Goal: Task Accomplishment & Management: Complete application form

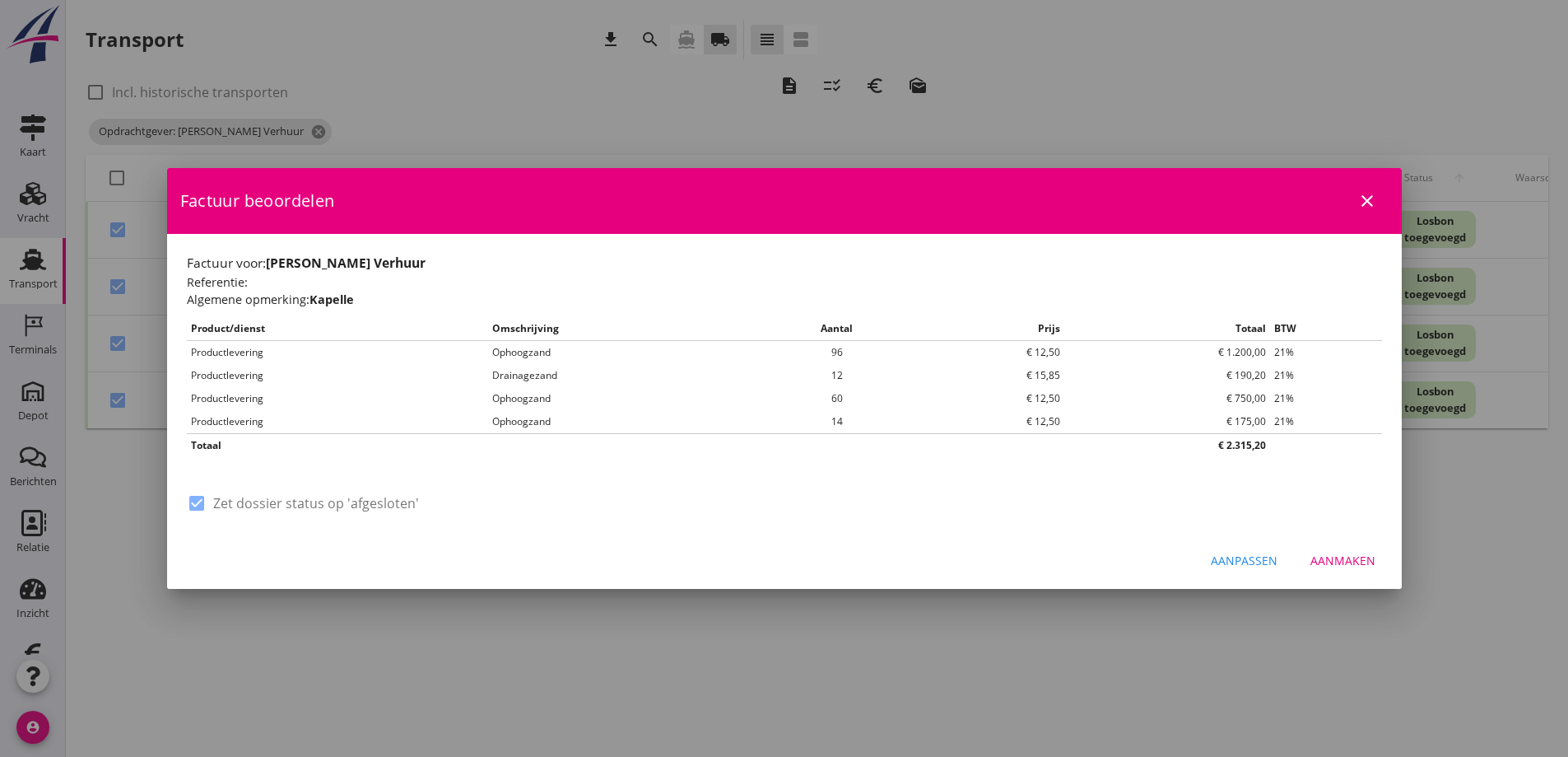
click at [1344, 555] on div "Aanmaken" at bounding box center [1342, 560] width 65 height 17
checkbox input "false"
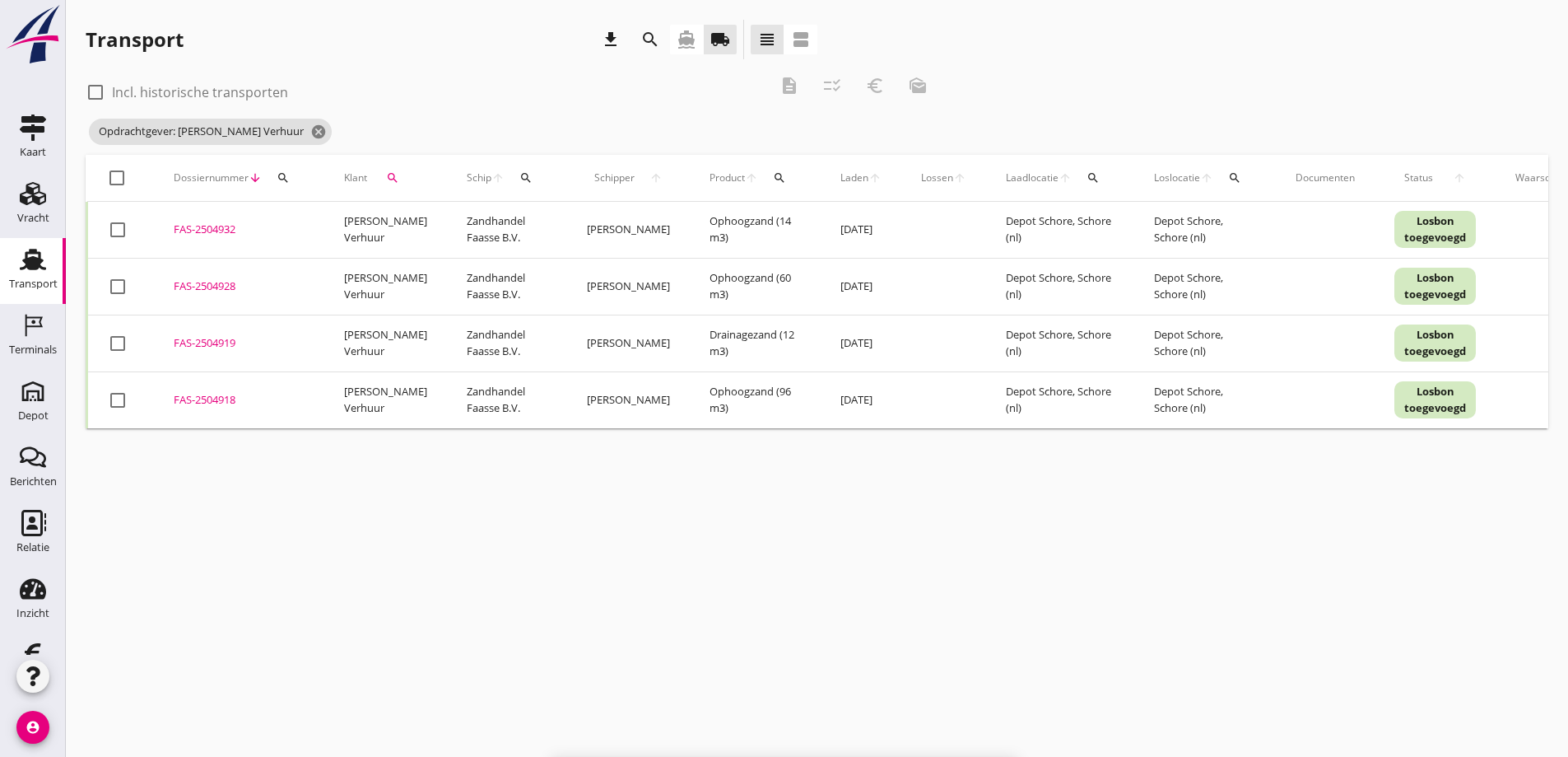
click at [208, 229] on div "FAS-2504932" at bounding box center [239, 229] width 131 height 16
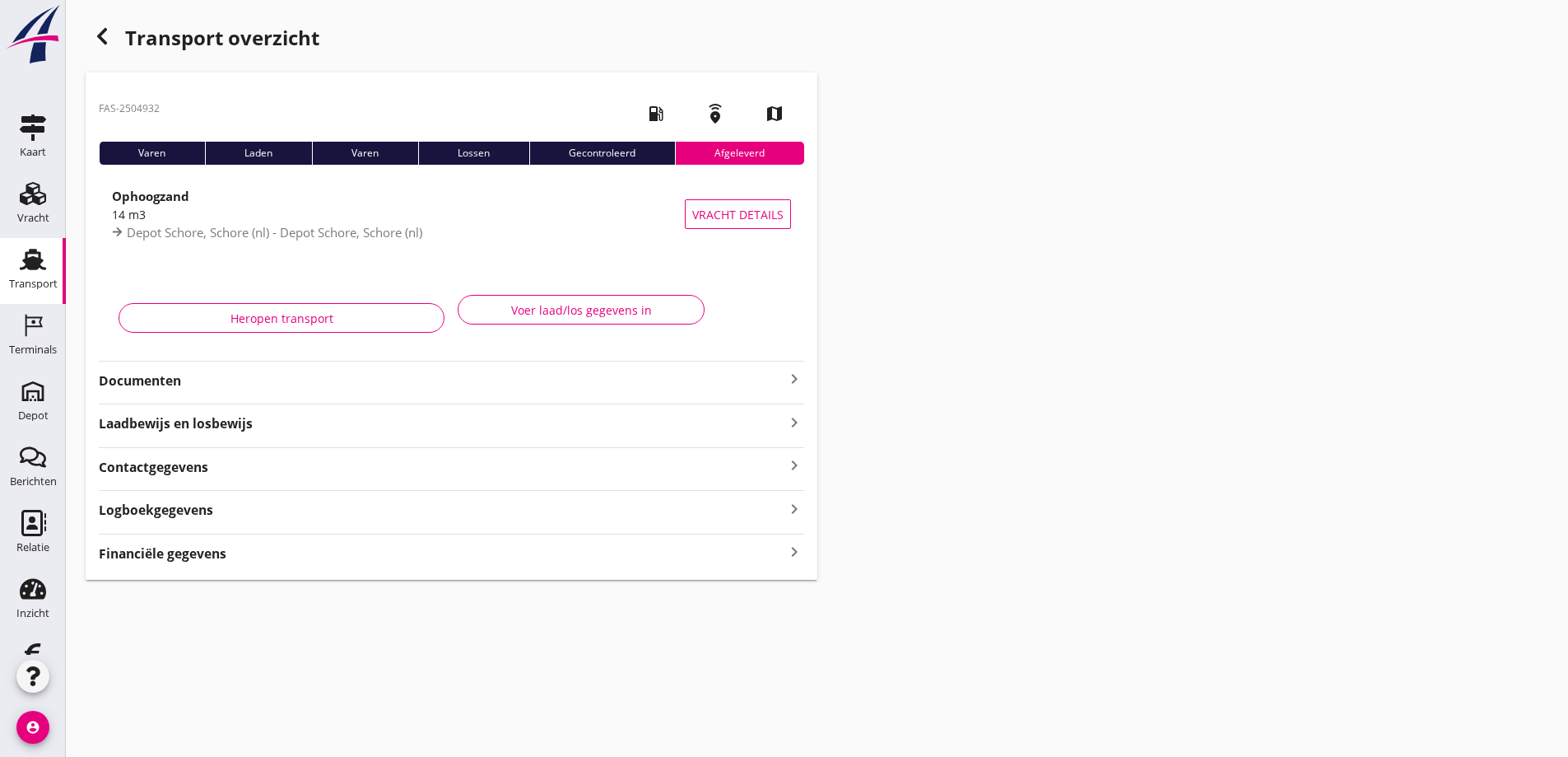
click at [162, 375] on strong "Documenten" at bounding box center [441, 380] width 686 height 19
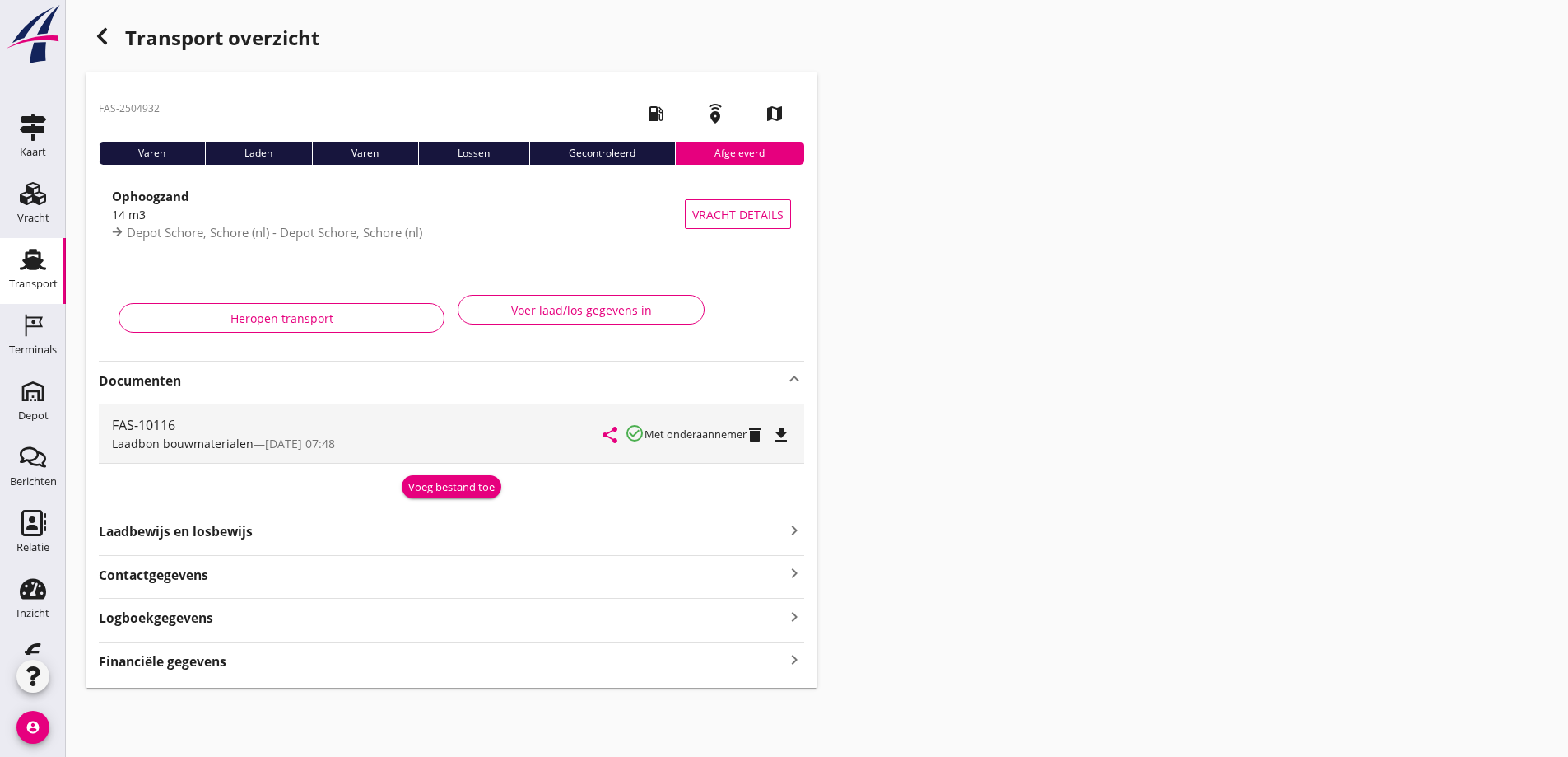
click at [789, 437] on icon "file_download" at bounding box center [781, 435] width 20 height 20
click at [99, 33] on icon "button" at bounding box center [102, 36] width 20 height 20
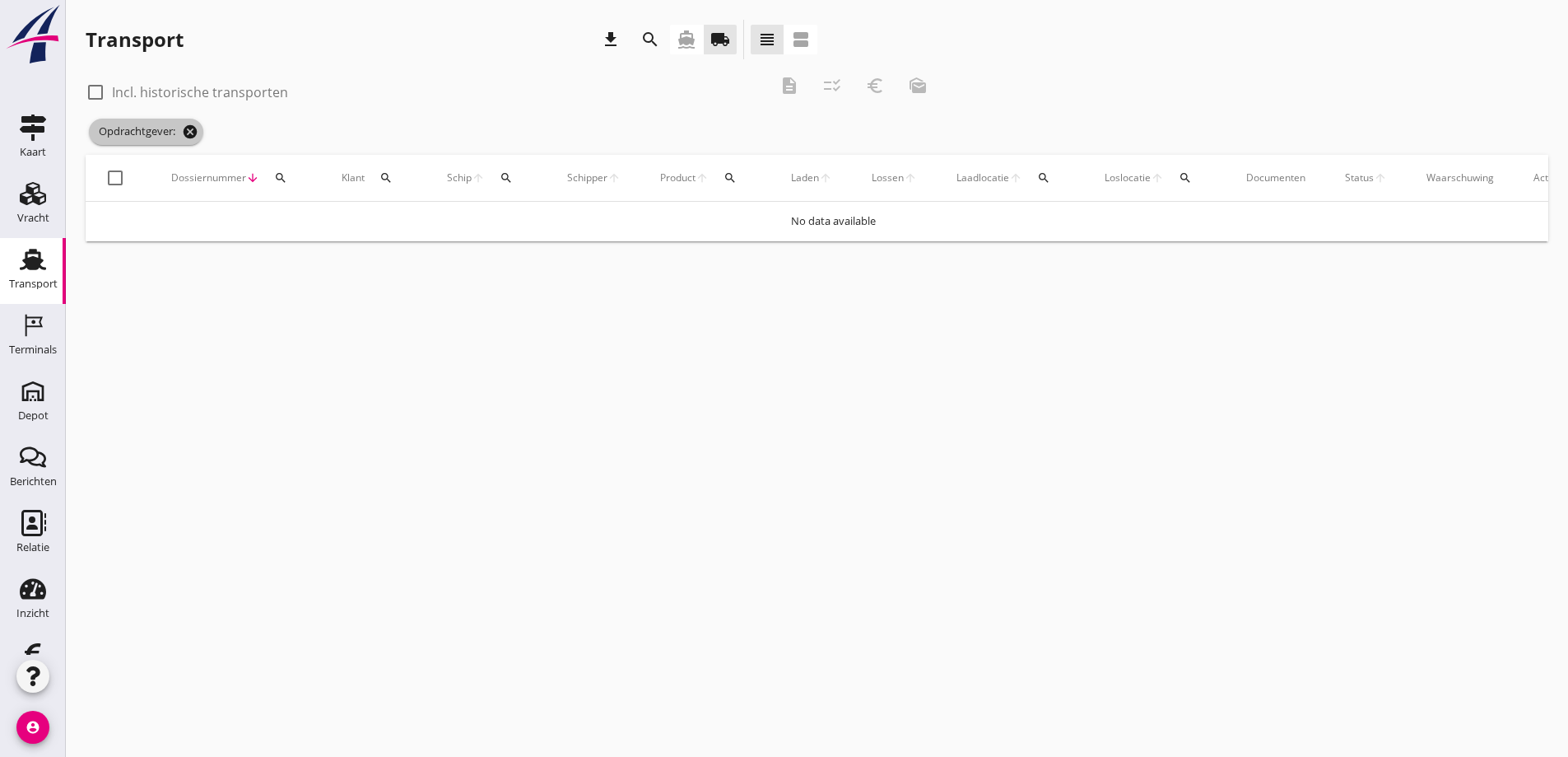
click at [193, 131] on icon "cancel" at bounding box center [190, 131] width 16 height 16
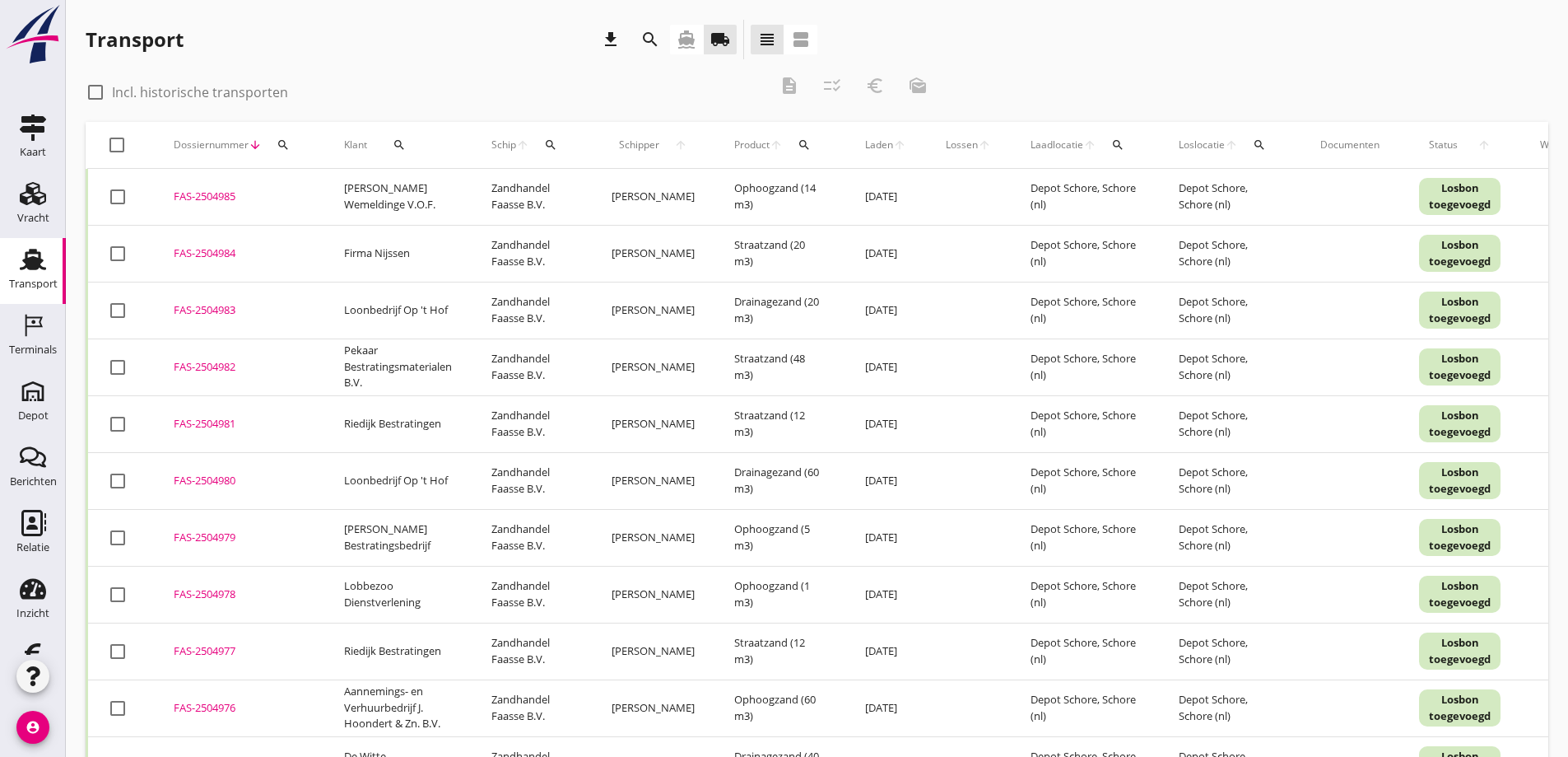
click at [402, 141] on icon "search" at bounding box center [399, 145] width 13 height 13
click at [401, 188] on input "Zoeken op opdrachtgever..." at bounding box center [465, 192] width 172 height 26
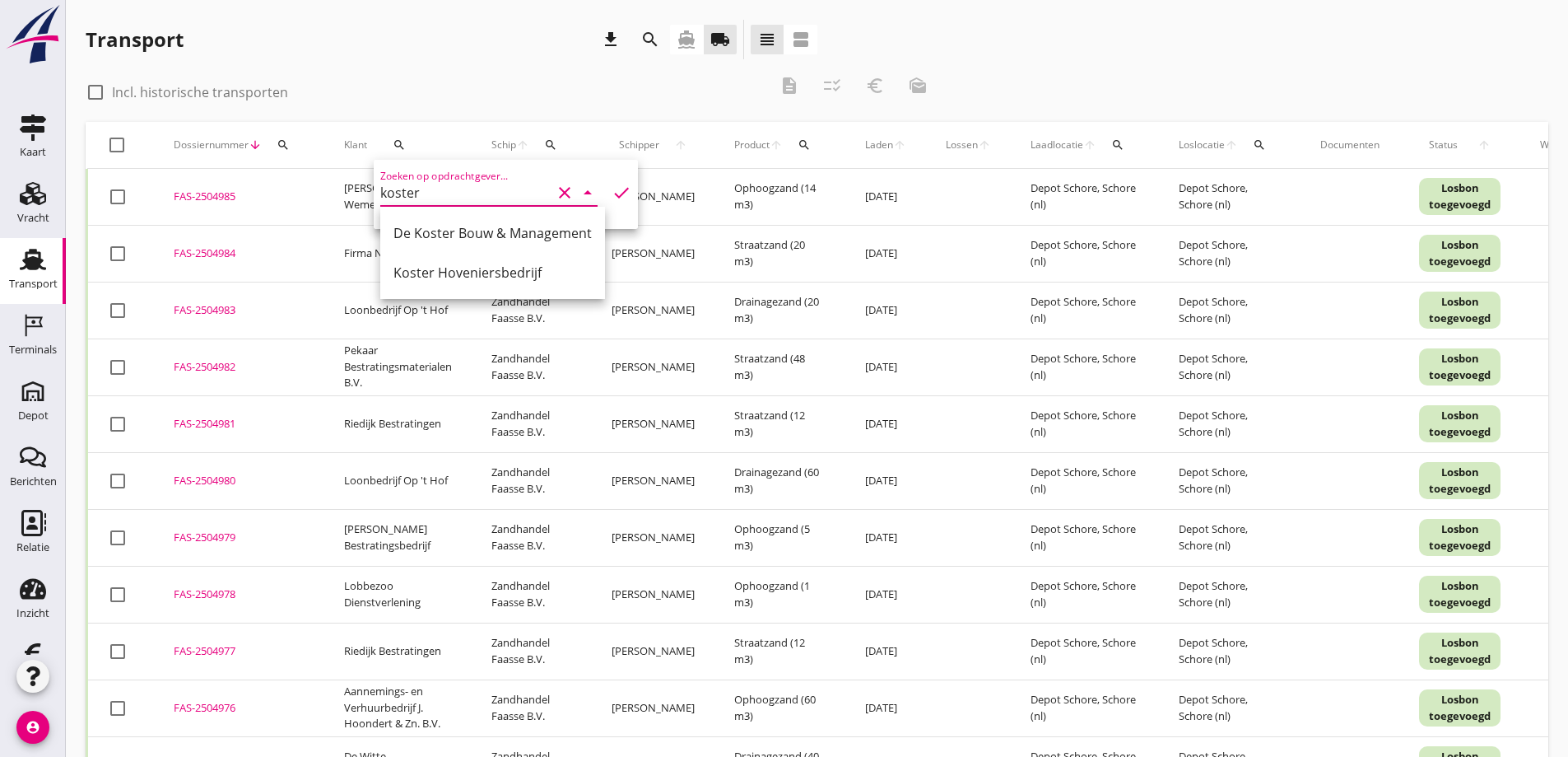
click at [483, 64] on div "Transport download search directions_boat local_shipping view_headline view_age…" at bounding box center [451, 42] width 731 height 46
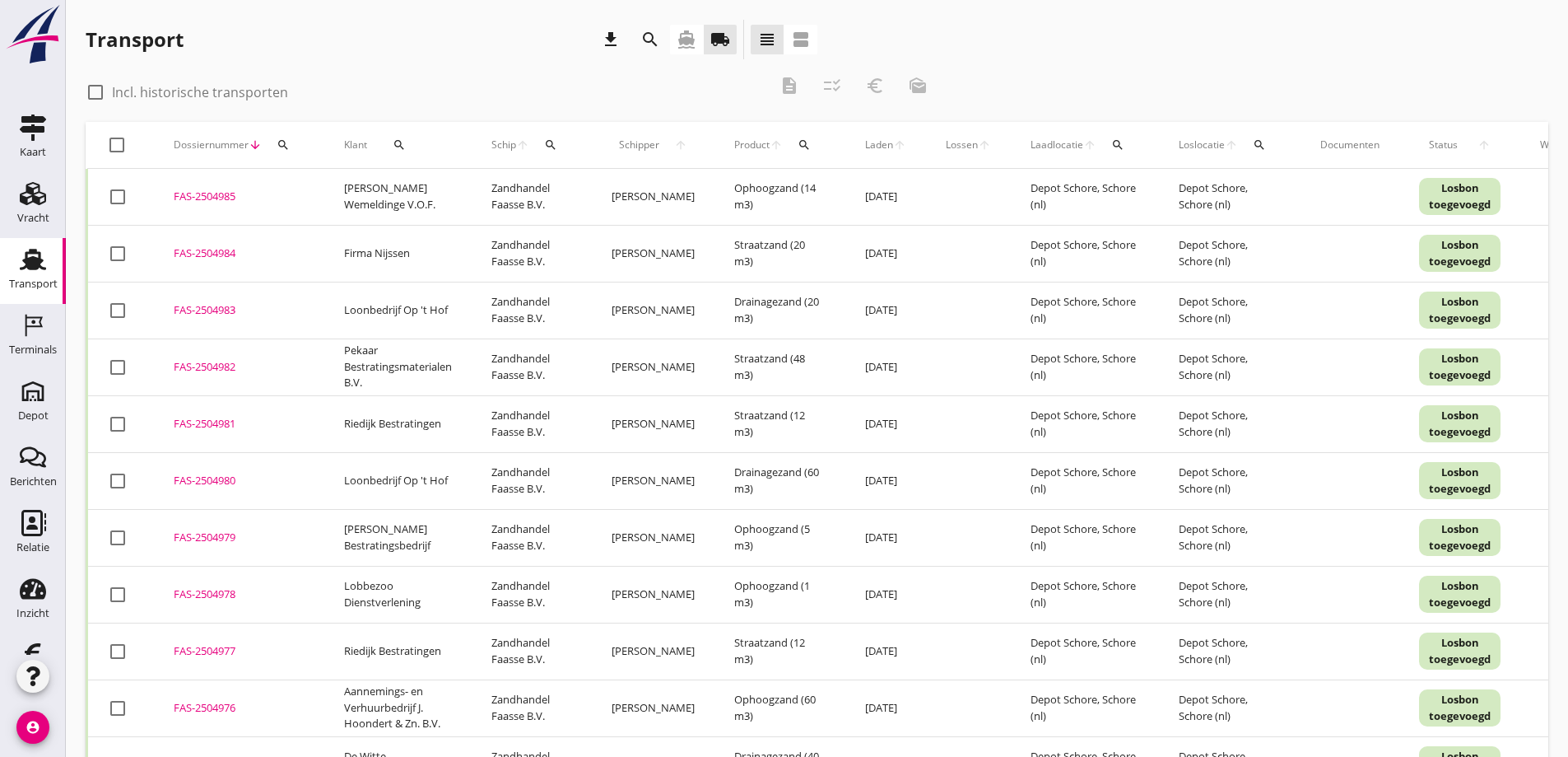
click at [401, 142] on icon "search" at bounding box center [399, 145] width 13 height 13
click at [407, 183] on input "koster" at bounding box center [465, 192] width 172 height 26
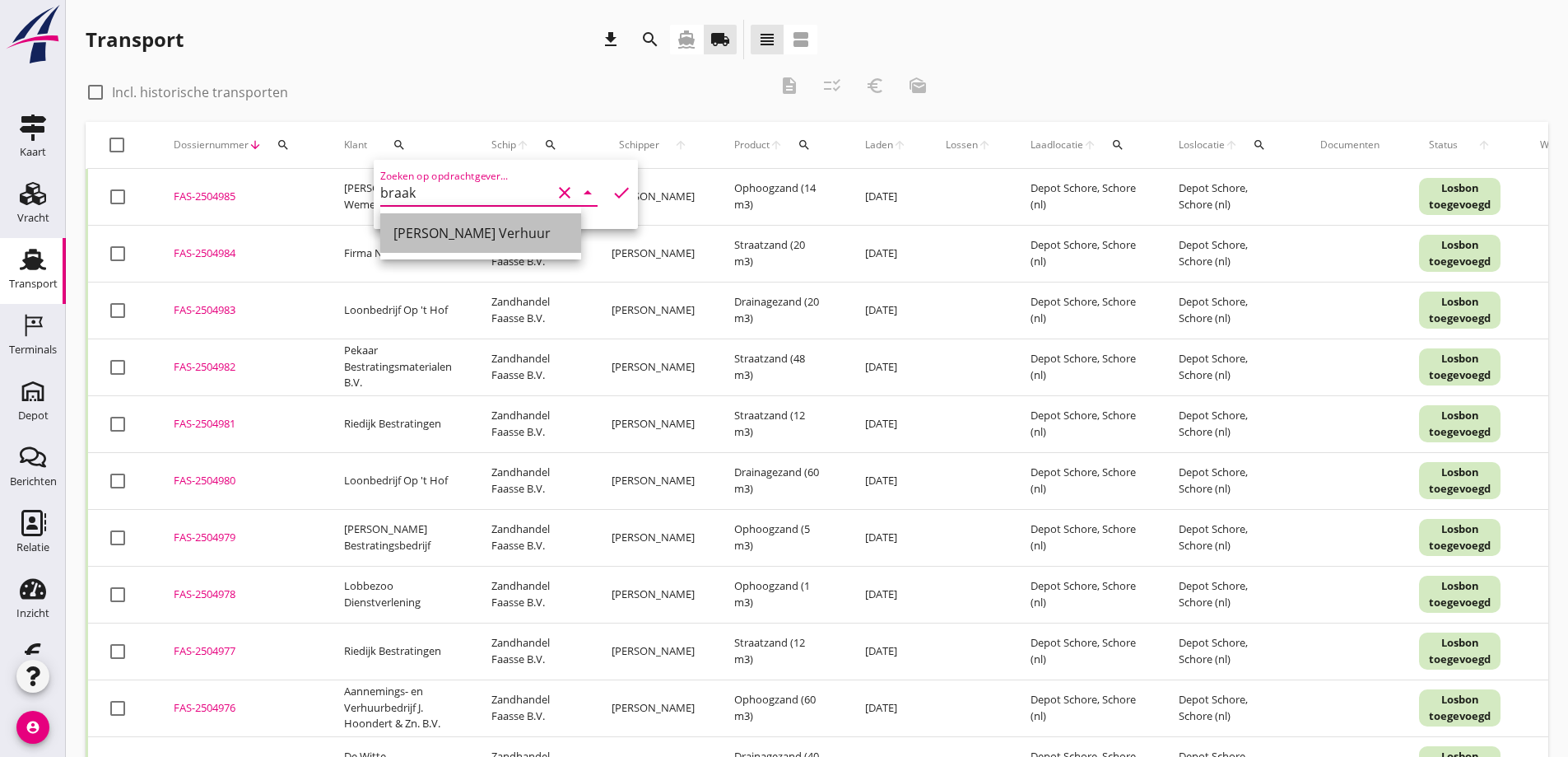
click at [447, 232] on div "[PERSON_NAME] Verhuur" at bounding box center [481, 233] width 174 height 20
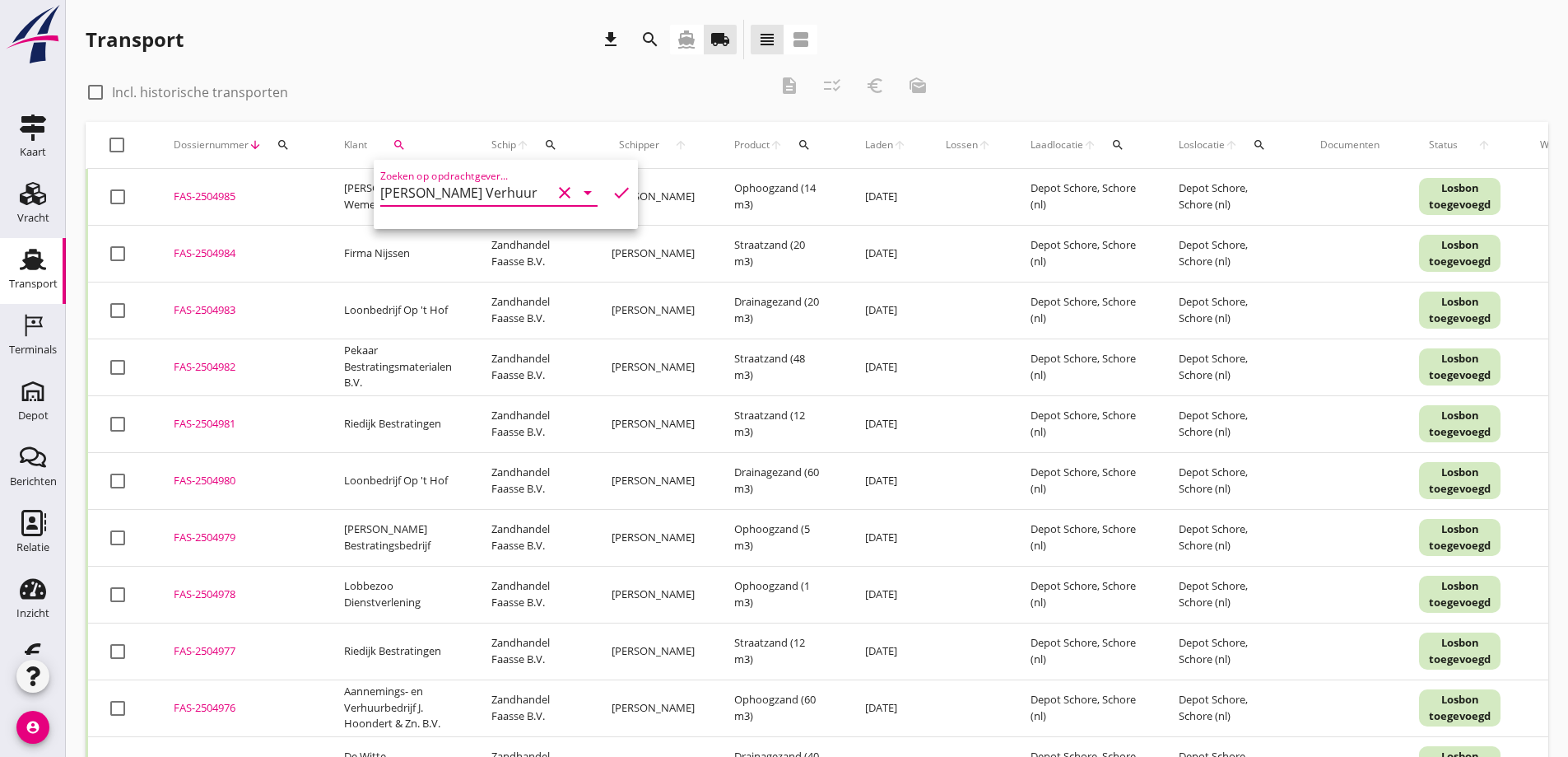
type input "[PERSON_NAME] Verhuur"
click at [612, 189] on icon "check" at bounding box center [622, 192] width 20 height 20
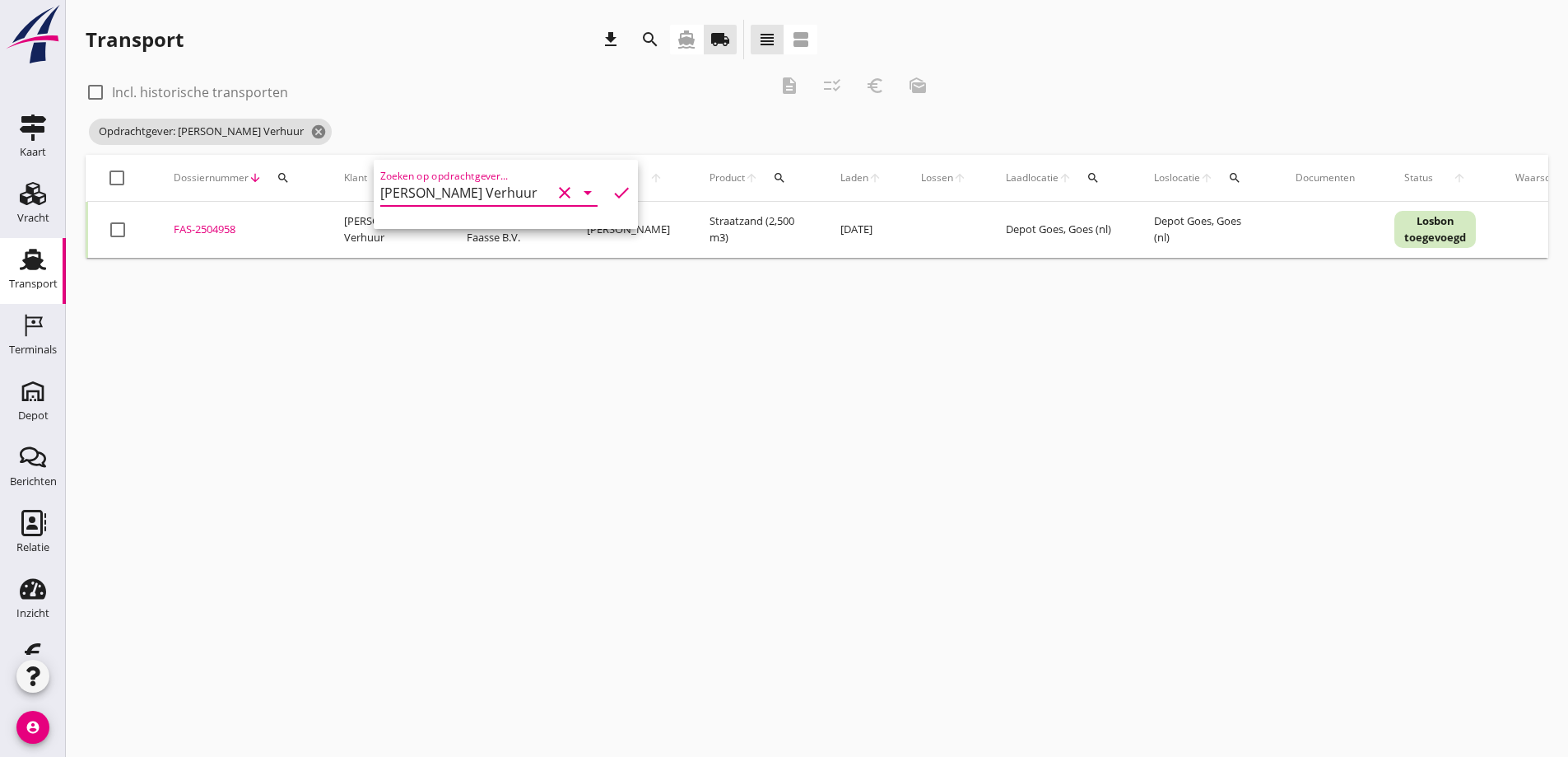
click at [272, 345] on div "cancel You are impersonating another user. Transport download search directions…" at bounding box center [817, 378] width 1502 height 757
click at [116, 234] on div at bounding box center [117, 229] width 28 height 28
checkbox input "true"
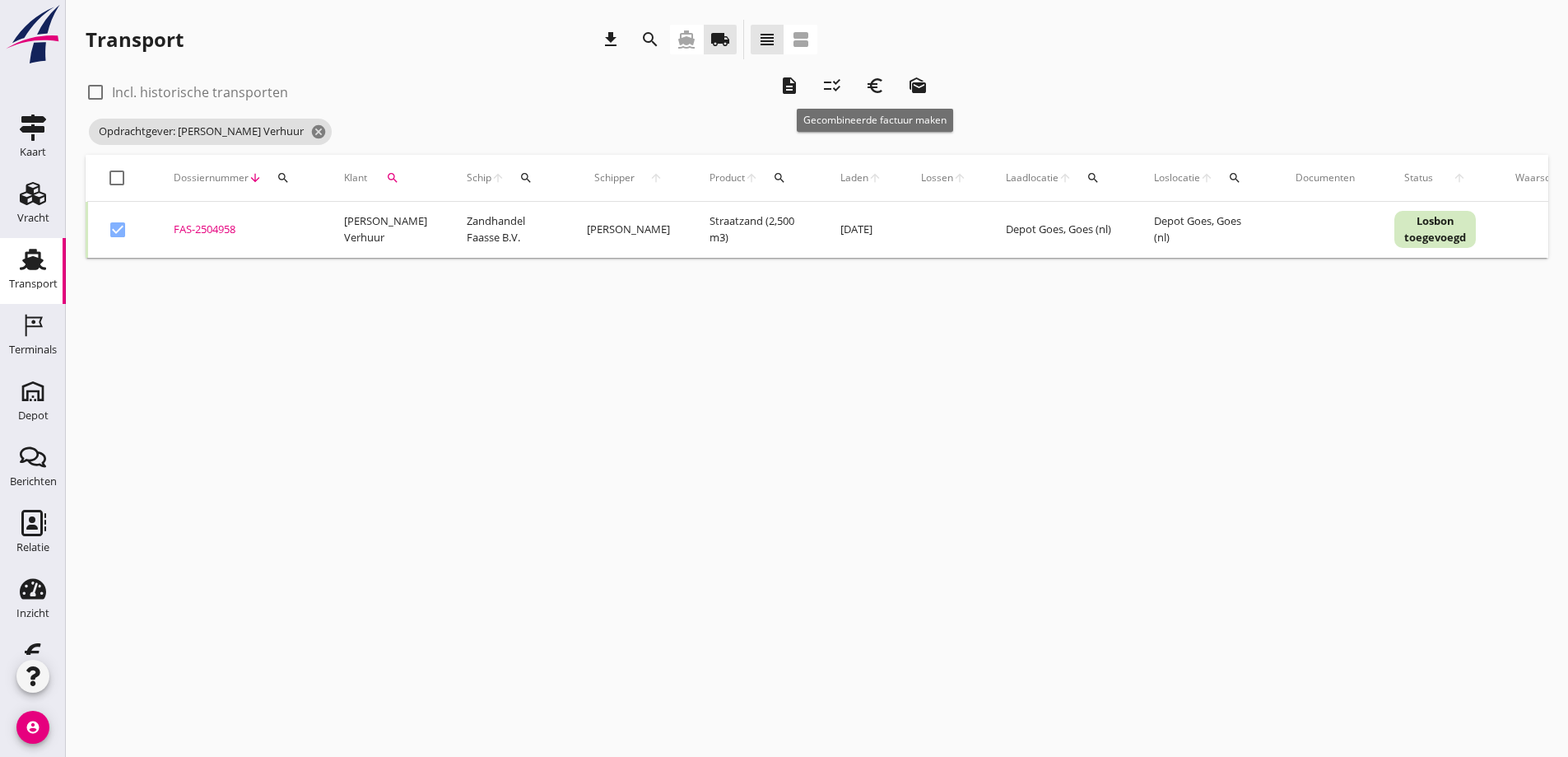
click at [877, 84] on icon "euro_symbol" at bounding box center [875, 85] width 20 height 20
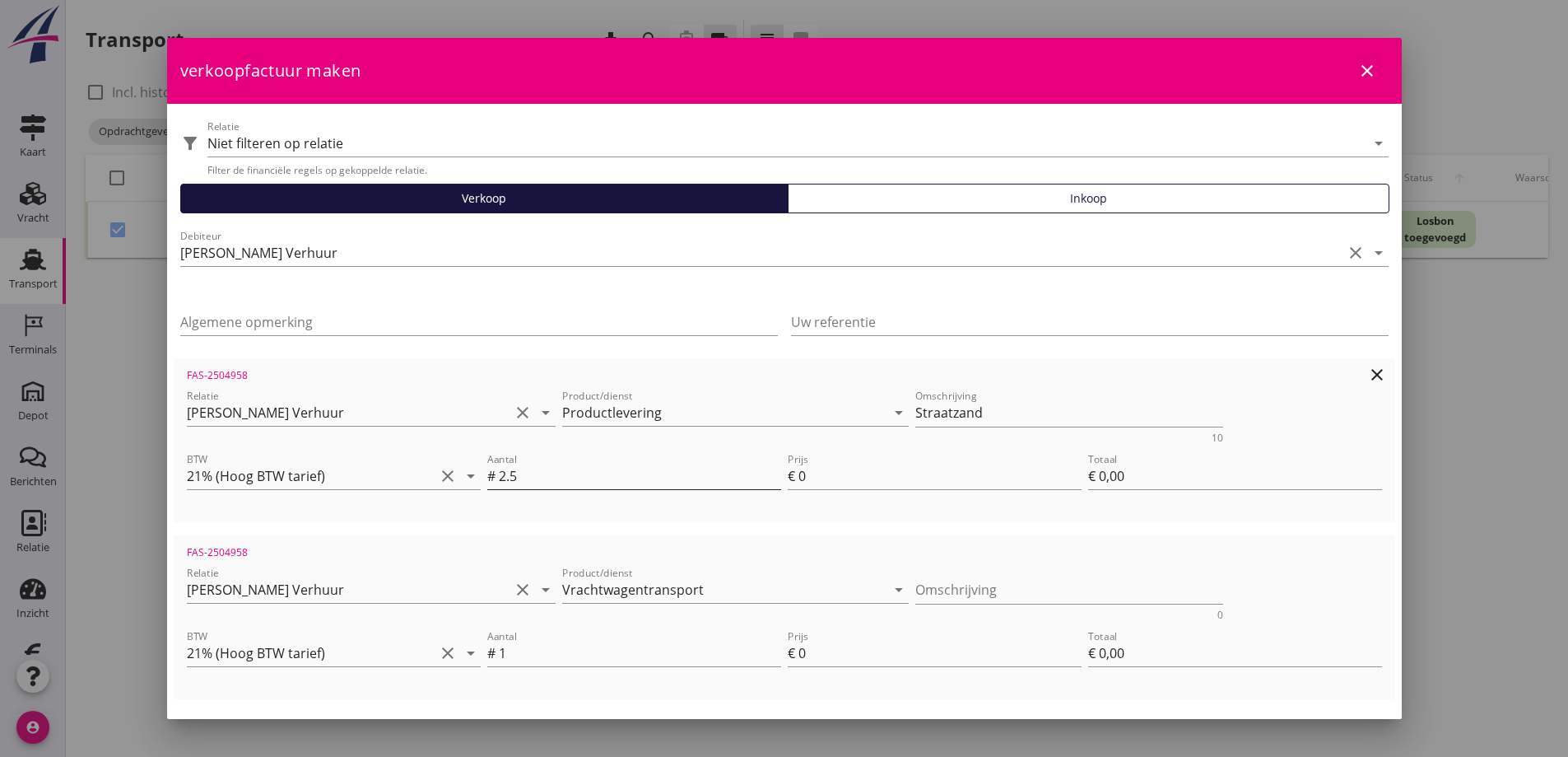
scroll to position [1, 0]
click at [824, 476] on input "0" at bounding box center [940, 476] width 283 height 26
type input "15"
type input "€ 37,50"
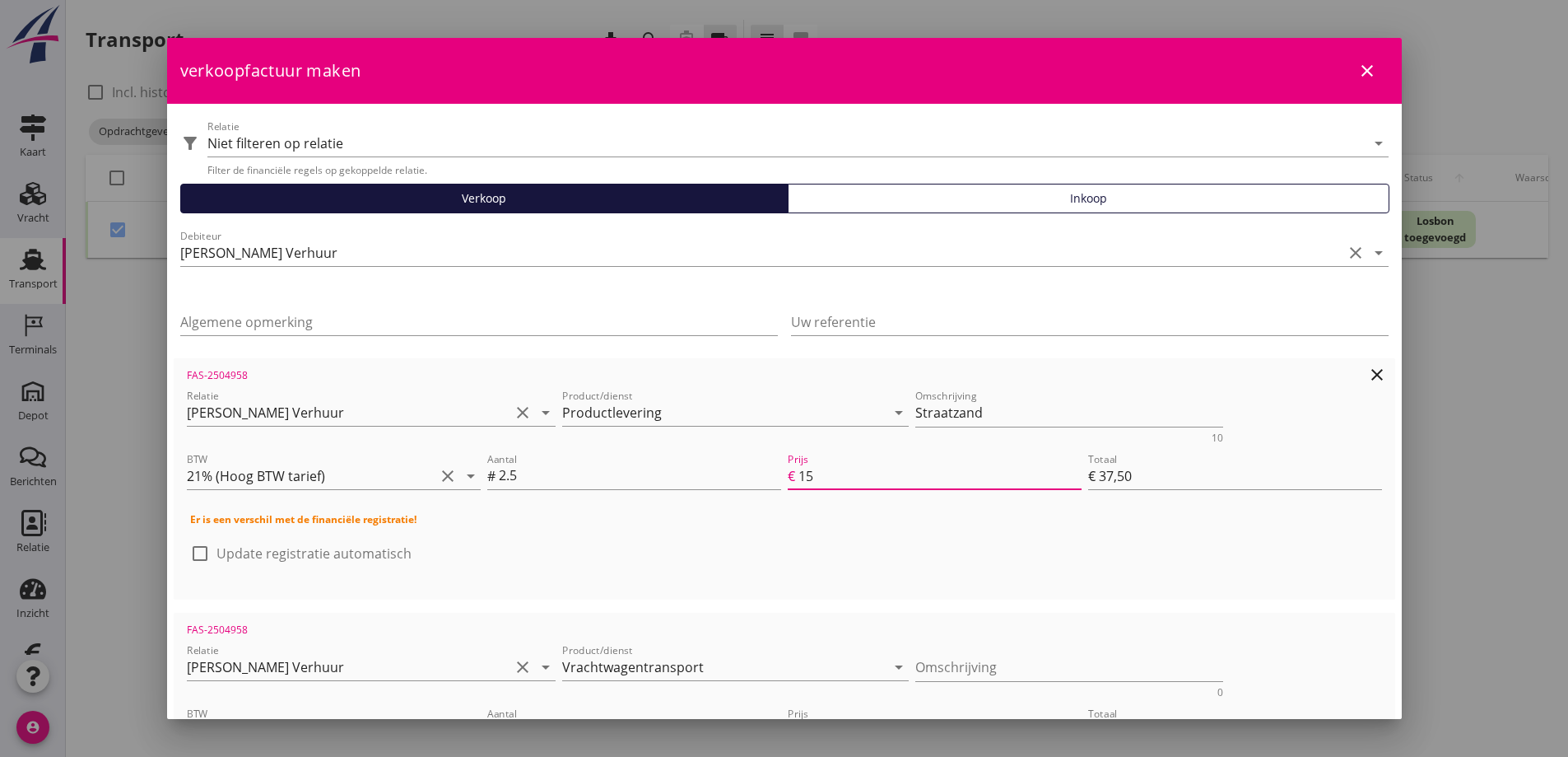
type input "15"
click at [817, 548] on div "check_box_outline_blank Update registratie automatisch" at bounding box center [784, 562] width 1189 height 43
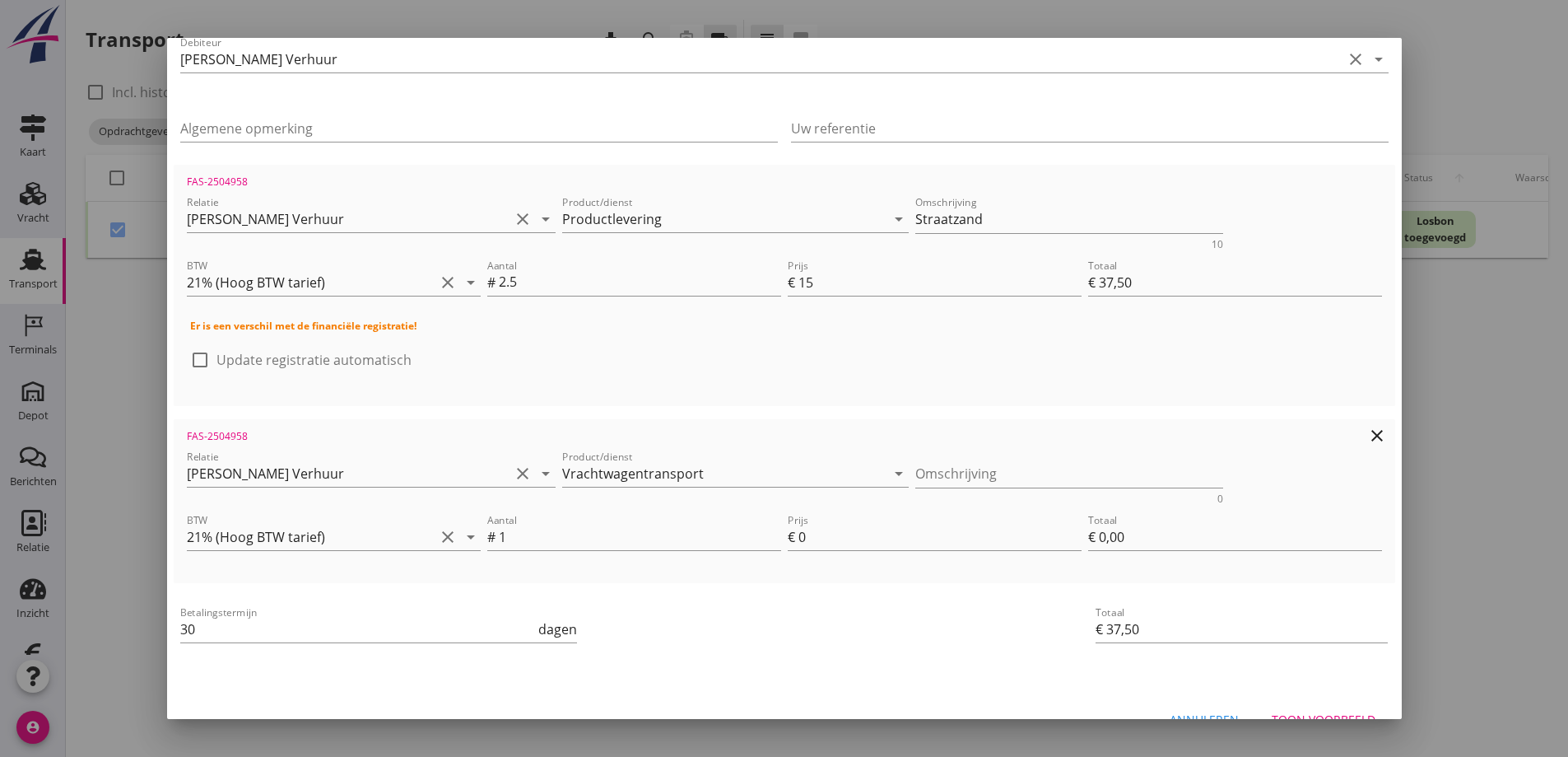
scroll to position [226, 0]
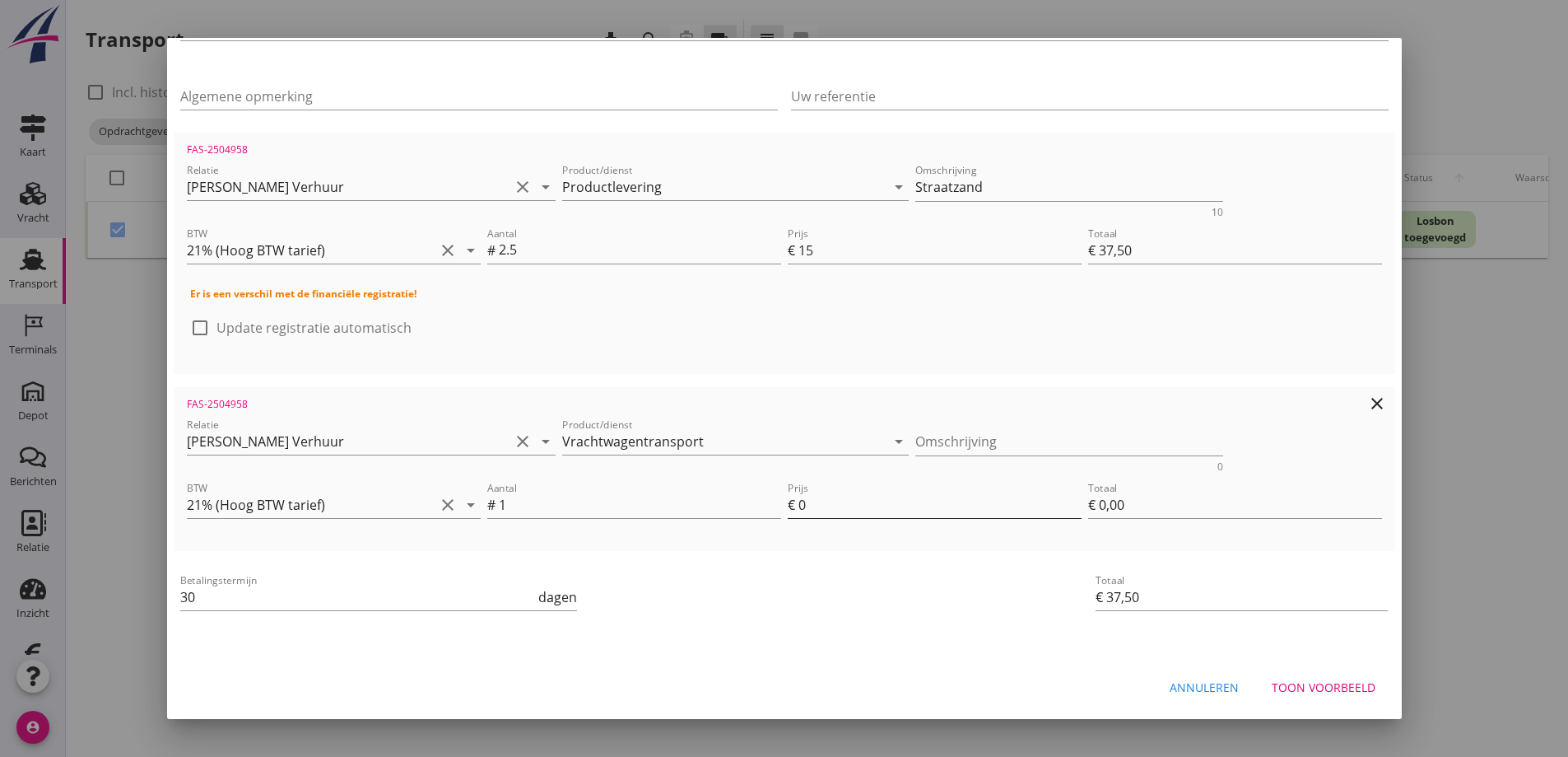
click at [802, 507] on input "0" at bounding box center [940, 504] width 283 height 26
type input "7"
type input "€ 7,00"
type input "€ 44,50"
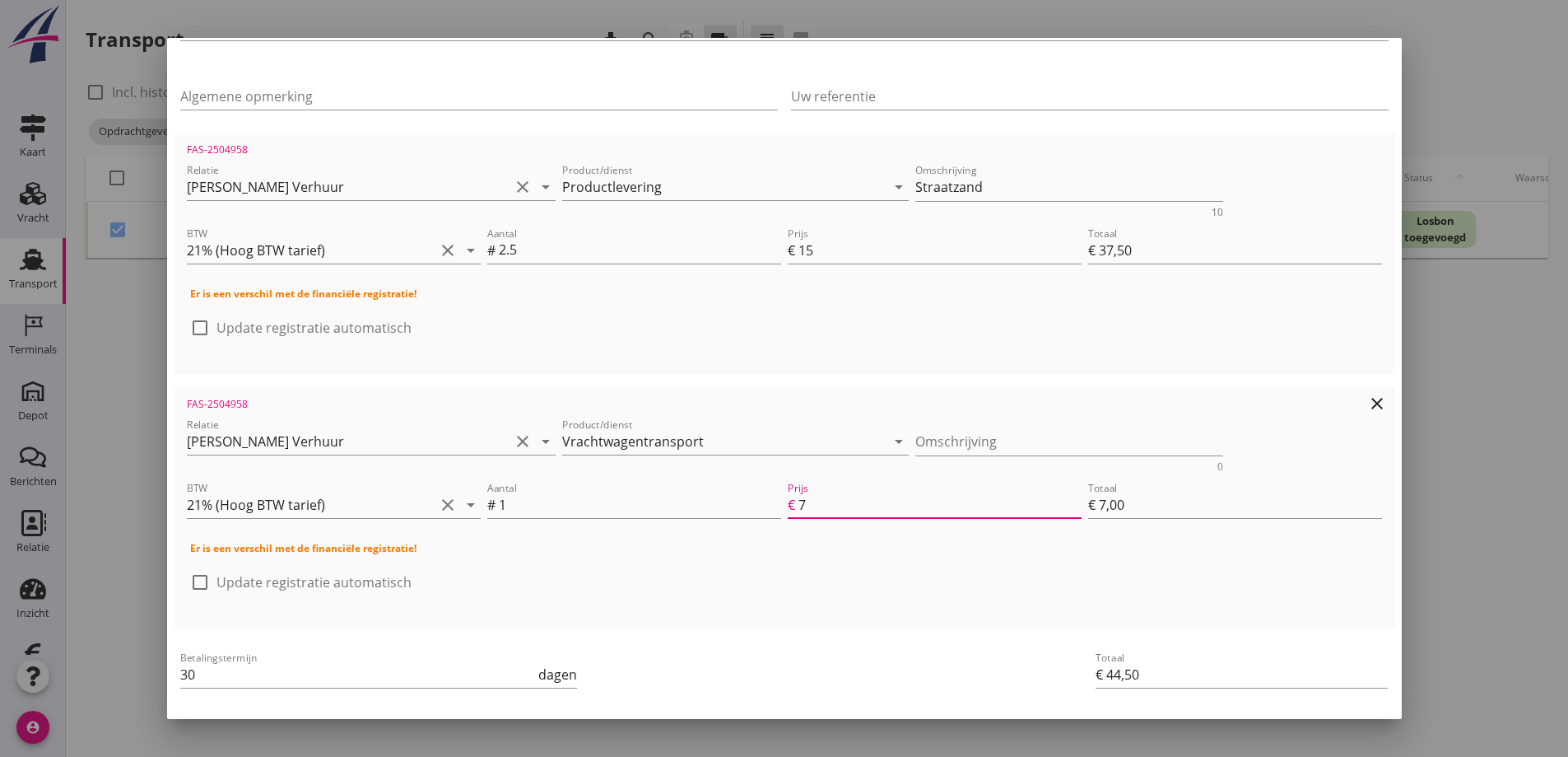
type input "70"
type input "€ 70,00"
type input "€ 107,50"
type input "70"
click at [882, 589] on div "check_box_outline_blank Update registratie automatisch" at bounding box center [784, 591] width 1189 height 43
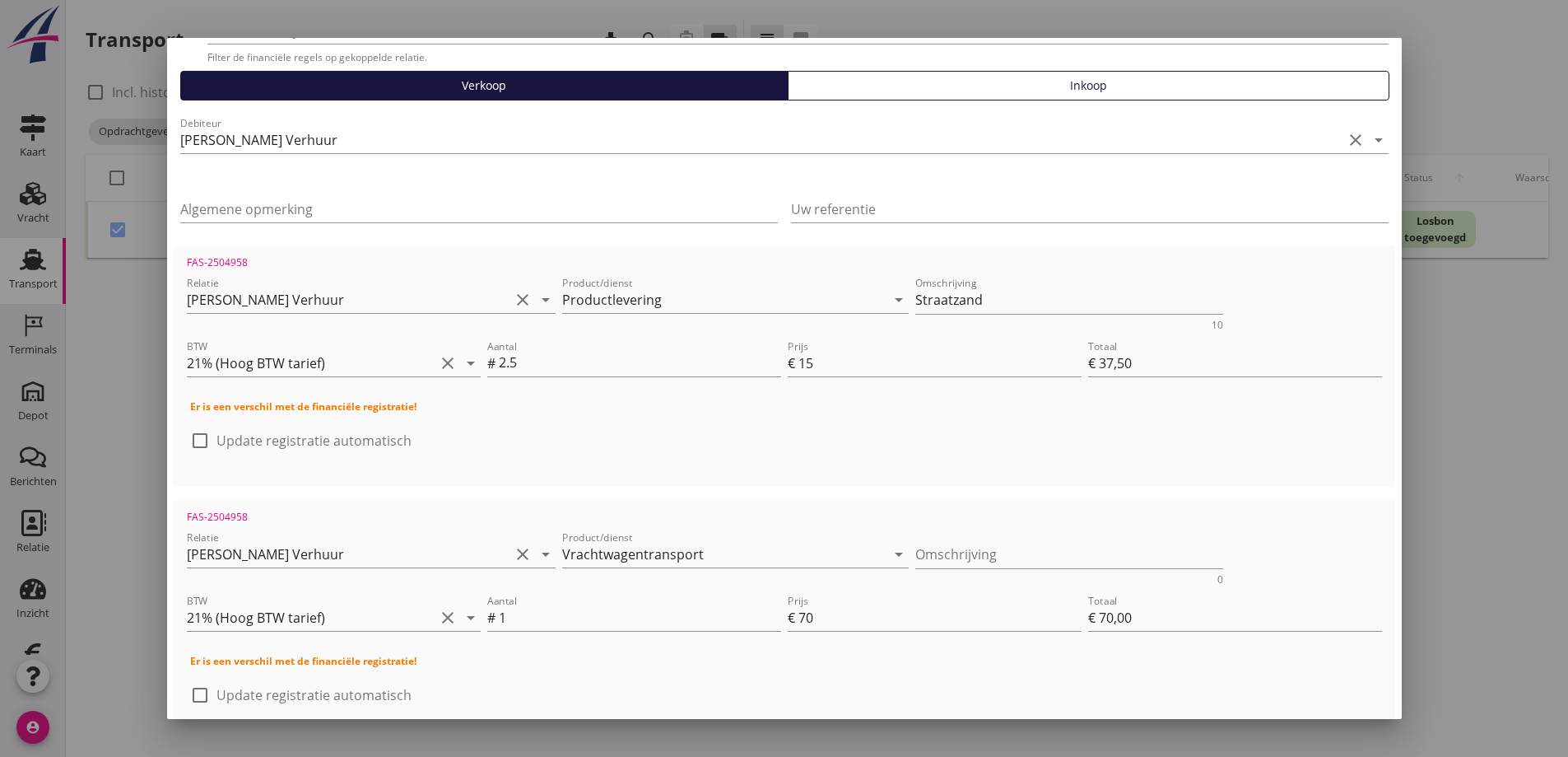
scroll to position [0, 0]
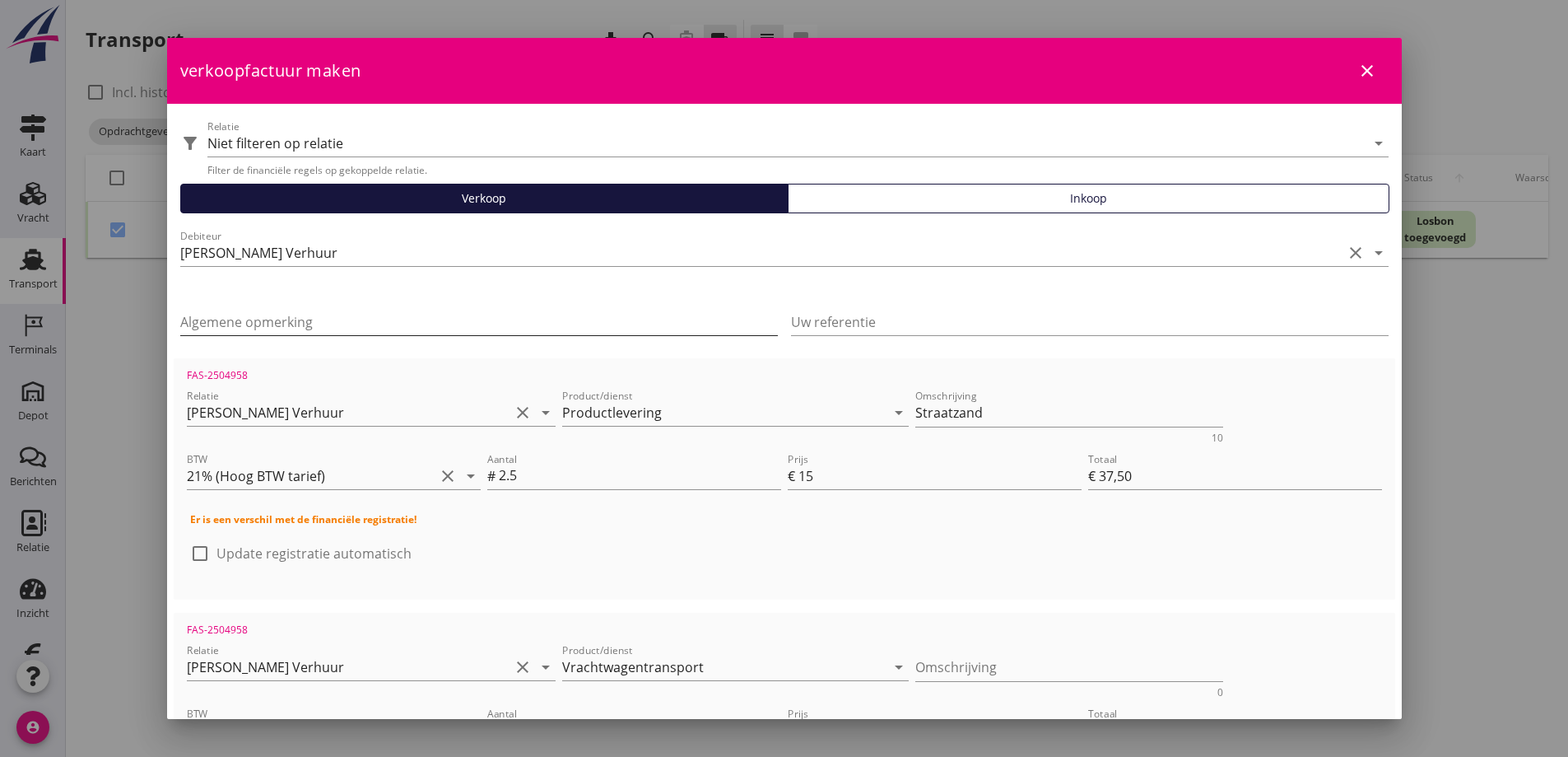
click at [252, 316] on input "Algemene opmerking" at bounding box center [479, 322] width 598 height 26
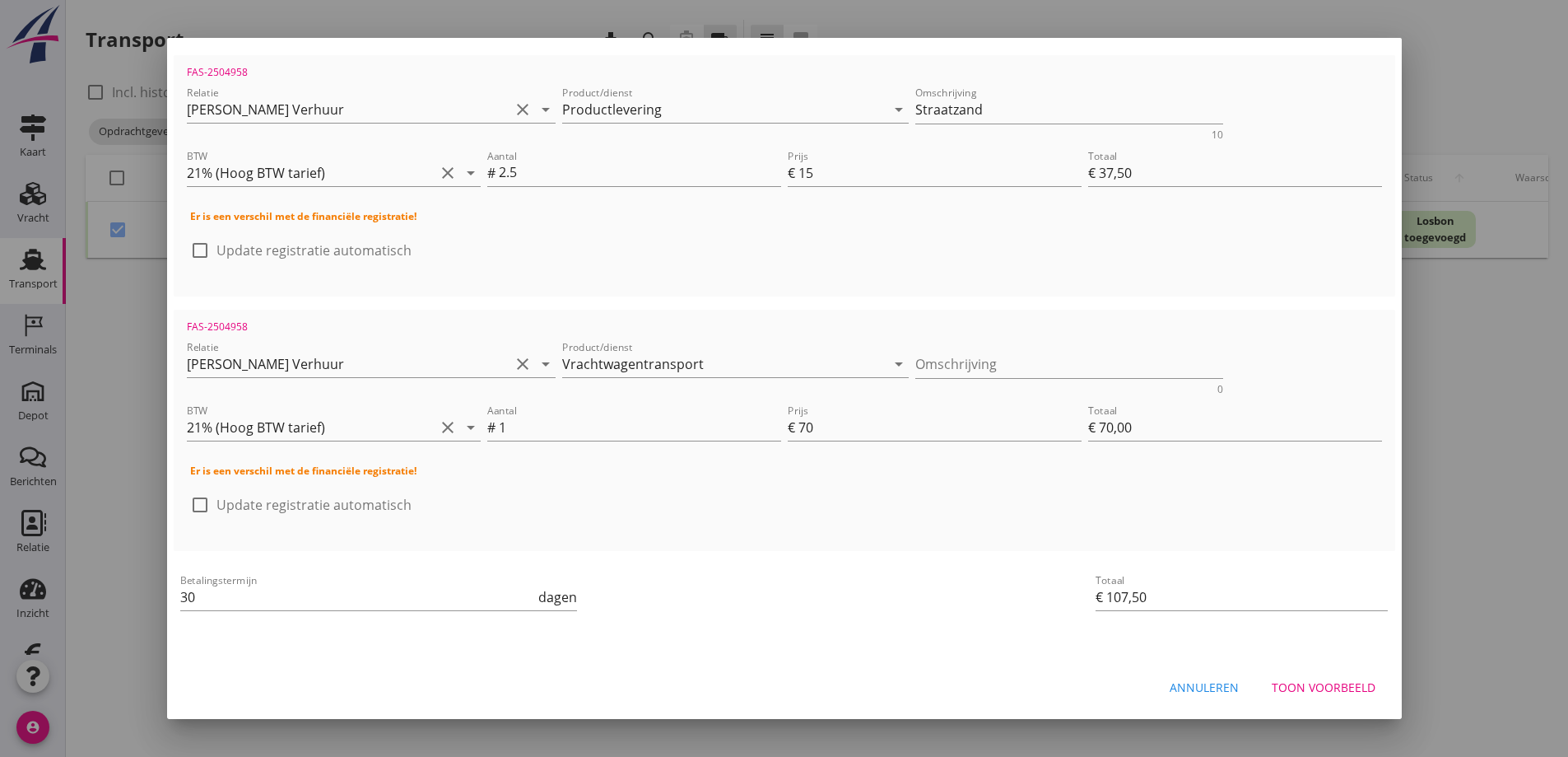
type input "Kloostermanpad Goes"
click at [1283, 681] on div "Toon voorbeeld" at bounding box center [1323, 687] width 103 height 17
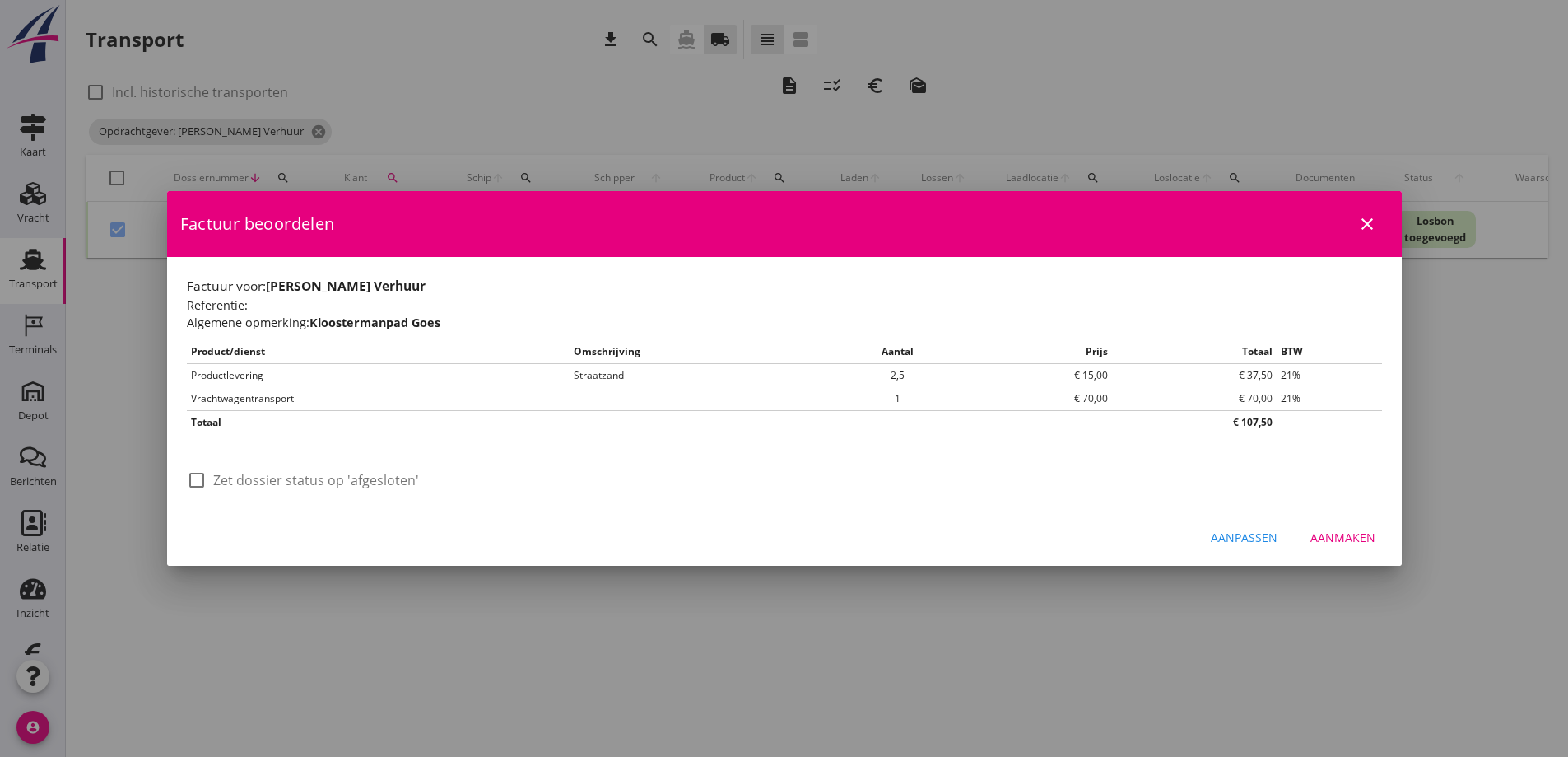
scroll to position [0, 0]
click at [200, 482] on div at bounding box center [196, 480] width 28 height 28
checkbox input "true"
click at [1342, 534] on div "Aanmaken" at bounding box center [1342, 537] width 65 height 17
checkbox input "false"
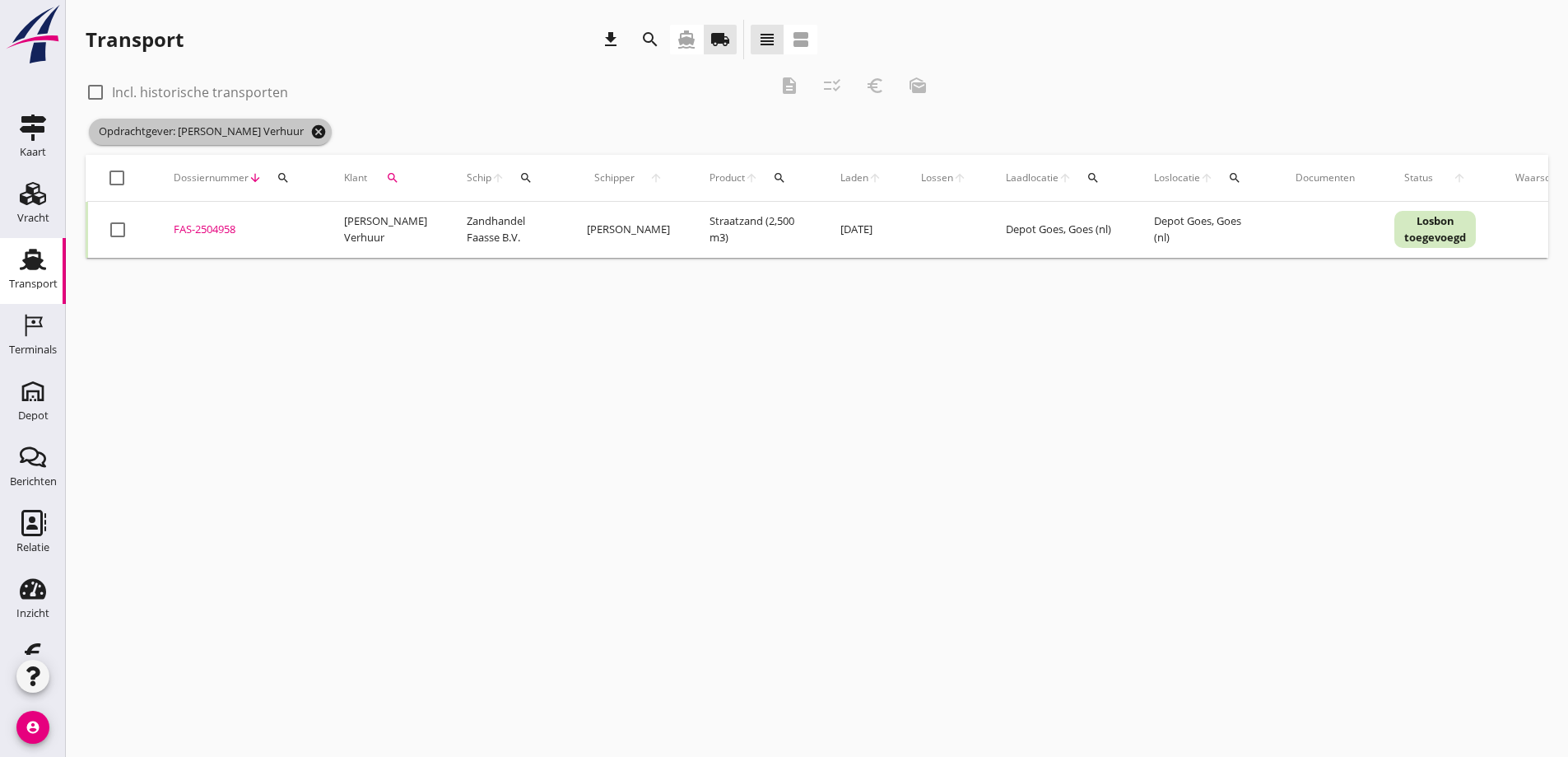
click at [327, 132] on icon "cancel" at bounding box center [318, 131] width 16 height 16
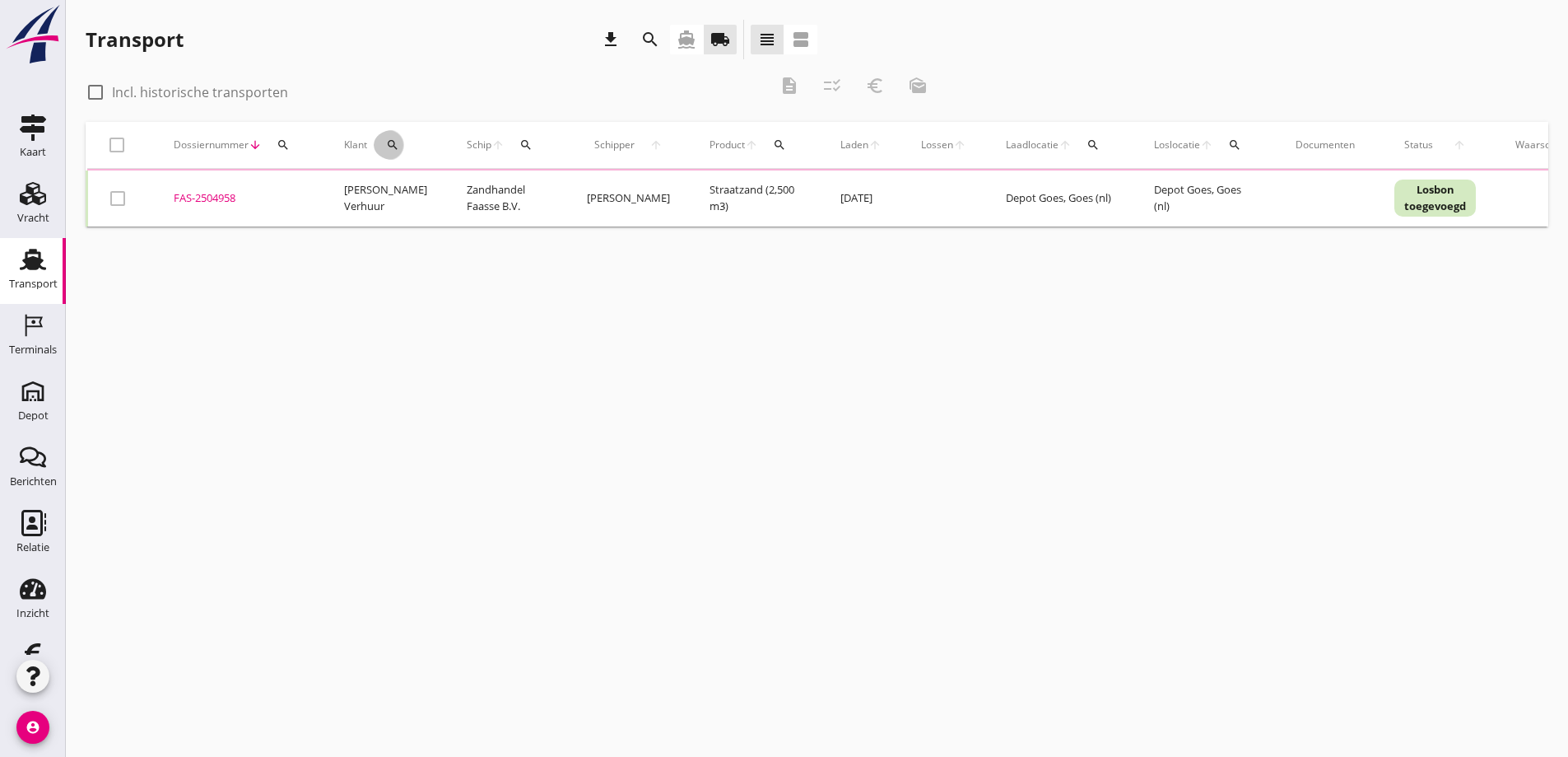
click at [389, 143] on icon "search" at bounding box center [393, 145] width 13 height 13
click at [465, 193] on input "Zoeken op opdrachtgever..." at bounding box center [465, 192] width 172 height 26
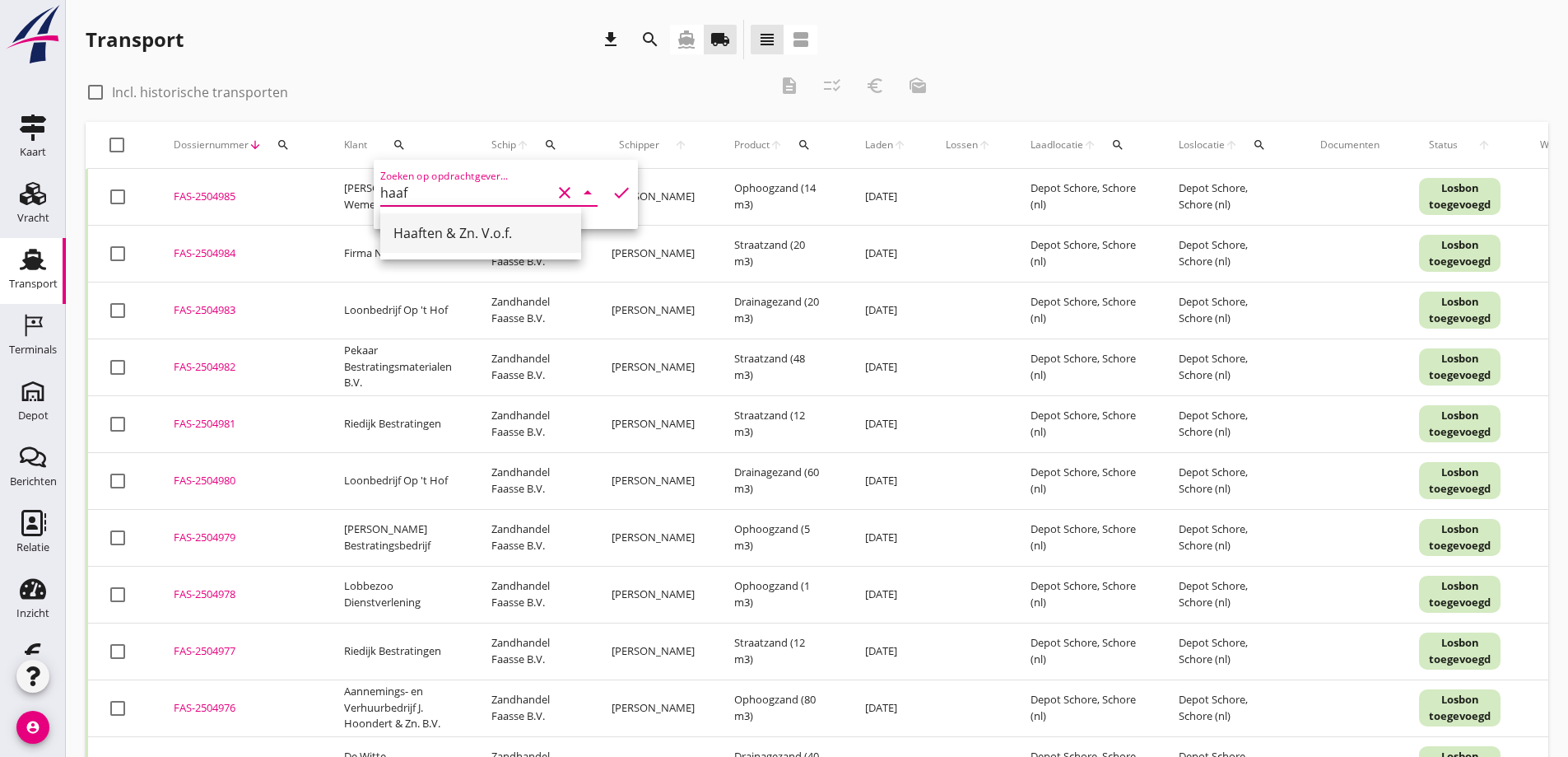
click at [462, 232] on div "Haaften & Zn. V.o.f." at bounding box center [481, 233] width 174 height 20
type input "Haaften & Zn. V.o.f."
click at [612, 190] on icon "check" at bounding box center [622, 192] width 20 height 20
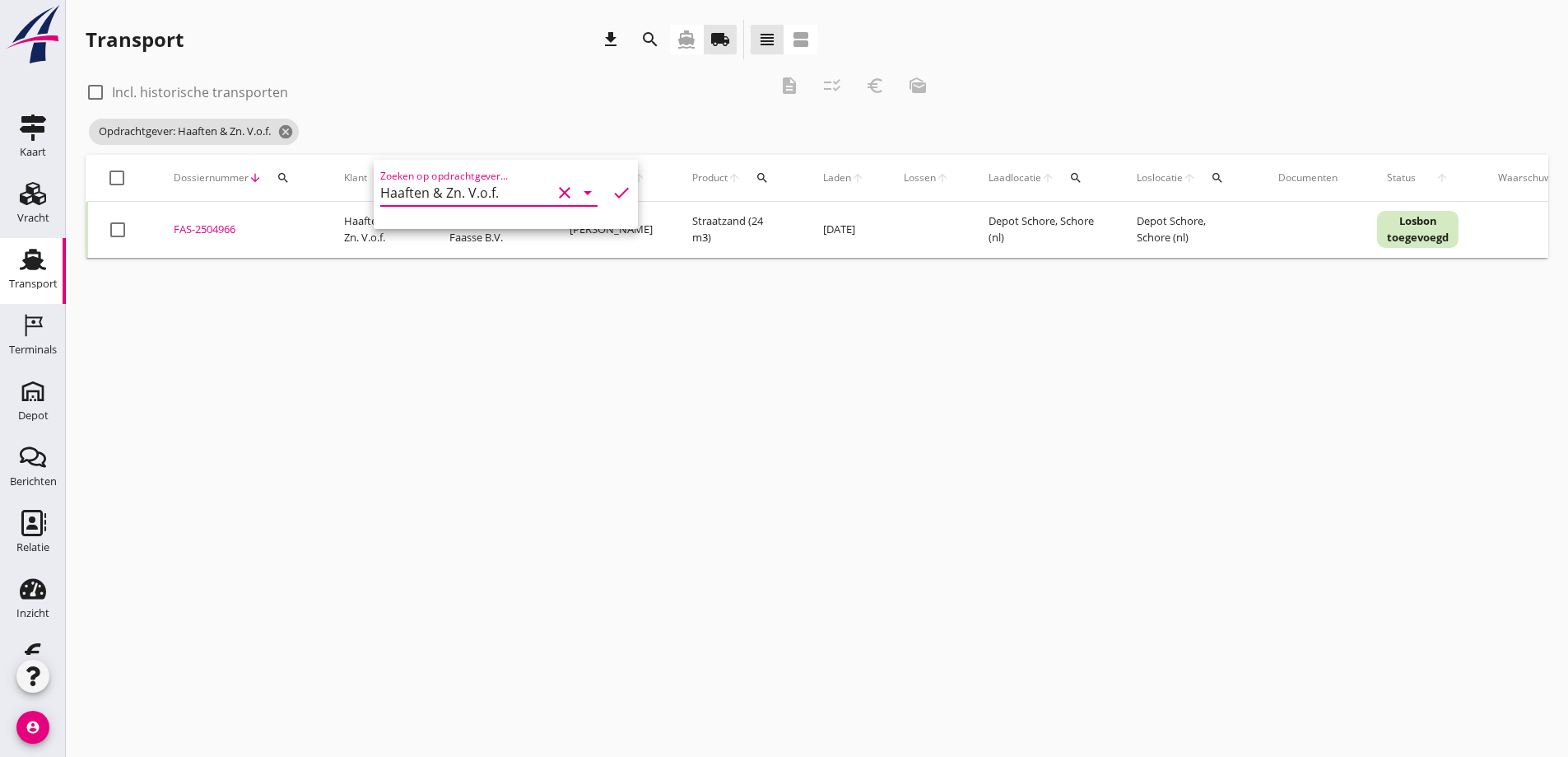
click at [208, 223] on div "FAS-2504966" at bounding box center [239, 229] width 131 height 16
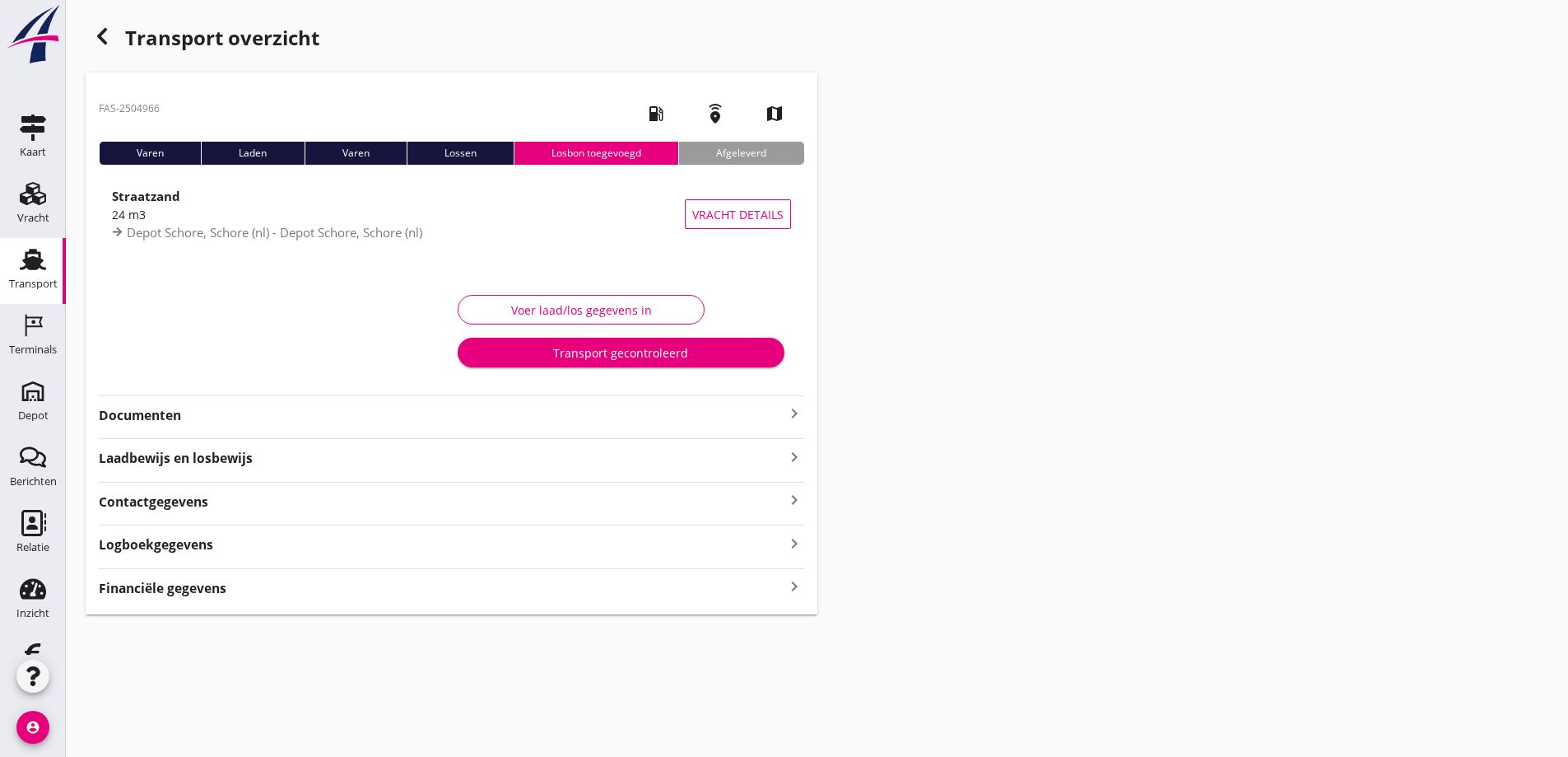
click at [266, 588] on div "Financiële gegevens keyboard_arrow_right" at bounding box center [451, 586] width 705 height 22
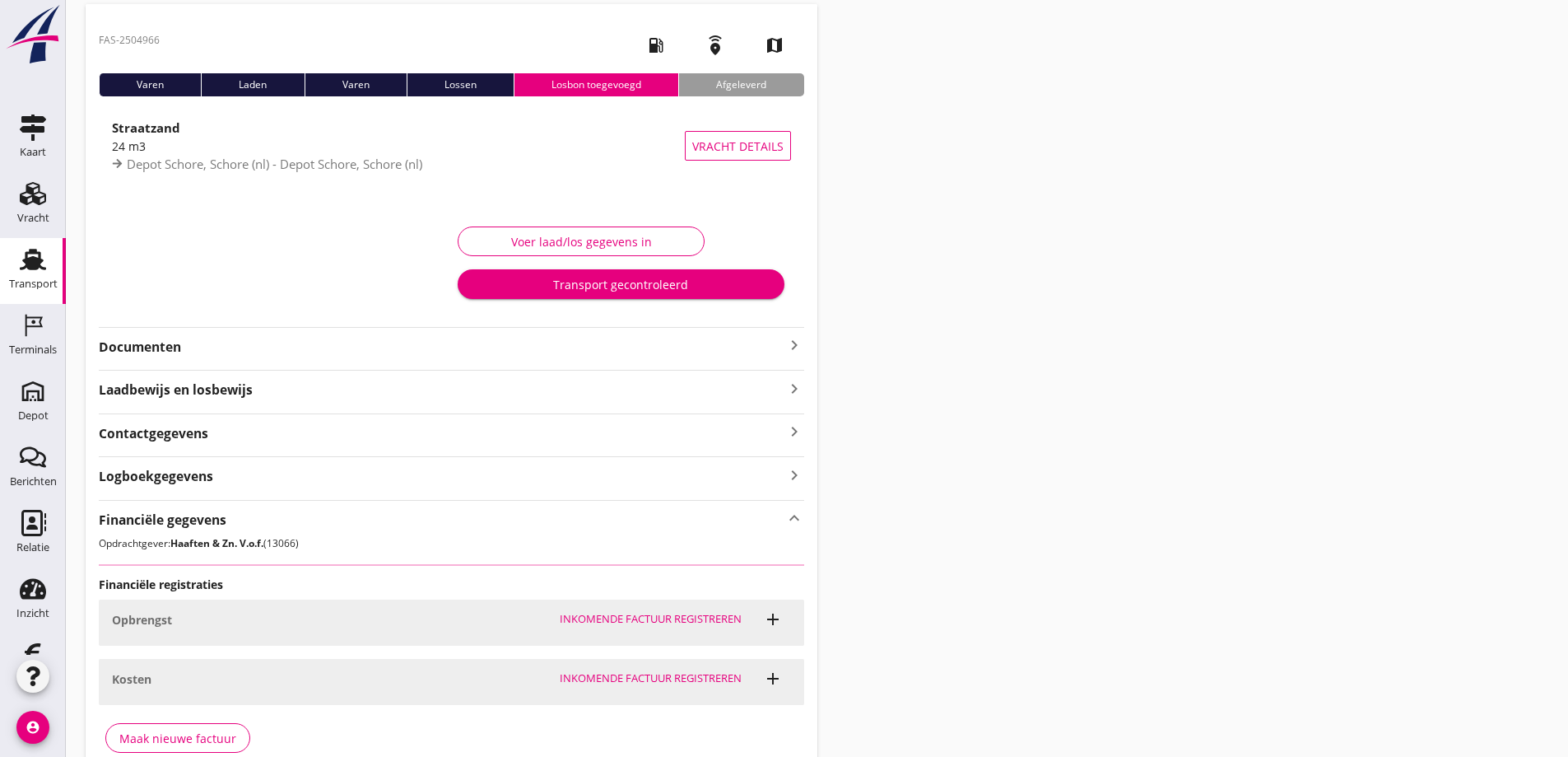
scroll to position [153, 0]
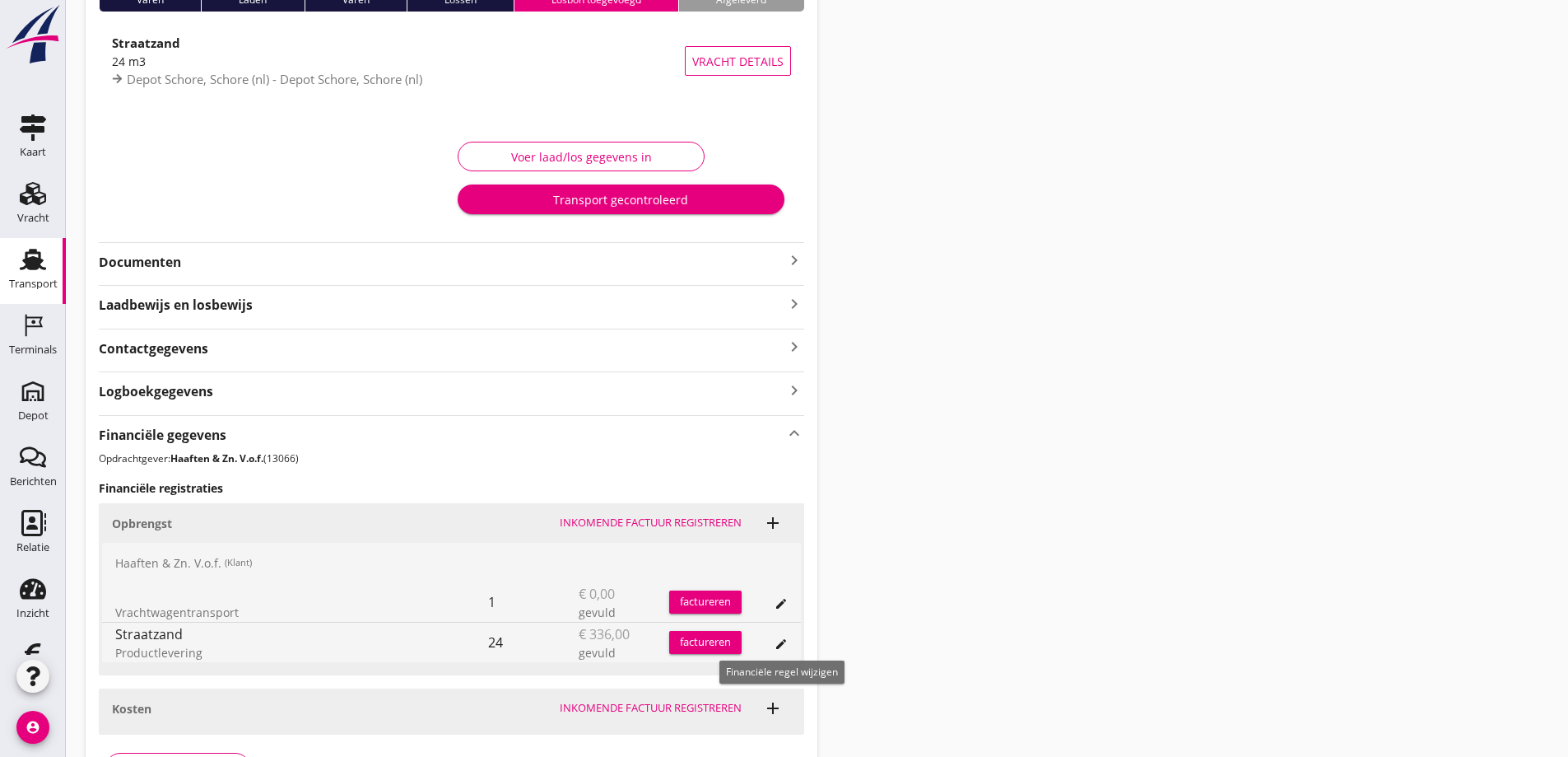
click at [777, 644] on icon "edit" at bounding box center [781, 644] width 13 height 13
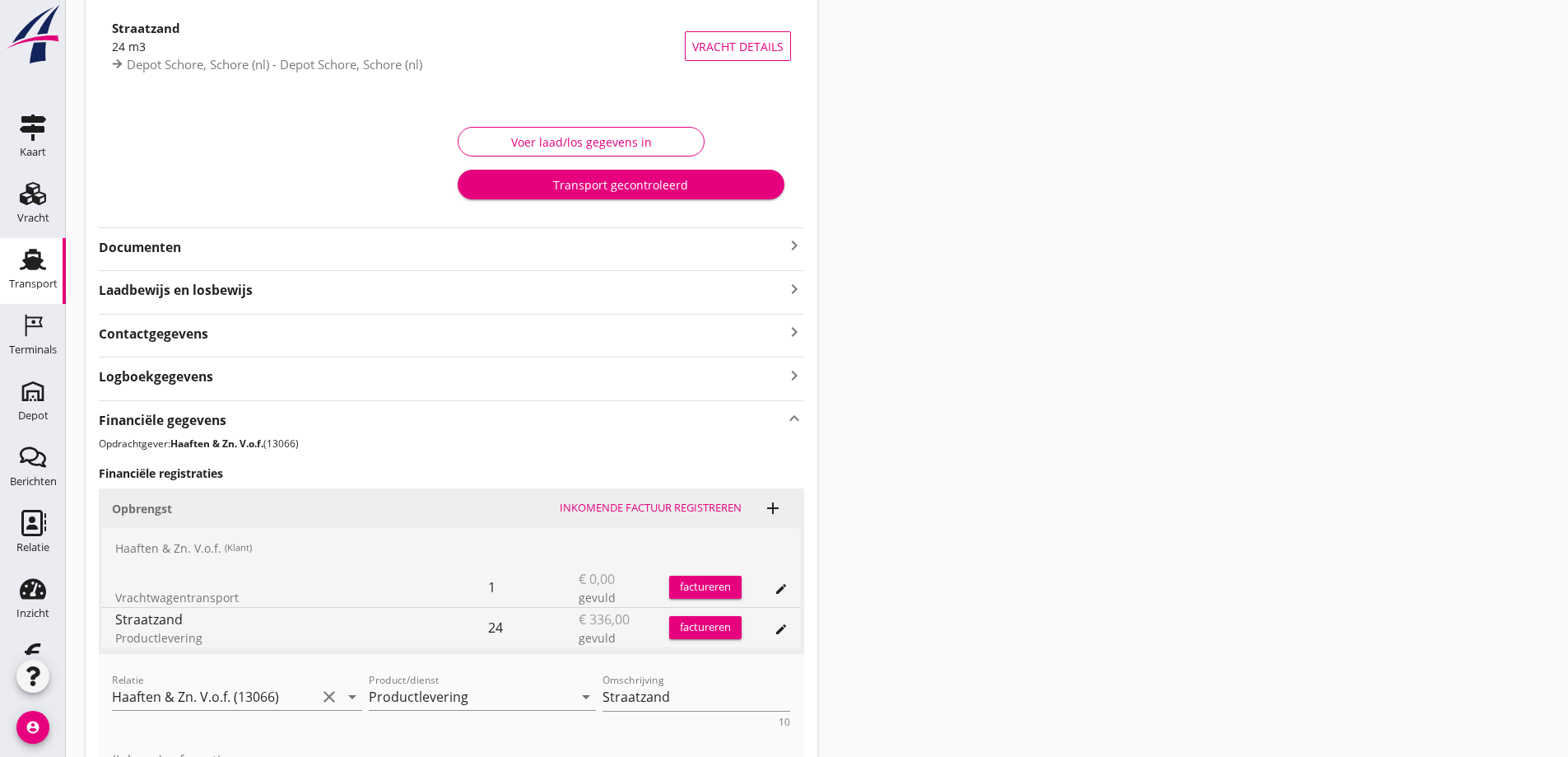
scroll to position [0, 0]
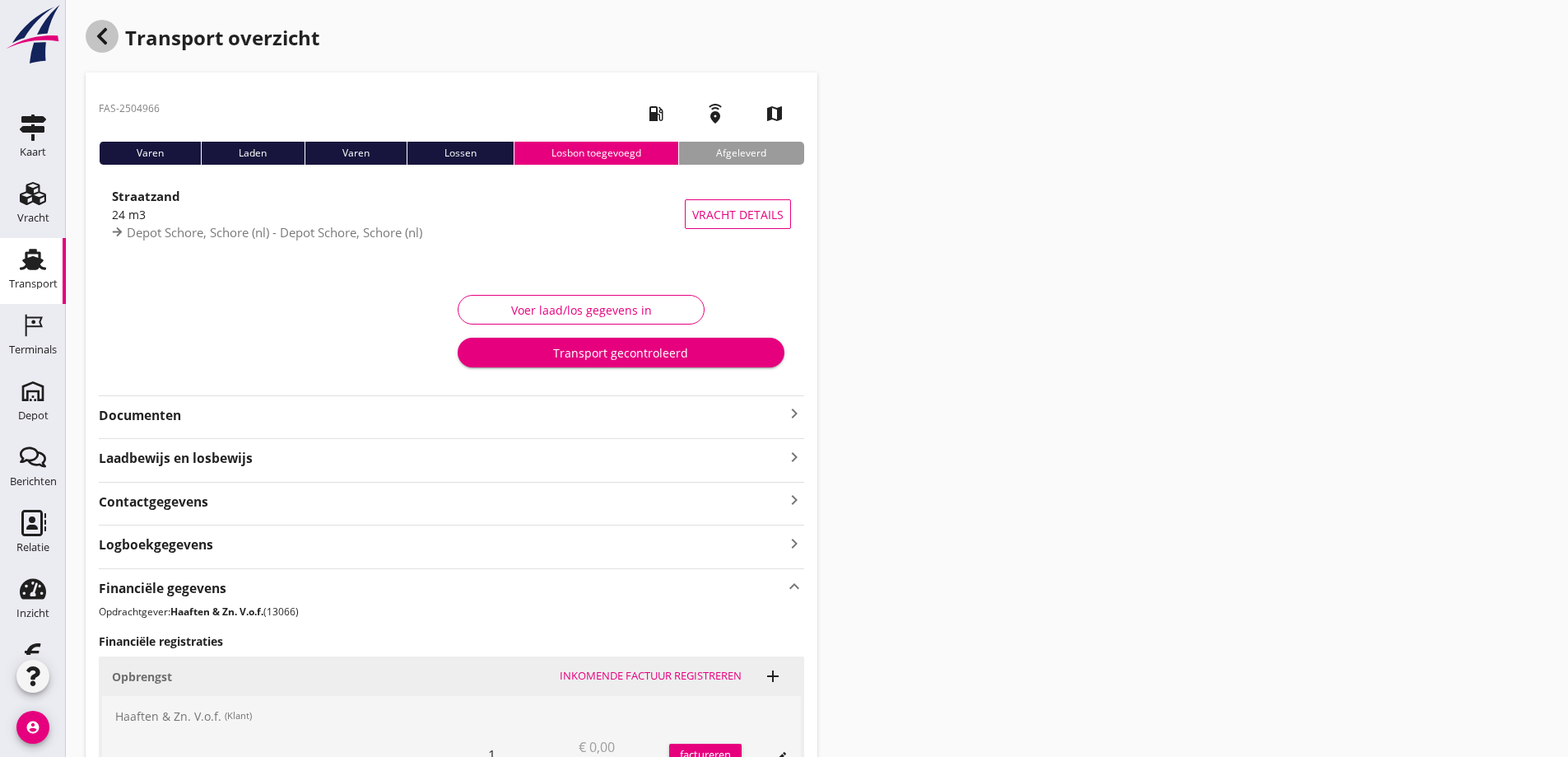
click at [103, 36] on icon "button" at bounding box center [102, 36] width 20 height 20
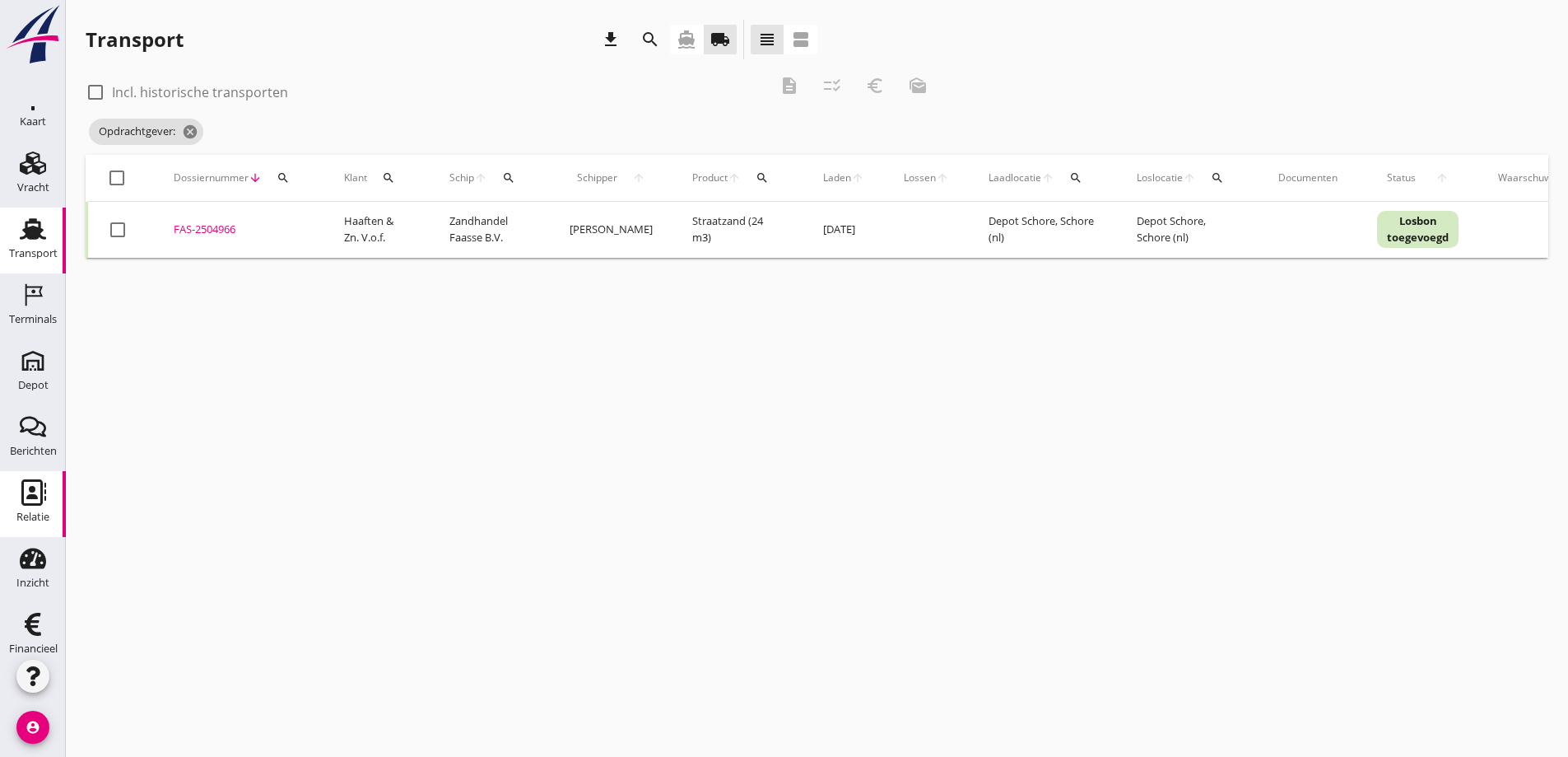
scroll to position [48, 0]
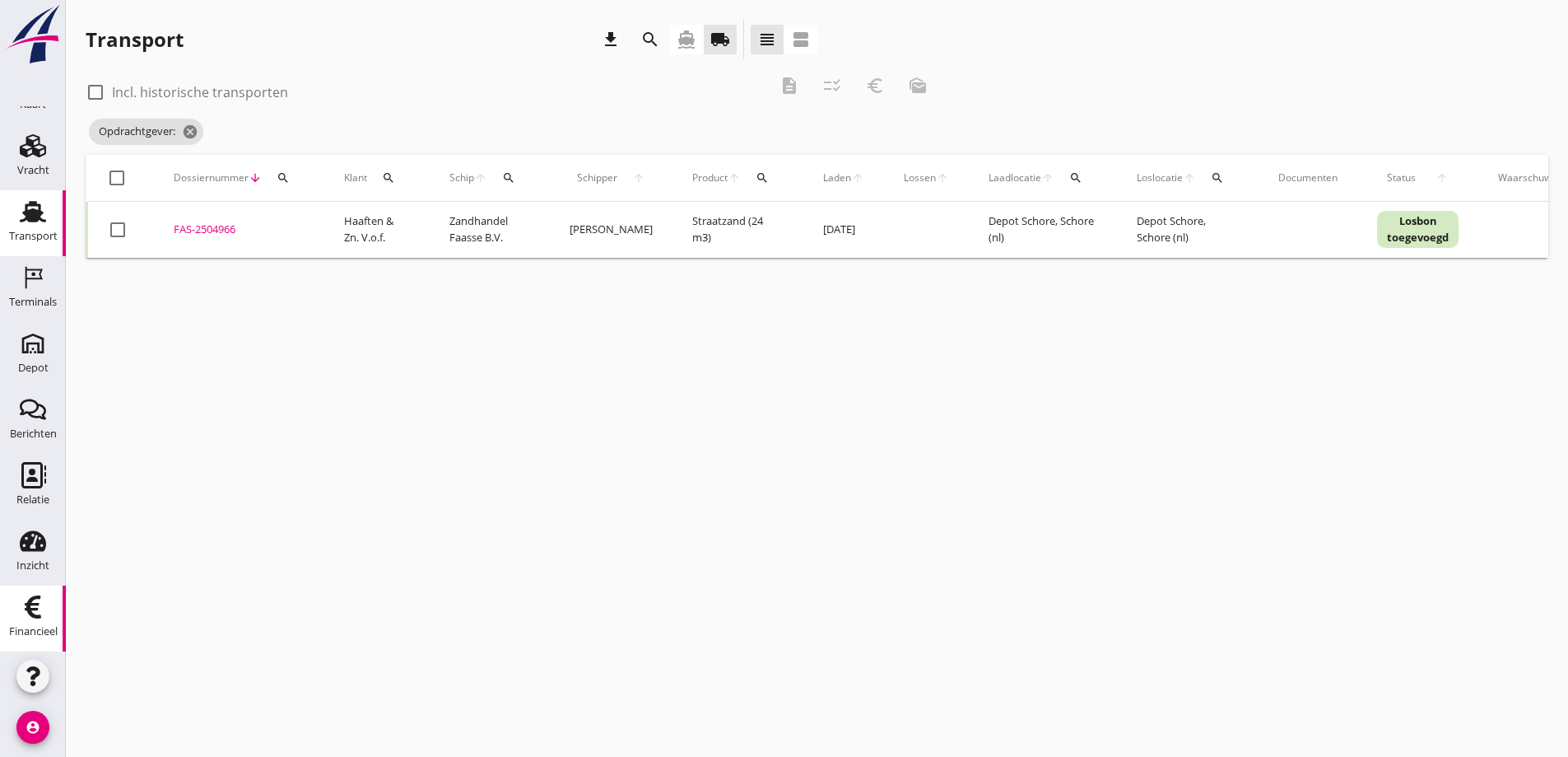
click at [22, 600] on icon "Financieel" at bounding box center [32, 607] width 26 height 26
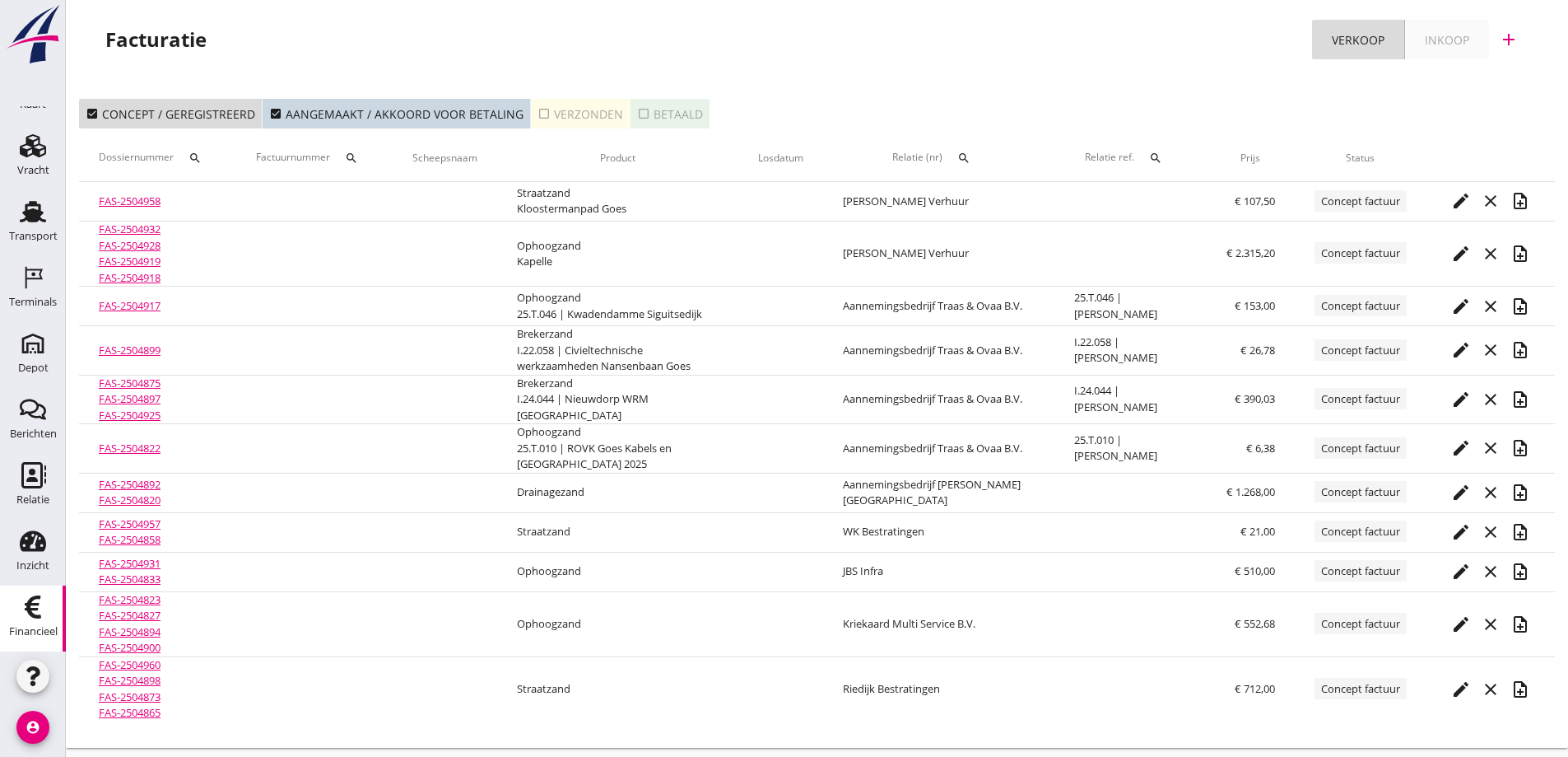
click at [573, 111] on div "check_box_outline_blank Verzonden" at bounding box center [580, 113] width 85 height 17
click at [970, 156] on icon "search" at bounding box center [963, 158] width 13 height 13
click at [997, 202] on input "text" at bounding box center [1052, 205] width 172 height 26
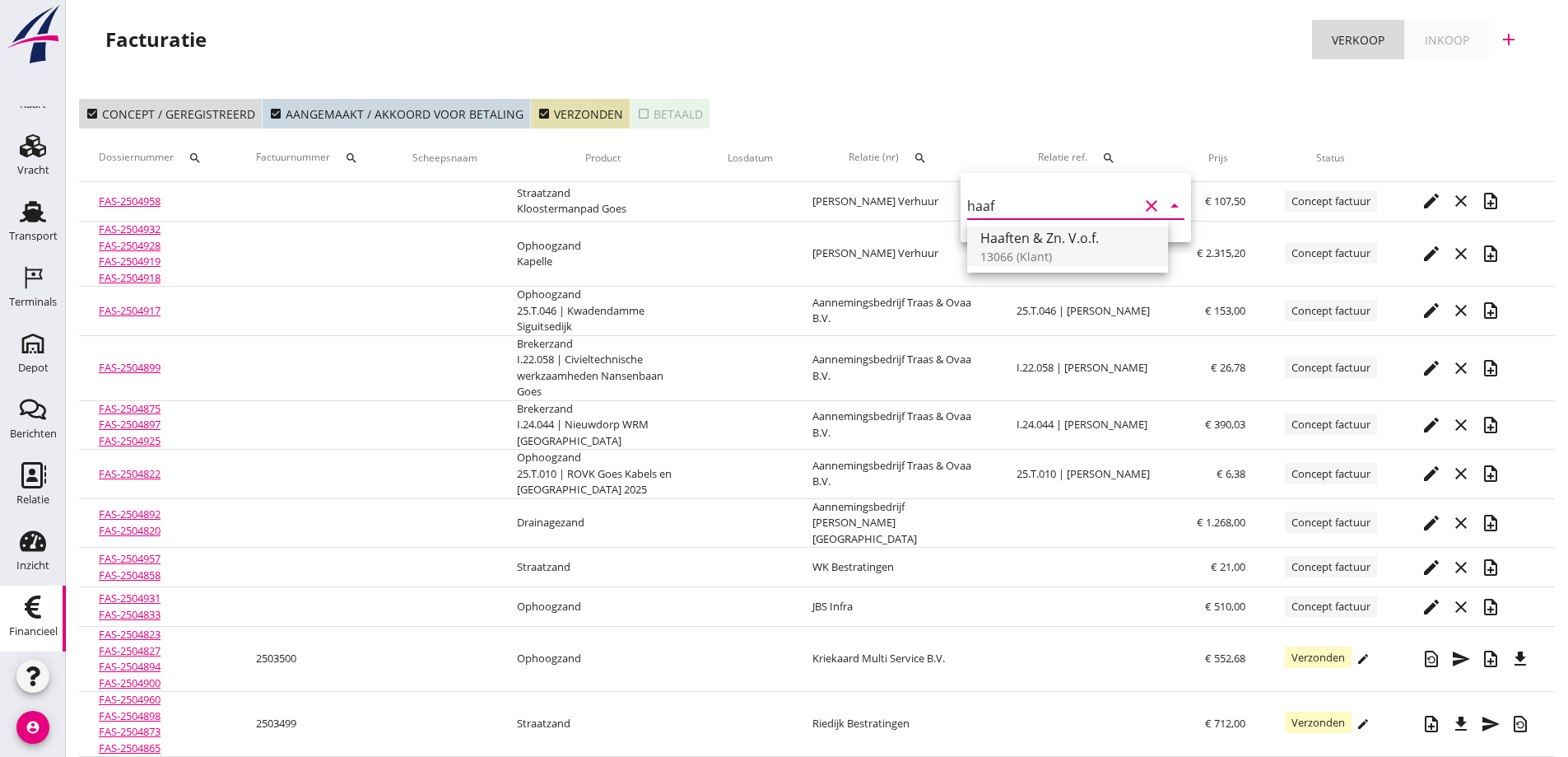
click at [1031, 234] on div "Haaften & Zn. V.o.f." at bounding box center [1067, 238] width 174 height 20
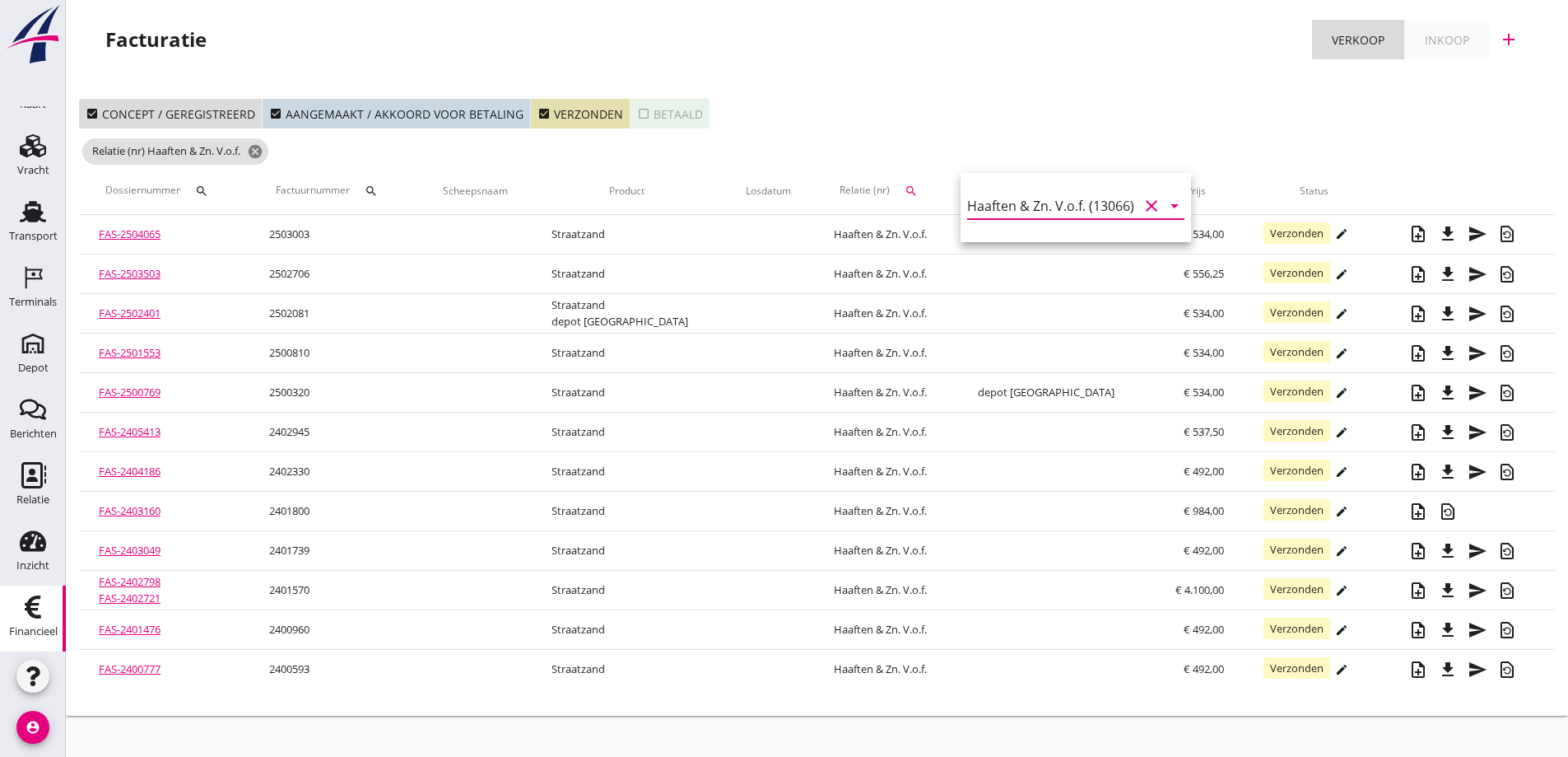
type input "Haaften & Zn. V.o.f. (13066)"
click at [869, 83] on div "Facturatie Verkoop Inkoop add" at bounding box center [817, 42] width 1502 height 85
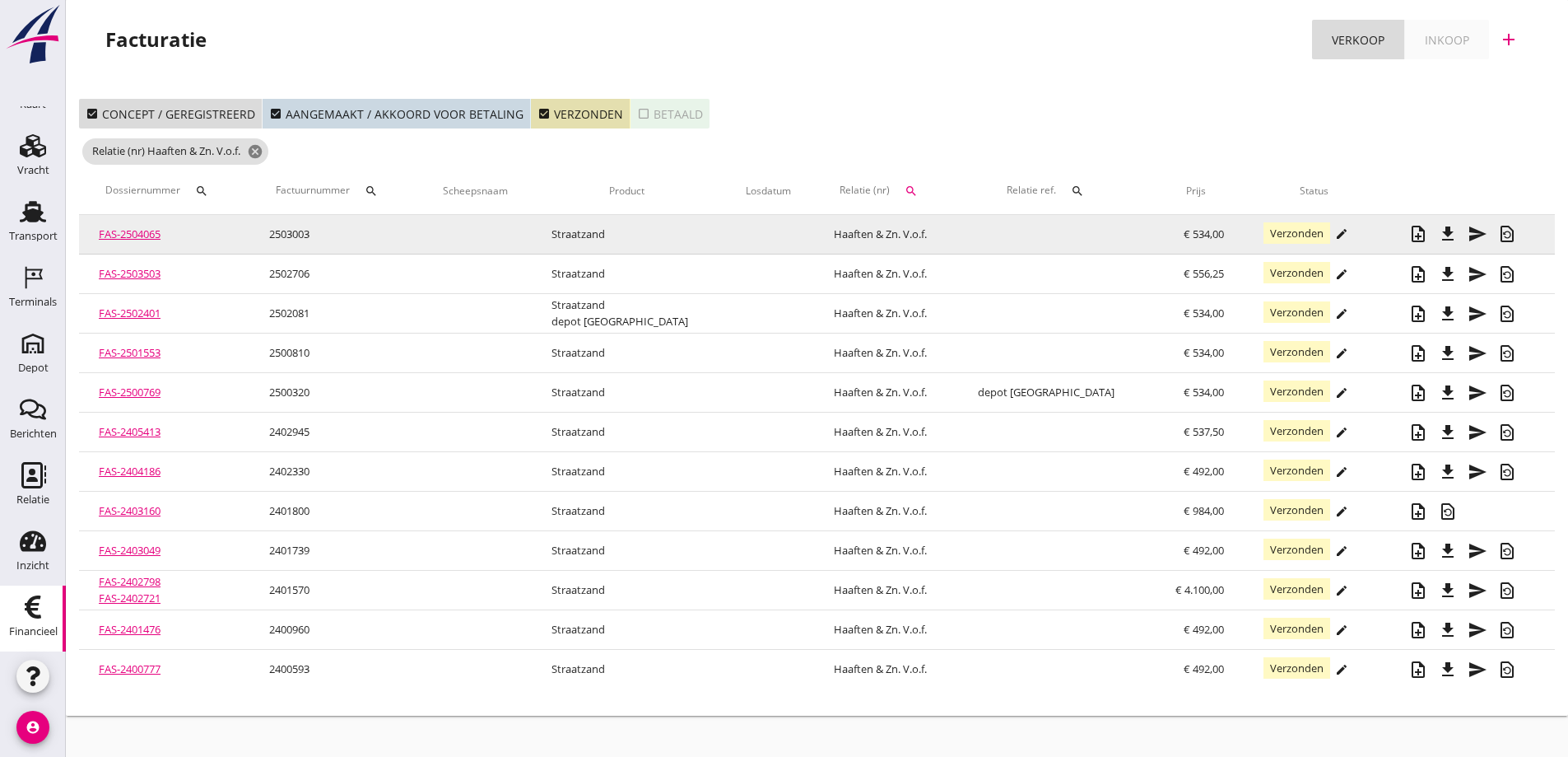
click at [146, 230] on link "FAS-2504065" at bounding box center [129, 234] width 62 height 14
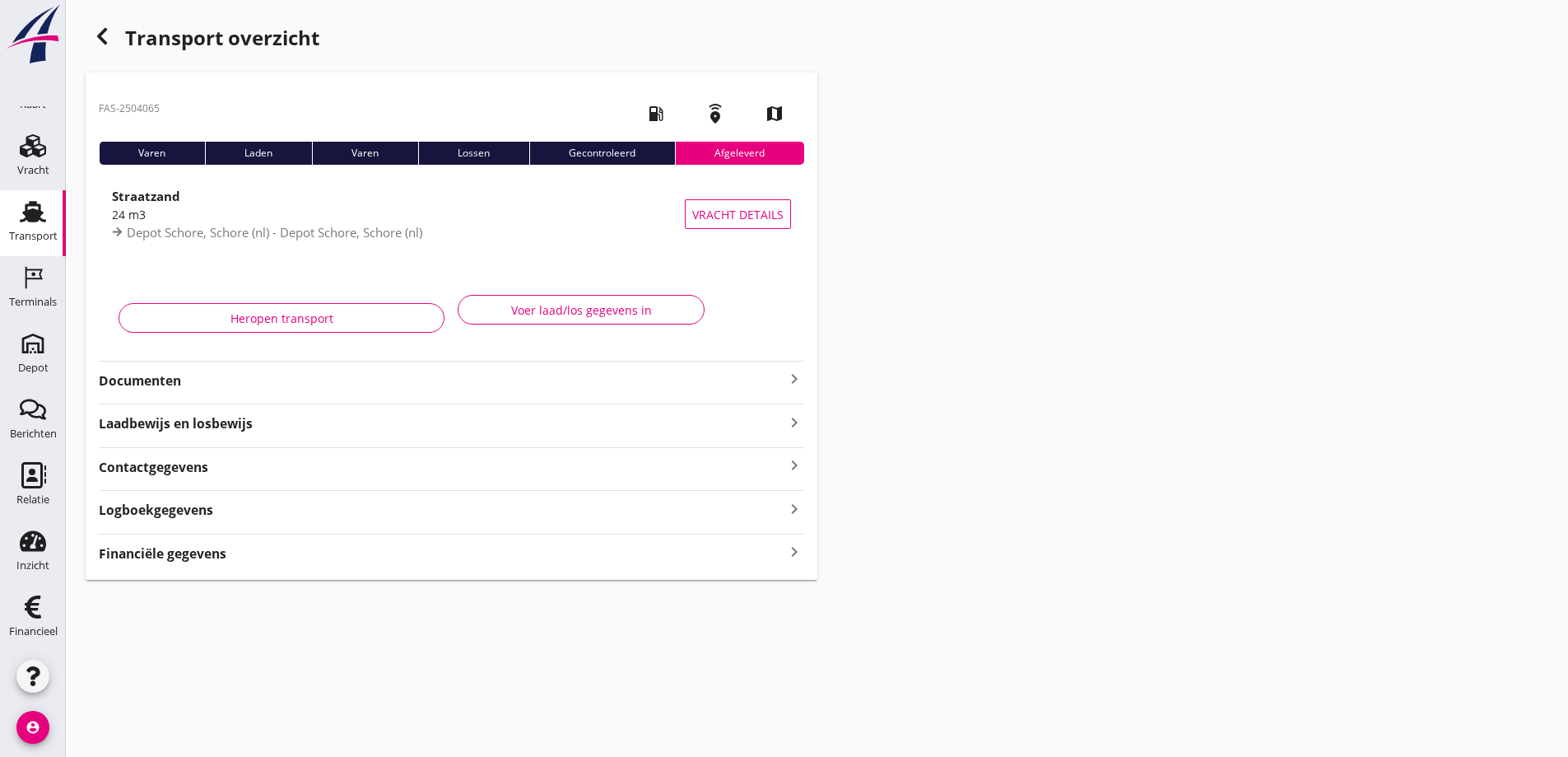
click at [209, 551] on strong "Financiële gegevens" at bounding box center [163, 554] width 128 height 19
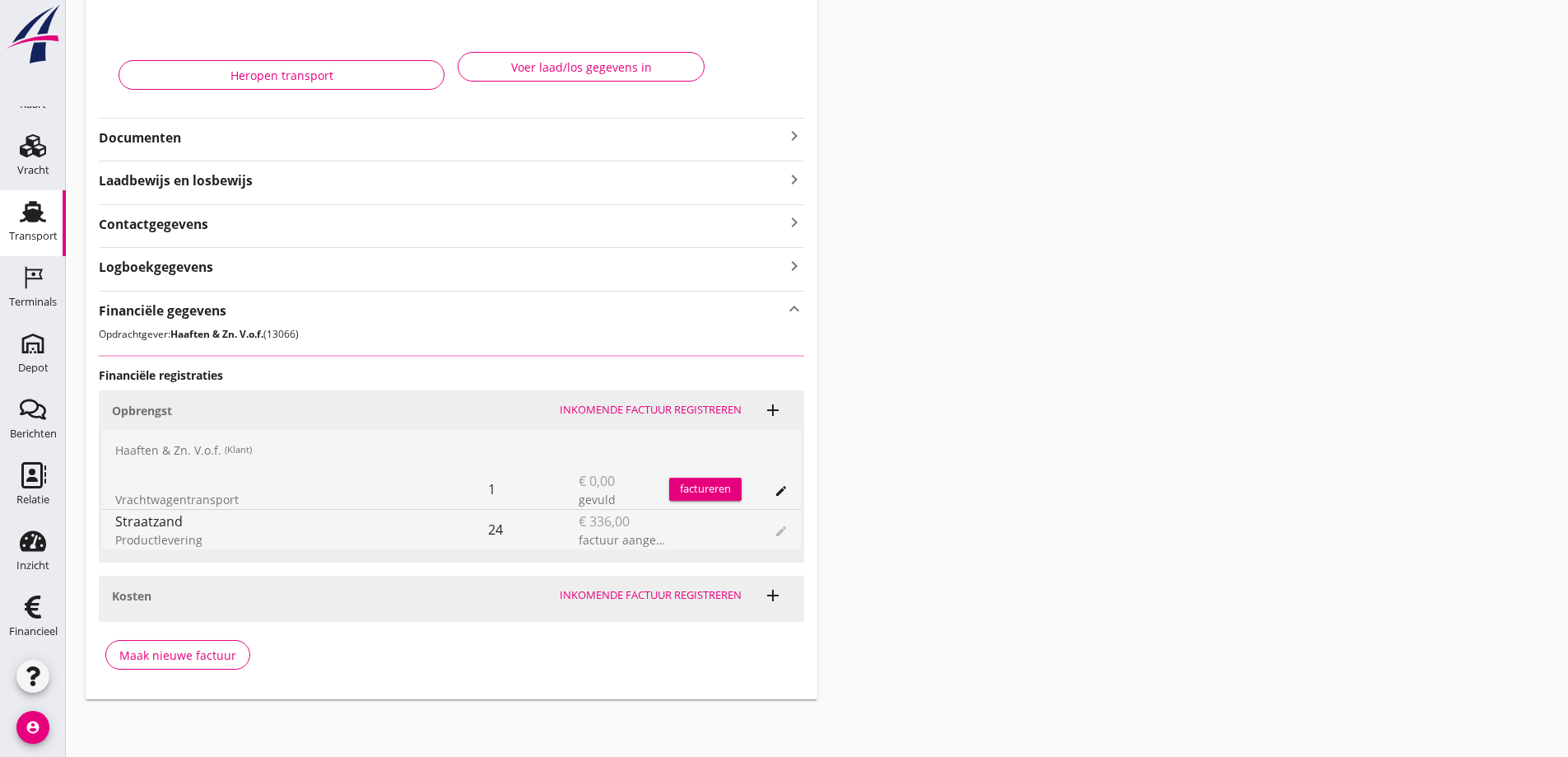
scroll to position [245, 0]
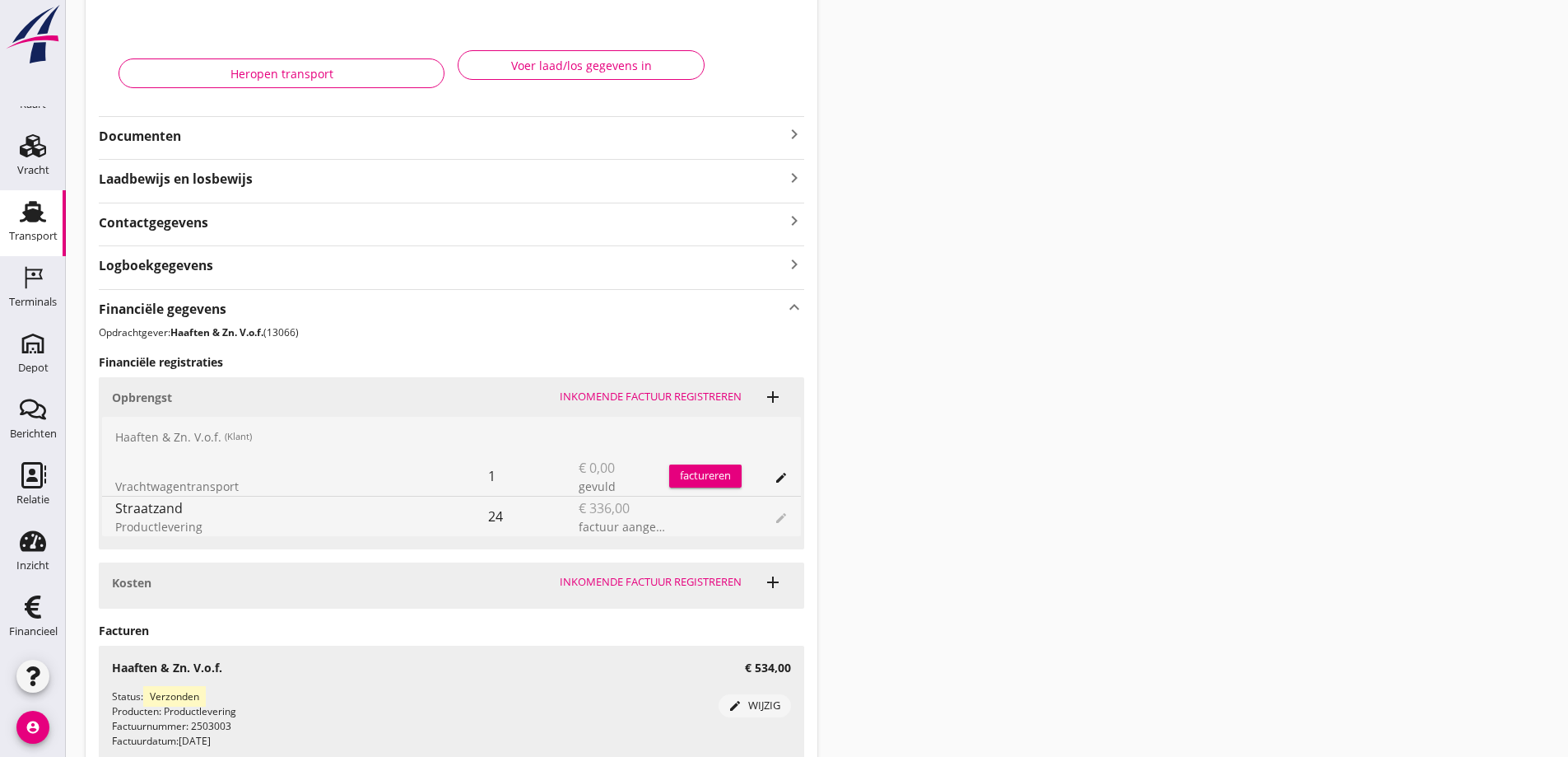
click at [519, 514] on div "24" at bounding box center [533, 516] width 91 height 40
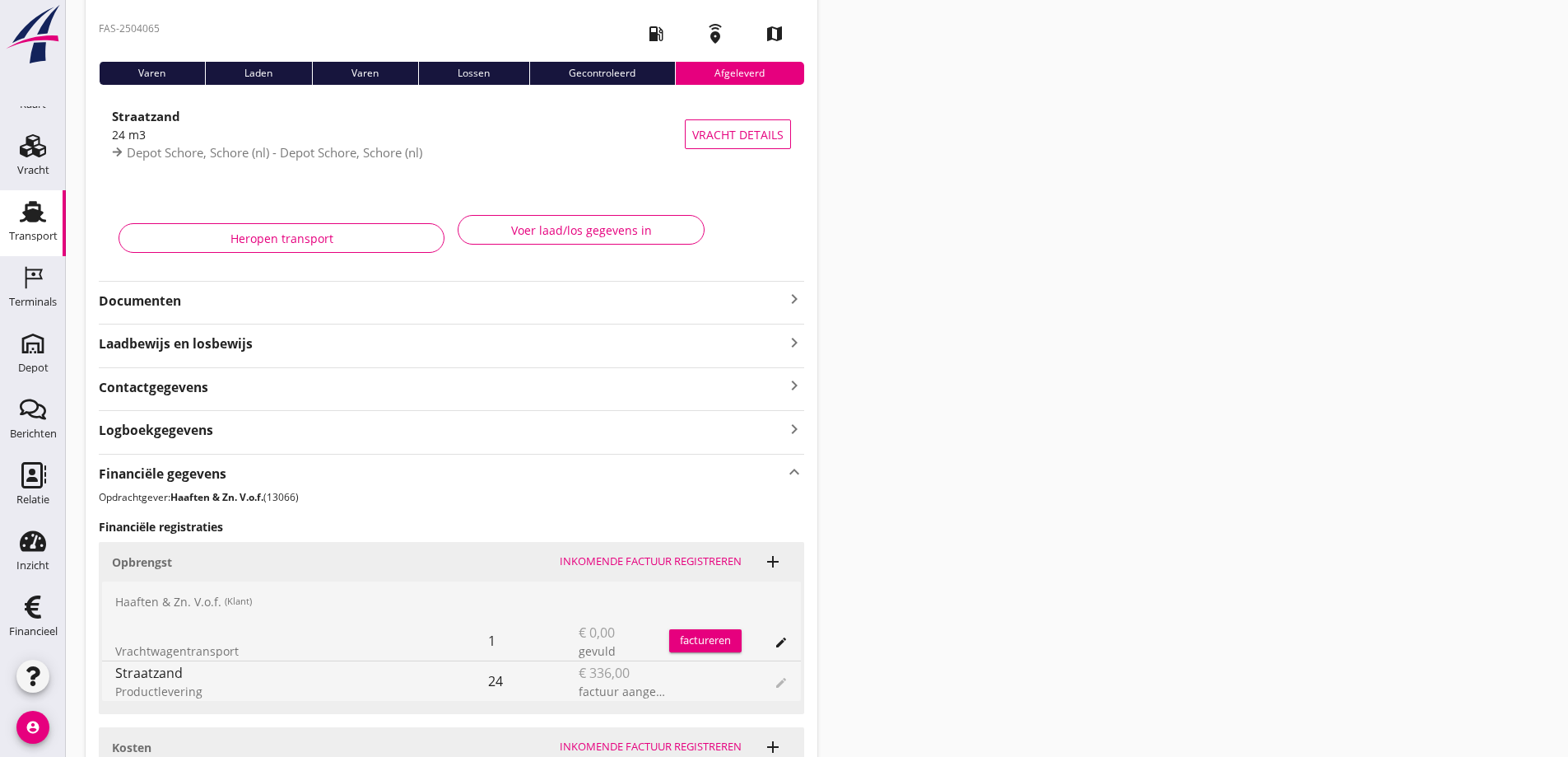
click at [140, 298] on strong "Documenten" at bounding box center [441, 300] width 686 height 19
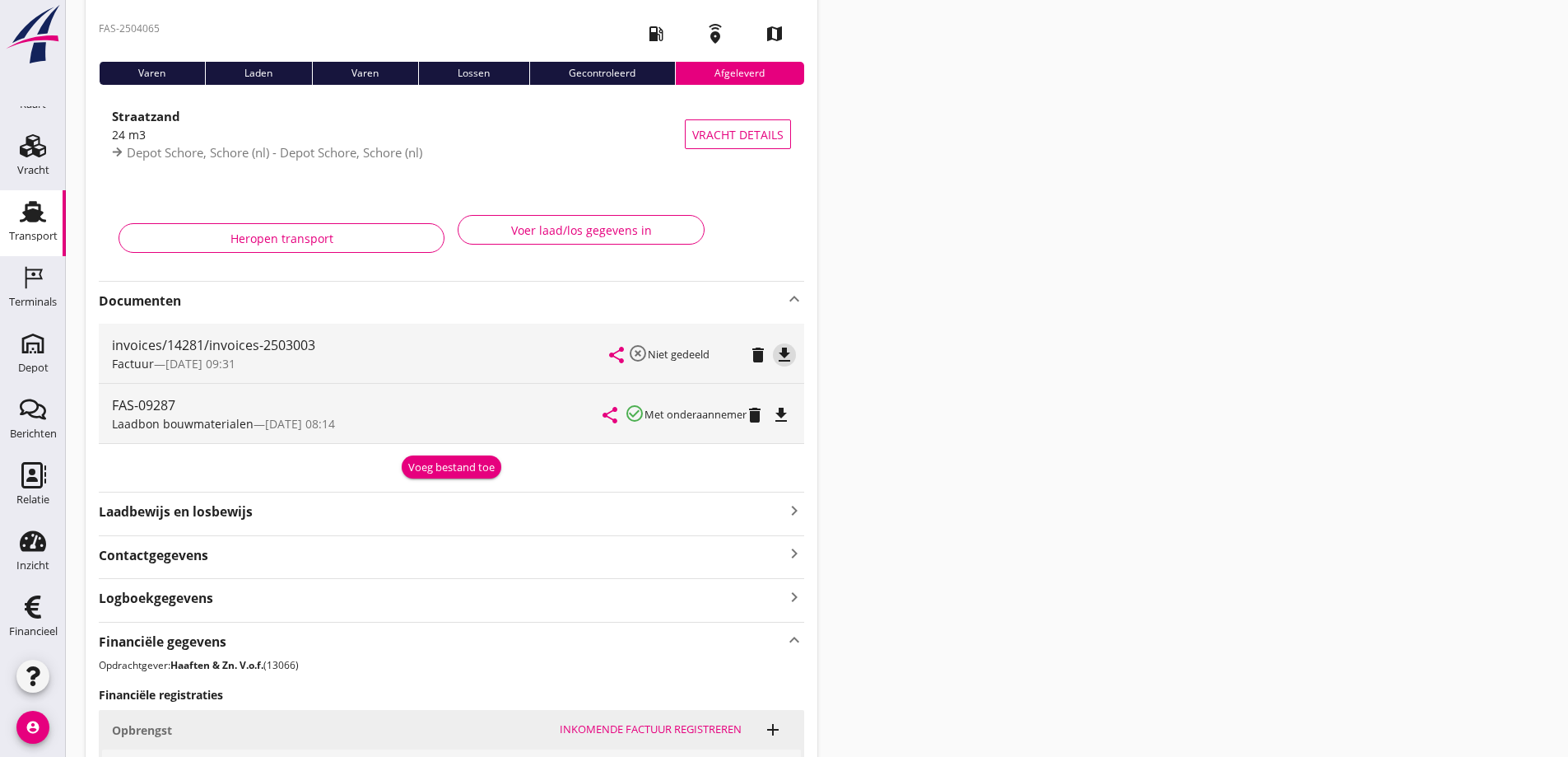
click at [789, 352] on icon "file_download" at bounding box center [784, 355] width 20 height 20
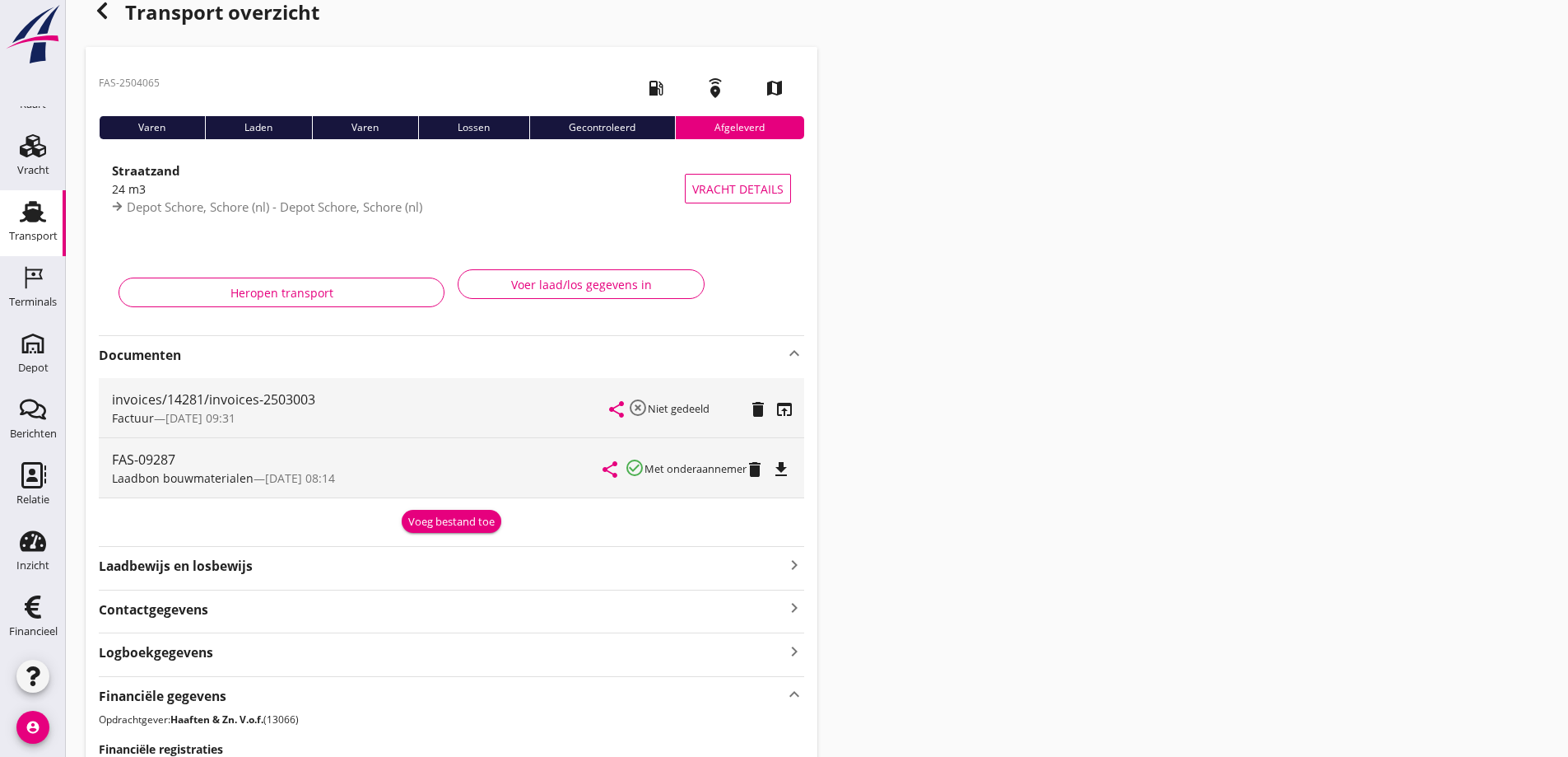
scroll to position [0, 0]
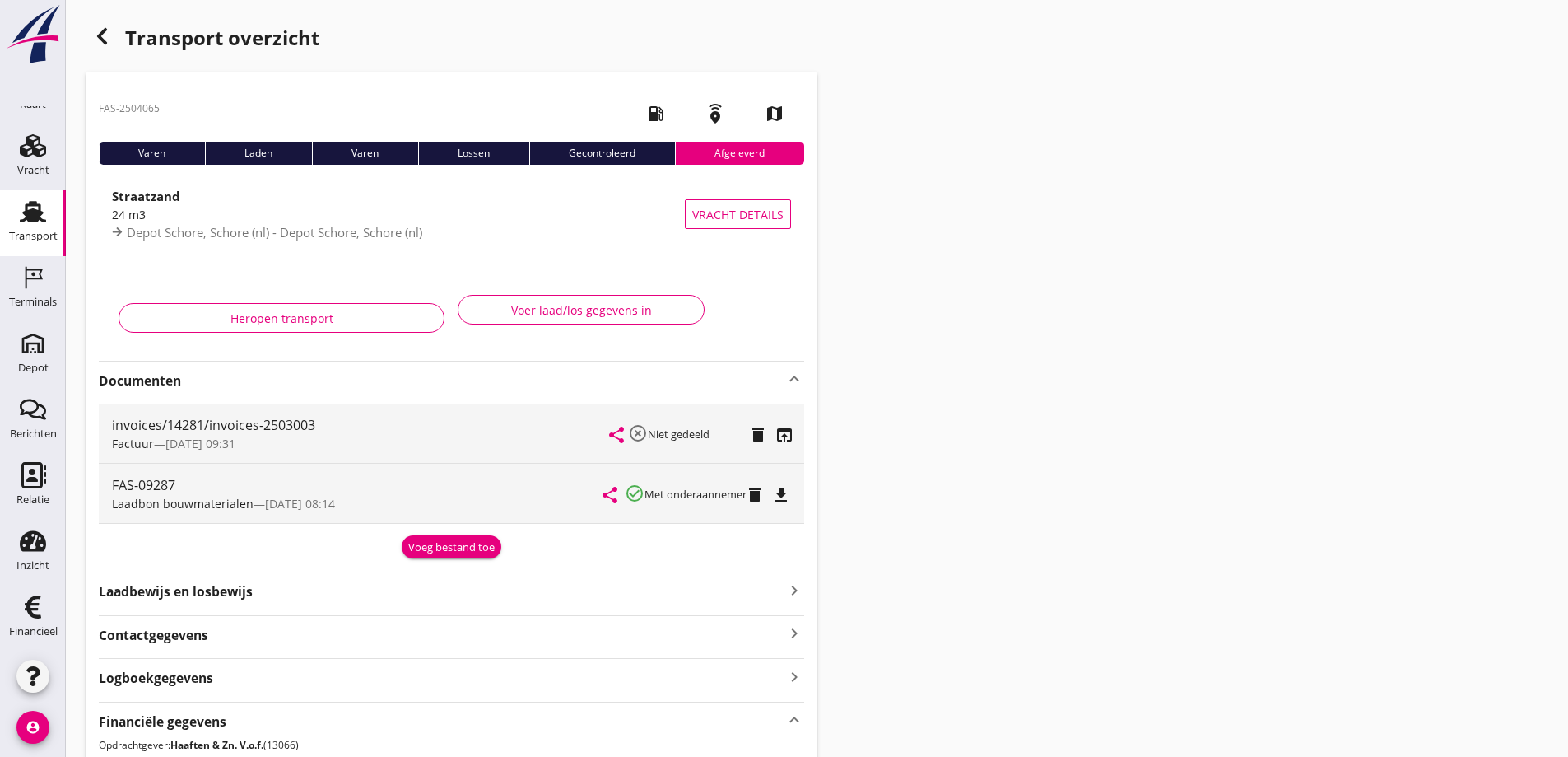
click at [104, 34] on icon "button" at bounding box center [102, 36] width 20 height 20
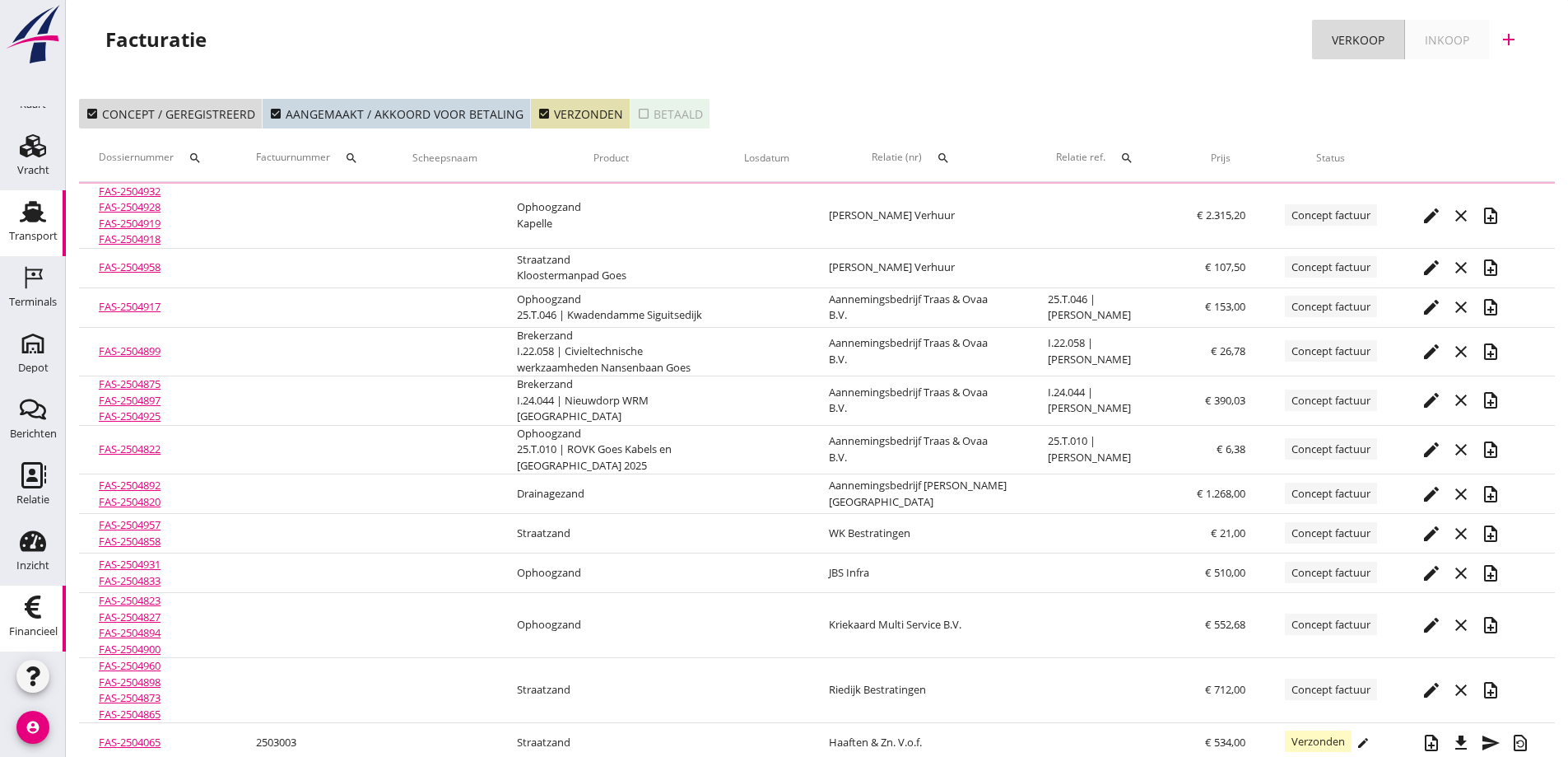
click at [29, 218] on use at bounding box center [32, 212] width 26 height 22
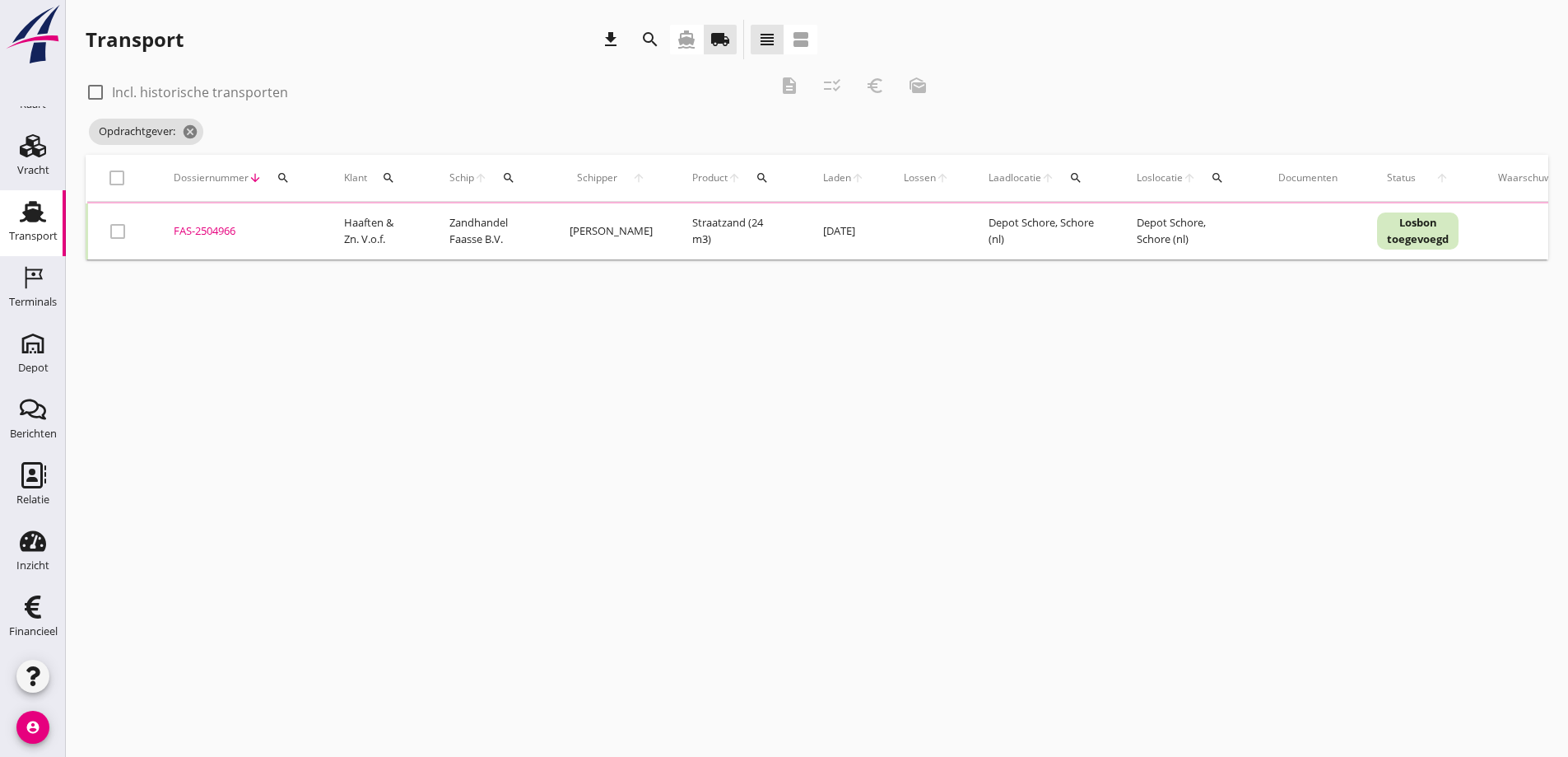
click at [206, 229] on div "FAS-2504966" at bounding box center [239, 231] width 131 height 16
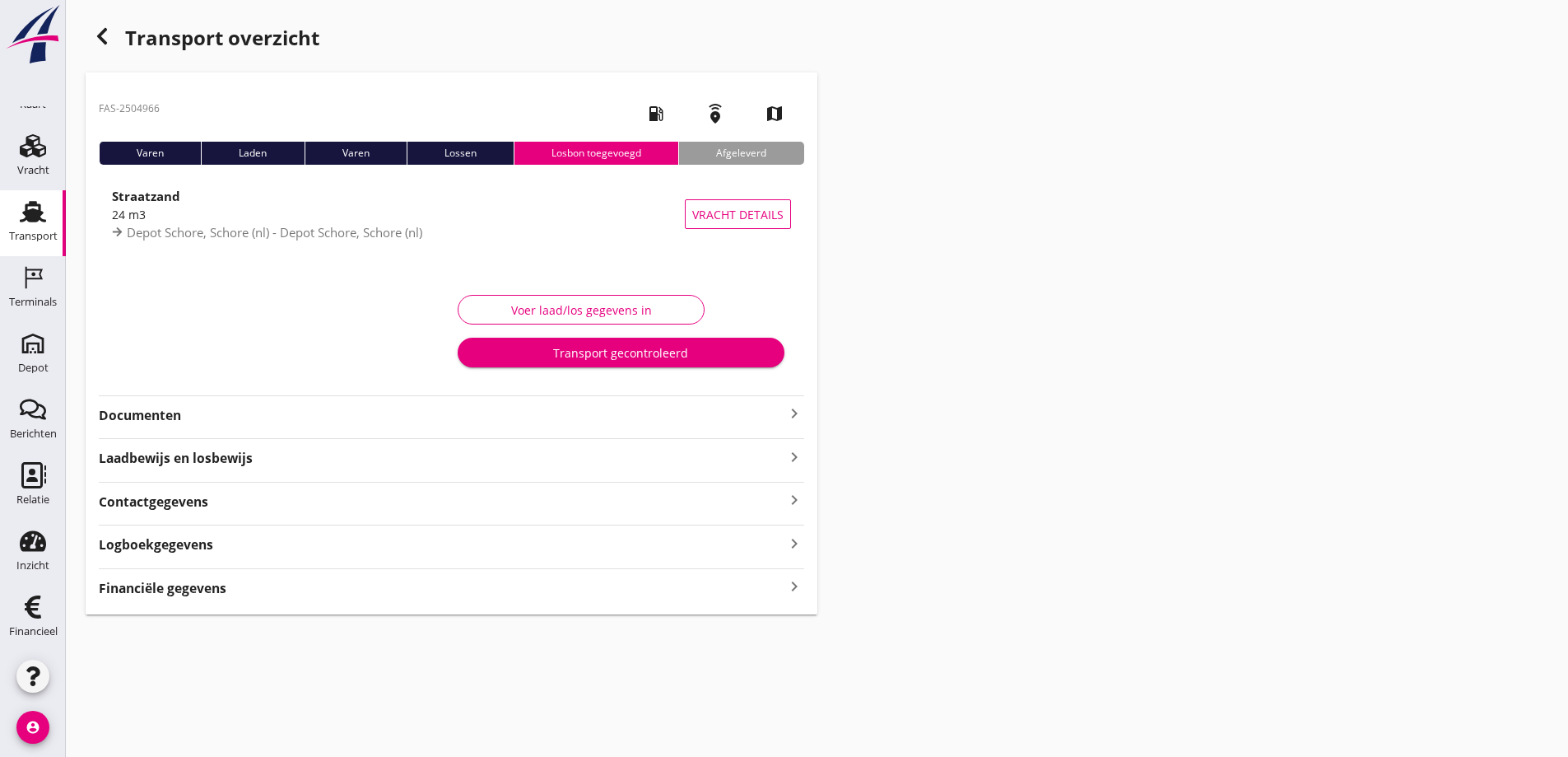
click at [246, 585] on div "Financiële gegevens keyboard_arrow_right" at bounding box center [451, 586] width 705 height 22
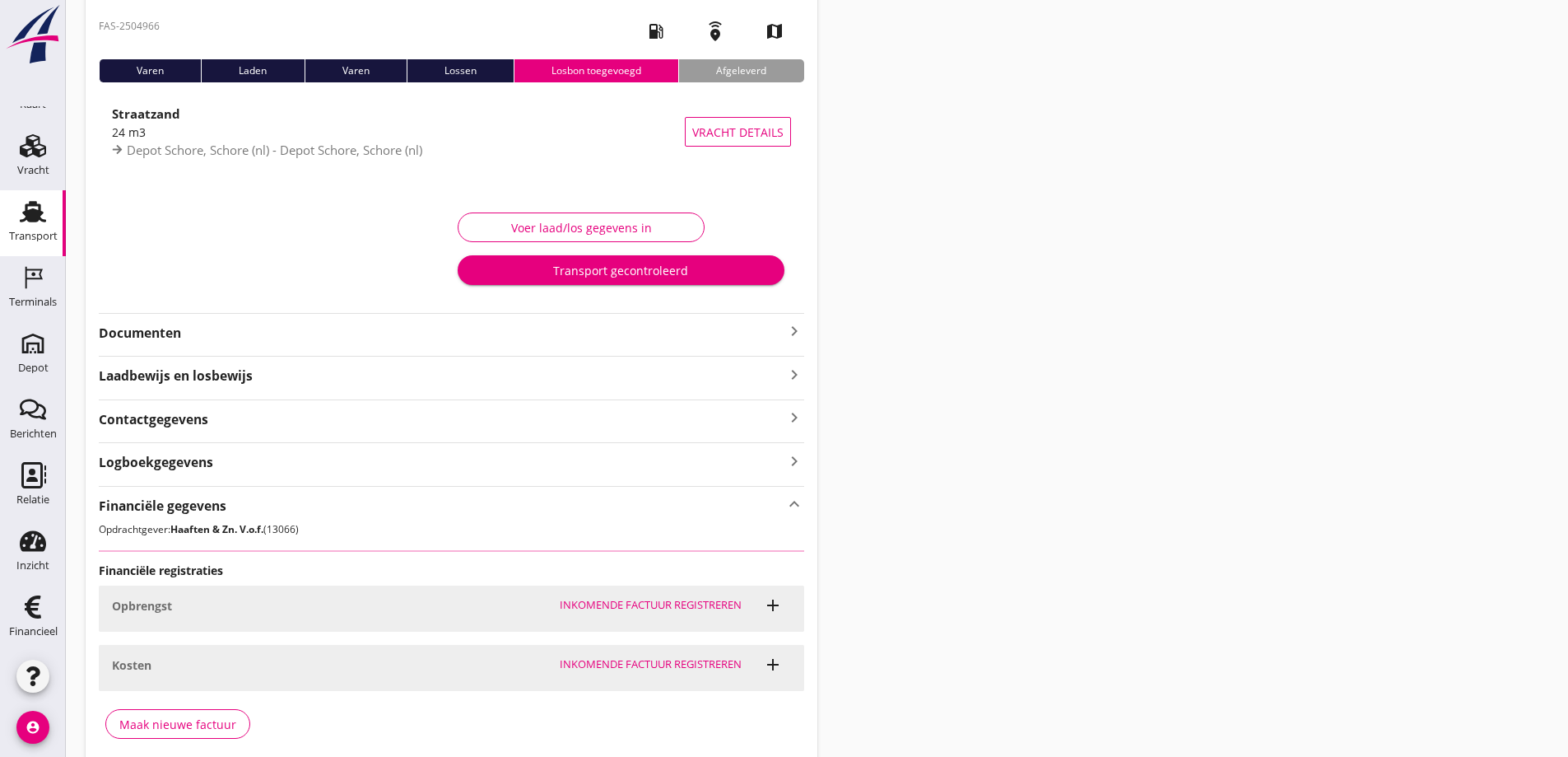
scroll to position [153, 0]
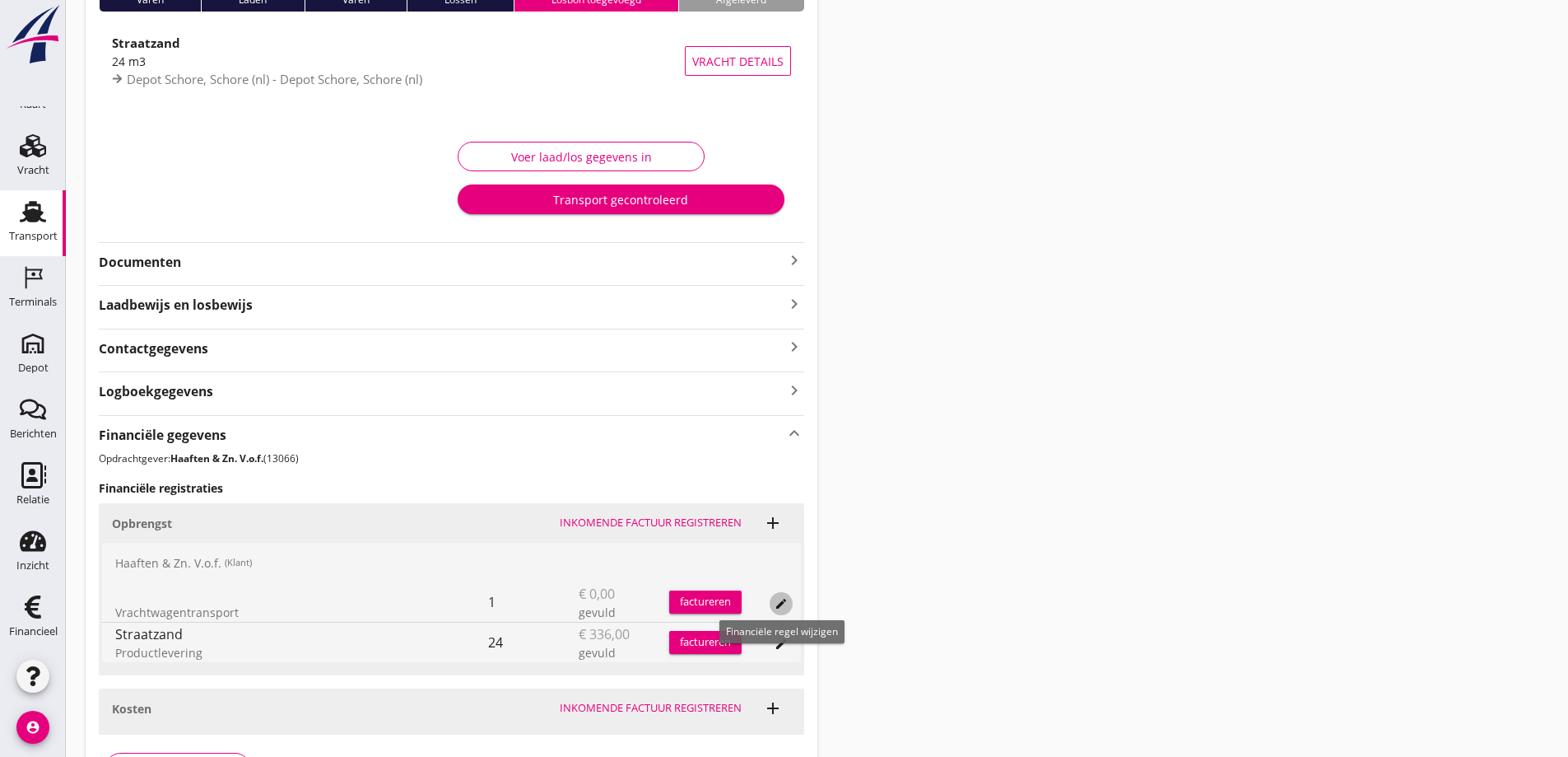
click at [775, 599] on icon "edit" at bounding box center [781, 603] width 13 height 13
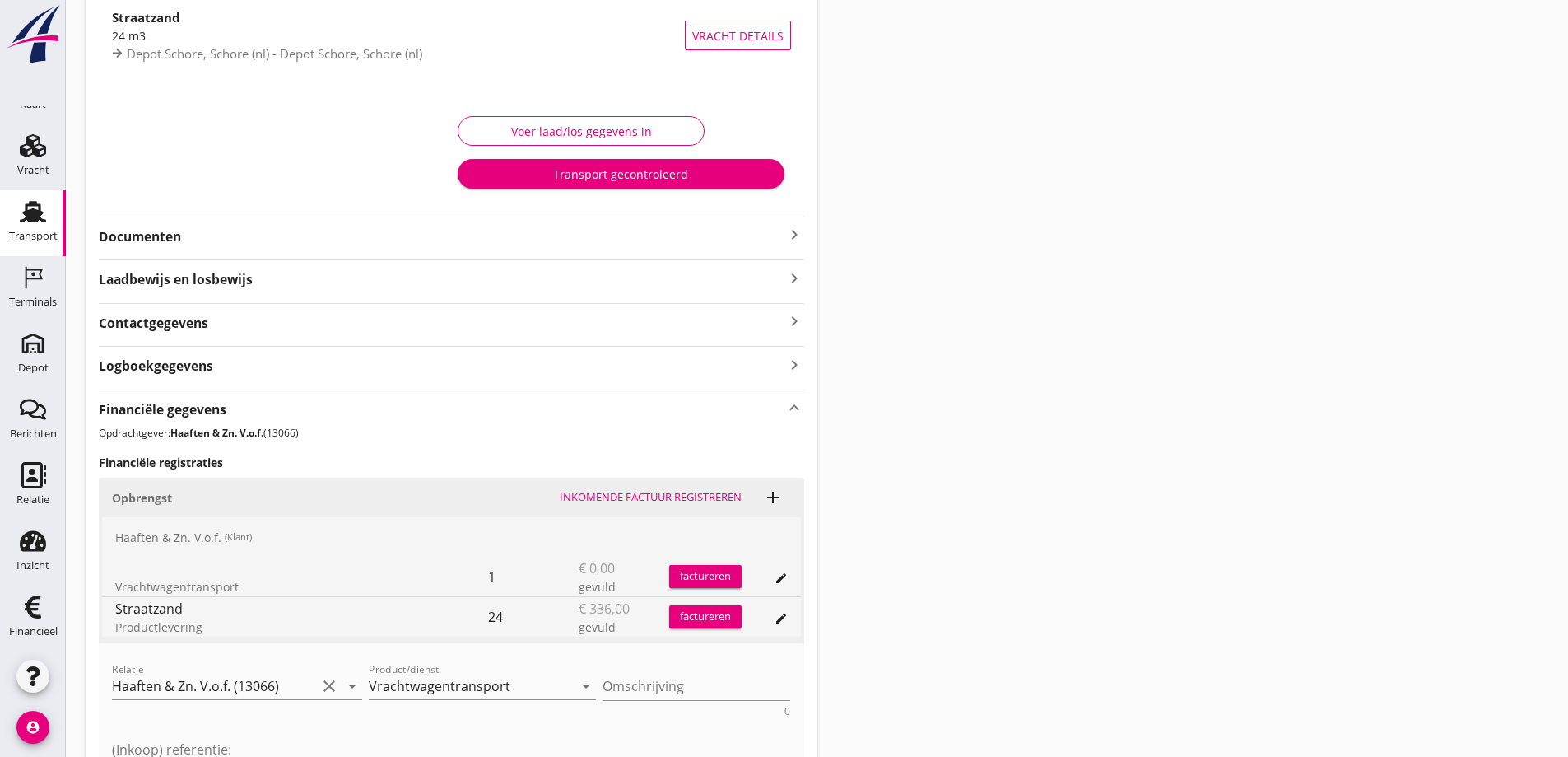
scroll to position [476, 0]
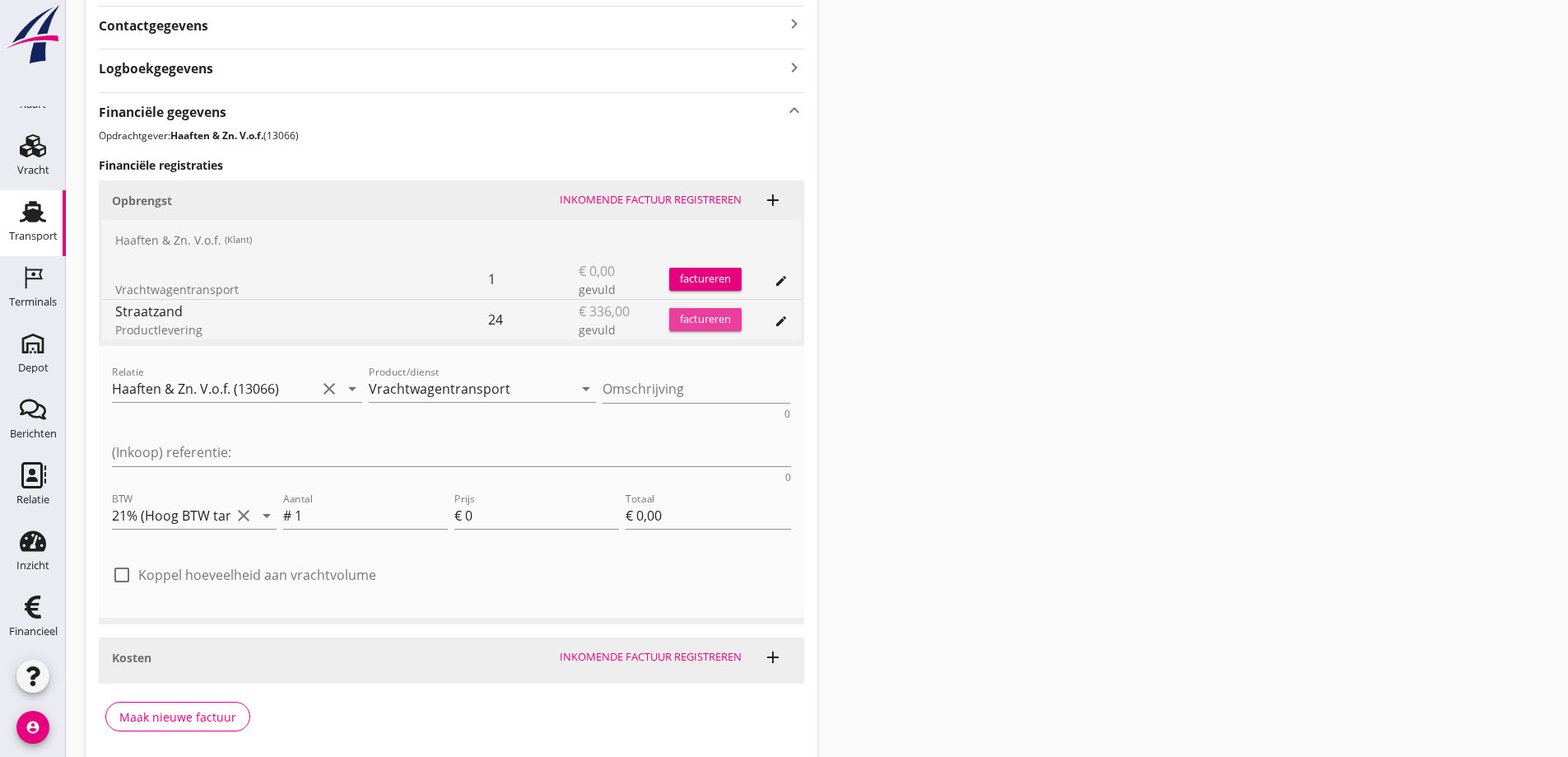
click at [702, 316] on div "factureren" at bounding box center [705, 319] width 73 height 16
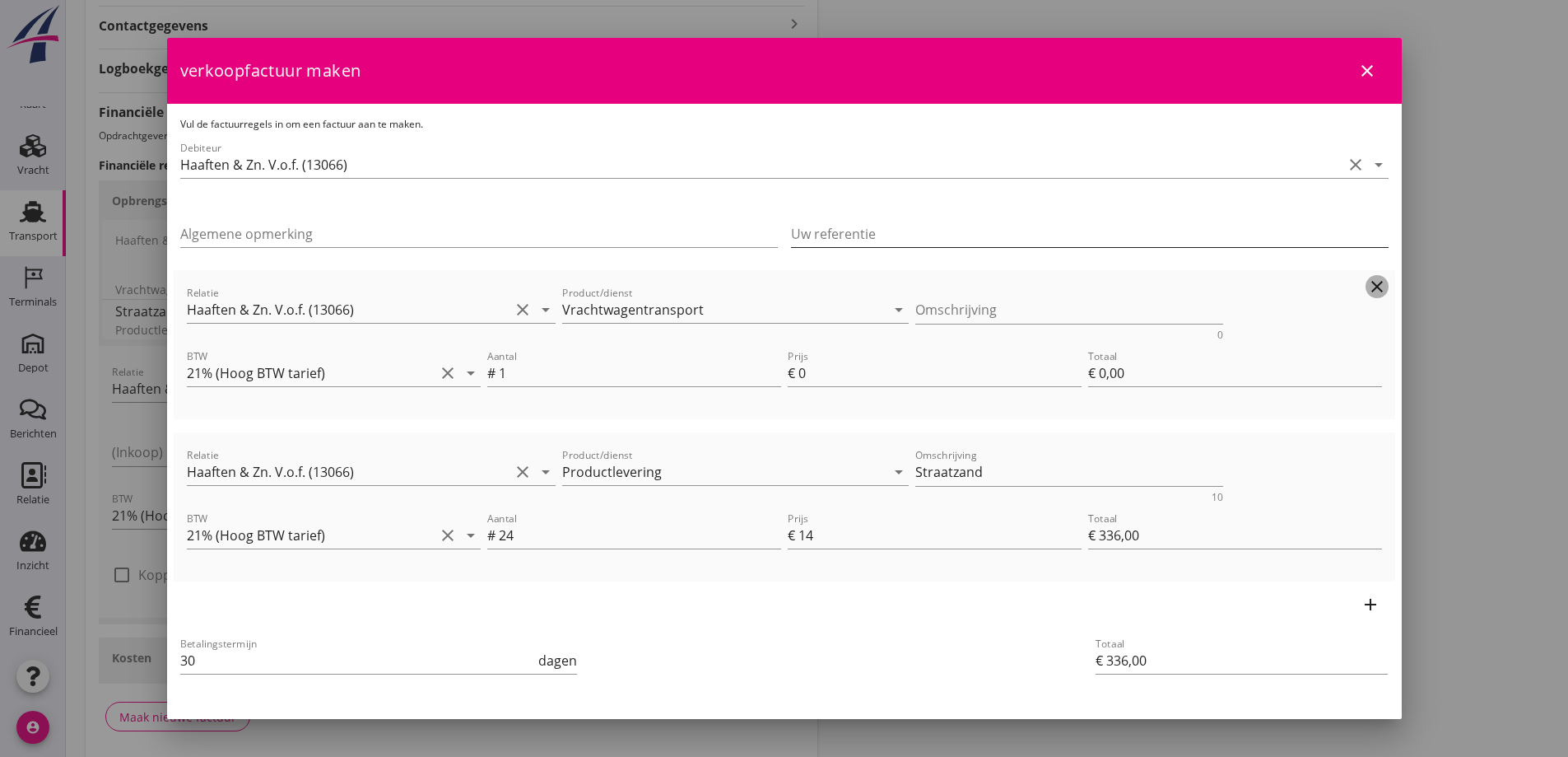
click at [1368, 280] on icon "clear" at bounding box center [1378, 287] width 20 height 20
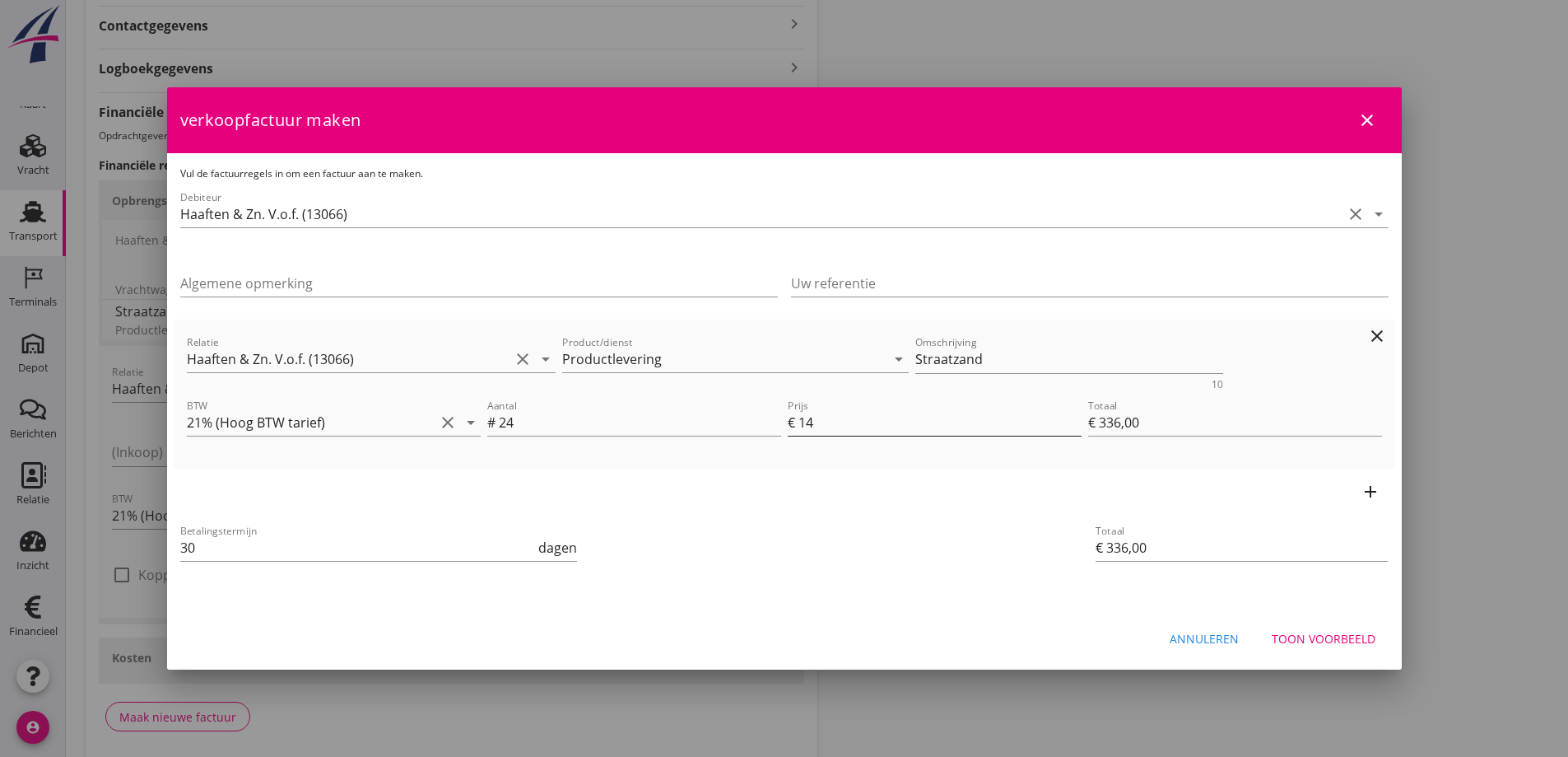
click at [829, 422] on input "14" at bounding box center [940, 422] width 283 height 26
type input "€ 24,00"
type input "1"
type input "€ 24,00"
type input "€ 0,00"
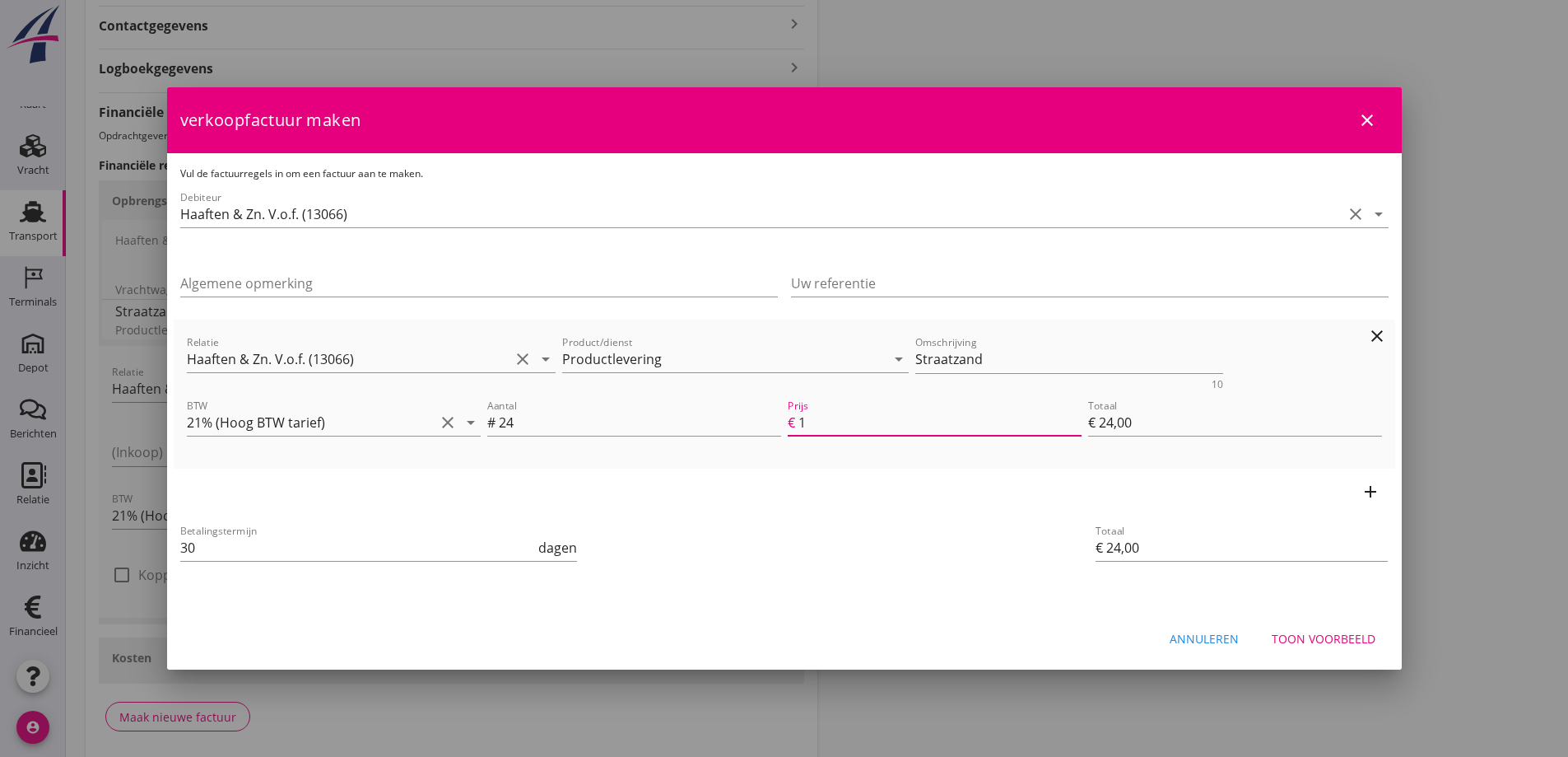
type input "€ 0,00"
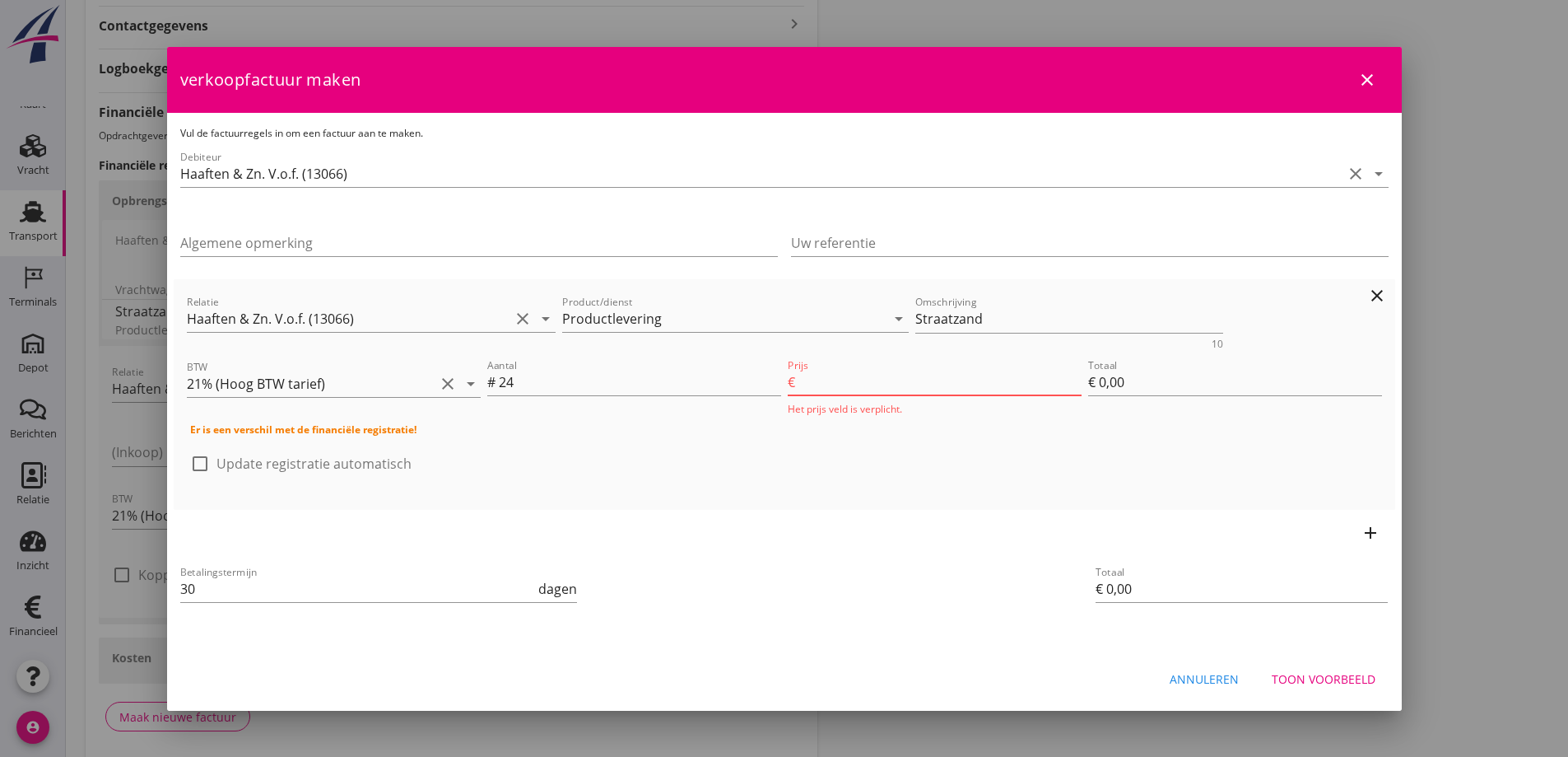
type input "2"
type input "€ 48,00"
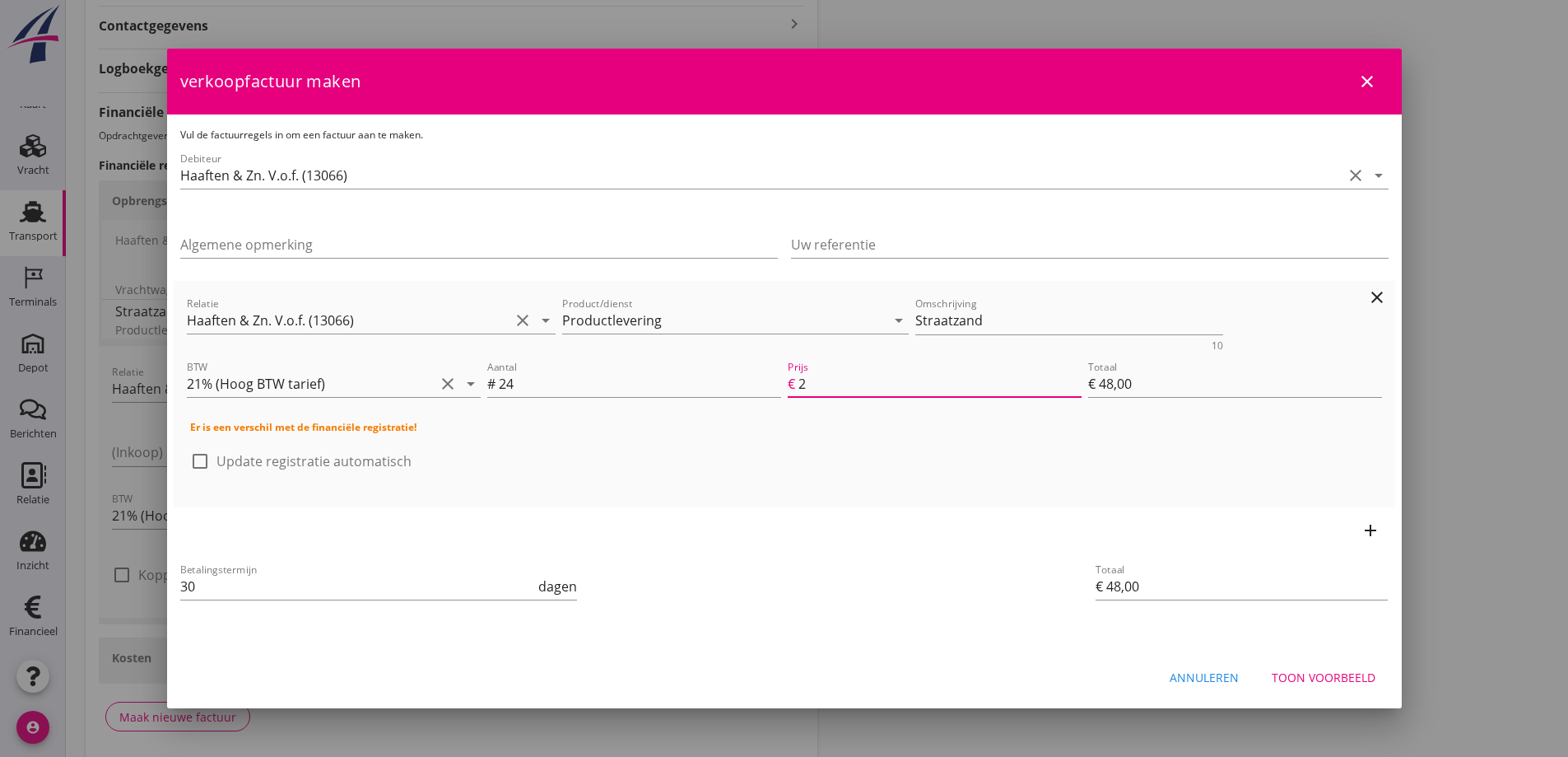
type input "€ 528,00"
type input "22"
type input "€ 528,00"
type input "22.2"
type input "€ 532,80"
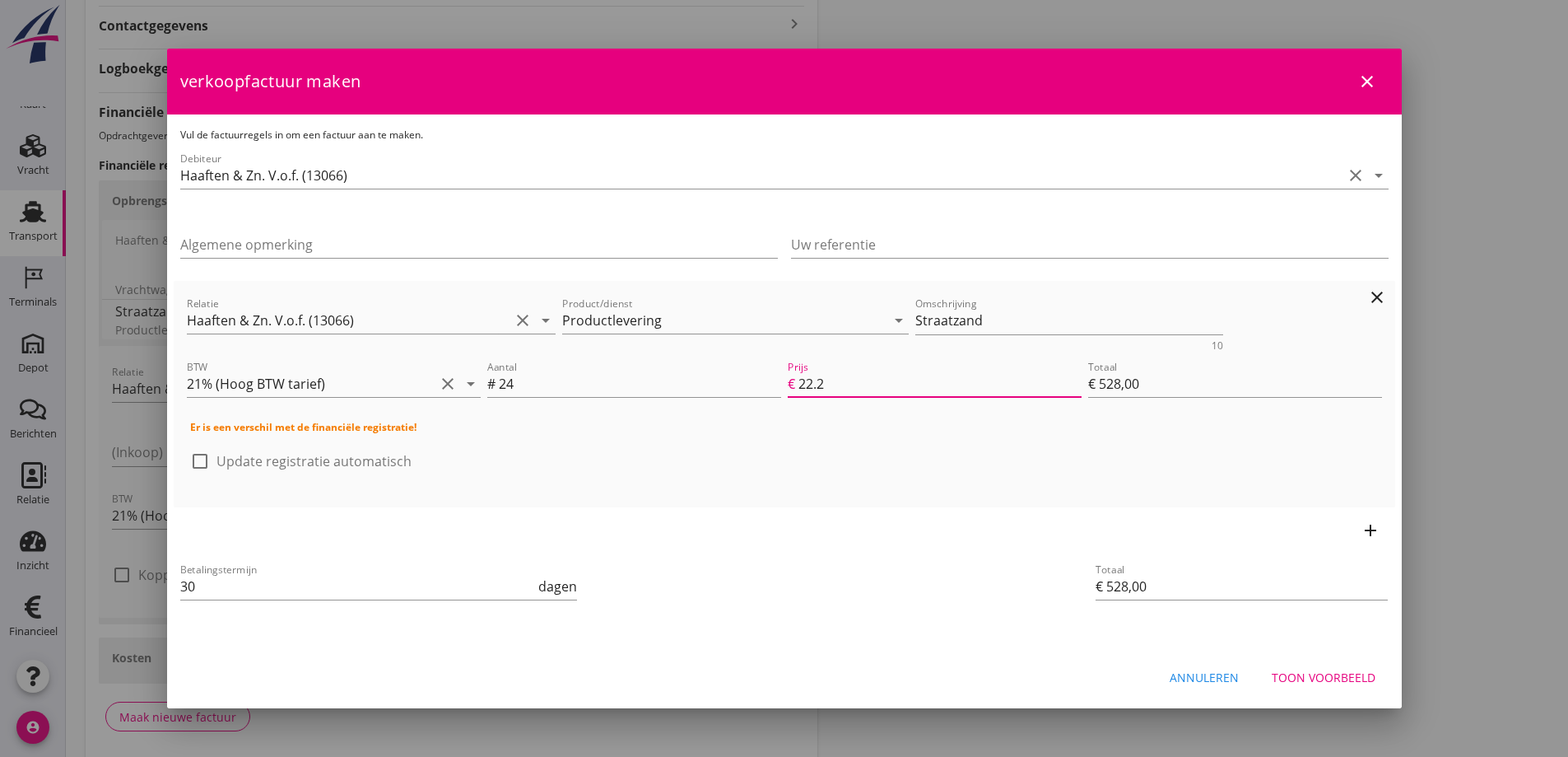
type input "€ 532,80"
type input "€ 534,00"
type input "22.25"
type input "€ 534,00"
type input "22.25"
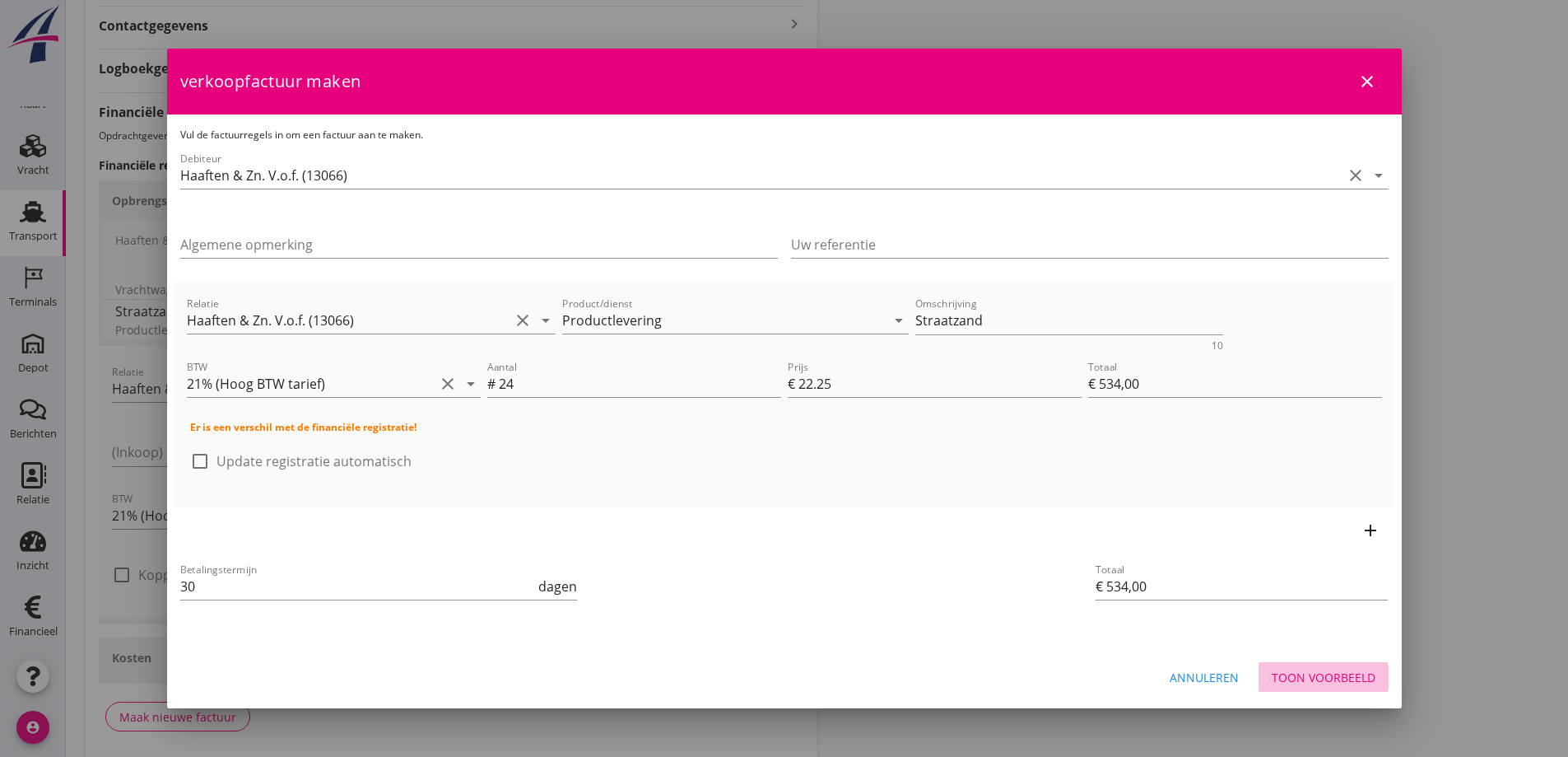
click at [1323, 673] on div "Toon voorbeeld" at bounding box center [1323, 677] width 103 height 17
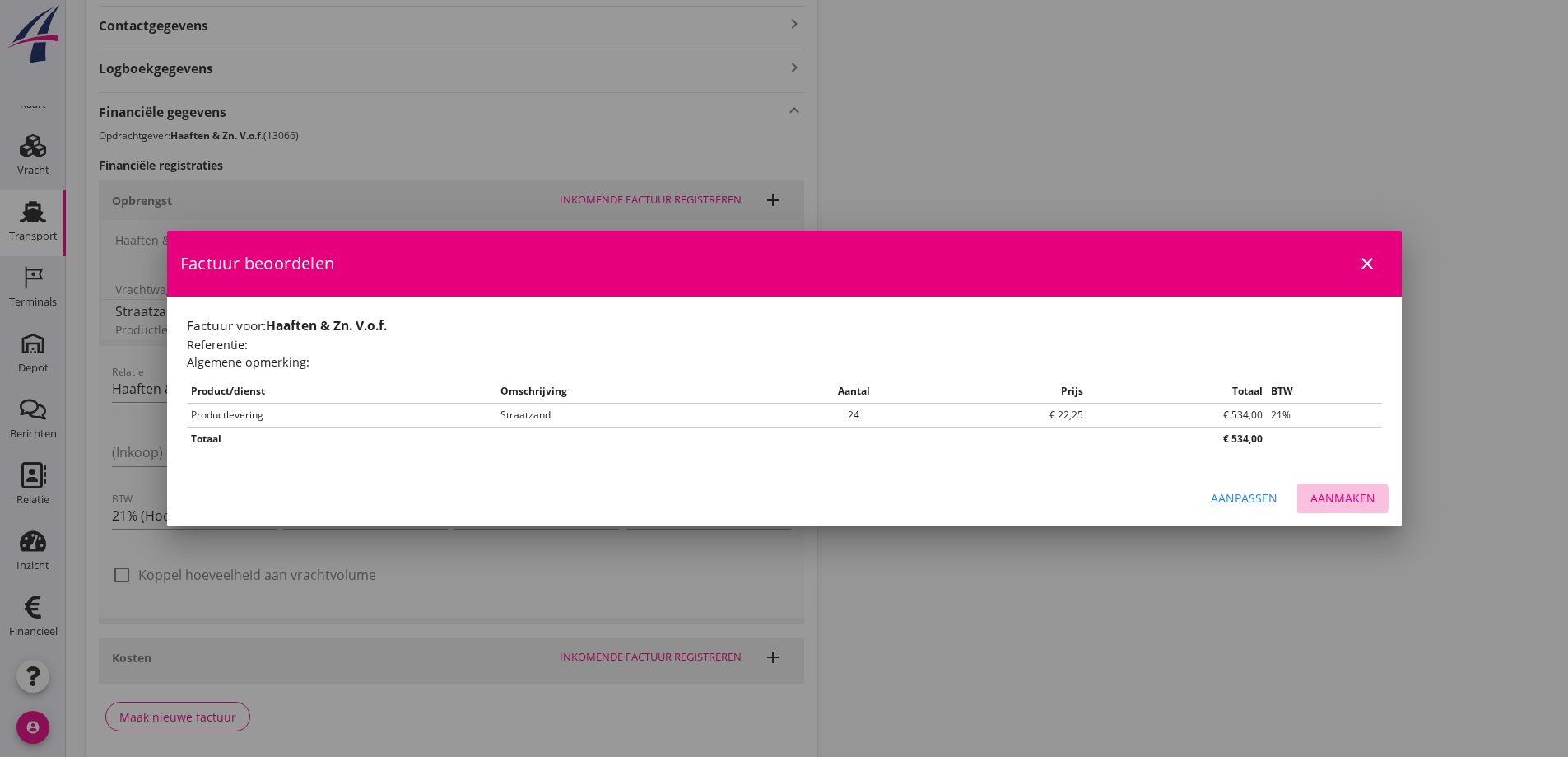
click at [1354, 497] on div "Aanmaken" at bounding box center [1342, 497] width 65 height 17
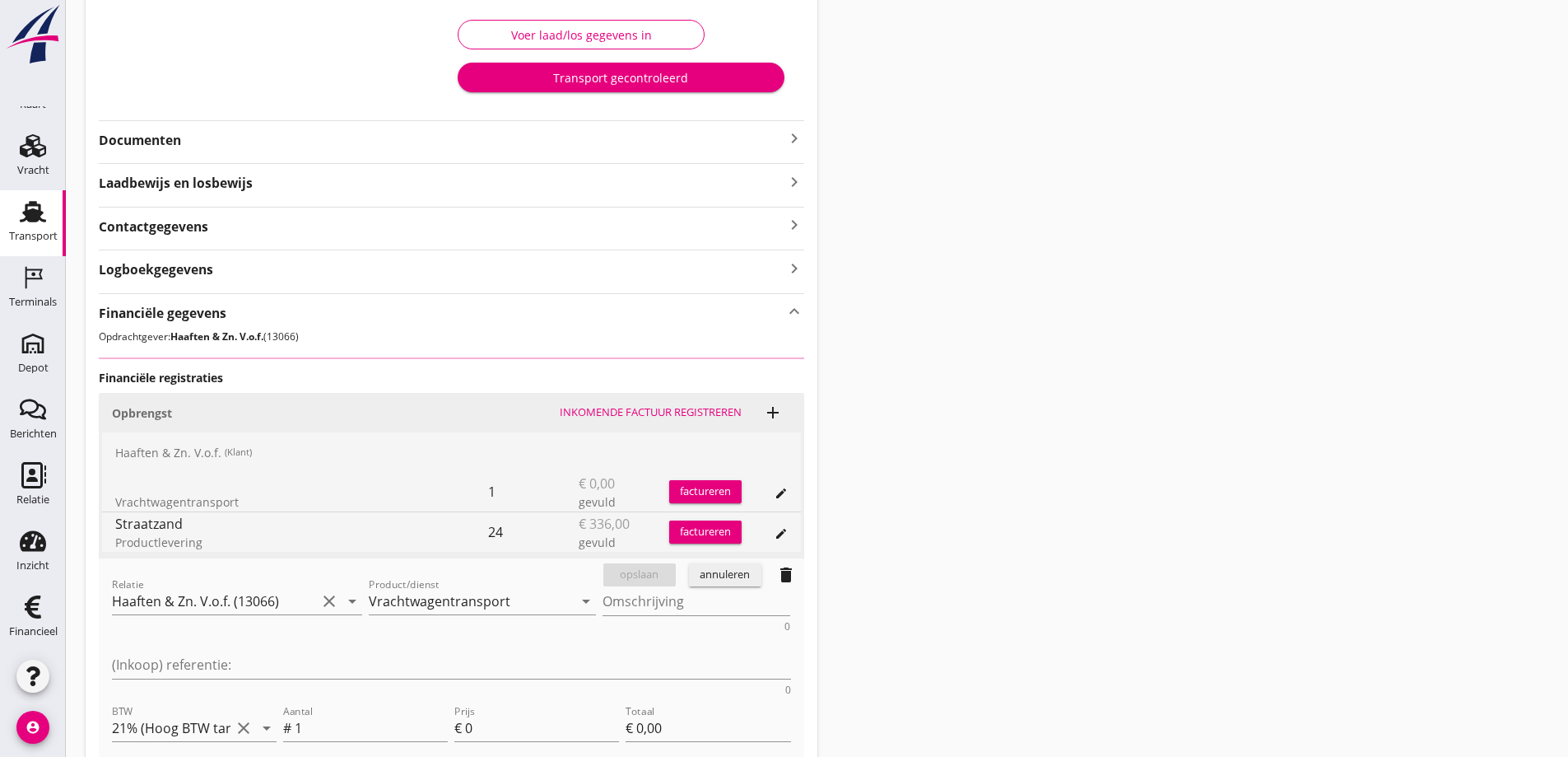
scroll to position [0, 0]
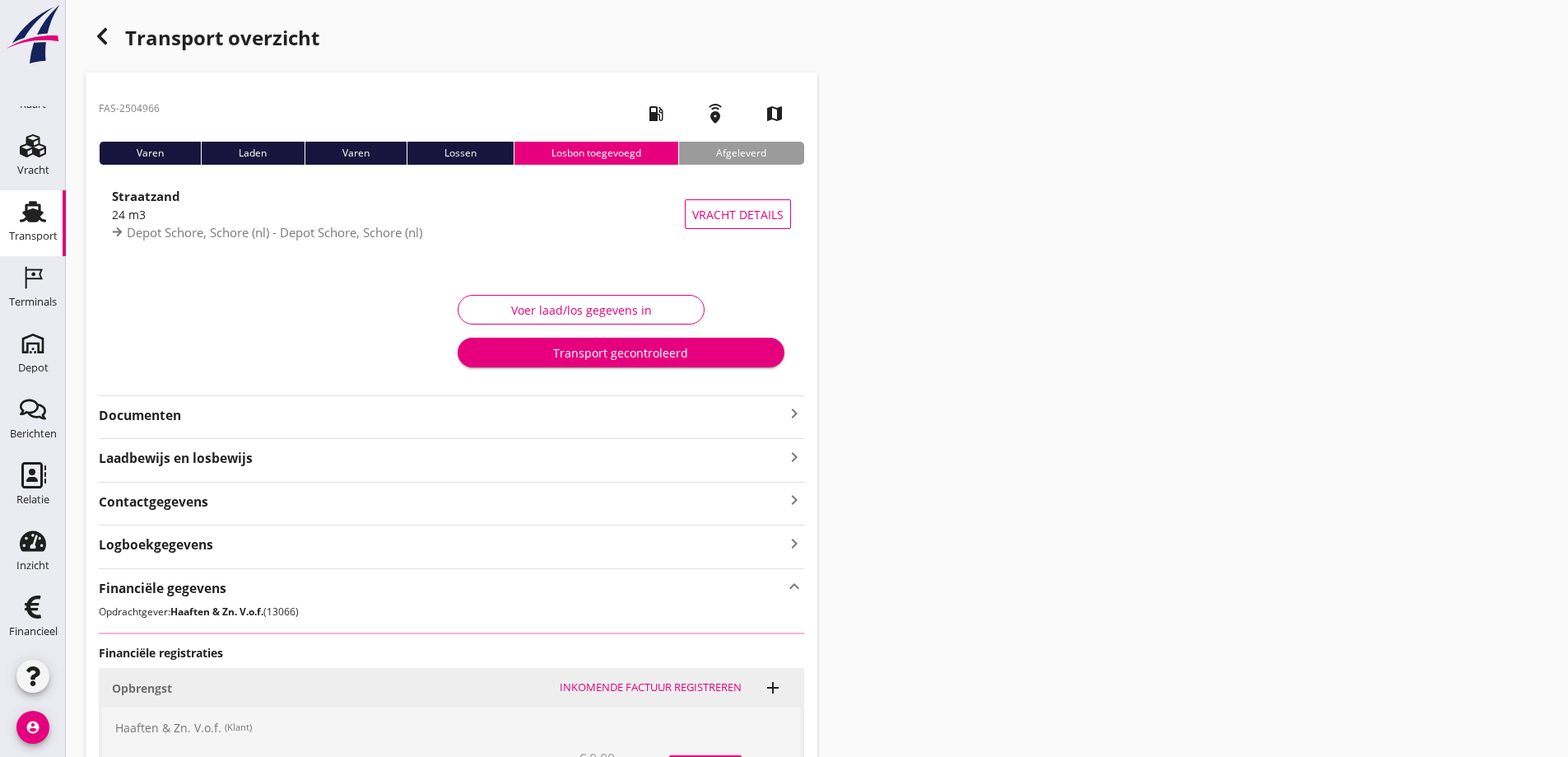
click at [643, 344] on div "Transport gecontroleerd" at bounding box center [620, 352] width 299 height 17
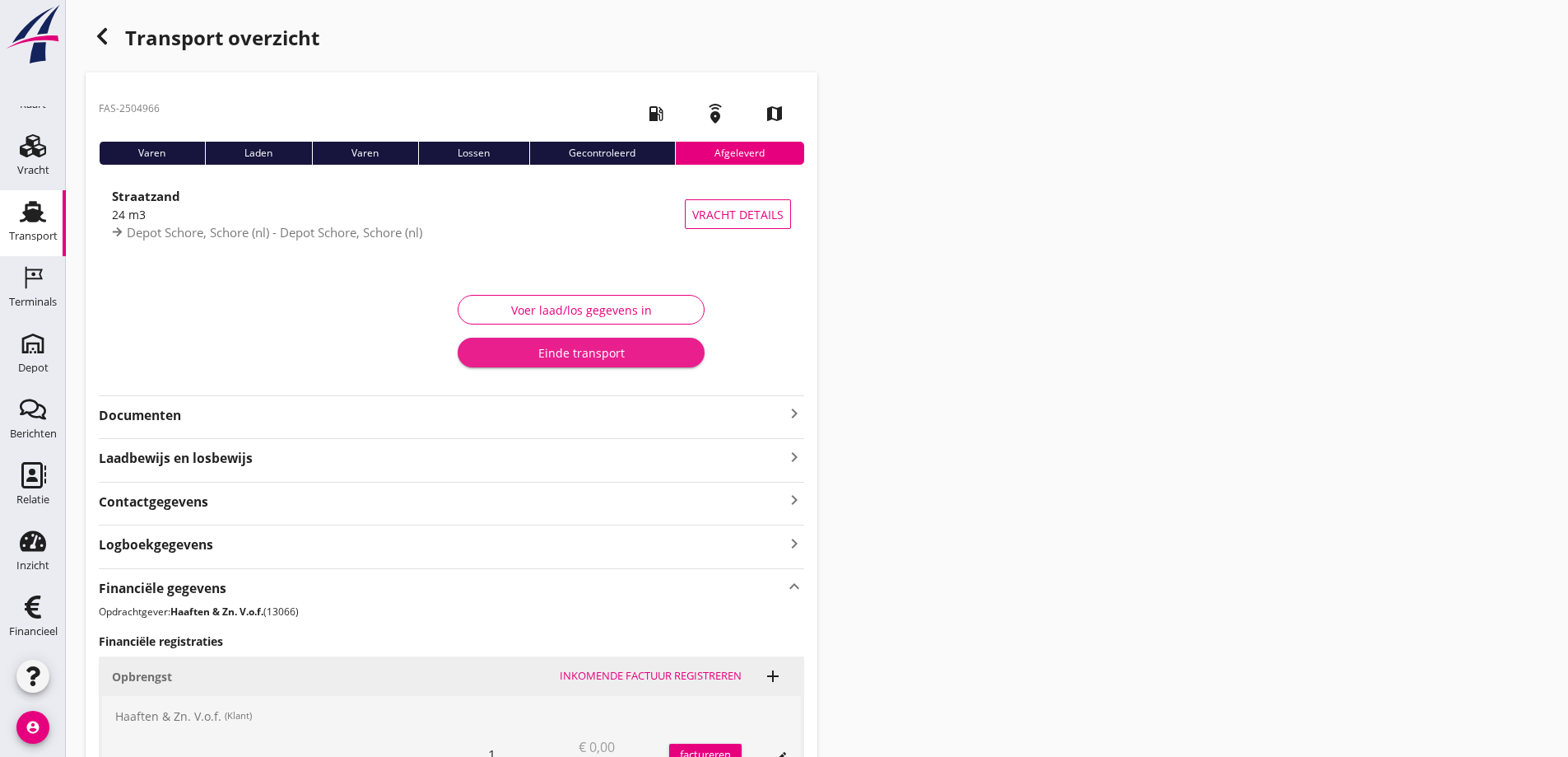
click at [630, 352] on div "Einde transport" at bounding box center [581, 352] width 221 height 17
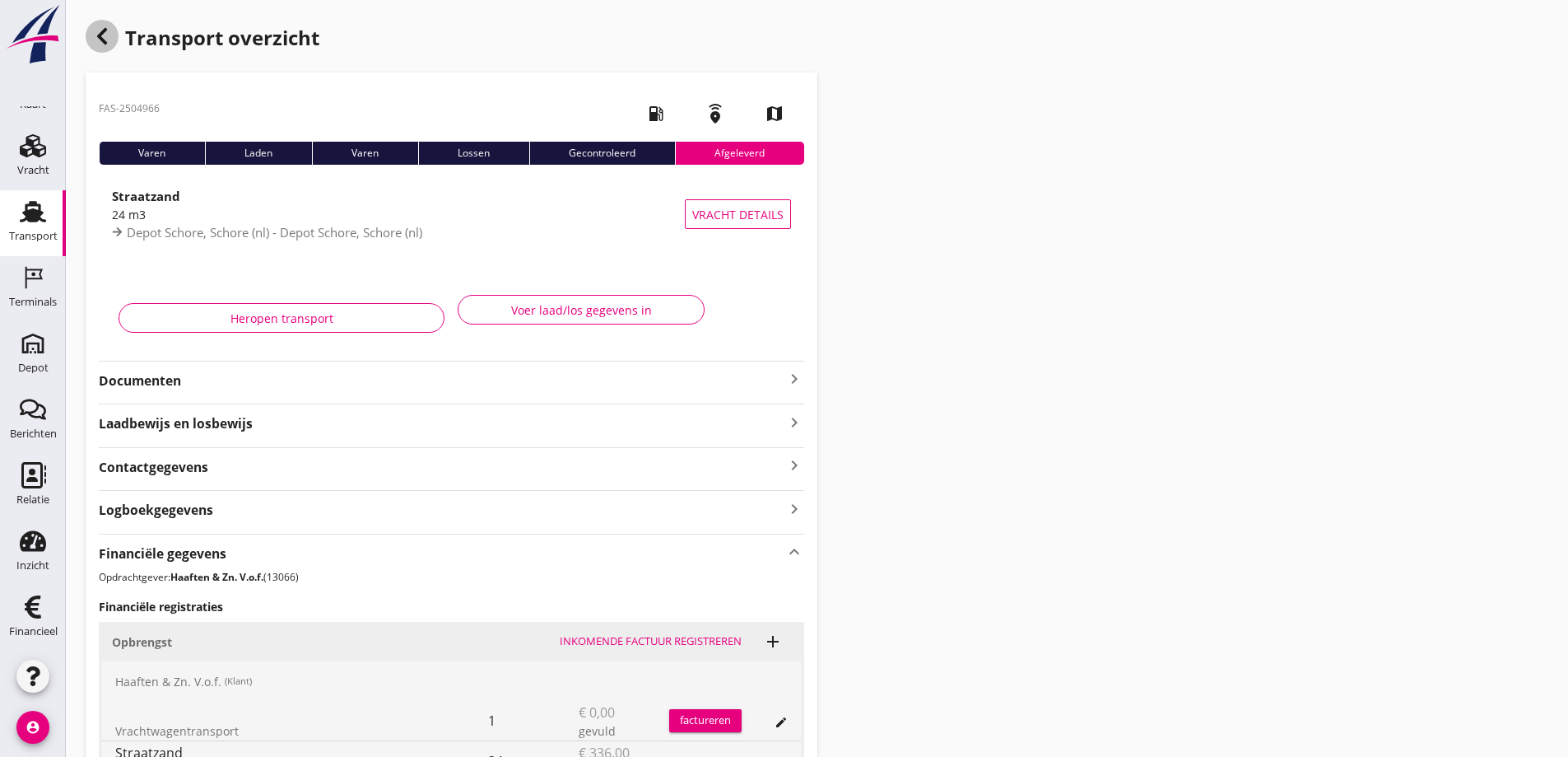
click at [108, 31] on icon "button" at bounding box center [102, 36] width 20 height 20
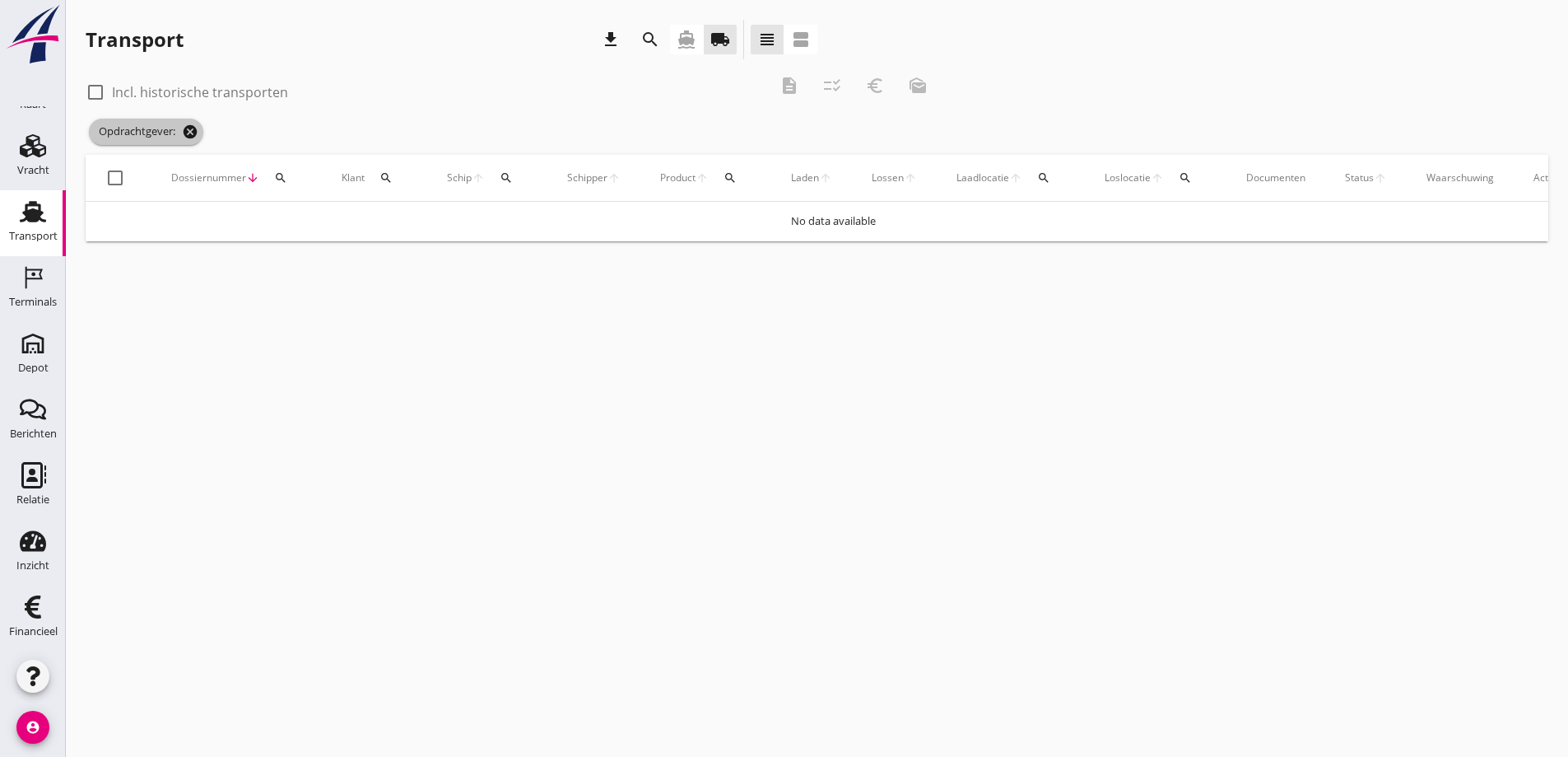
click at [192, 129] on icon "cancel" at bounding box center [190, 131] width 16 height 16
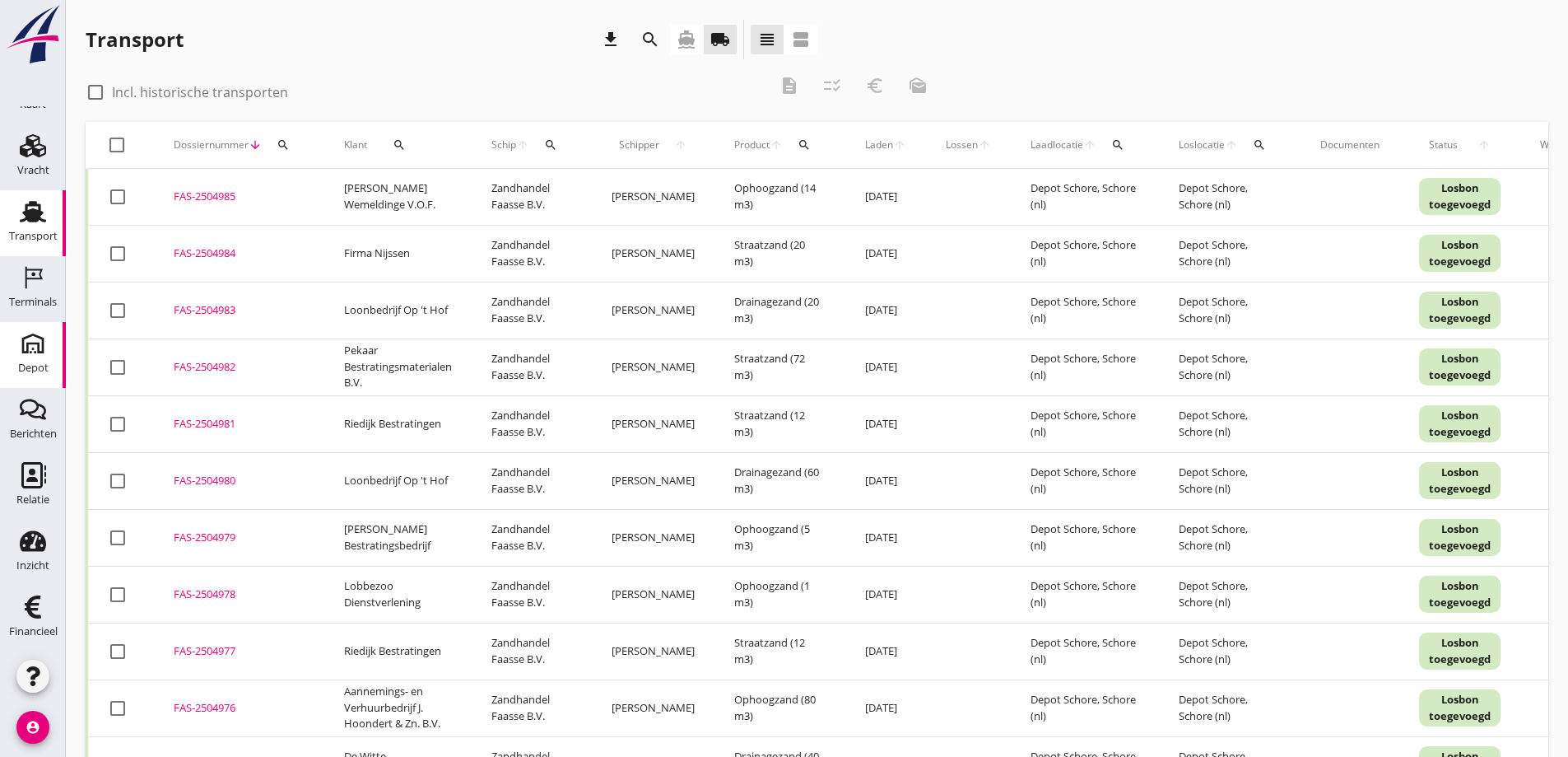
click at [26, 343] on use at bounding box center [32, 343] width 26 height 26
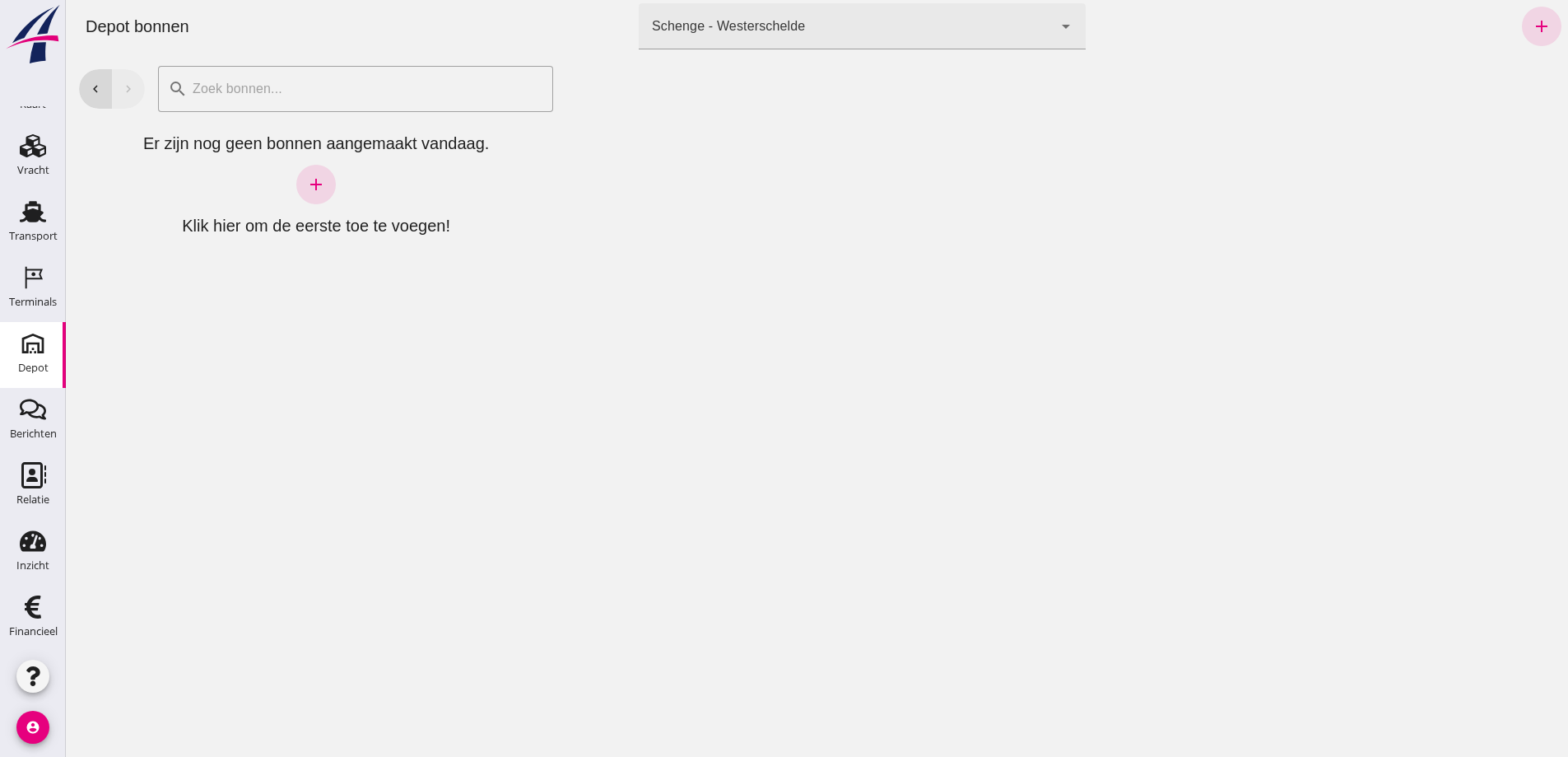
click icon "arrow_drop_down"
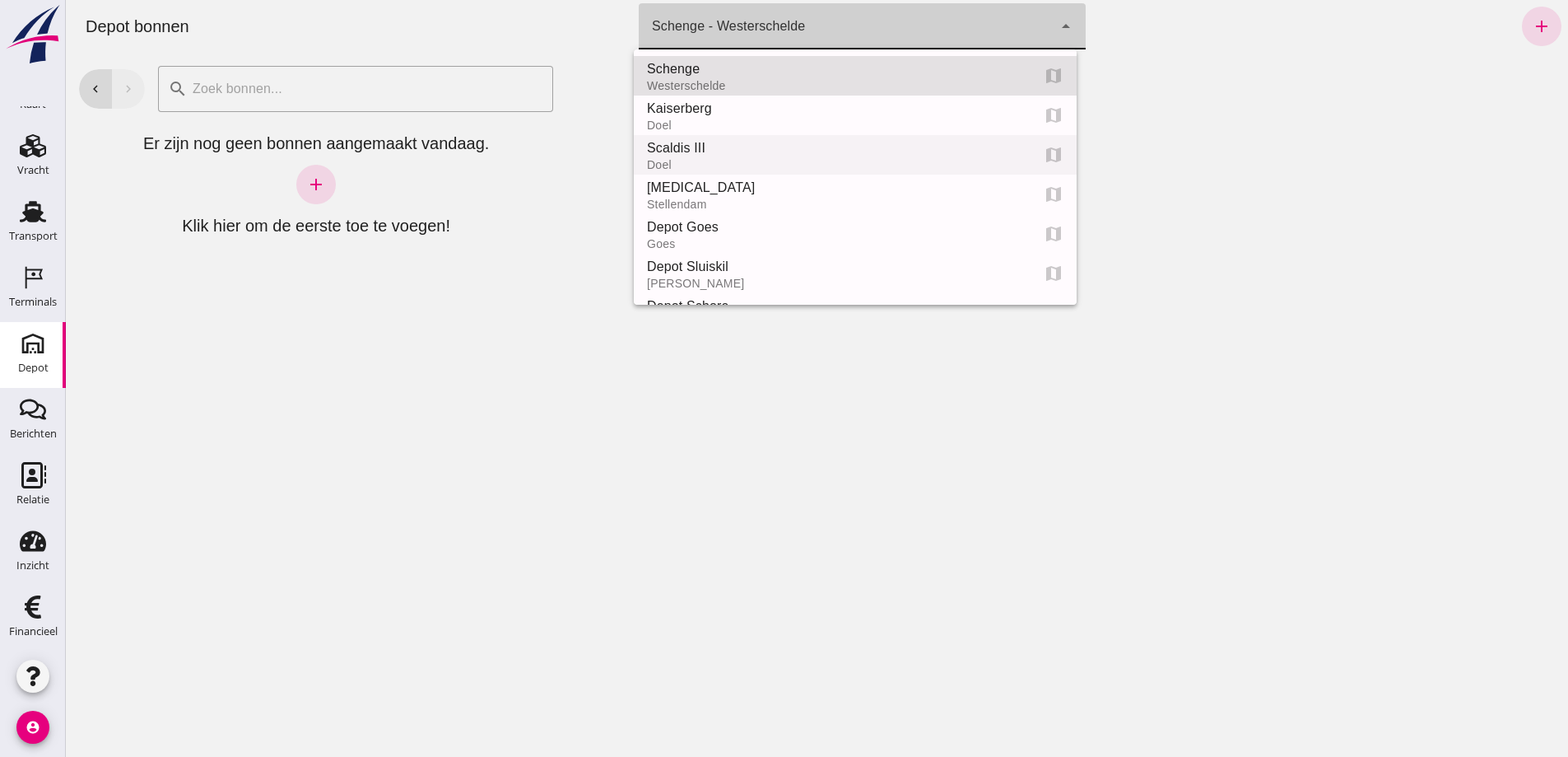
scroll to position [165, 0]
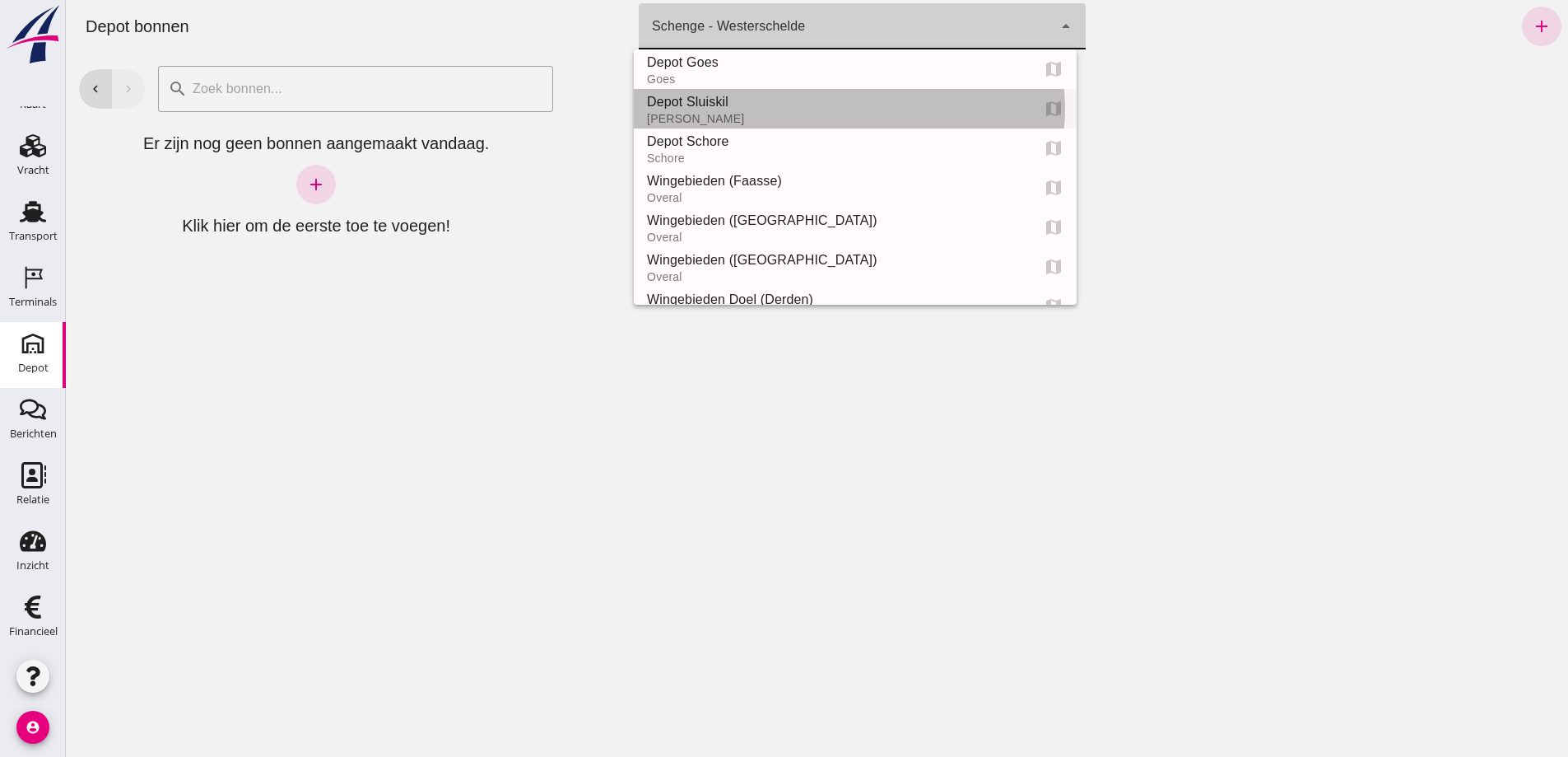
click at [729, 100] on div "Depot Sluiskil" at bounding box center [832, 102] width 370 height 20
type input "77ad5d86-7a4b-40c0-a7f2-b31ed4d02ce7"
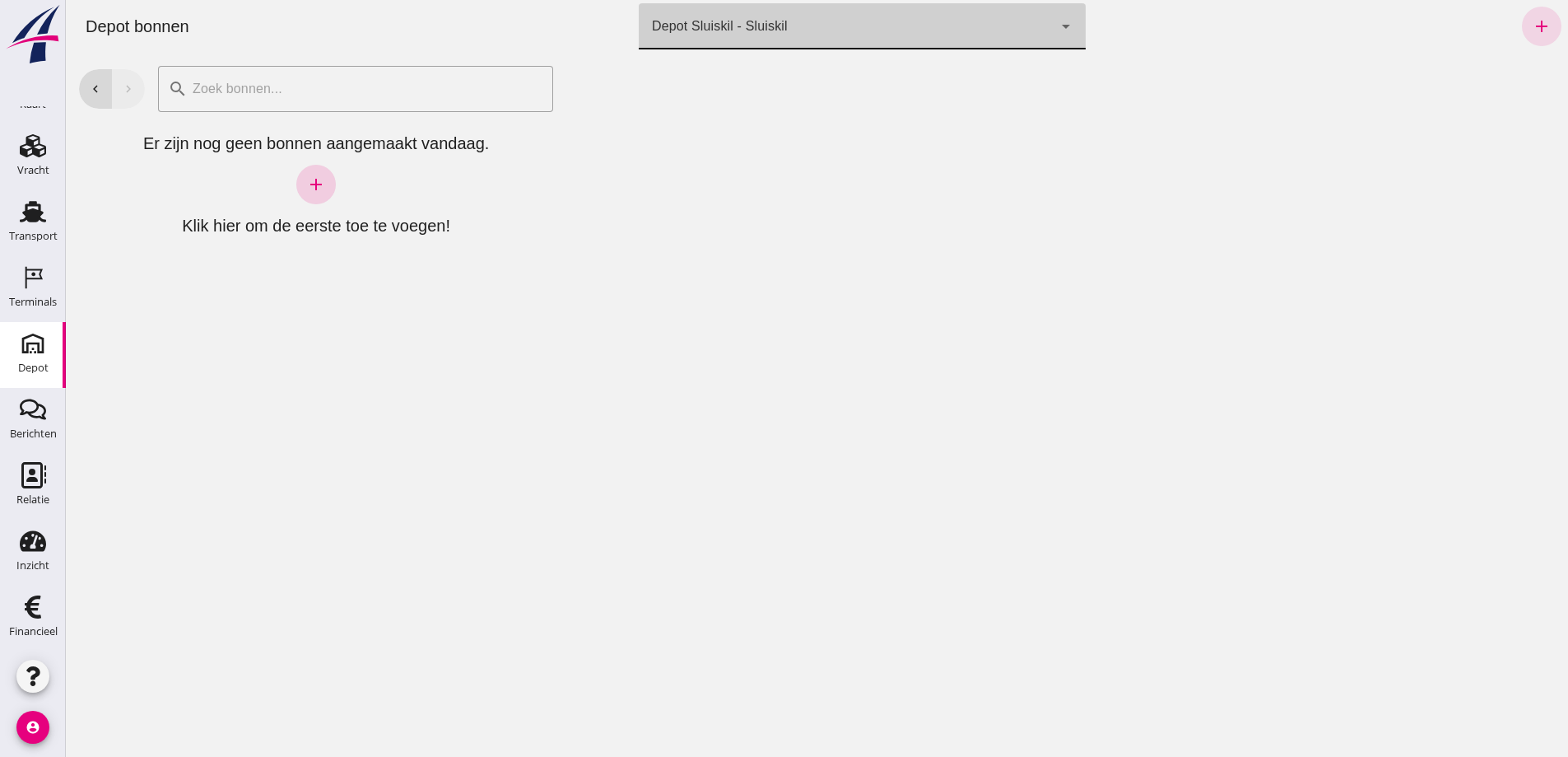
click at [315, 178] on icon "add" at bounding box center [316, 184] width 20 height 20
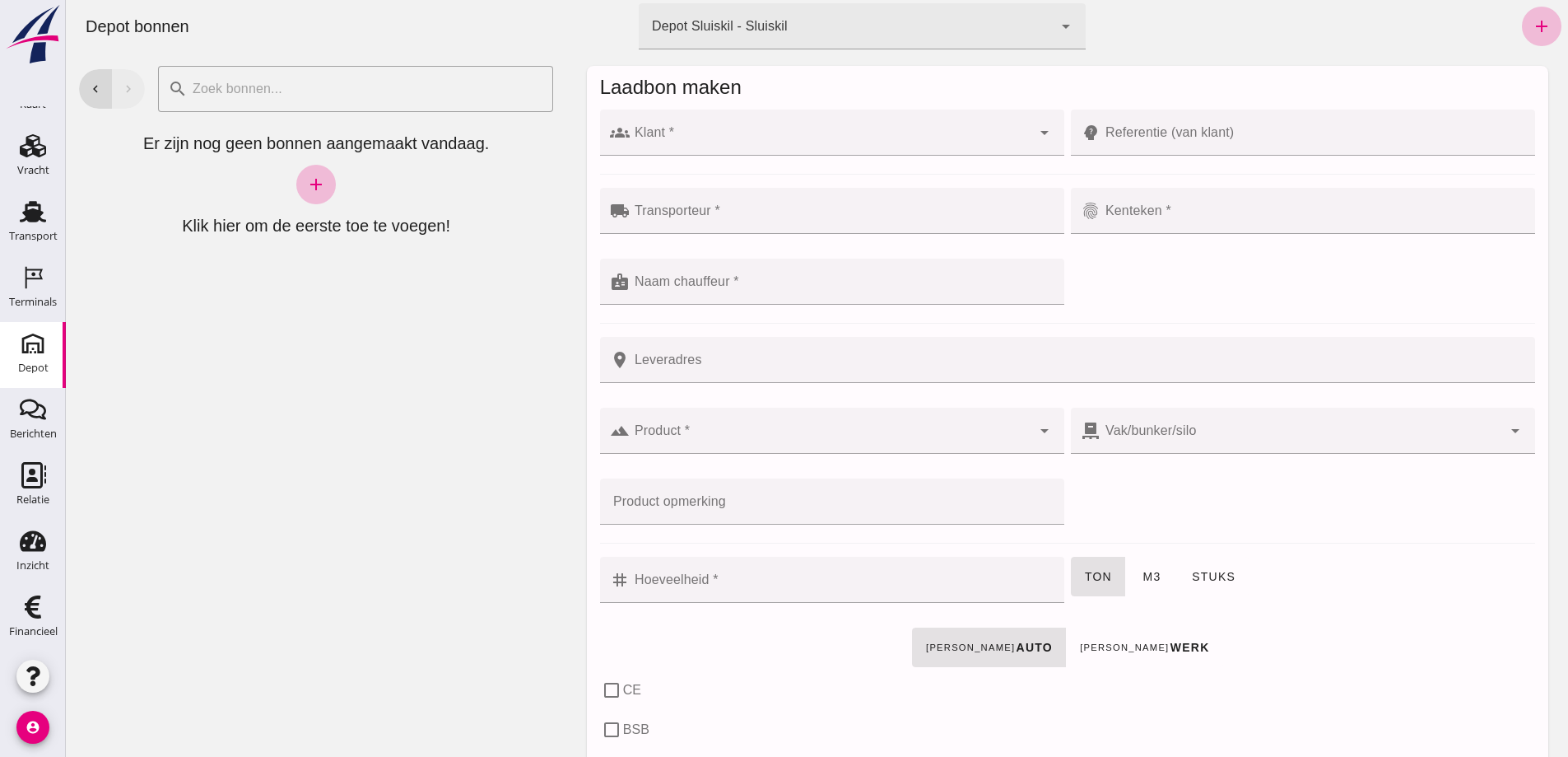
click input "Klant *"
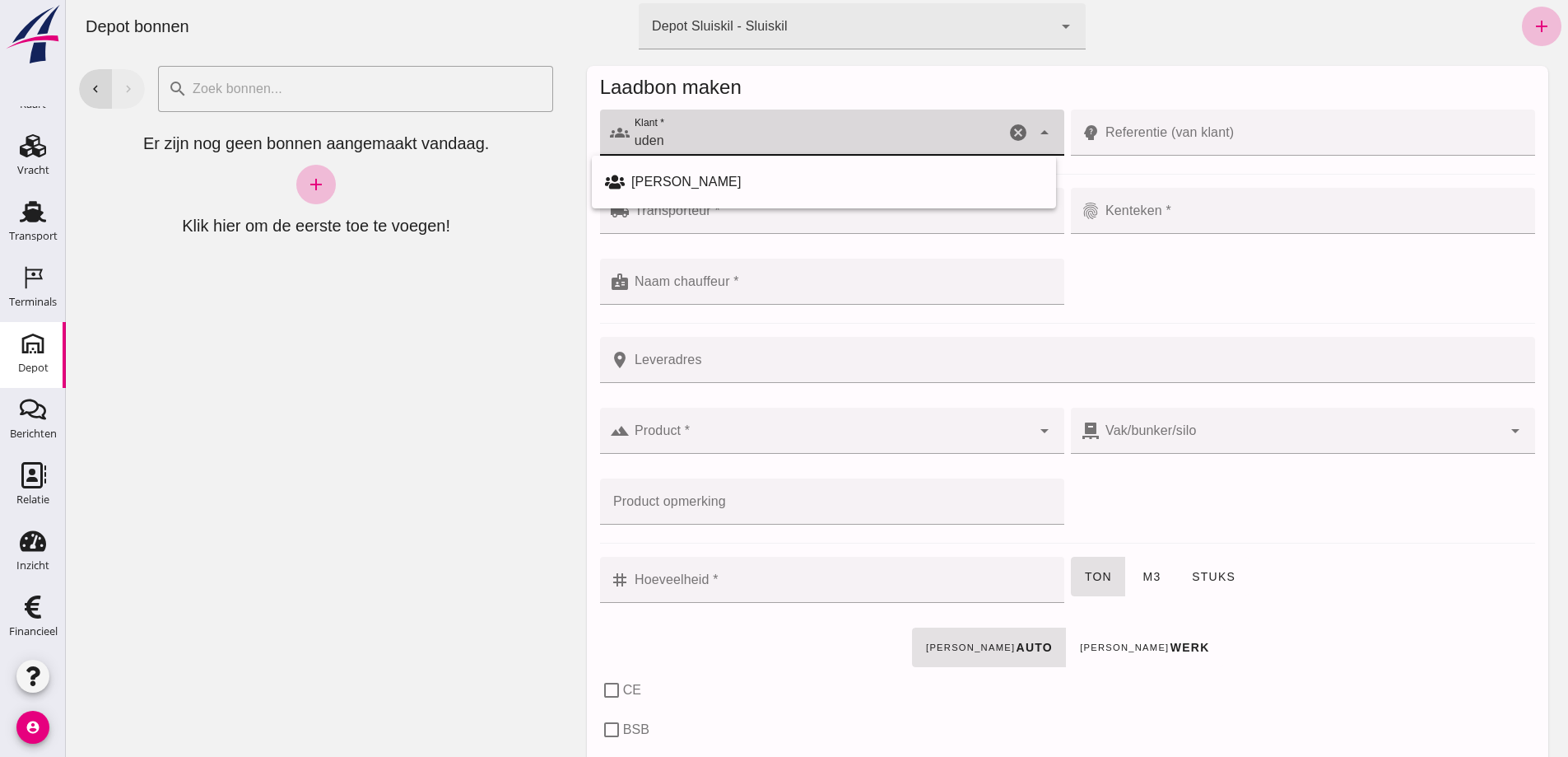
type input "uden"
click div "chevron_left chevron_right search cancel Er zijn nog geen bonnen aangemaakt van…"
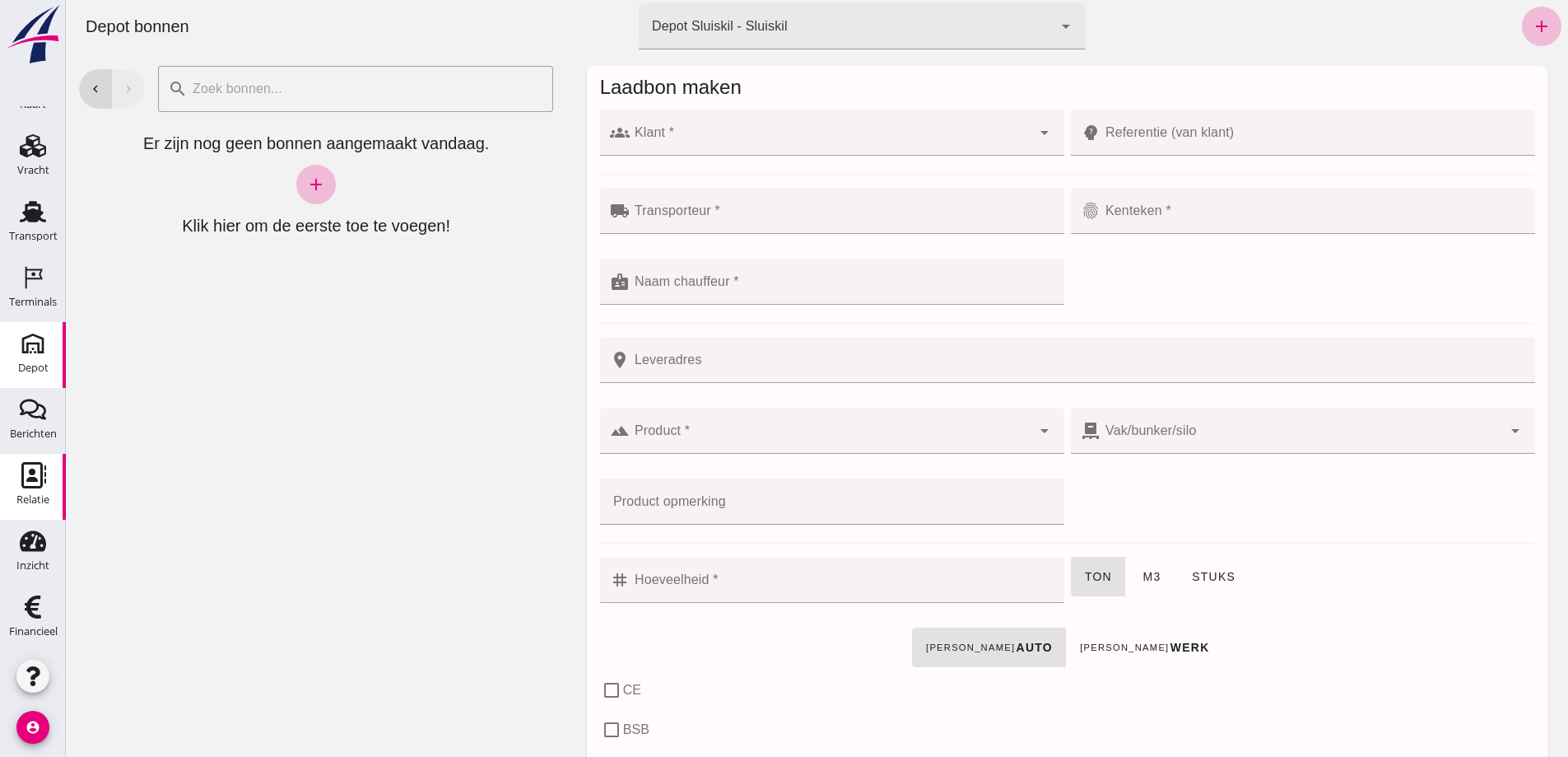
click at [21, 472] on icon "Relatie" at bounding box center [32, 475] width 26 height 26
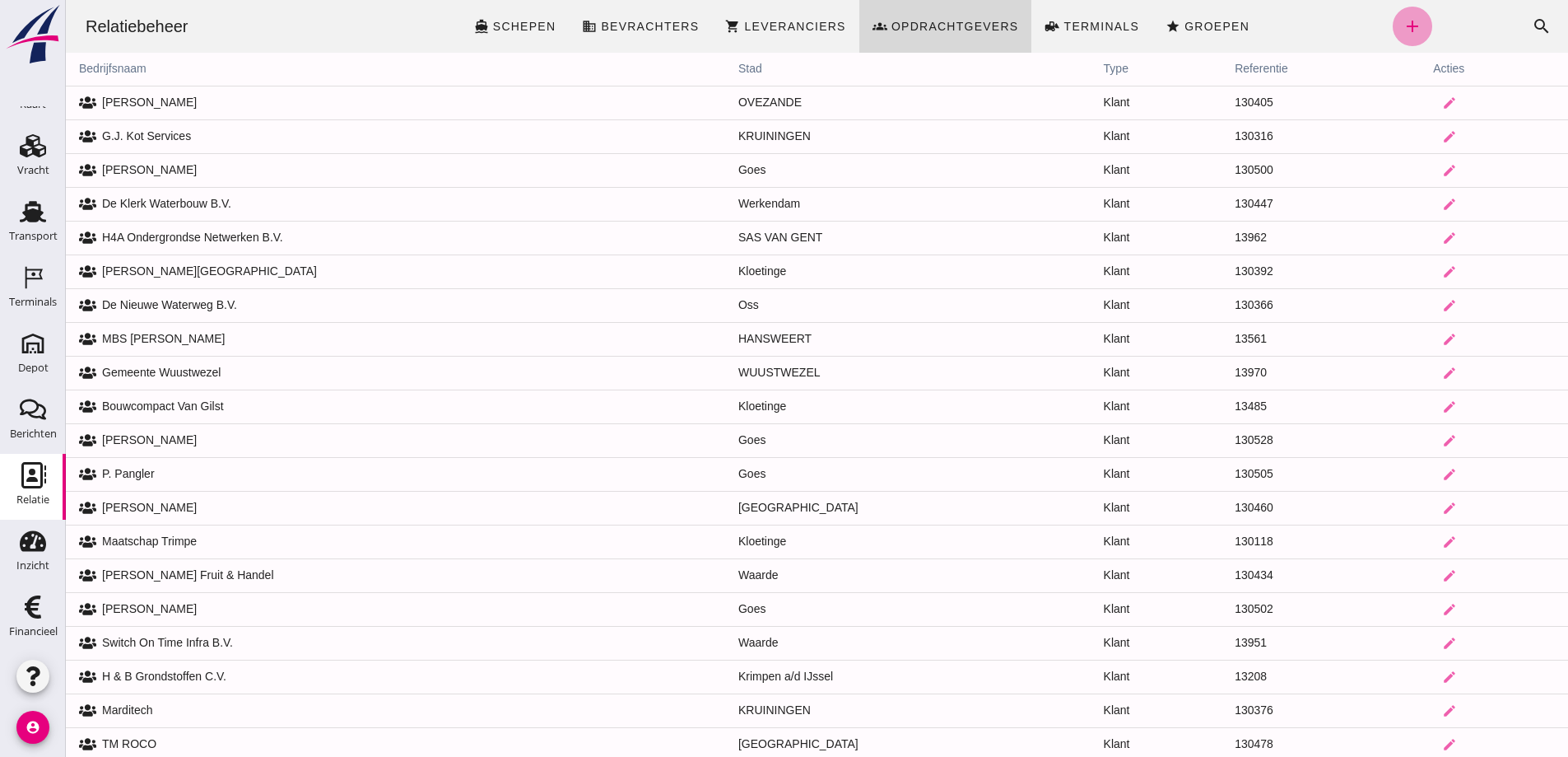
click at [1403, 25] on icon "add" at bounding box center [1413, 26] width 20 height 20
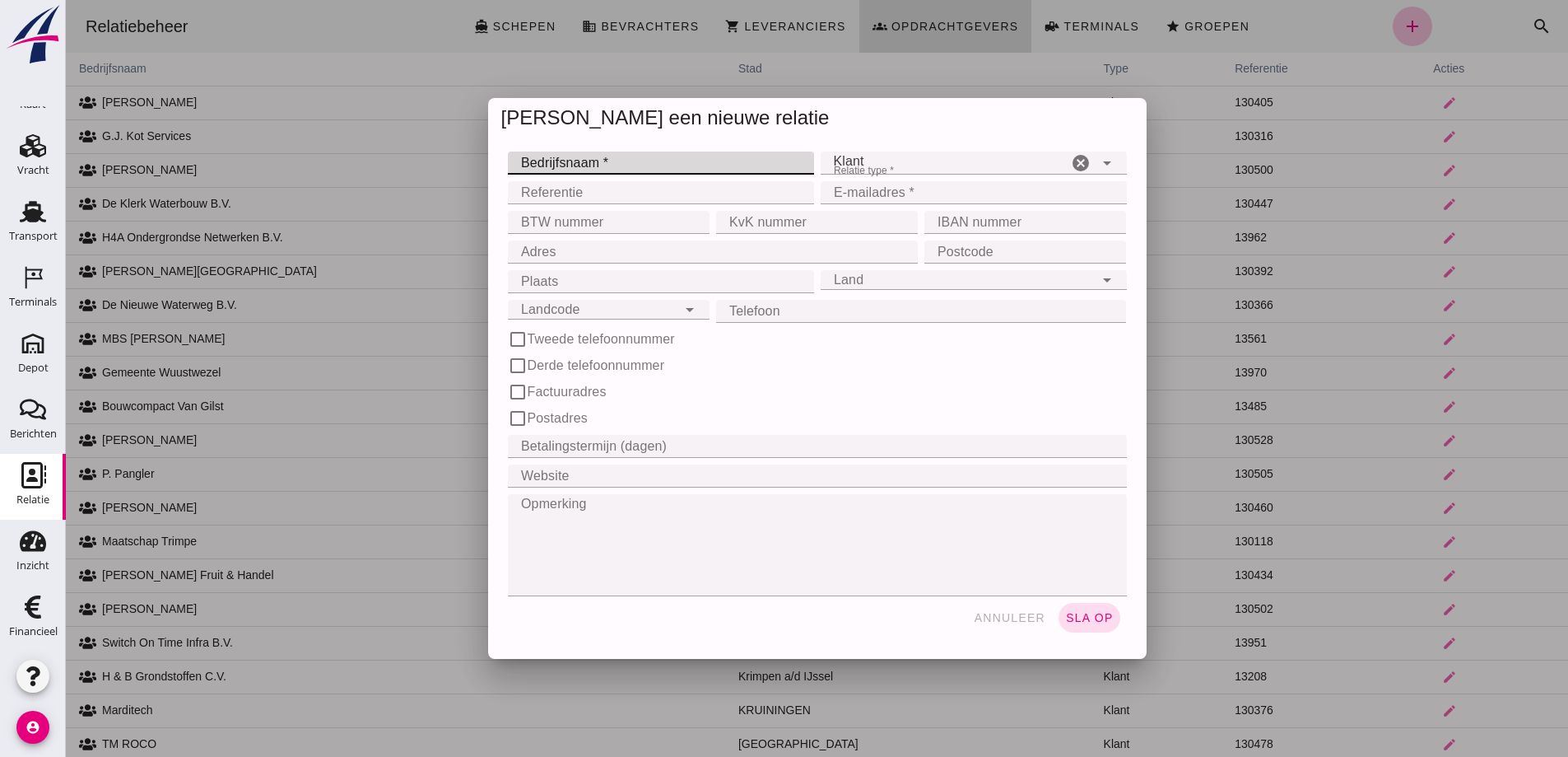
click input "Bedrijfsnaam *"
type input "[PERSON_NAME]"
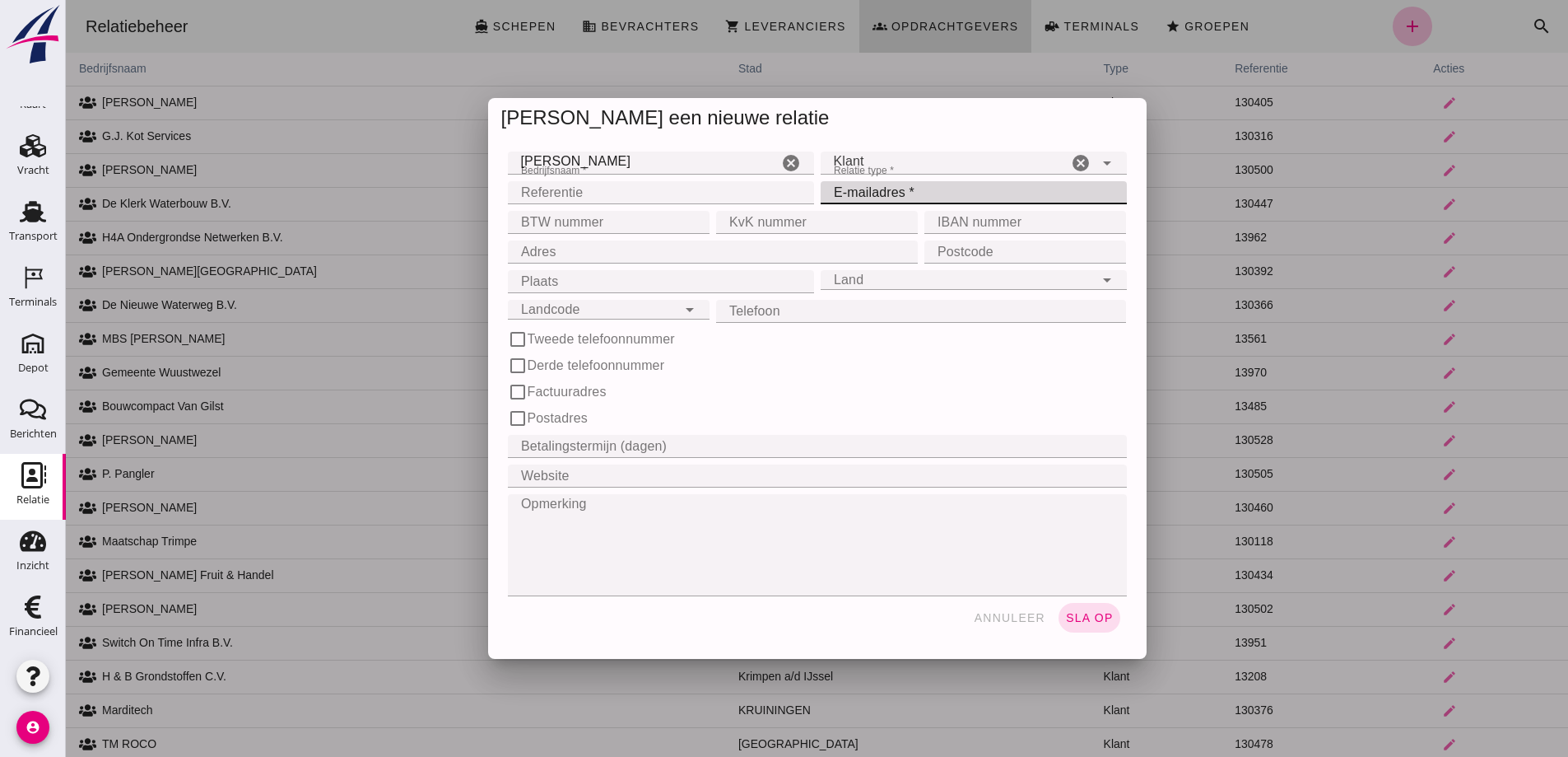
click input "E-mailadres *"
type input "d"
type input "[EMAIL_ADDRESS][DOMAIN_NAME]"
click input "Adres"
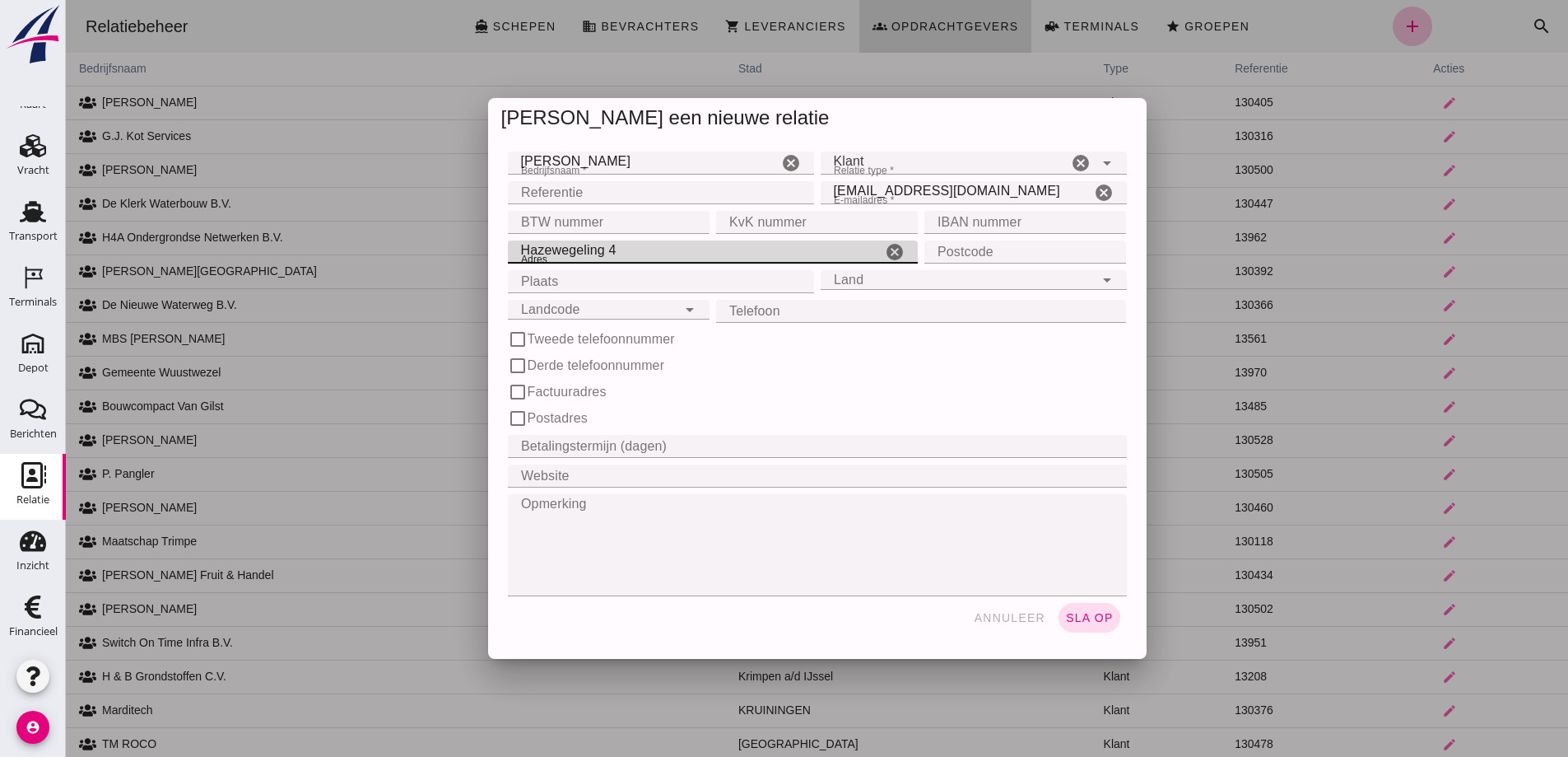
type input "Hazewegeling 4"
click input "Postcode"
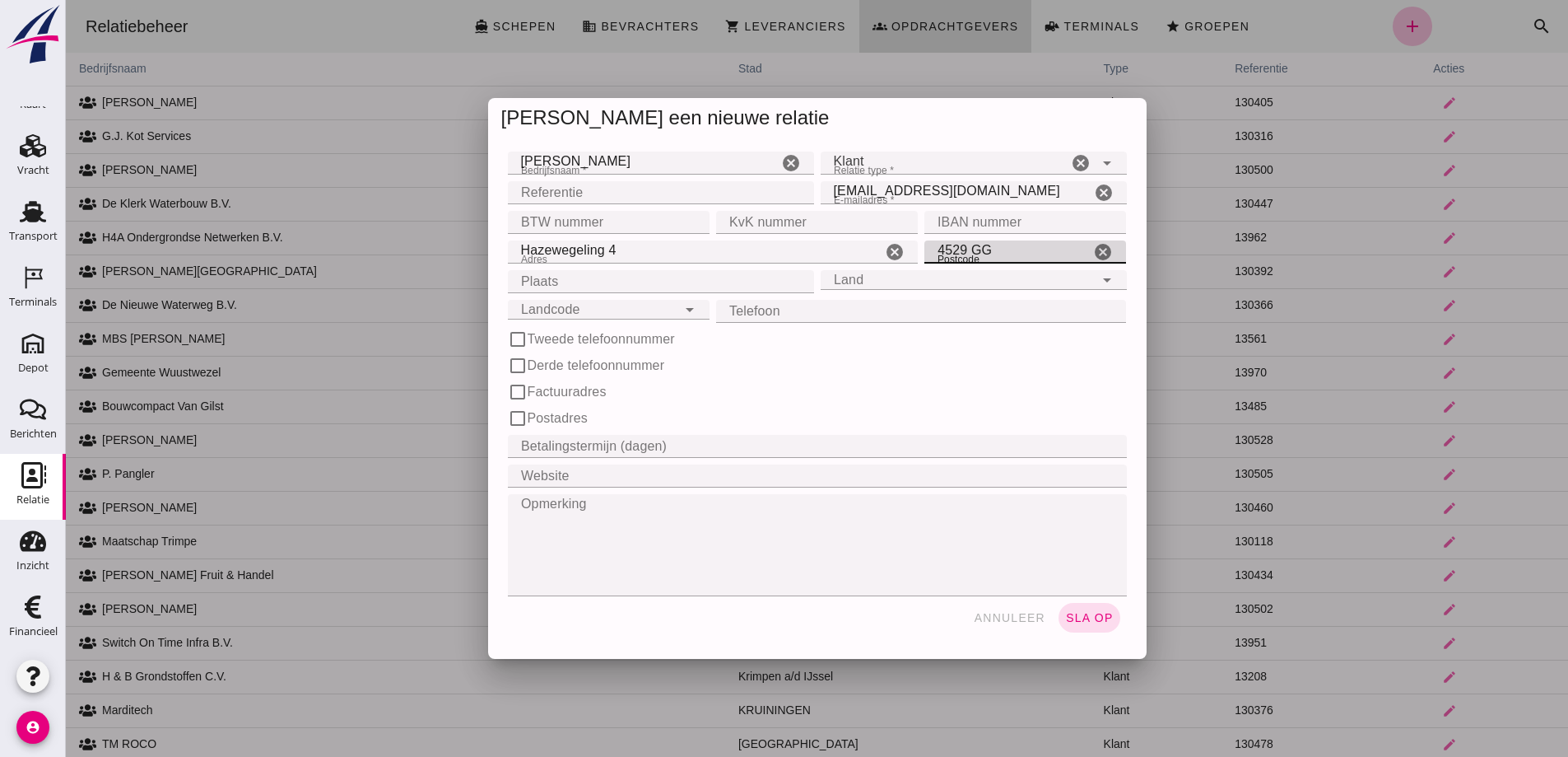
type input "4529 GG"
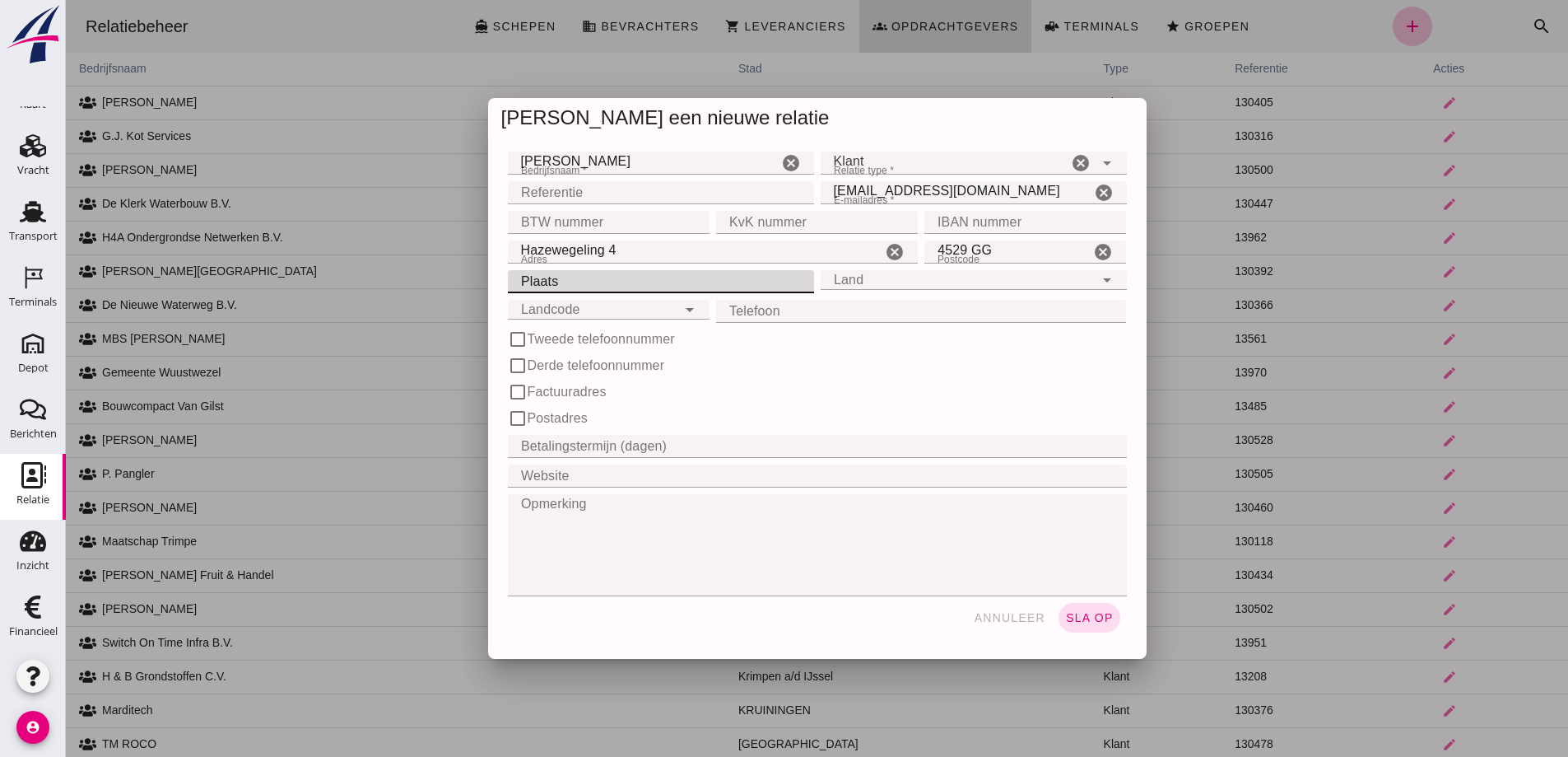
click input "Plaats"
type input "Eede"
click input "Land"
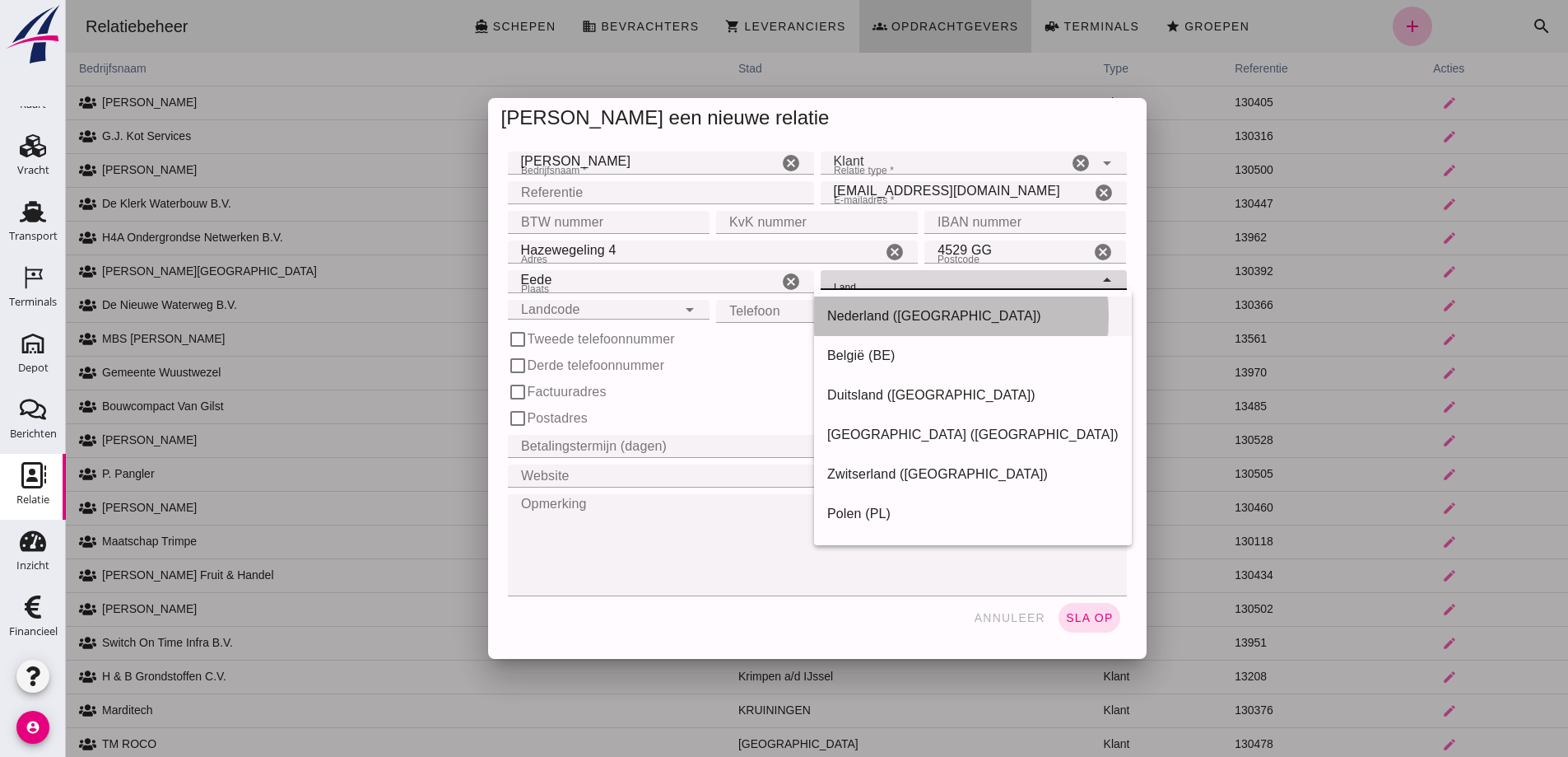
click at [870, 310] on div "Nederland ([GEOGRAPHIC_DATA])" at bounding box center [973, 316] width 291 height 20
type input "Nederland ([GEOGRAPHIC_DATA])"
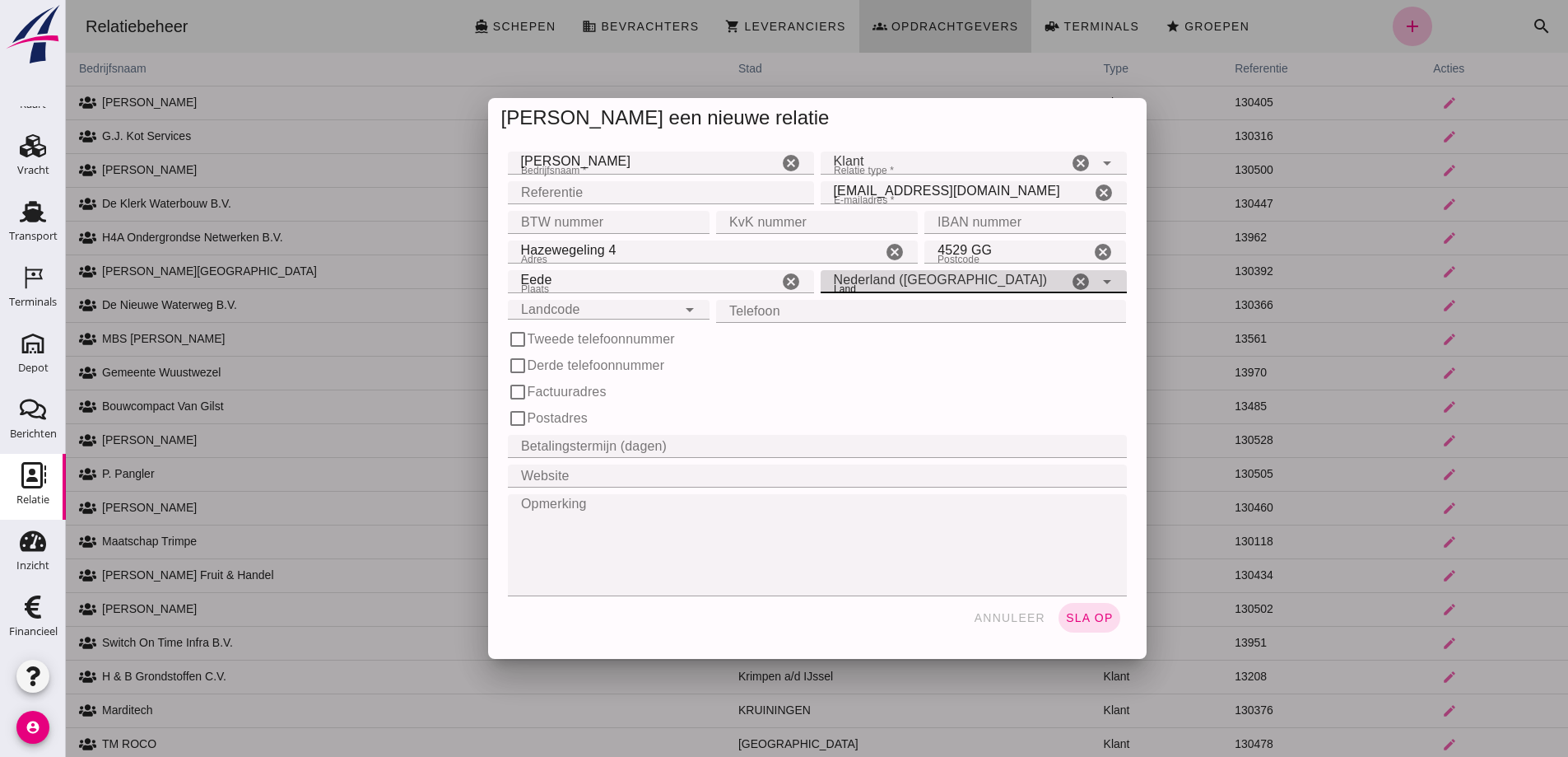
click input "Landcode"
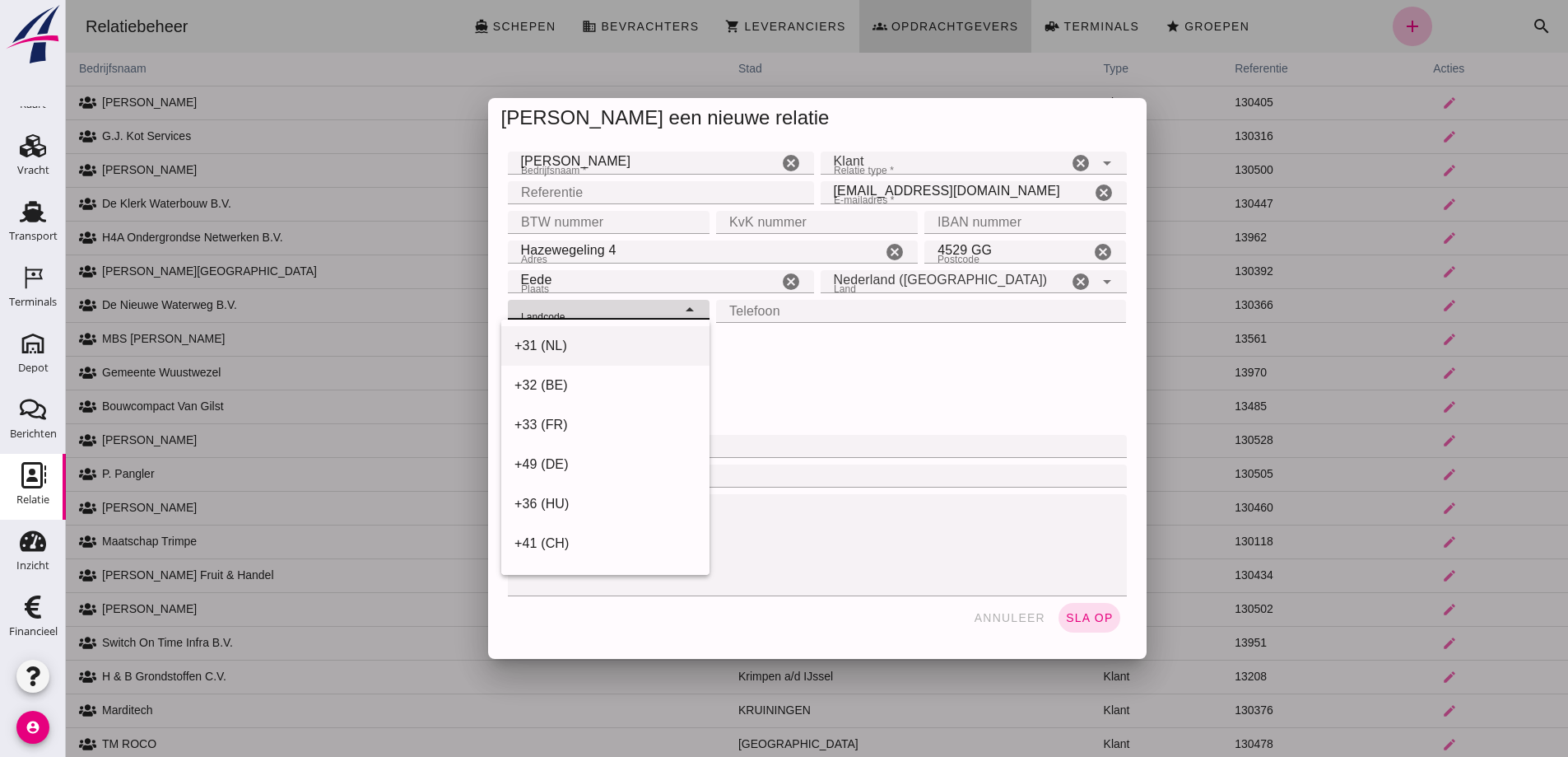
click at [563, 343] on div "+31 (NL)" at bounding box center [606, 346] width 182 height 20
type input "+31 (NL)"
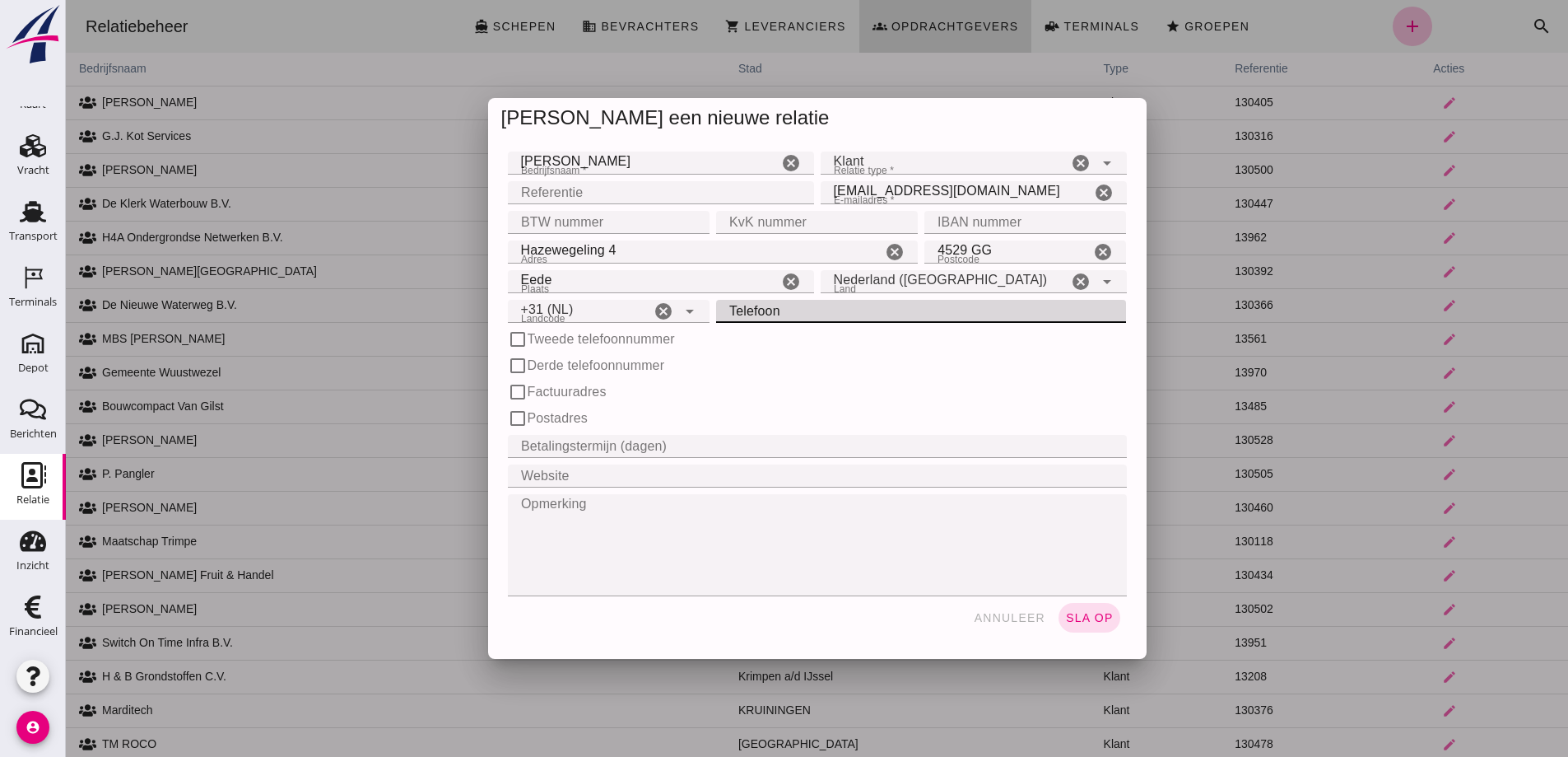
click input "Telefoon"
type input "06-41 704004"
click span "sla op"
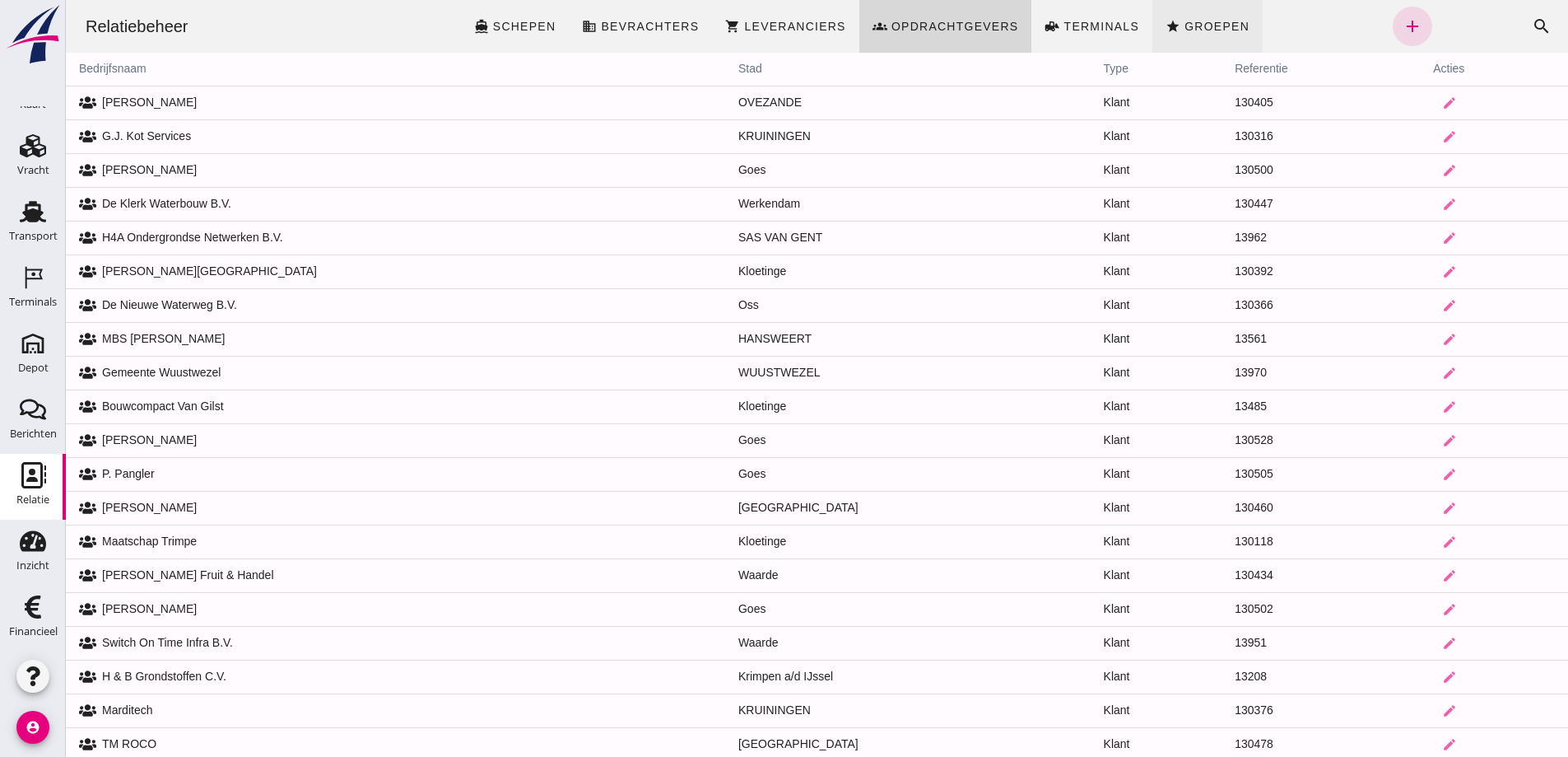
click span "Groepen"
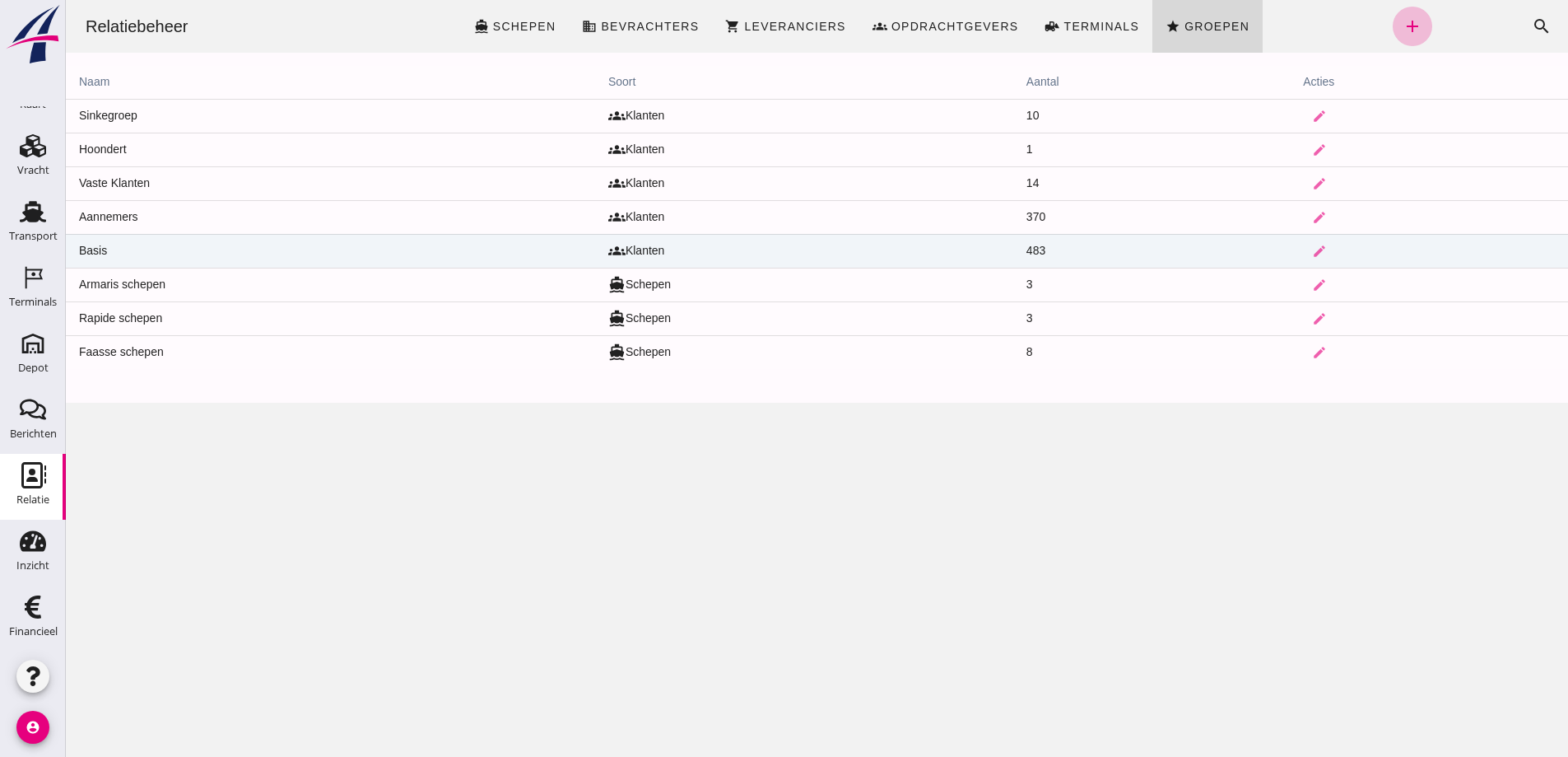
click at [187, 246] on td "Basis" at bounding box center [330, 251] width 529 height 34
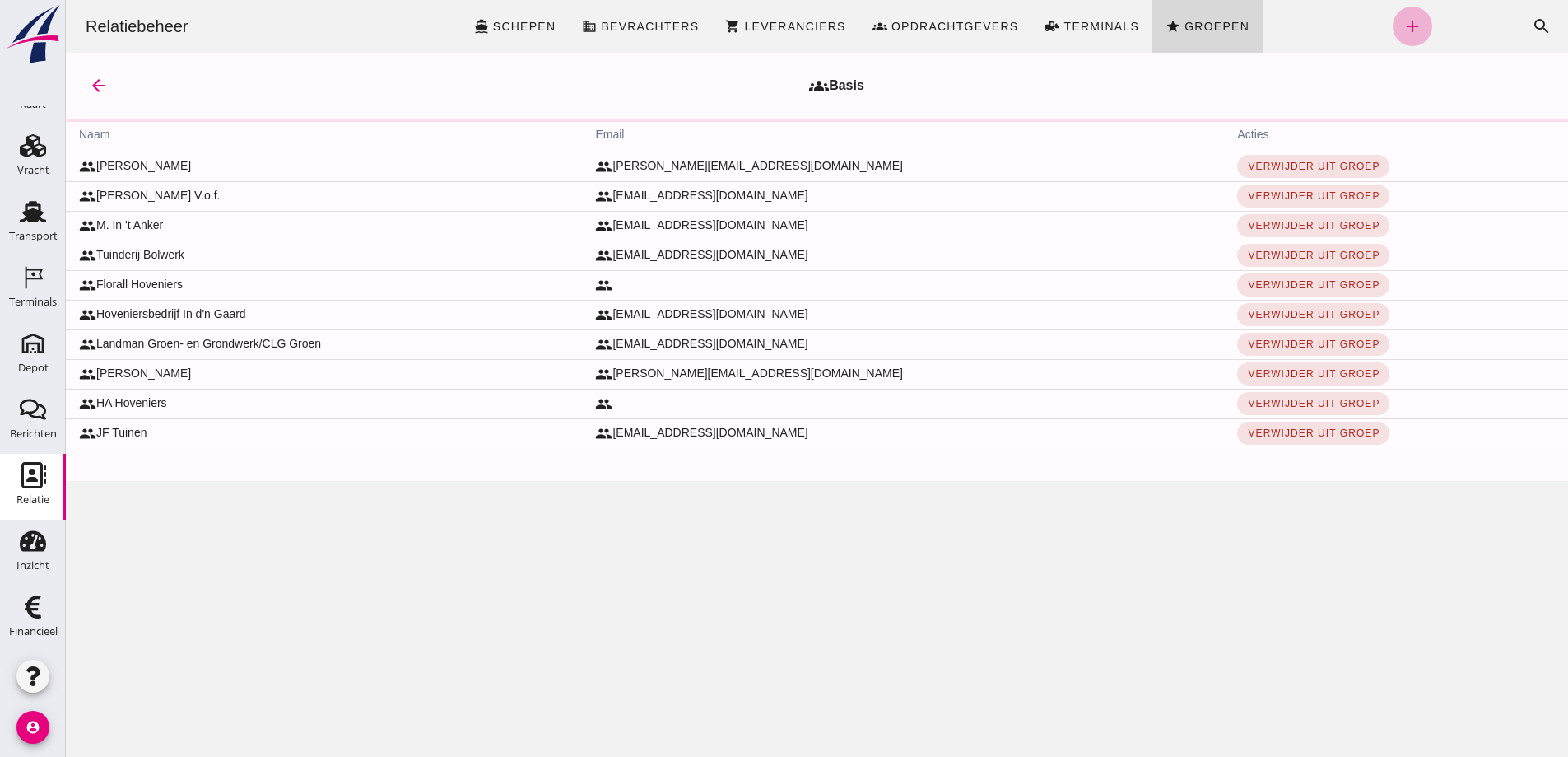
click at [1403, 24] on icon "add" at bounding box center [1413, 26] width 20 height 20
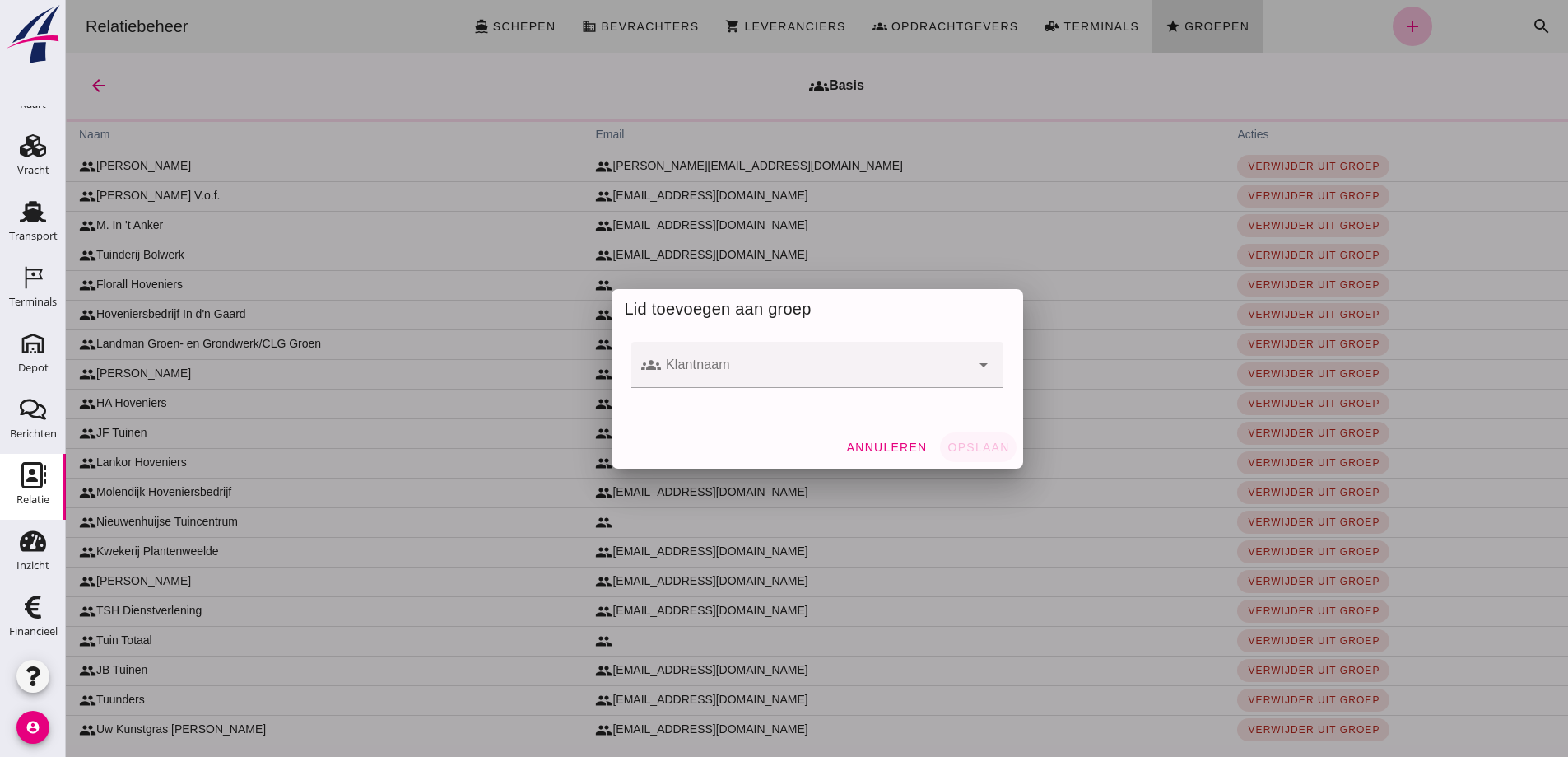
click input "Klantnaam"
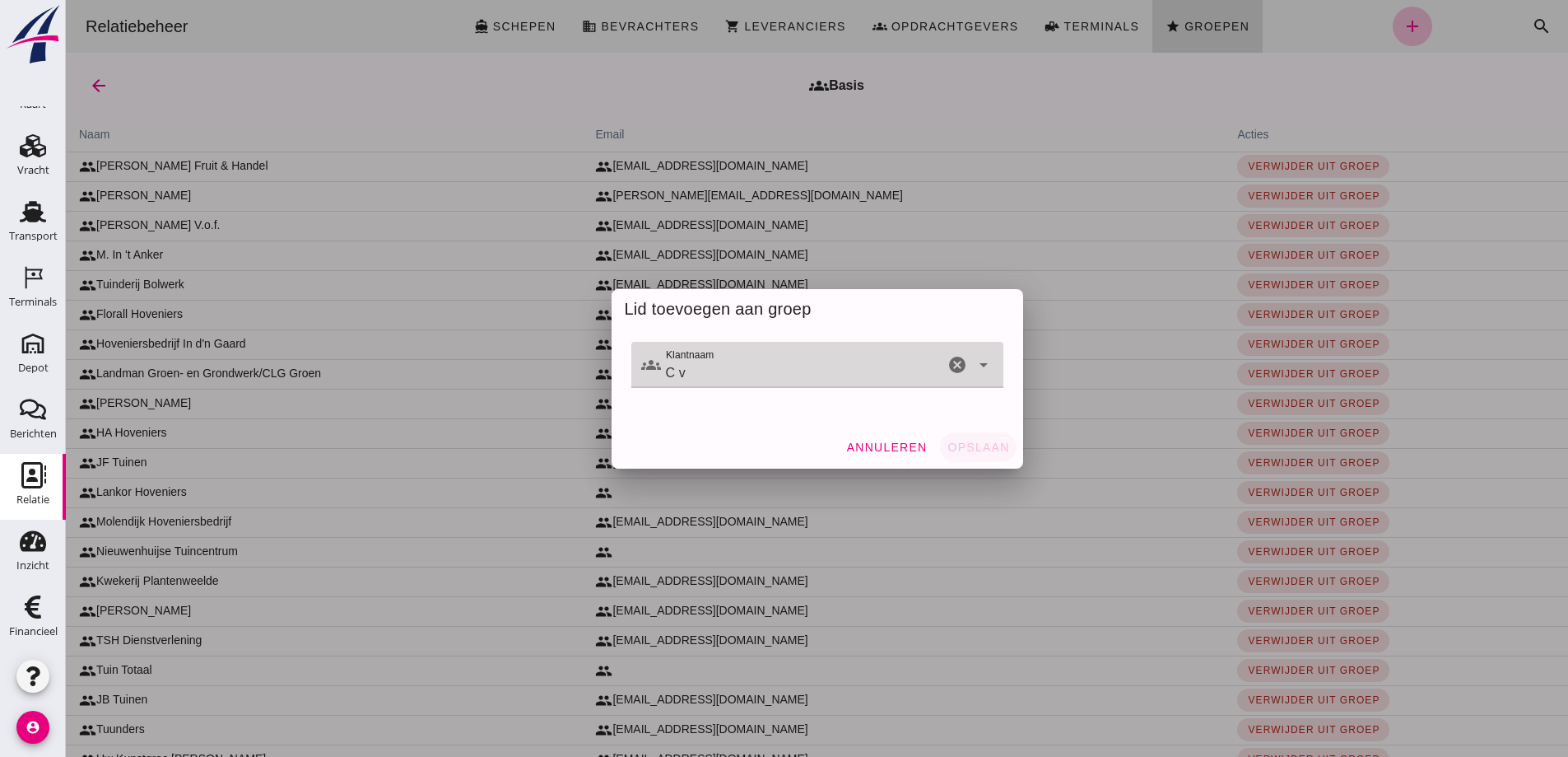
type input "C"
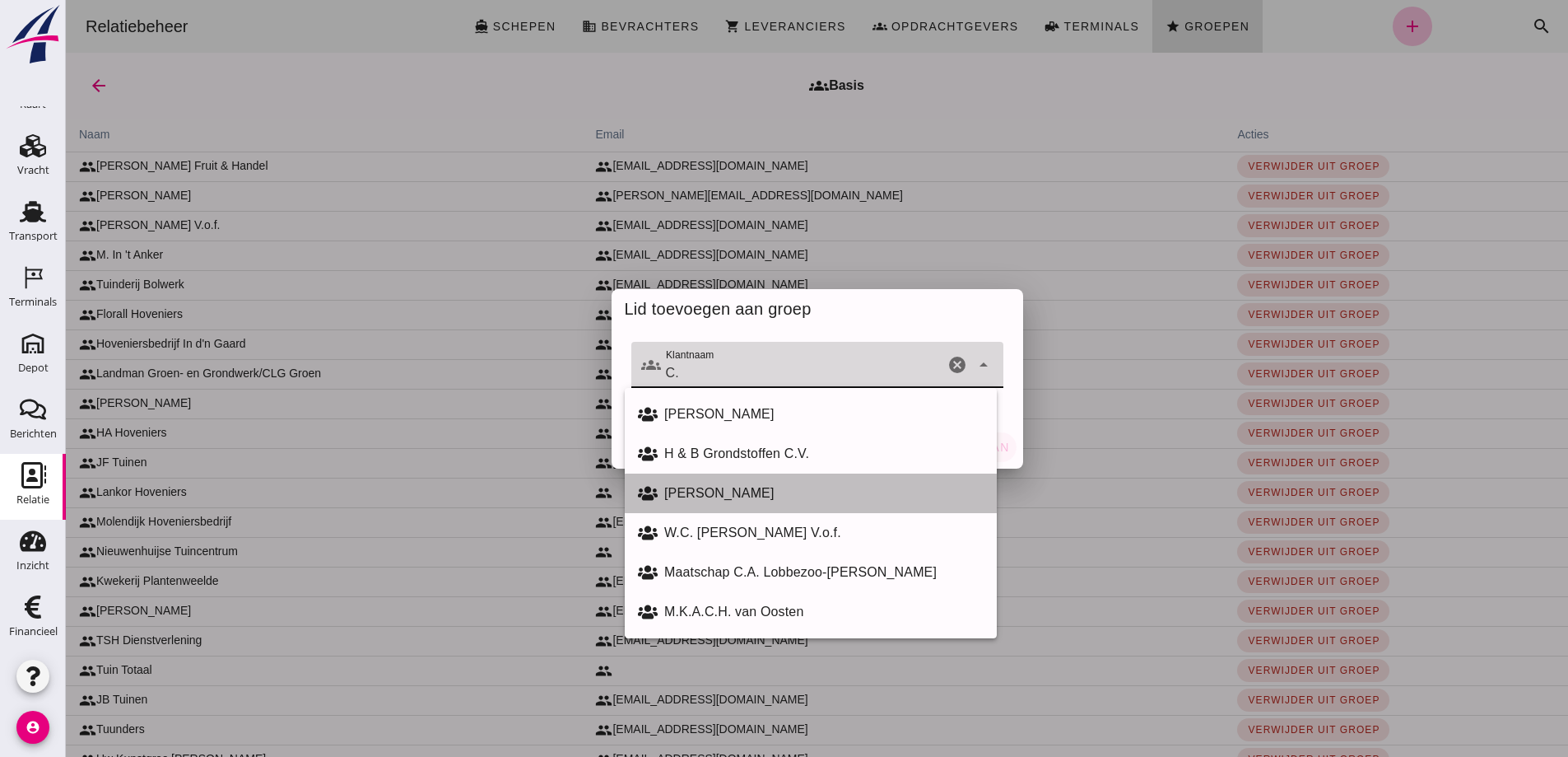
click at [724, 486] on div "[PERSON_NAME]" at bounding box center [823, 494] width 319 height 20
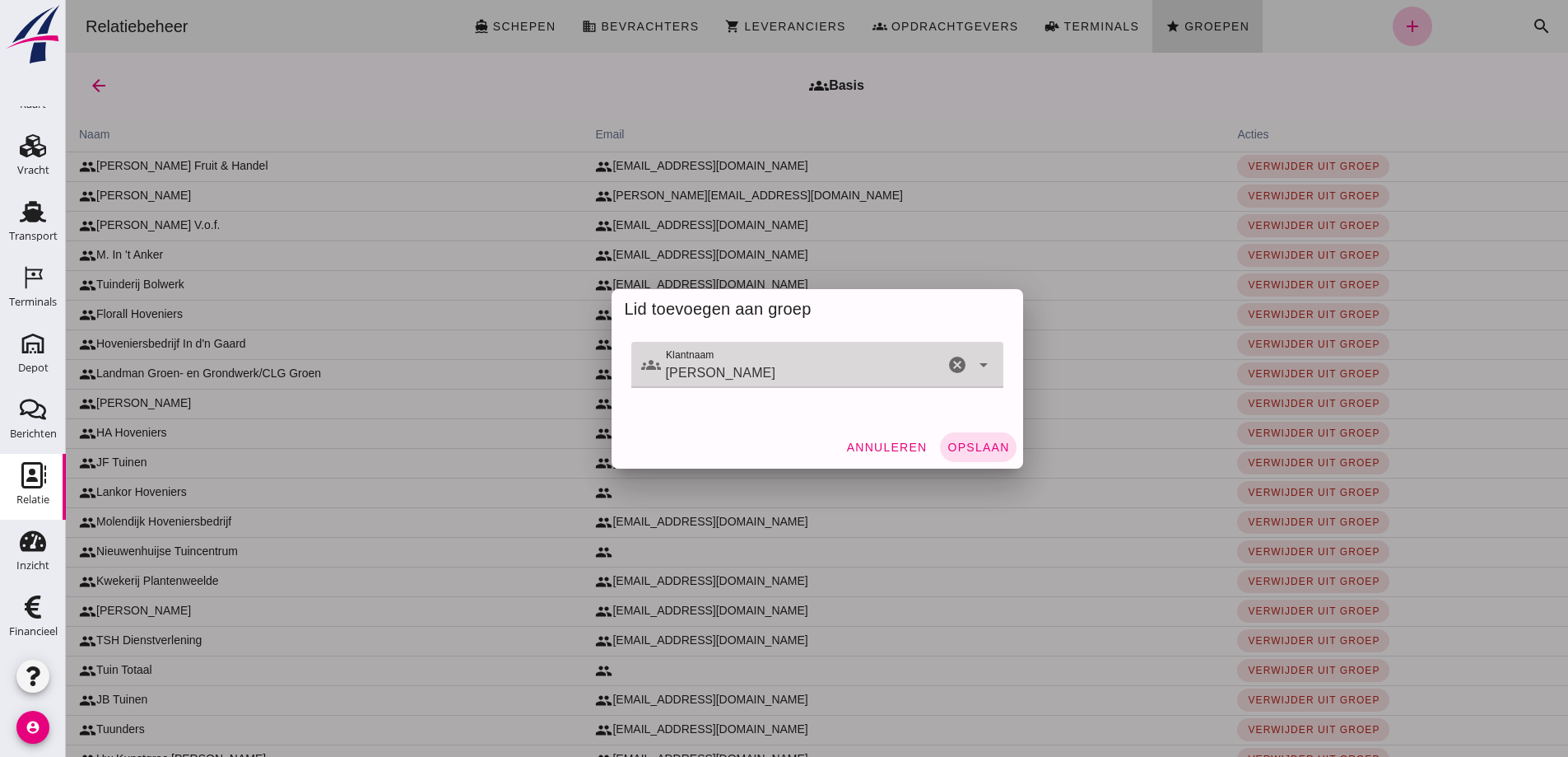
type input "[PERSON_NAME]"
click span "Opslaan"
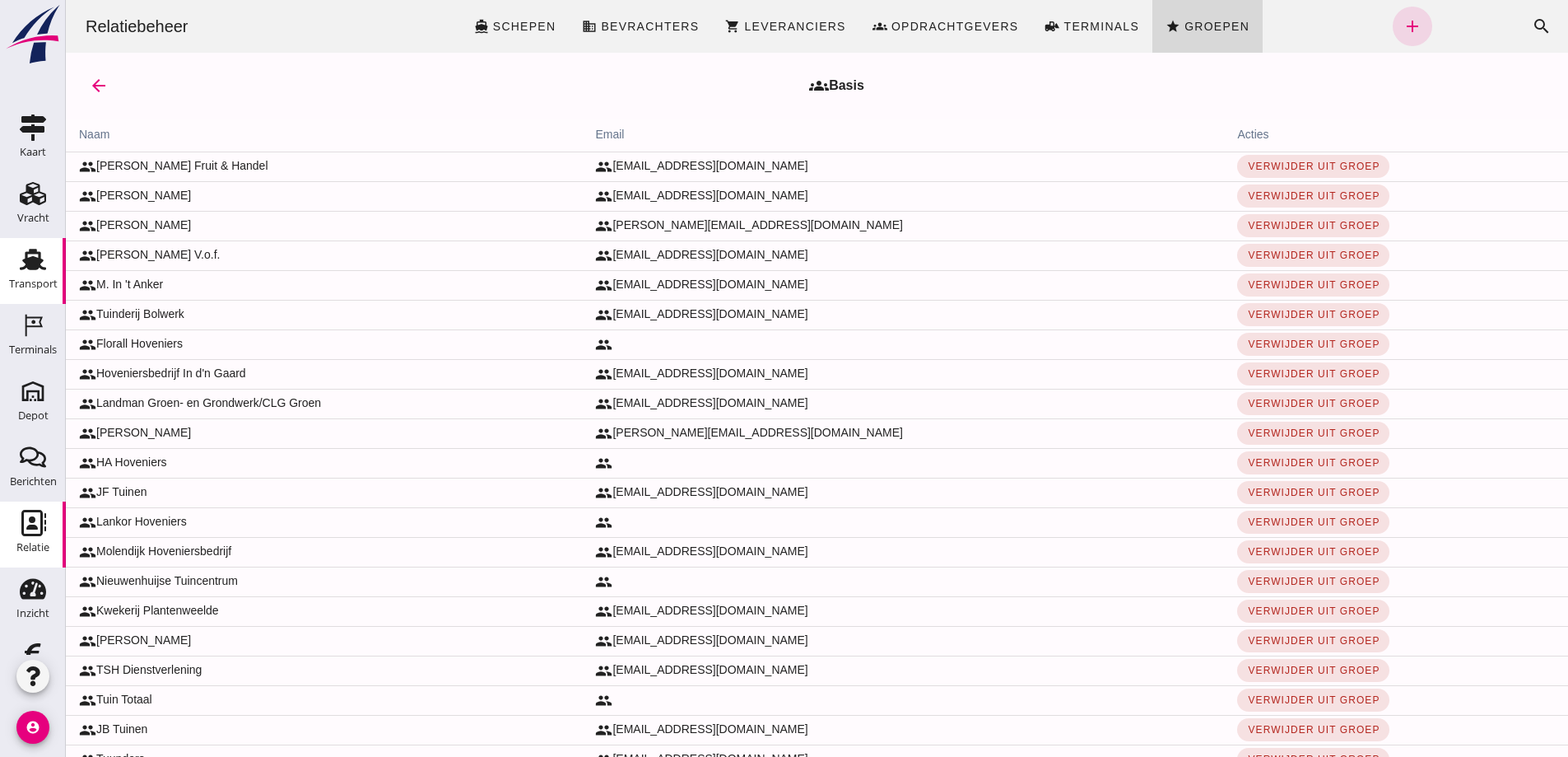
click at [20, 262] on use at bounding box center [32, 260] width 26 height 22
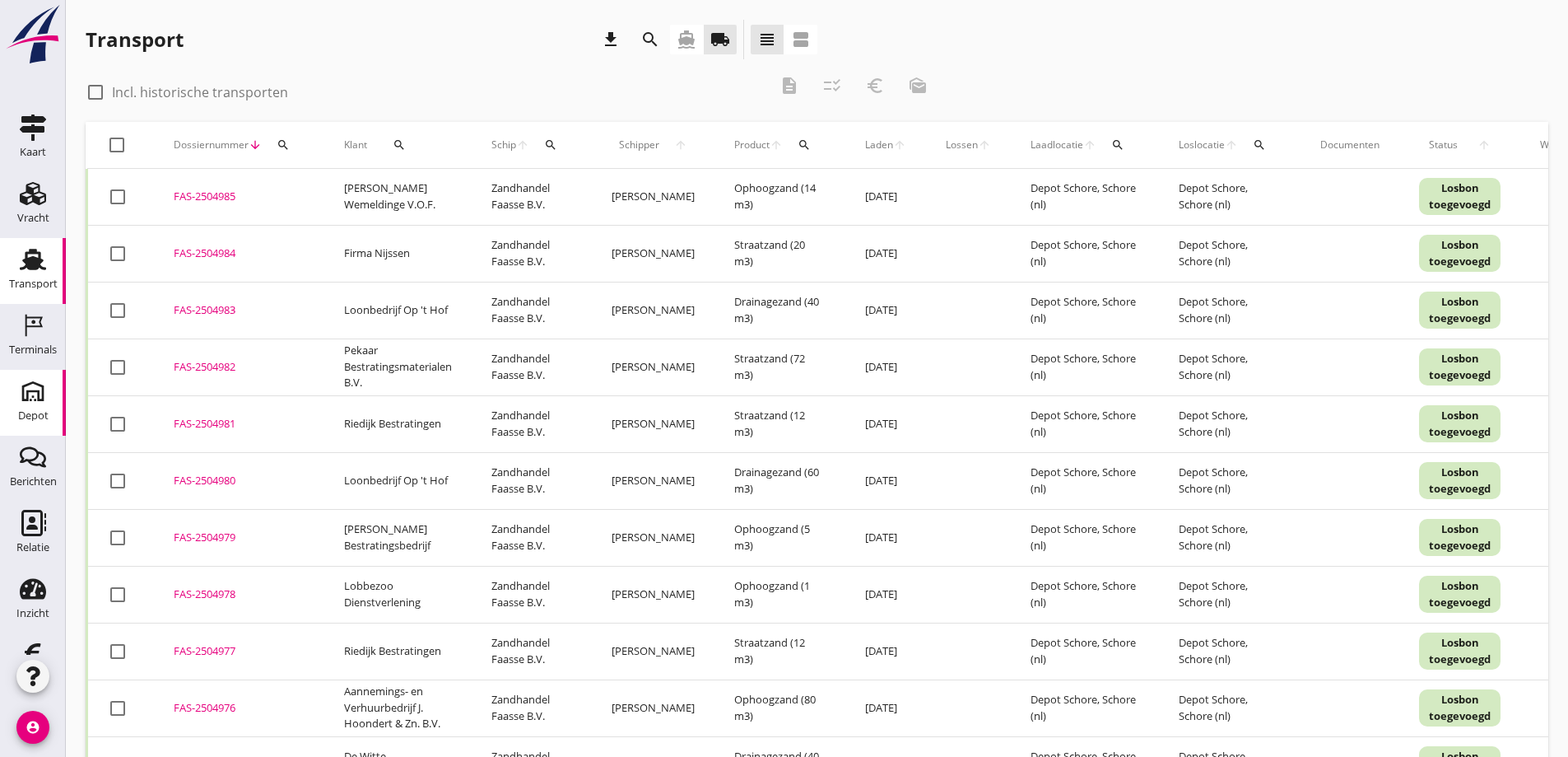
click at [20, 387] on icon "Depot" at bounding box center [32, 391] width 26 height 26
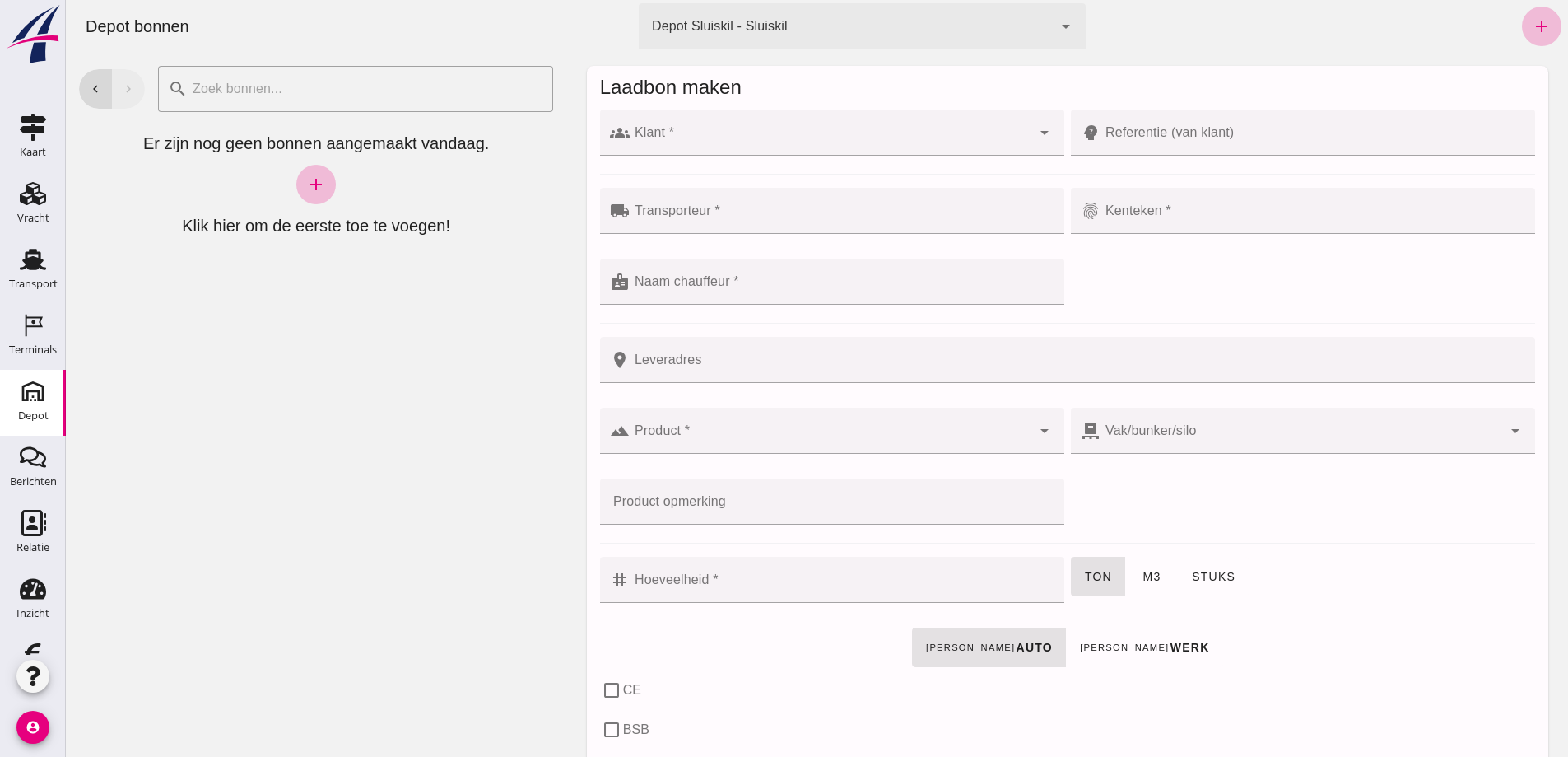
click div
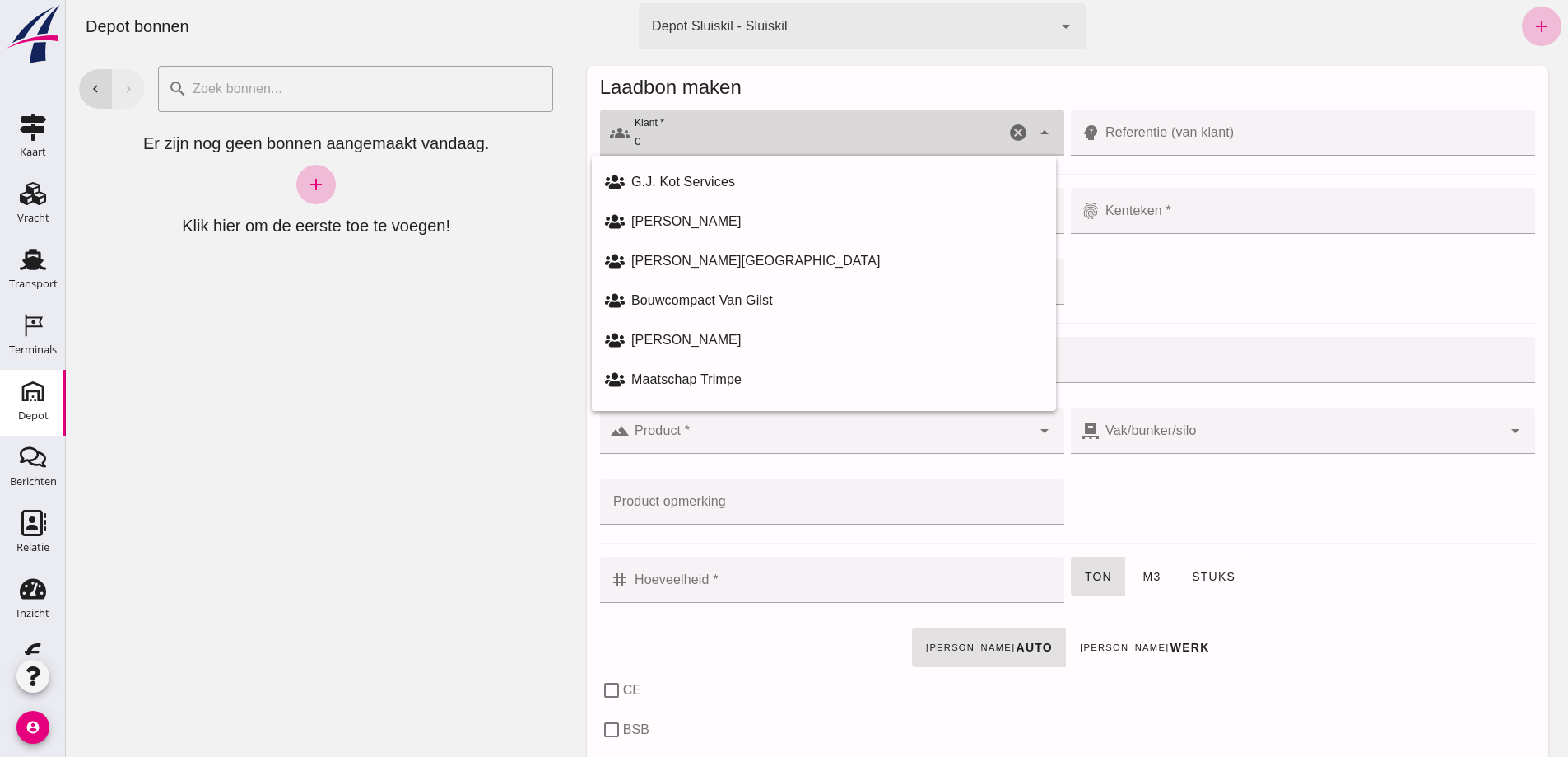
type input "c"
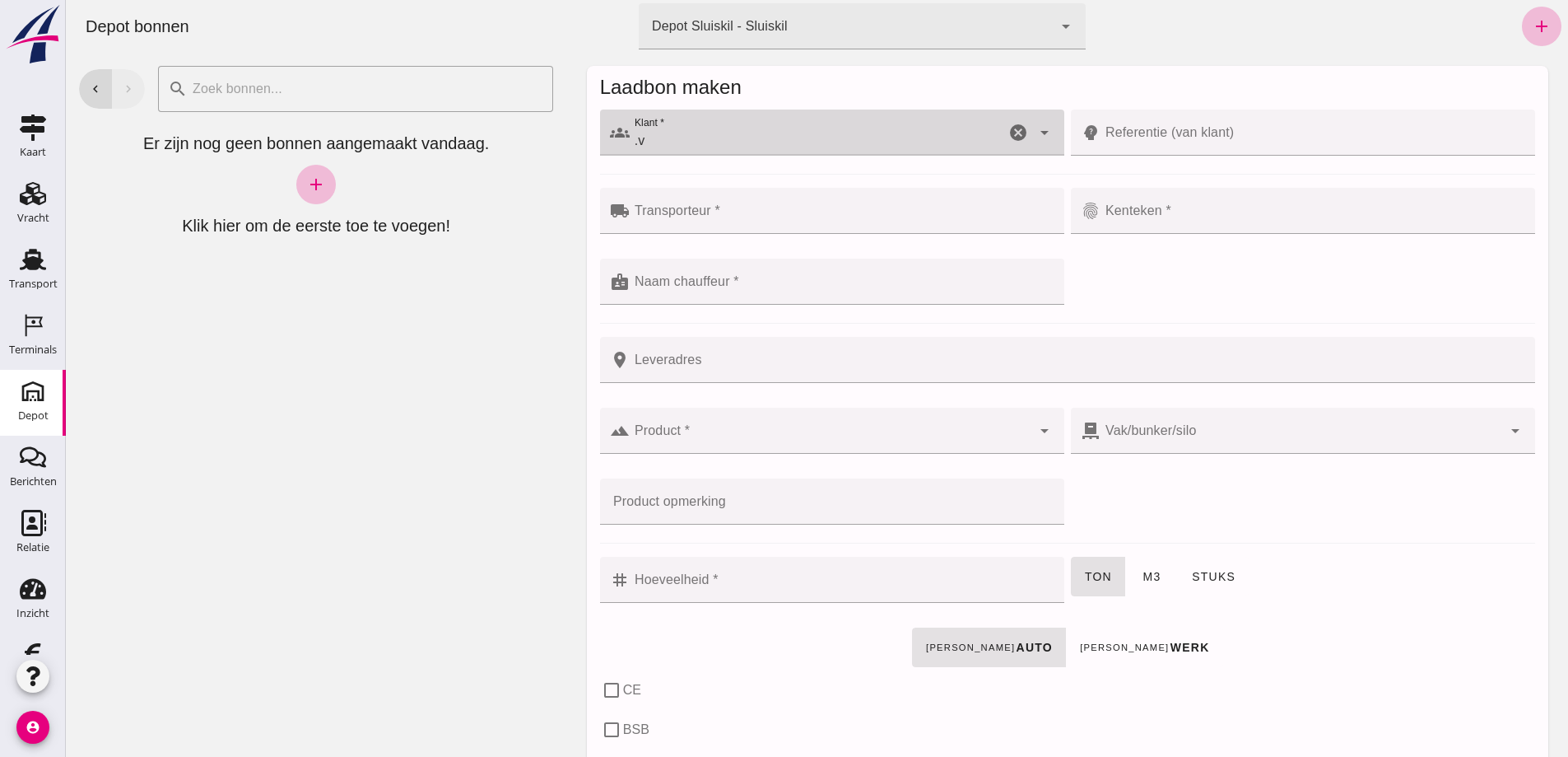
type input "."
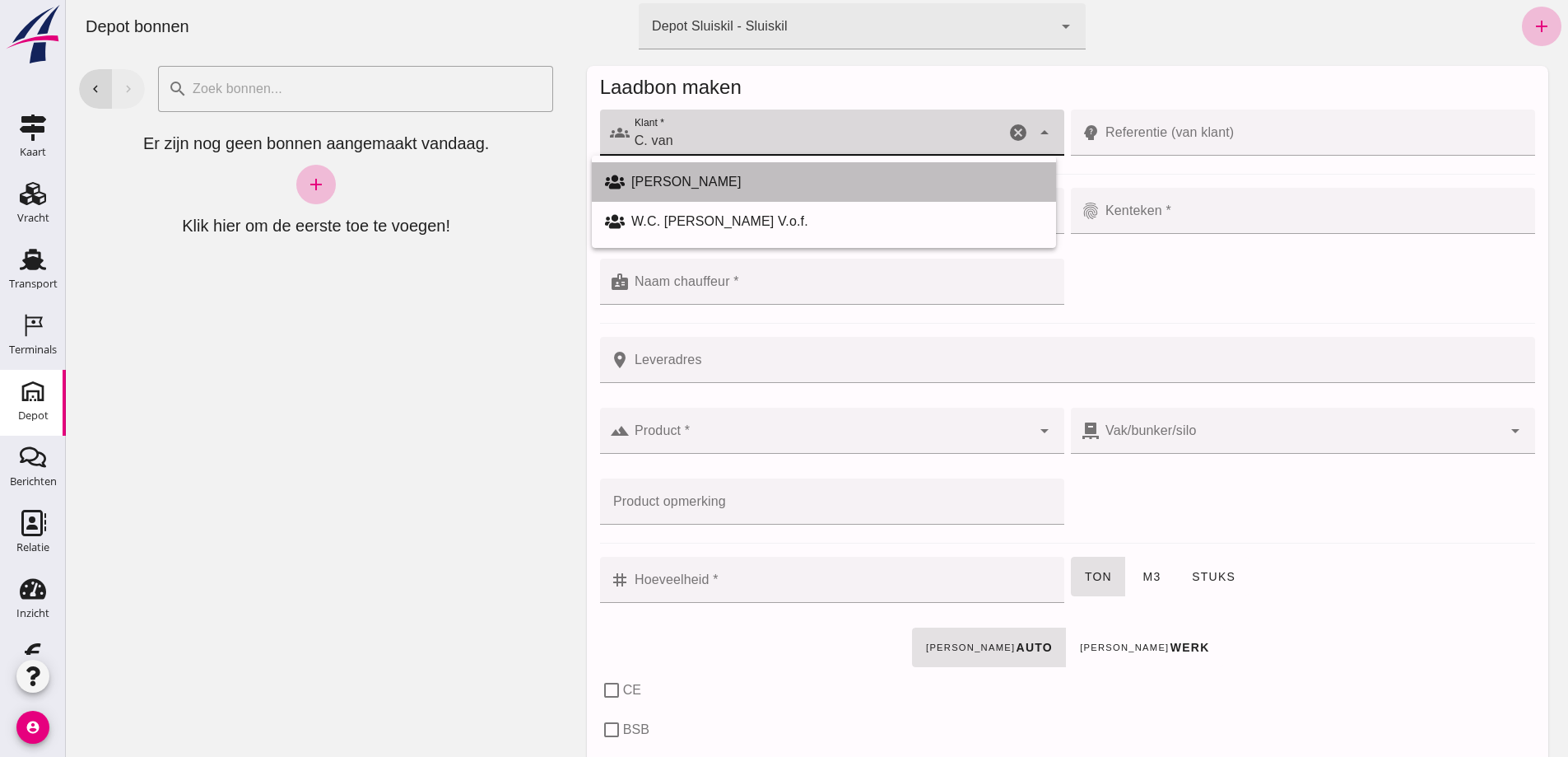
click at [669, 179] on div "[PERSON_NAME]" at bounding box center [837, 182] width 412 height 20
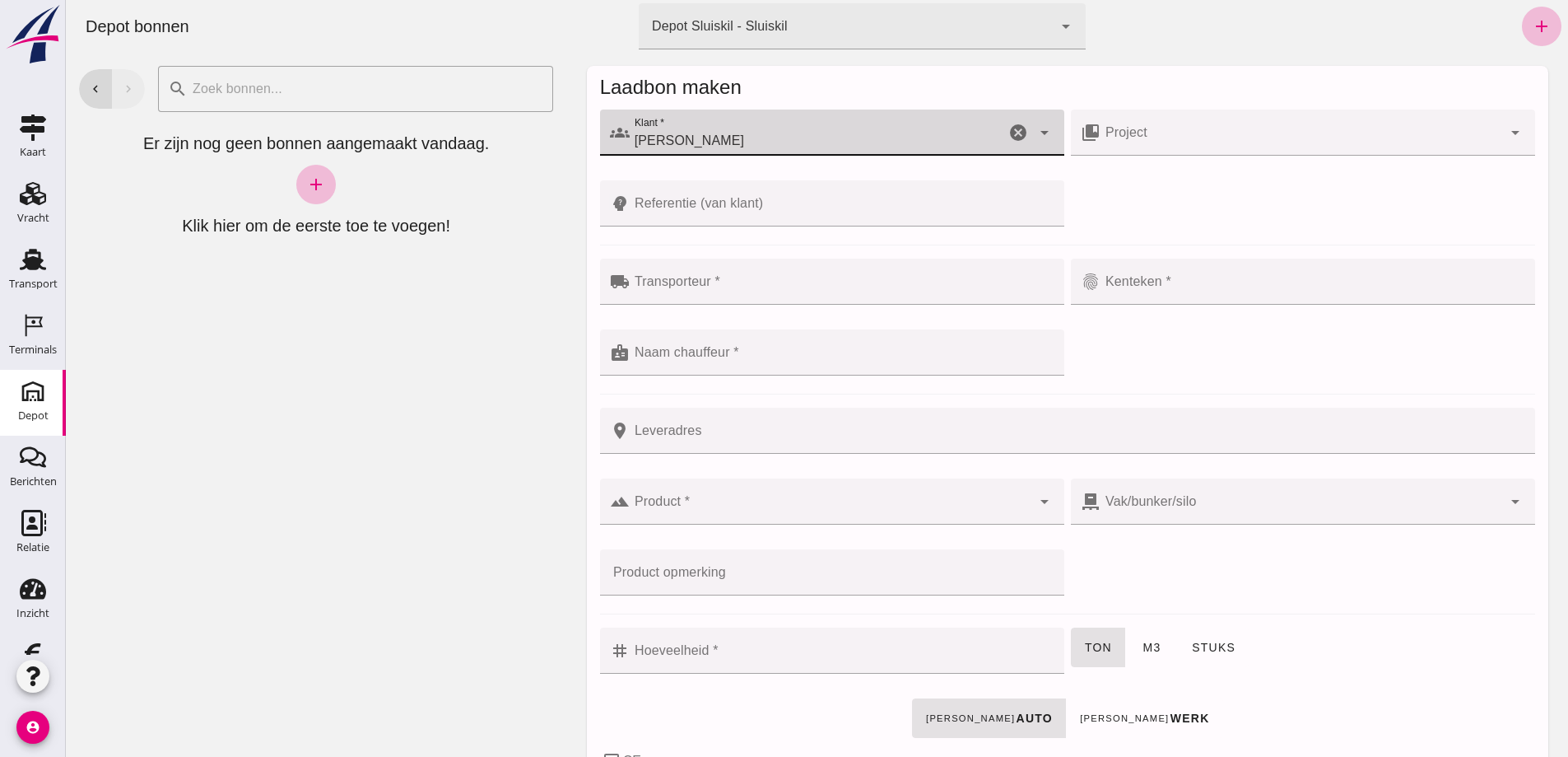
type input "[PERSON_NAME]"
click input "Project"
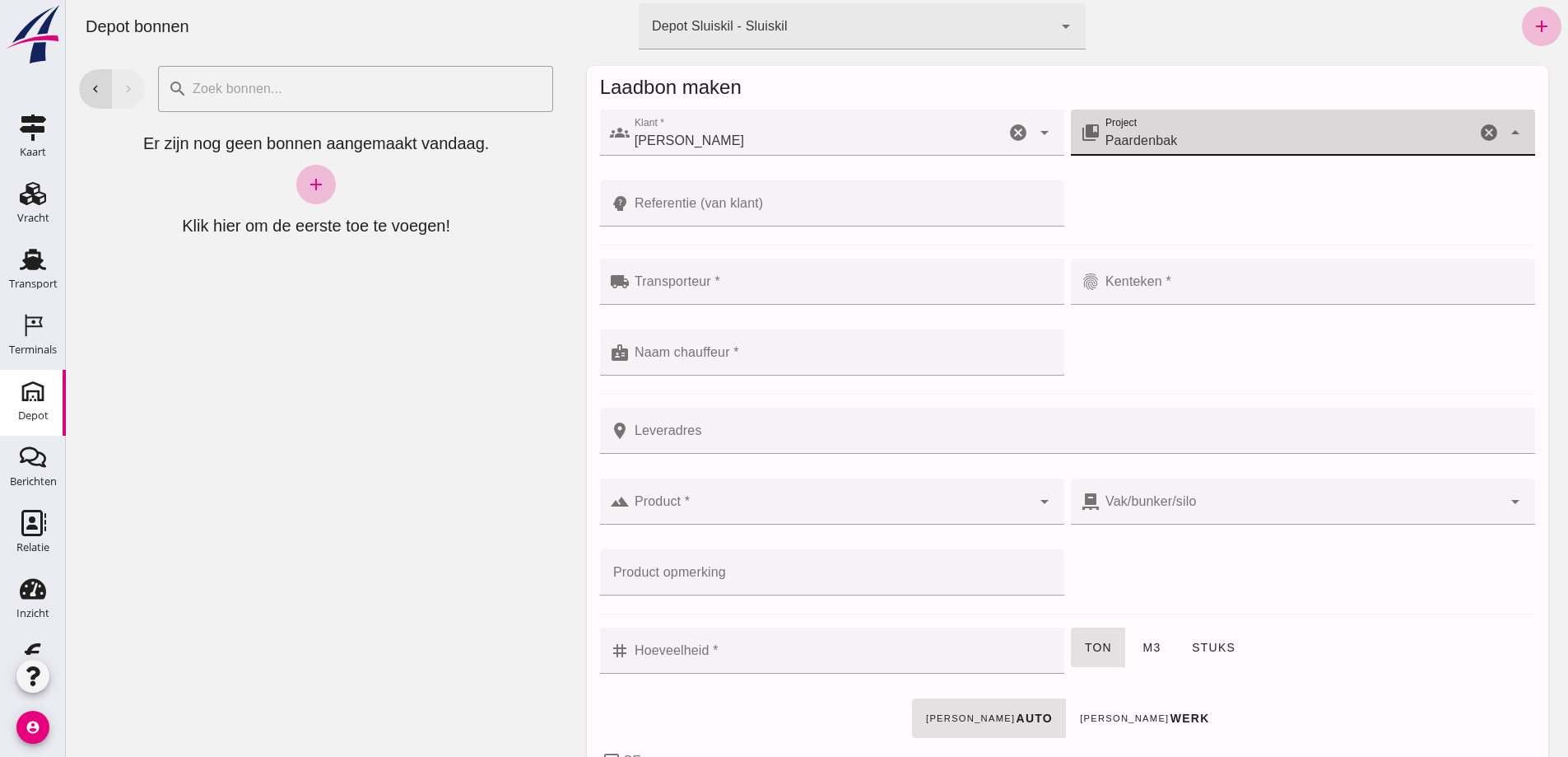
type input "Paardenbak"
click input "Transporteur *"
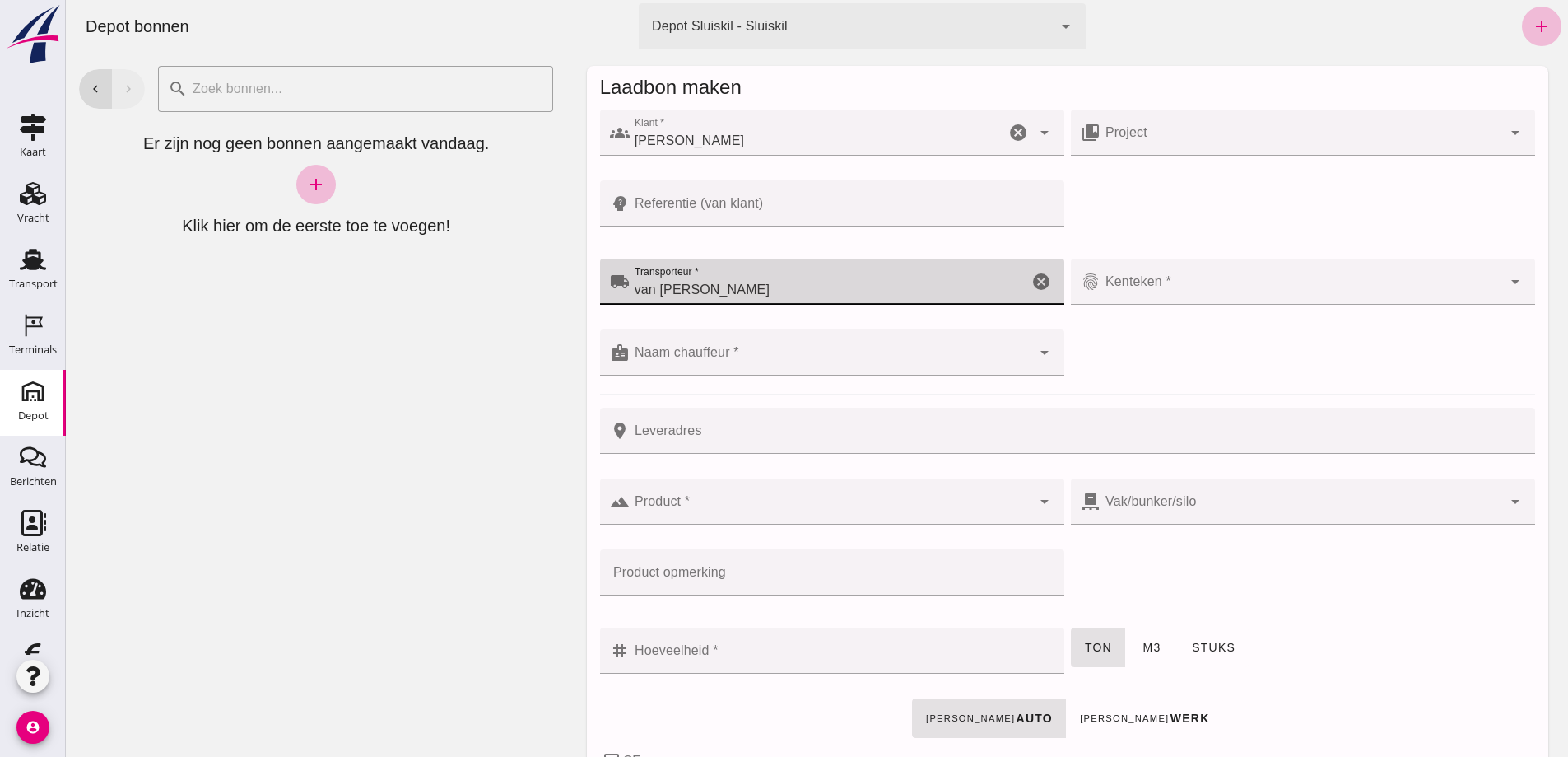
type input "van [PERSON_NAME]"
click input "Naam chauffeur *"
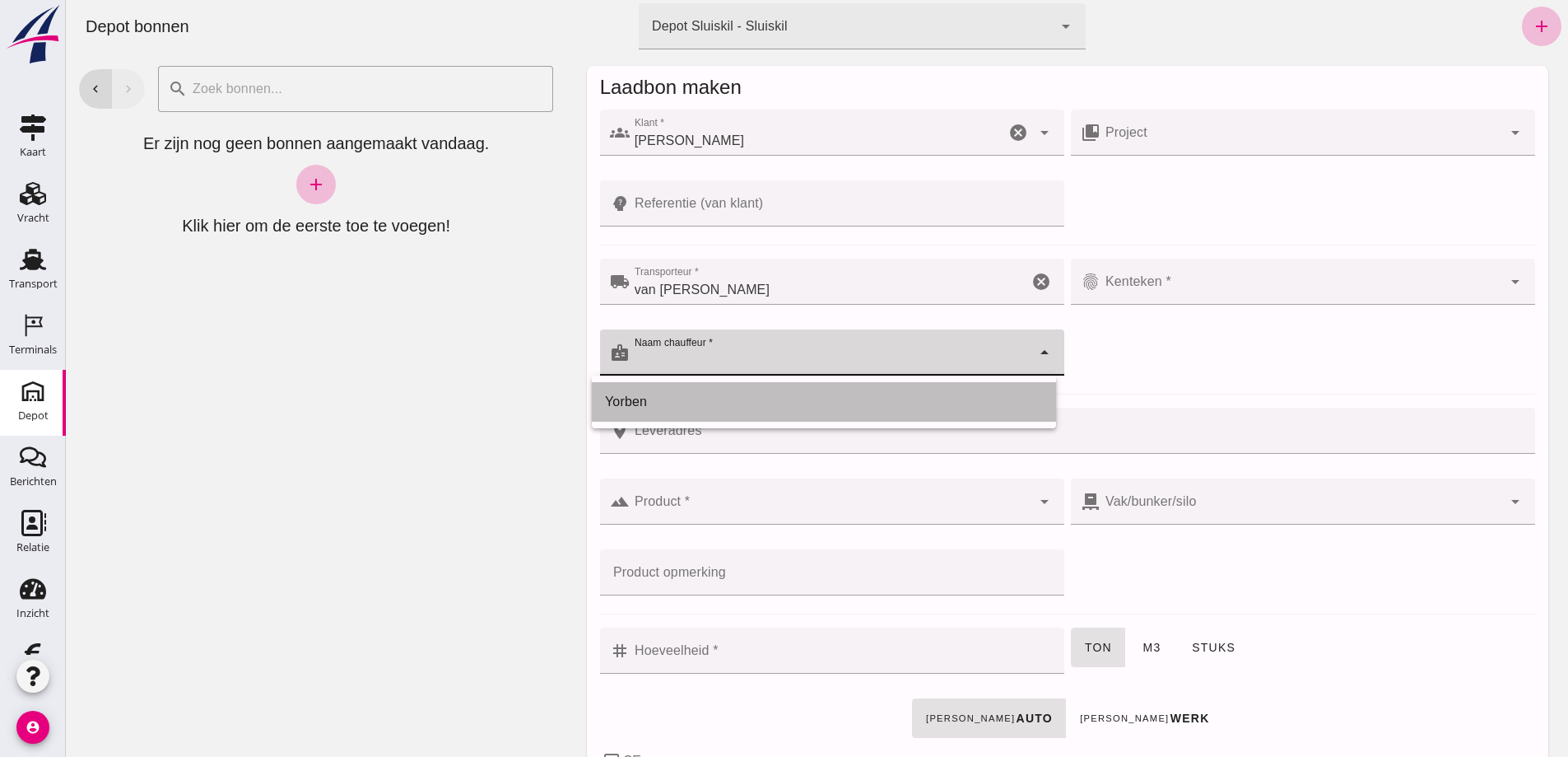
click at [650, 398] on div "Yorben" at bounding box center [823, 402] width 438 height 20
type input "Yorben"
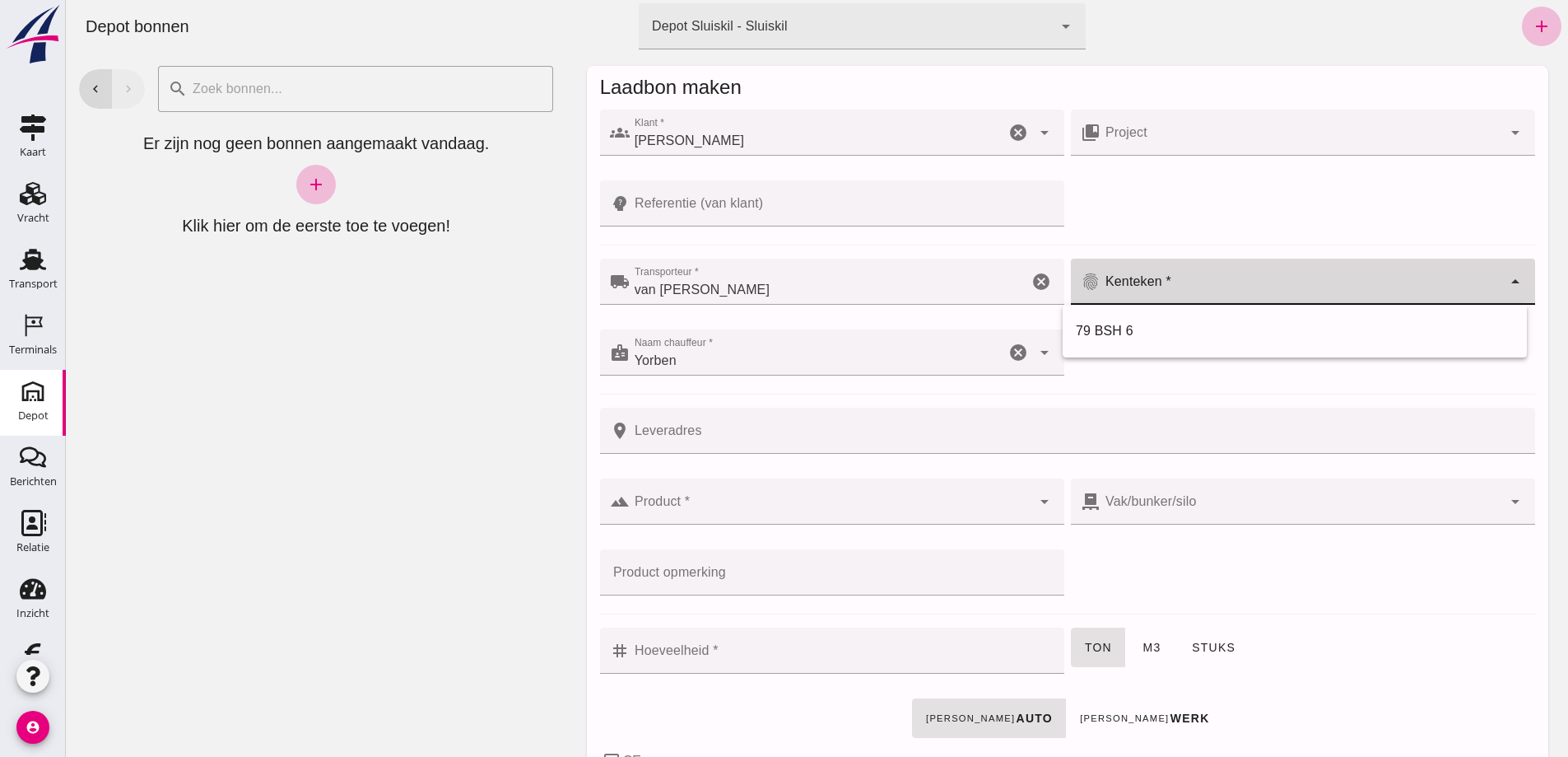
click input "Kenteken *"
type input "2"
type input "2aey846"
click input "Leveradres"
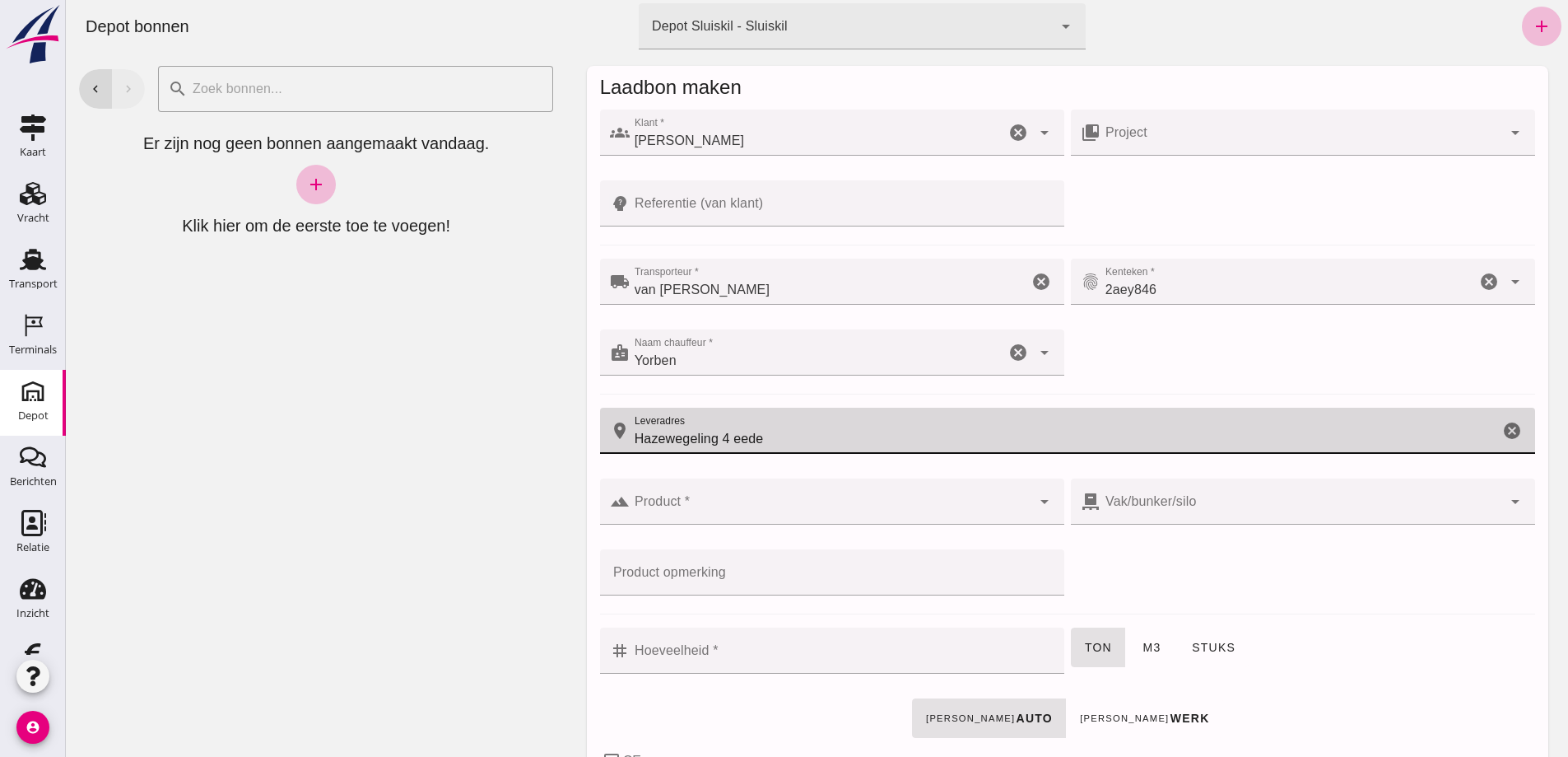
click input "Hazewegeling 4 eede"
type input "Hazewegeling 4 Eede"
click div
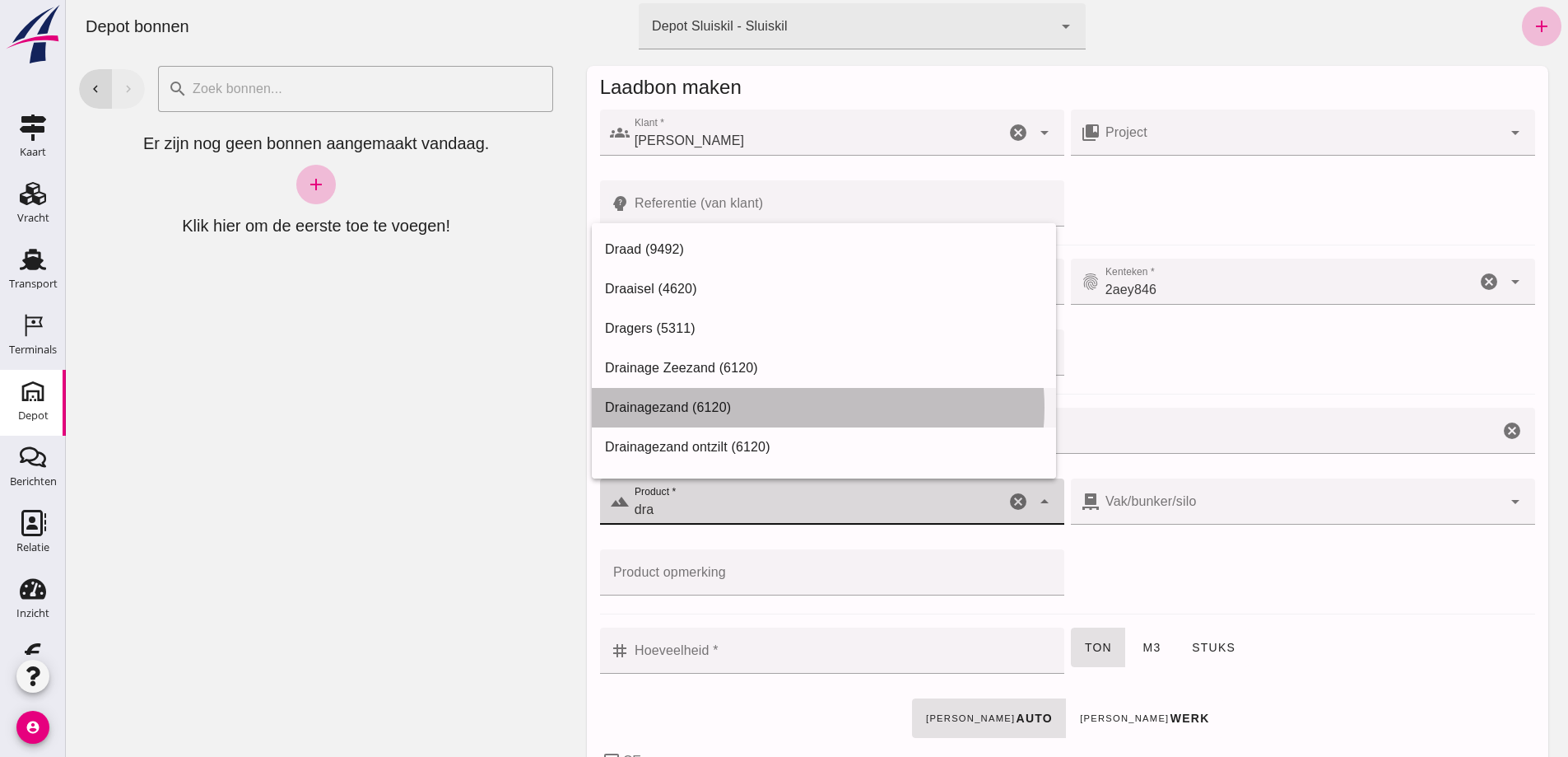
click at [641, 405] on div "Drainagezand (6120)" at bounding box center [823, 407] width 438 height 20
type input "Drainagezand (6120)"
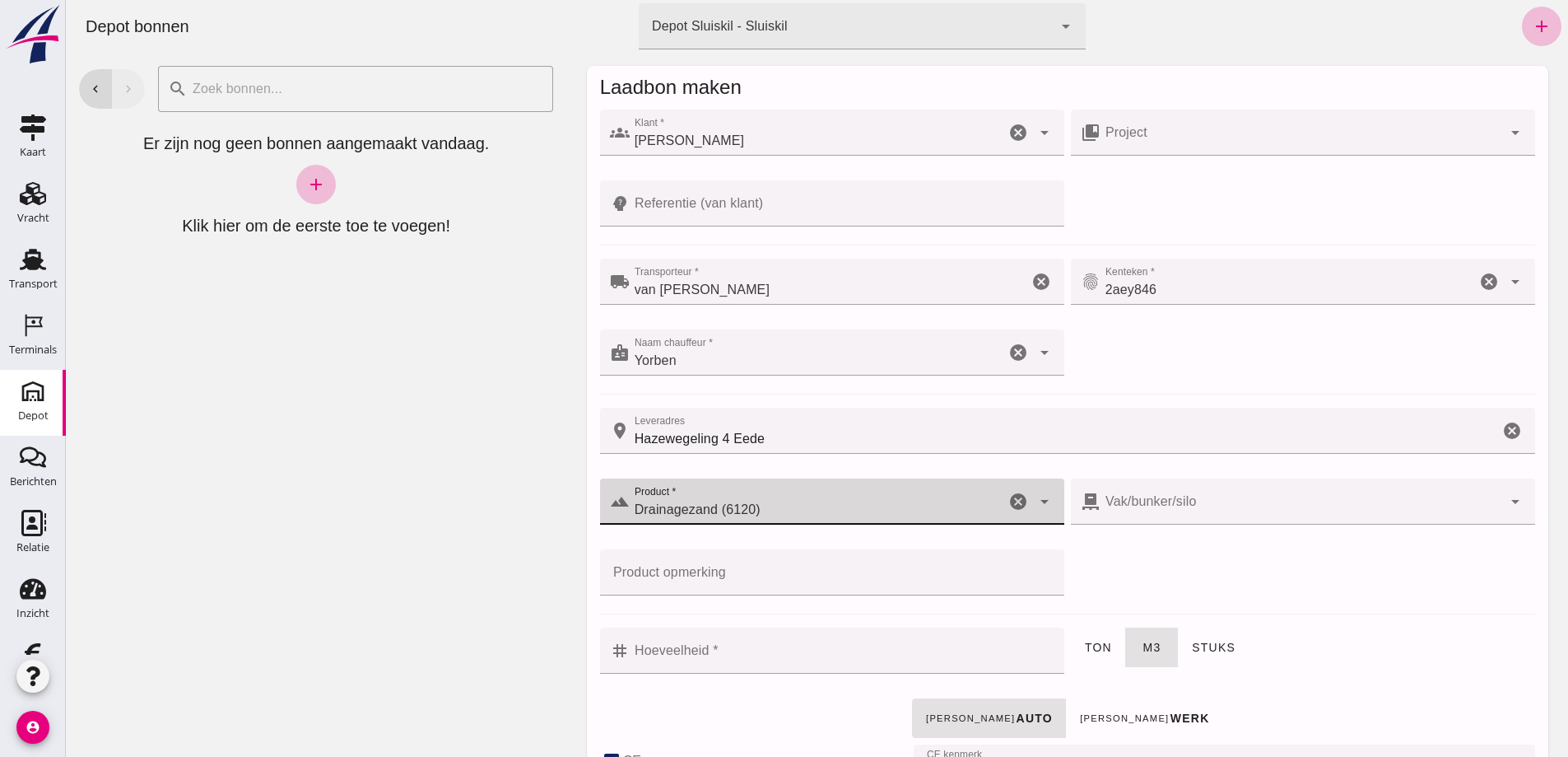
checkbox input "true"
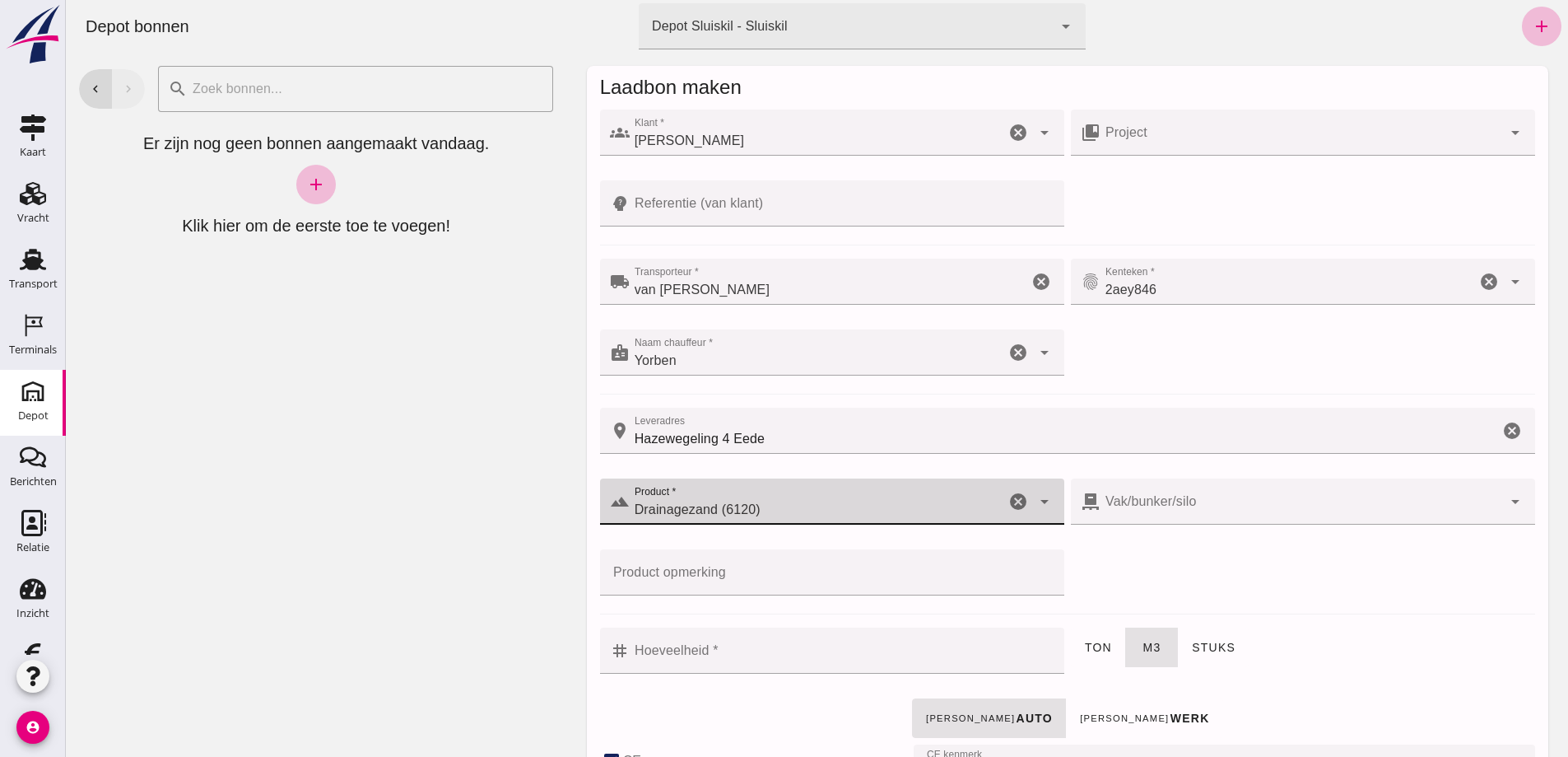
checkbox input "true"
type input "40"
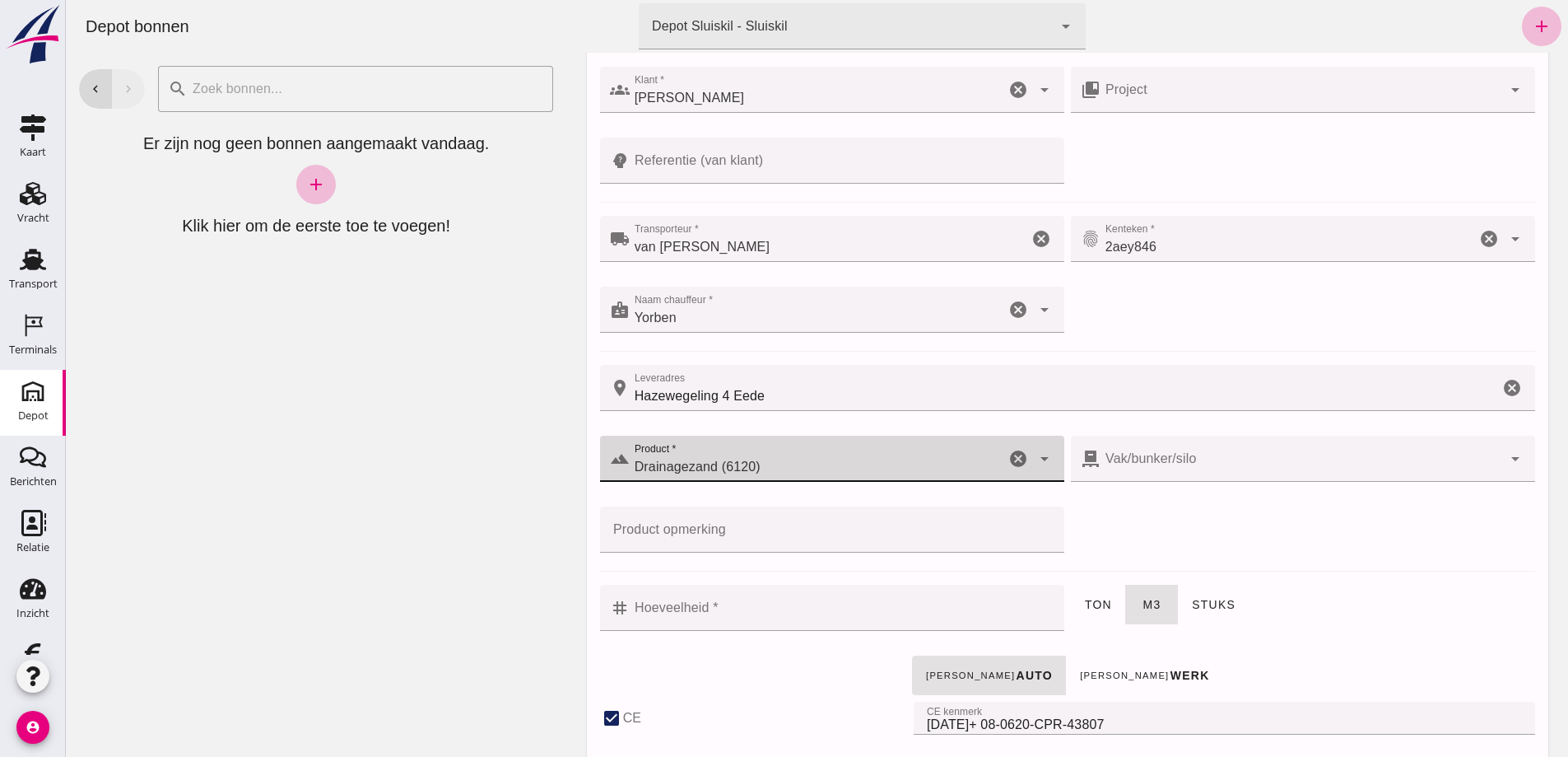
scroll to position [83, 0]
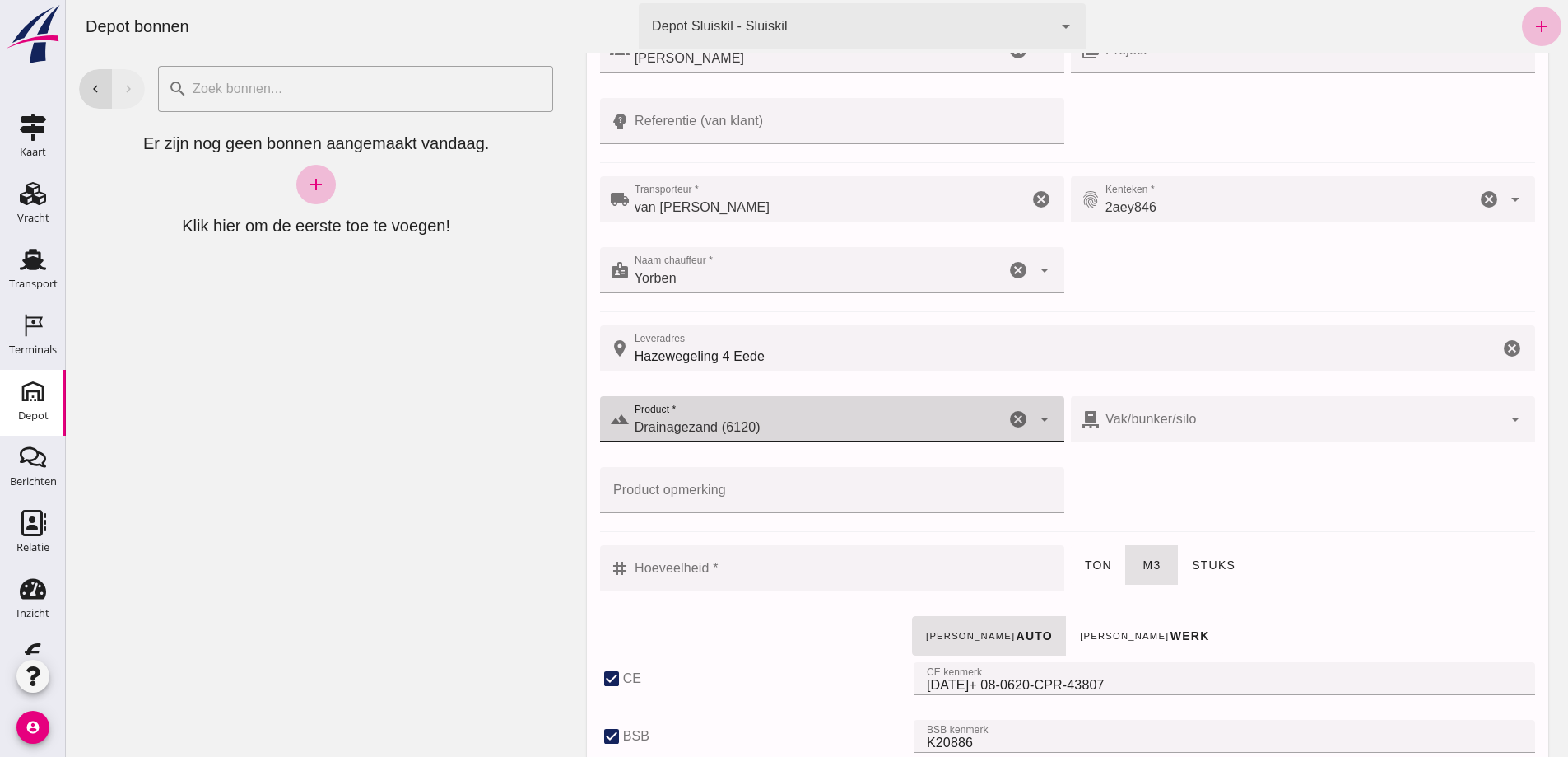
type input "Drainagezand (6120)"
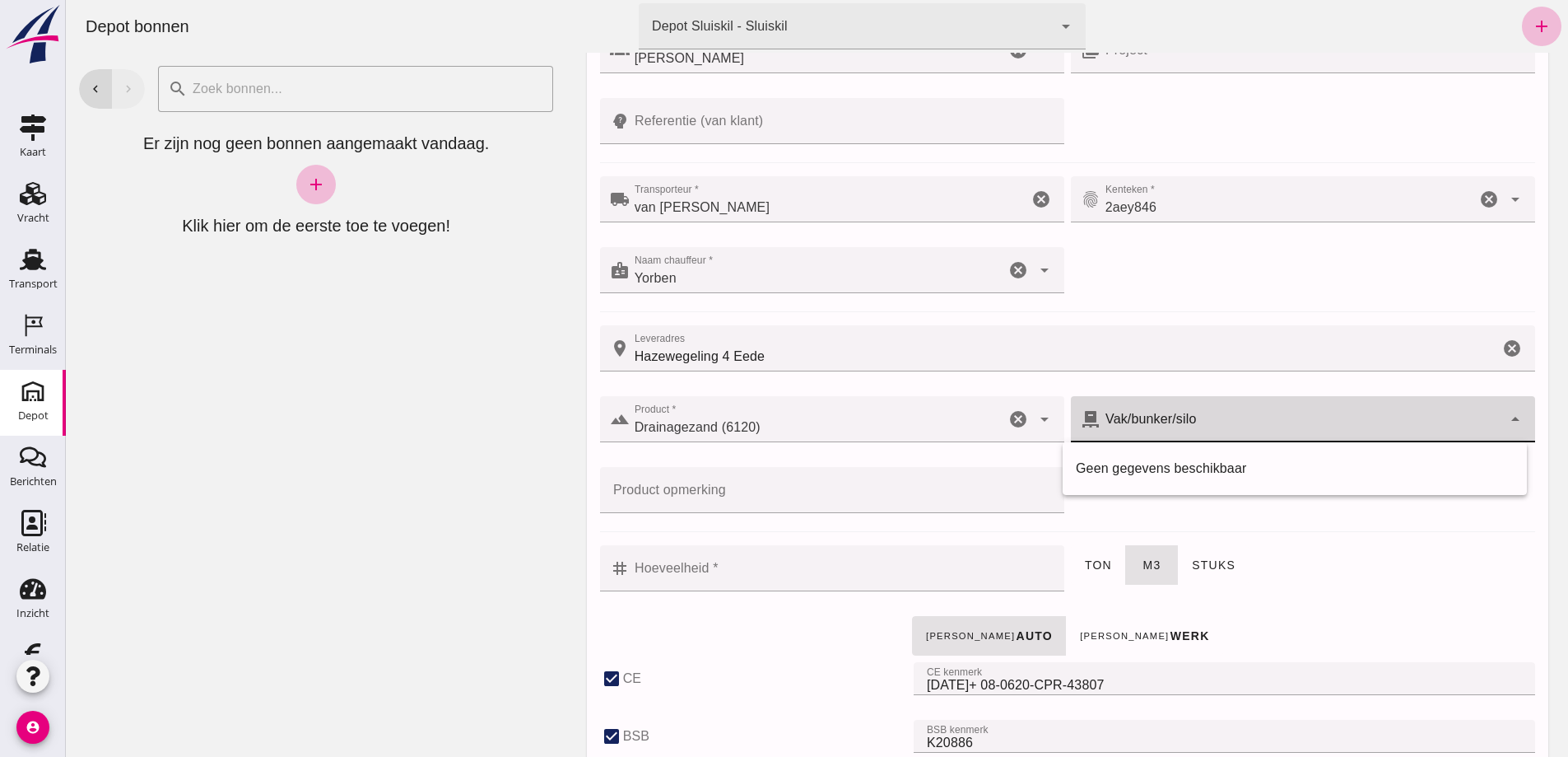
click div
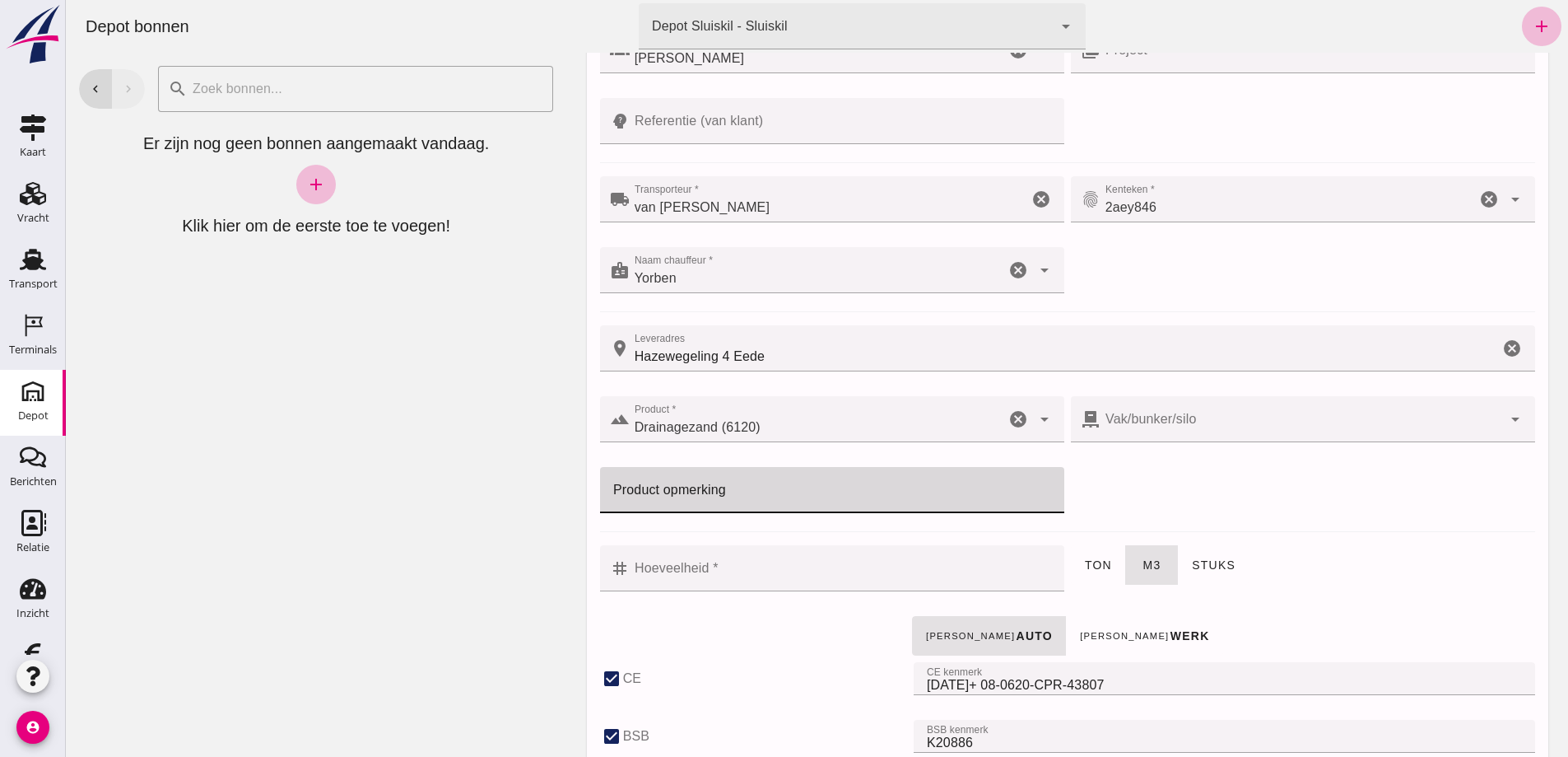
click input "Product opmerking"
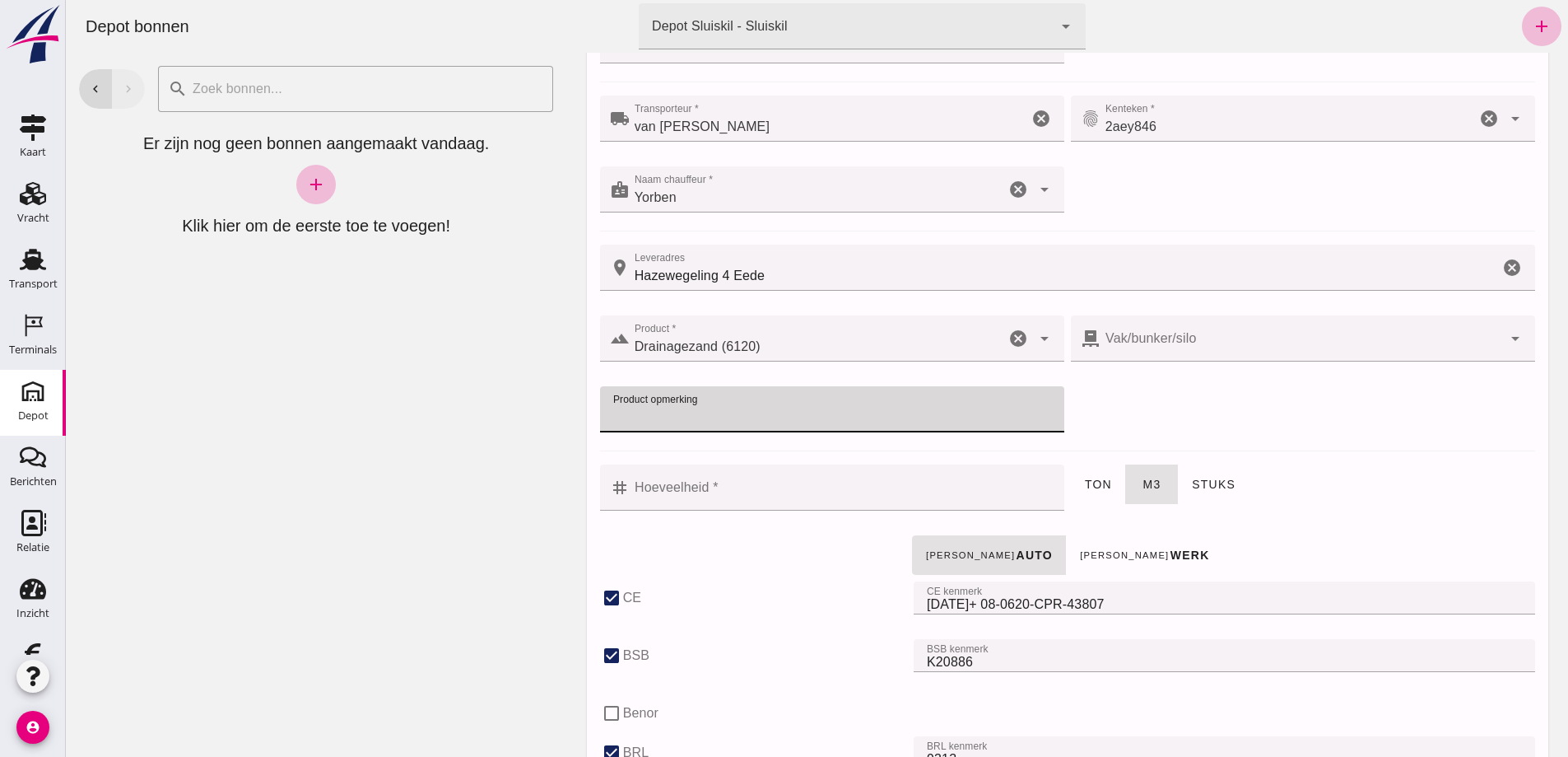
scroll to position [329, 0]
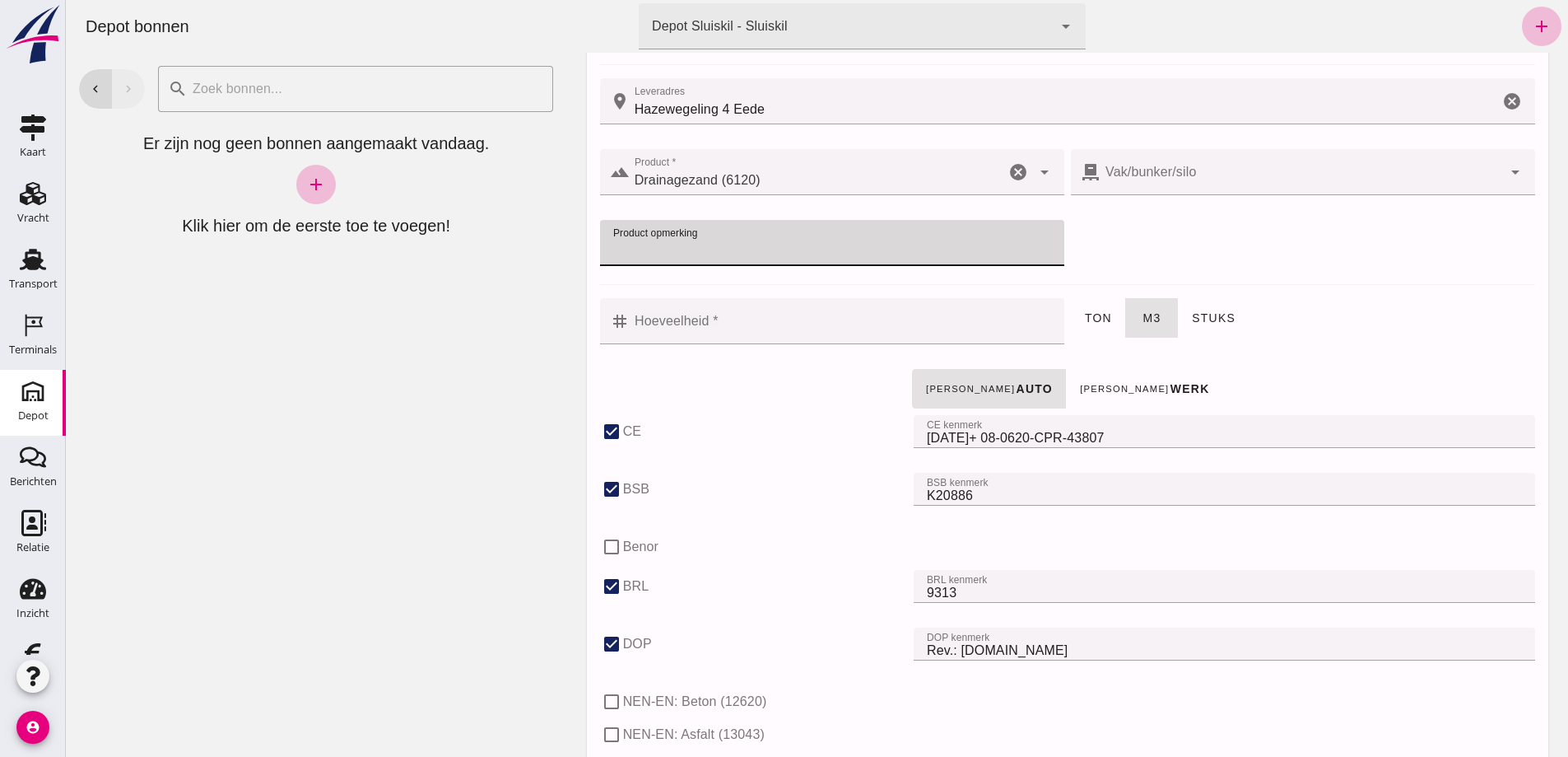
click input "Hoeveelheid *"
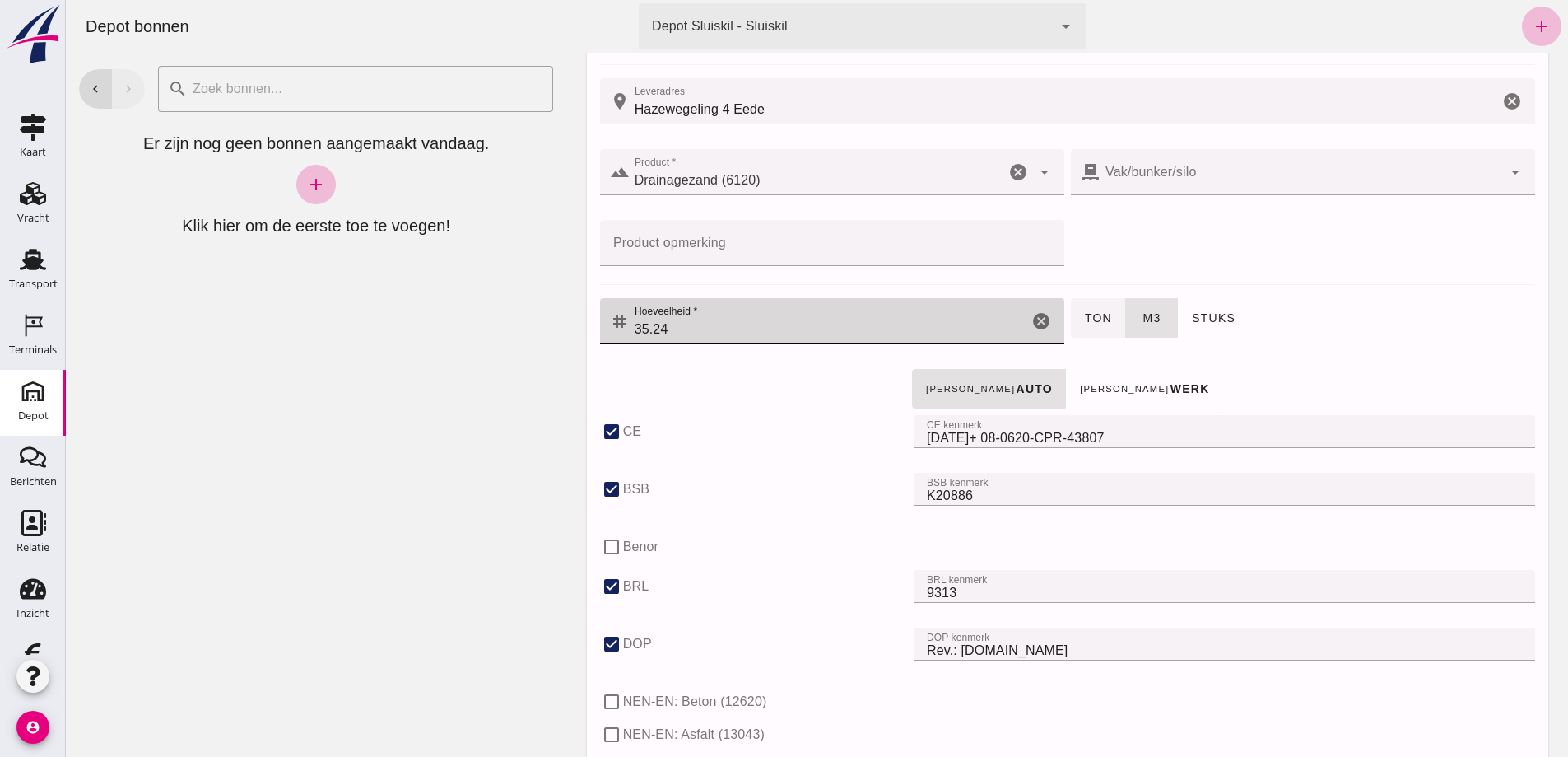
type input "35.24"
click span "ton"
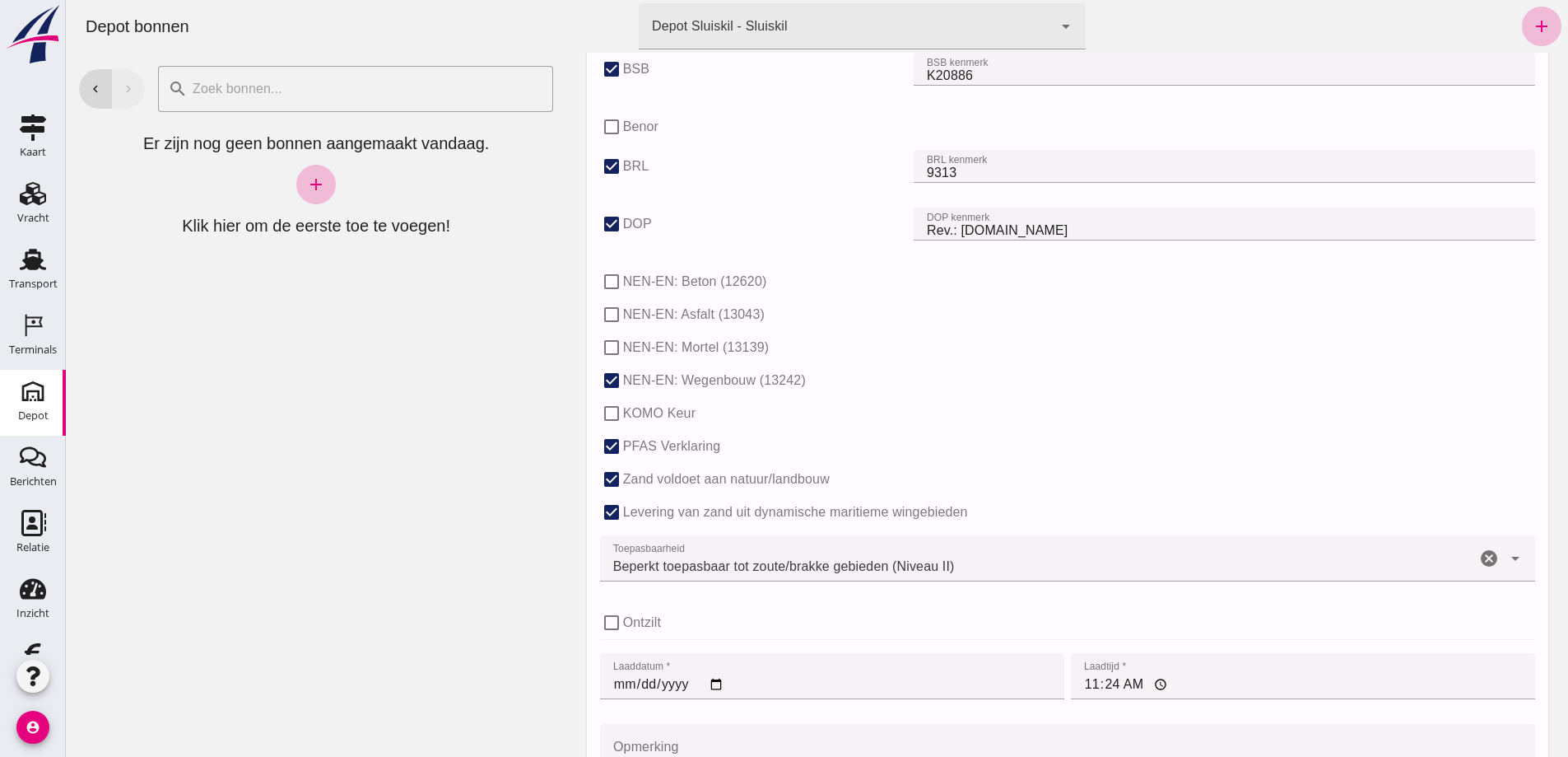
scroll to position [906, 0]
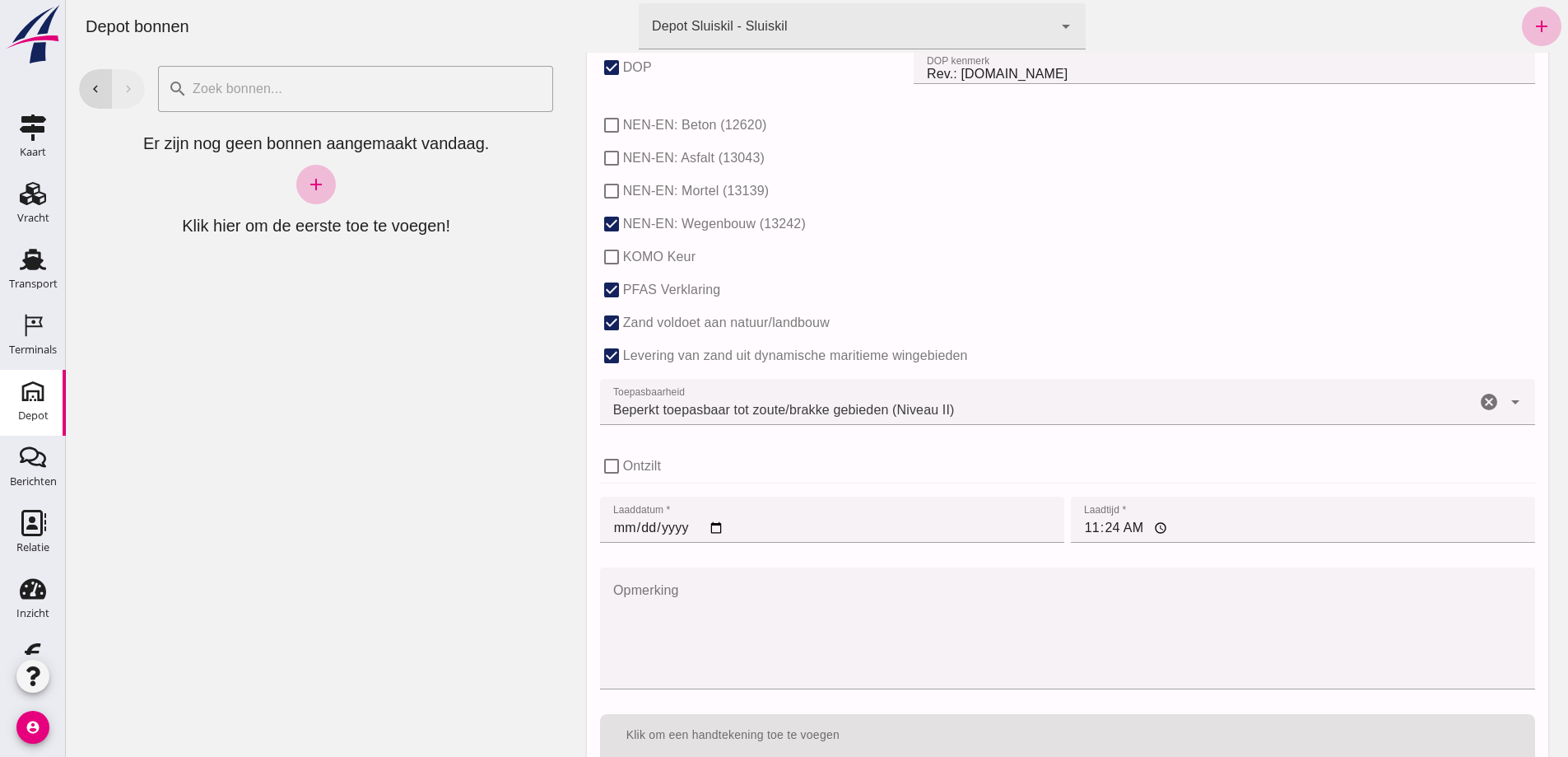
click input "[DATE]"
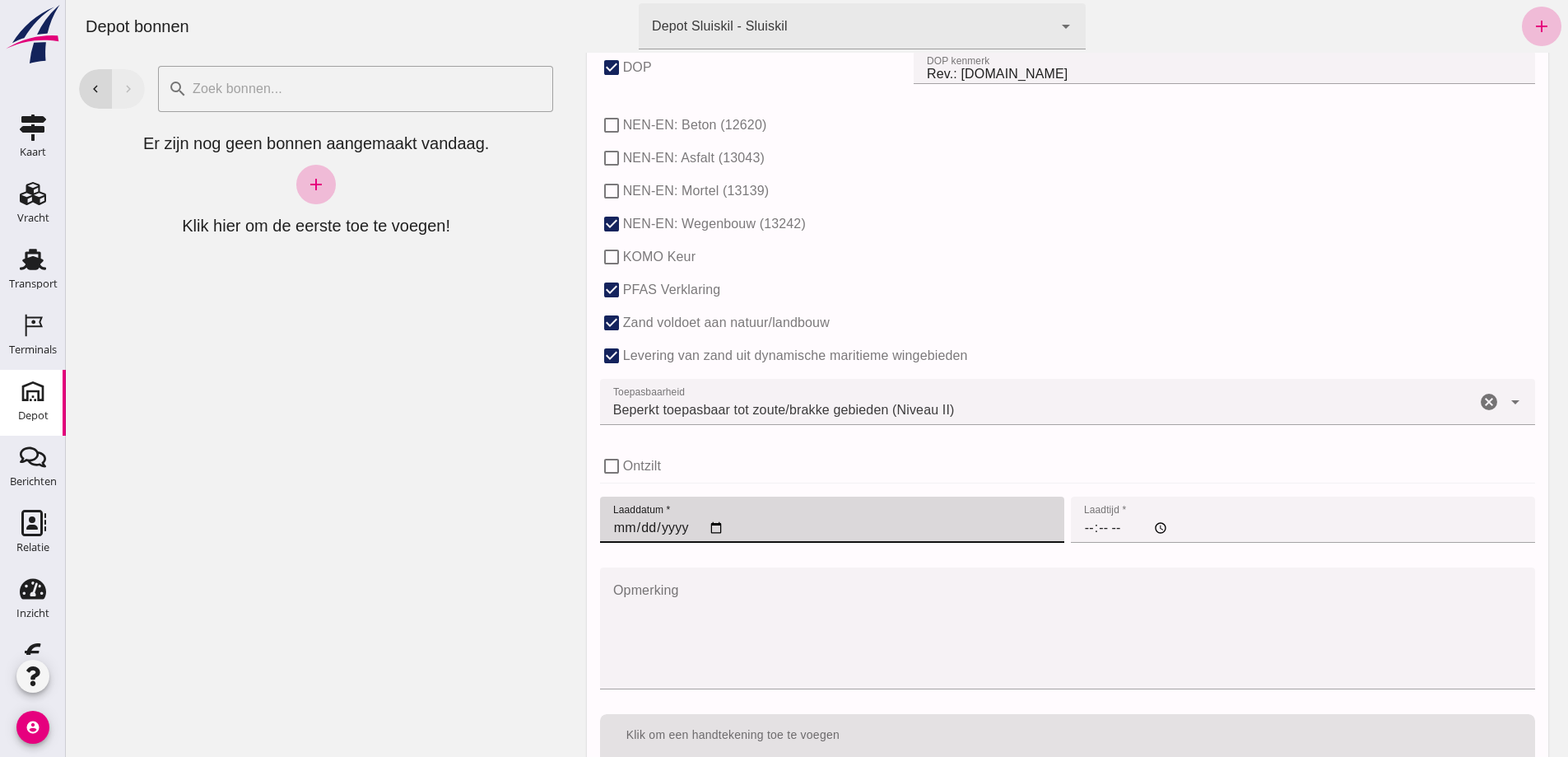
type input "[DATE]"
type input "00:00"
click input "00:00"
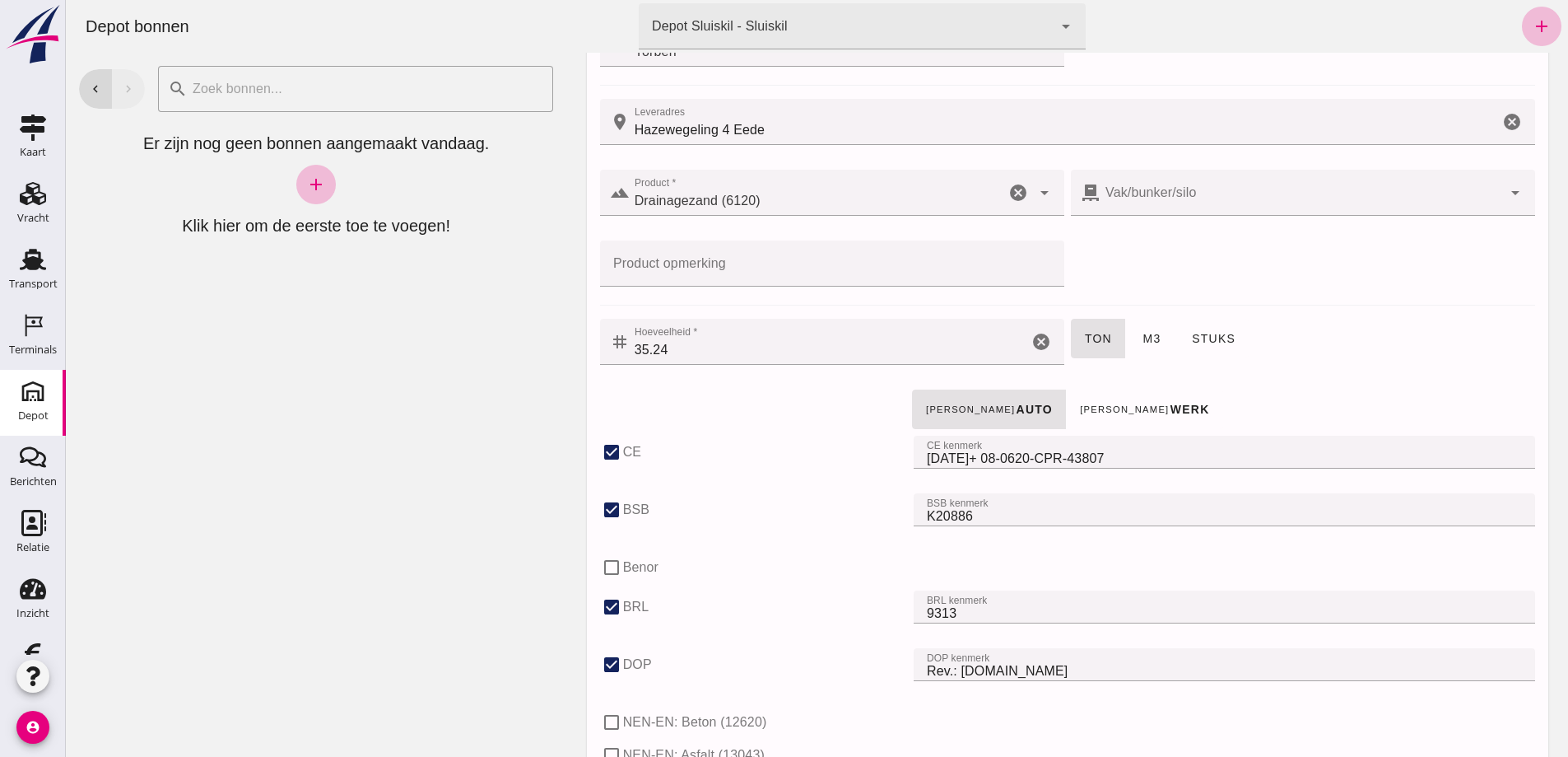
scroll to position [165, 0]
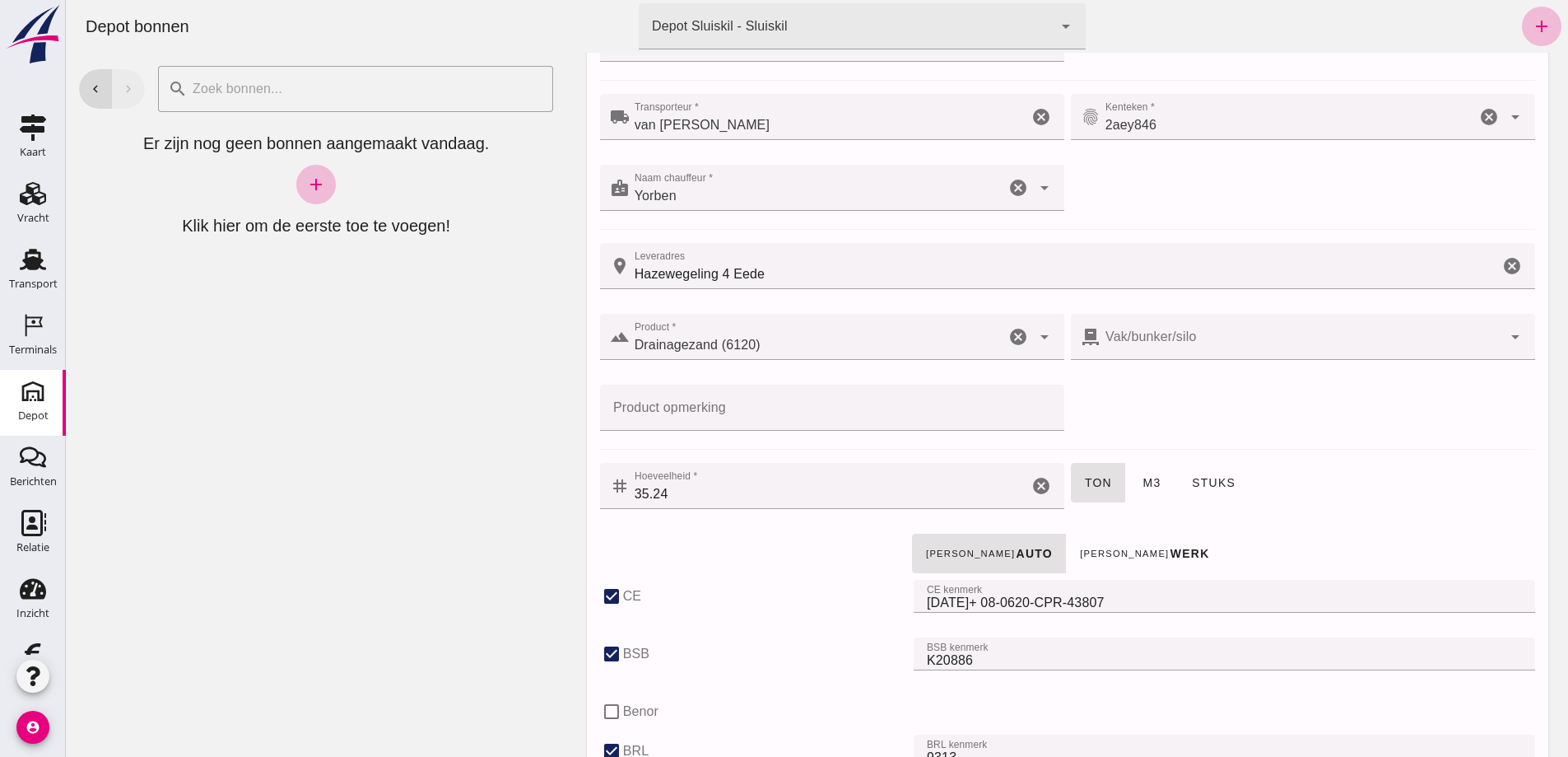
click input "35.24"
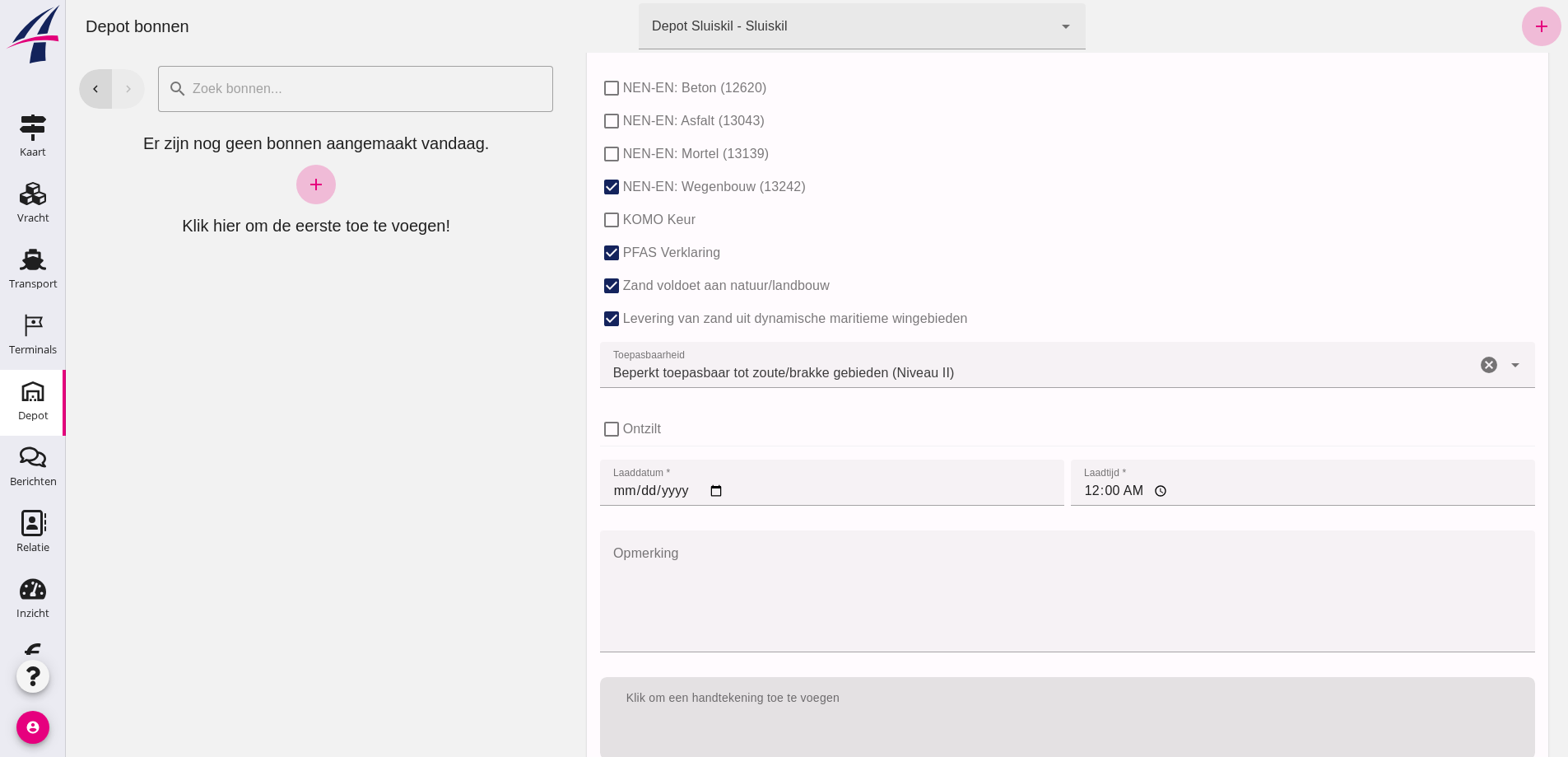
scroll to position [1089, 0]
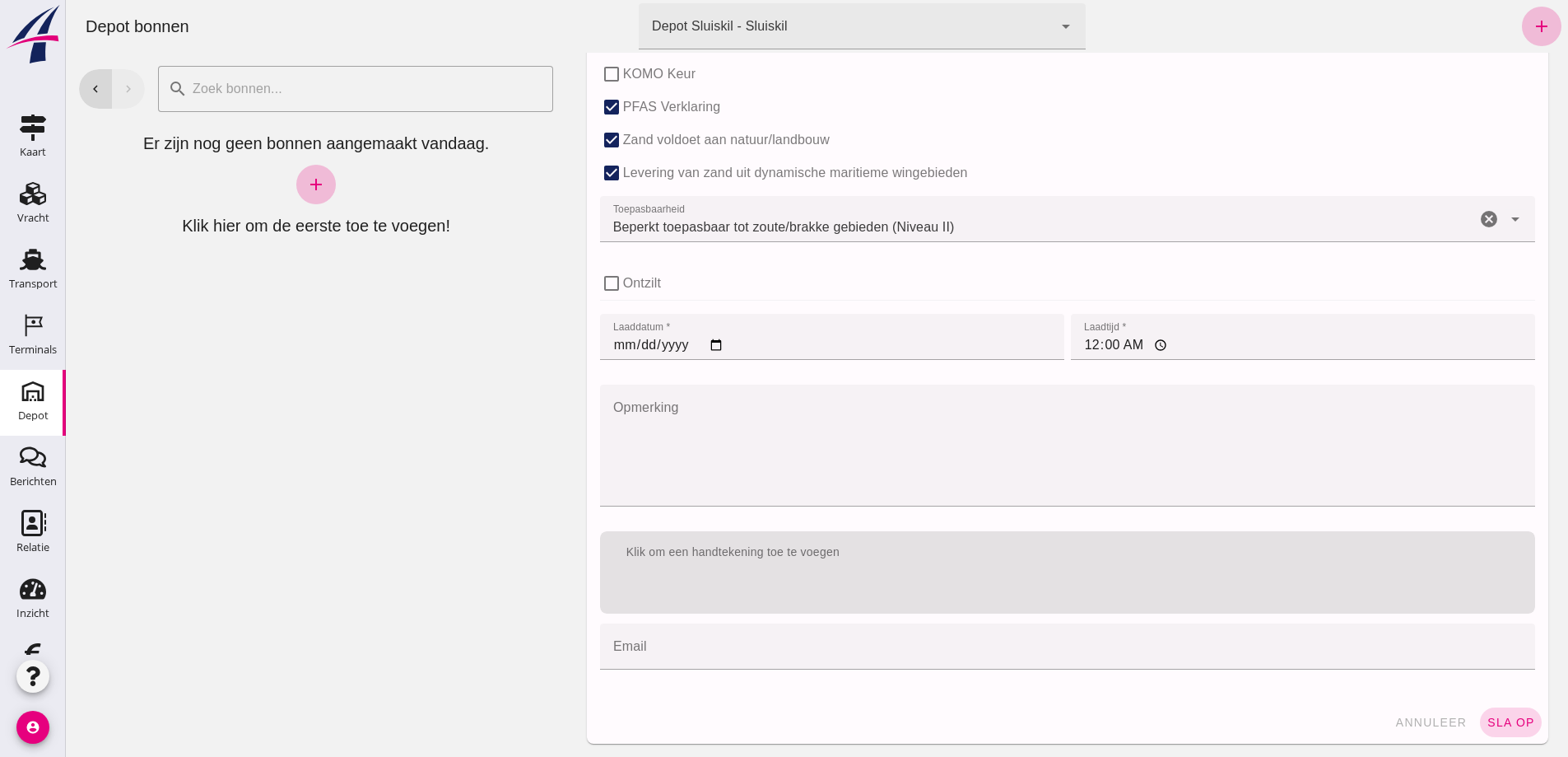
type input "35.26"
click span "sla op"
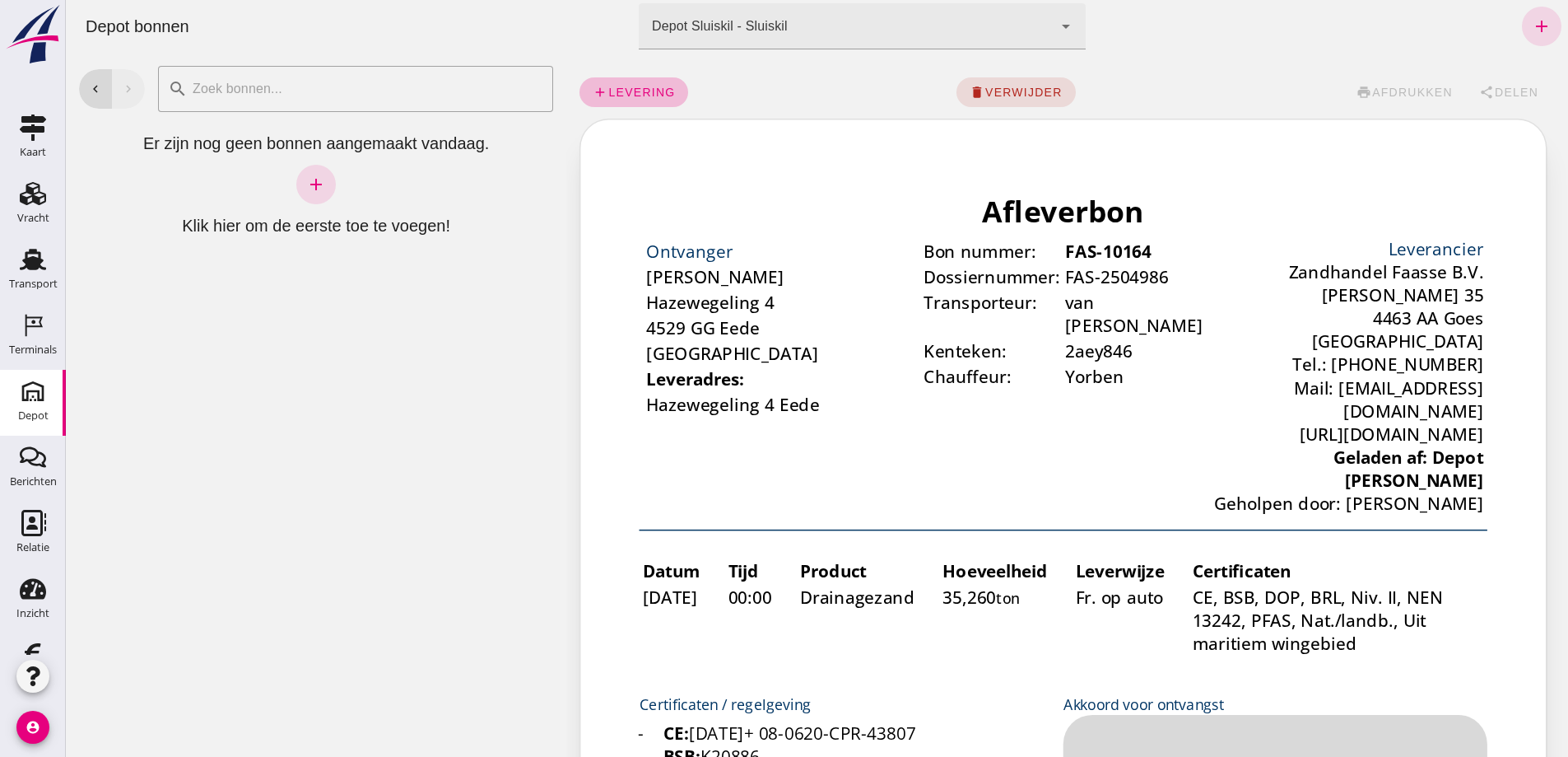
scroll to position [0, 0]
click span "levering"
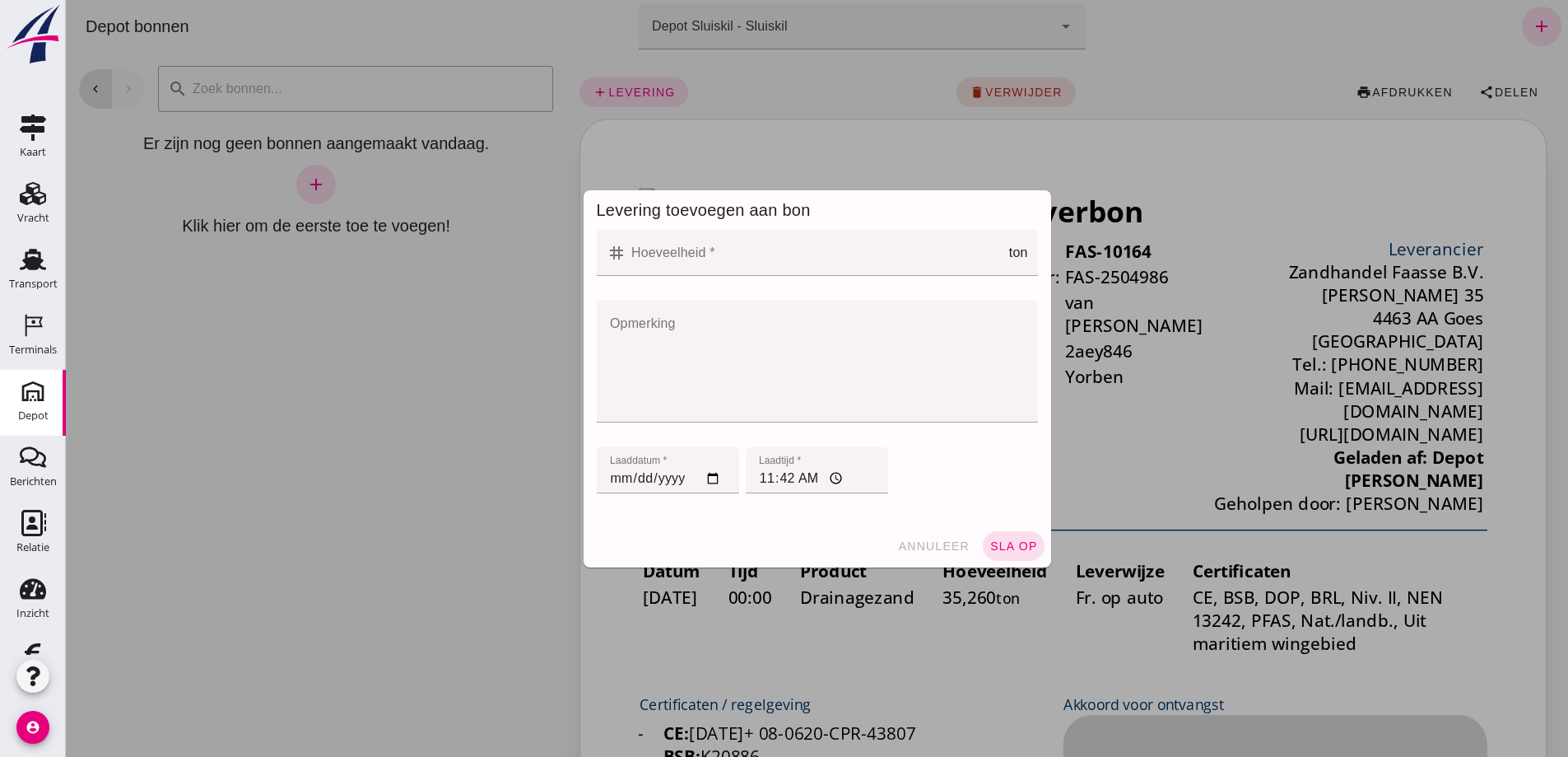
click input "Hoeveelheid *"
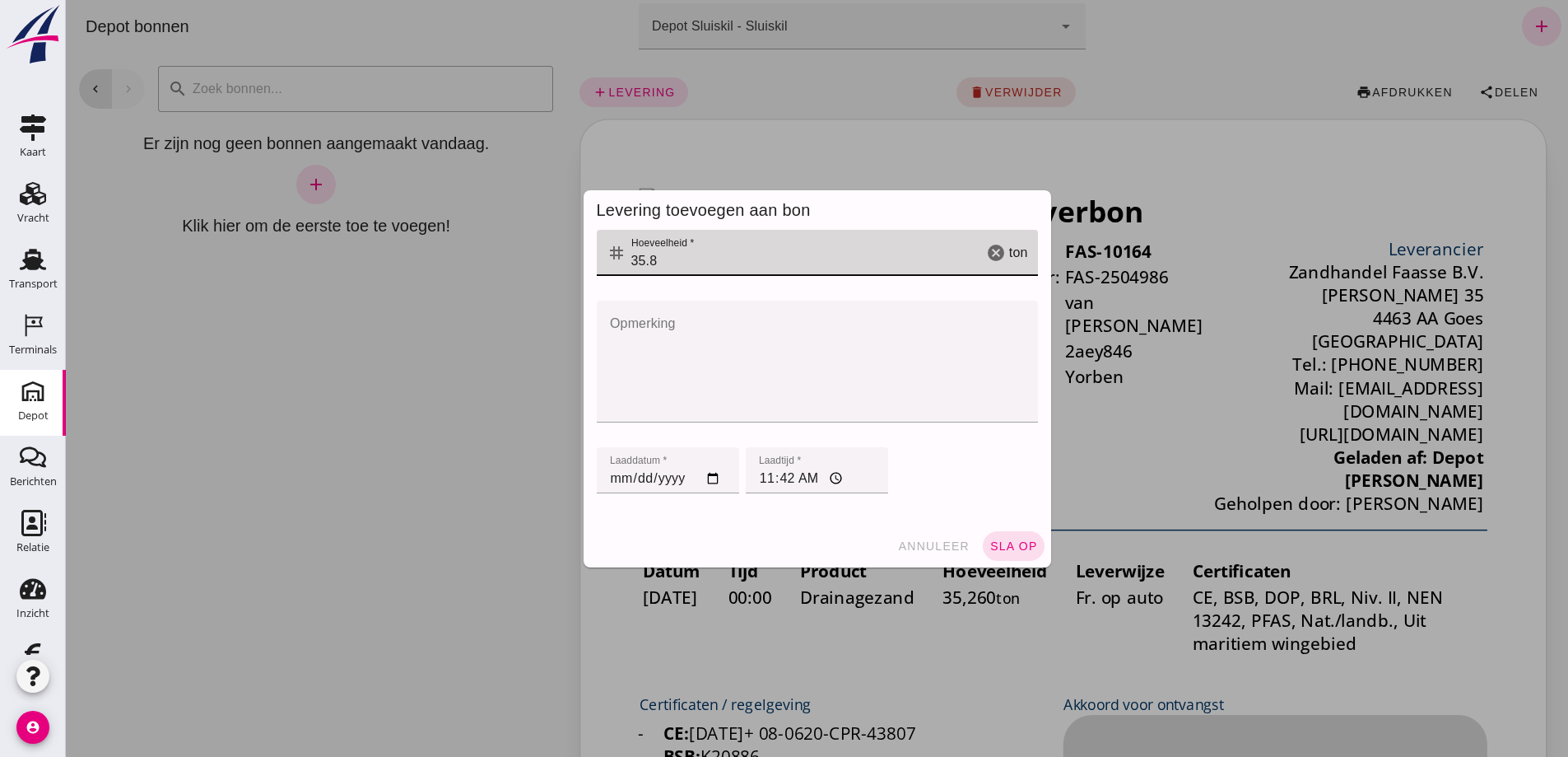
type input "35.8"
click input "[DATE]"
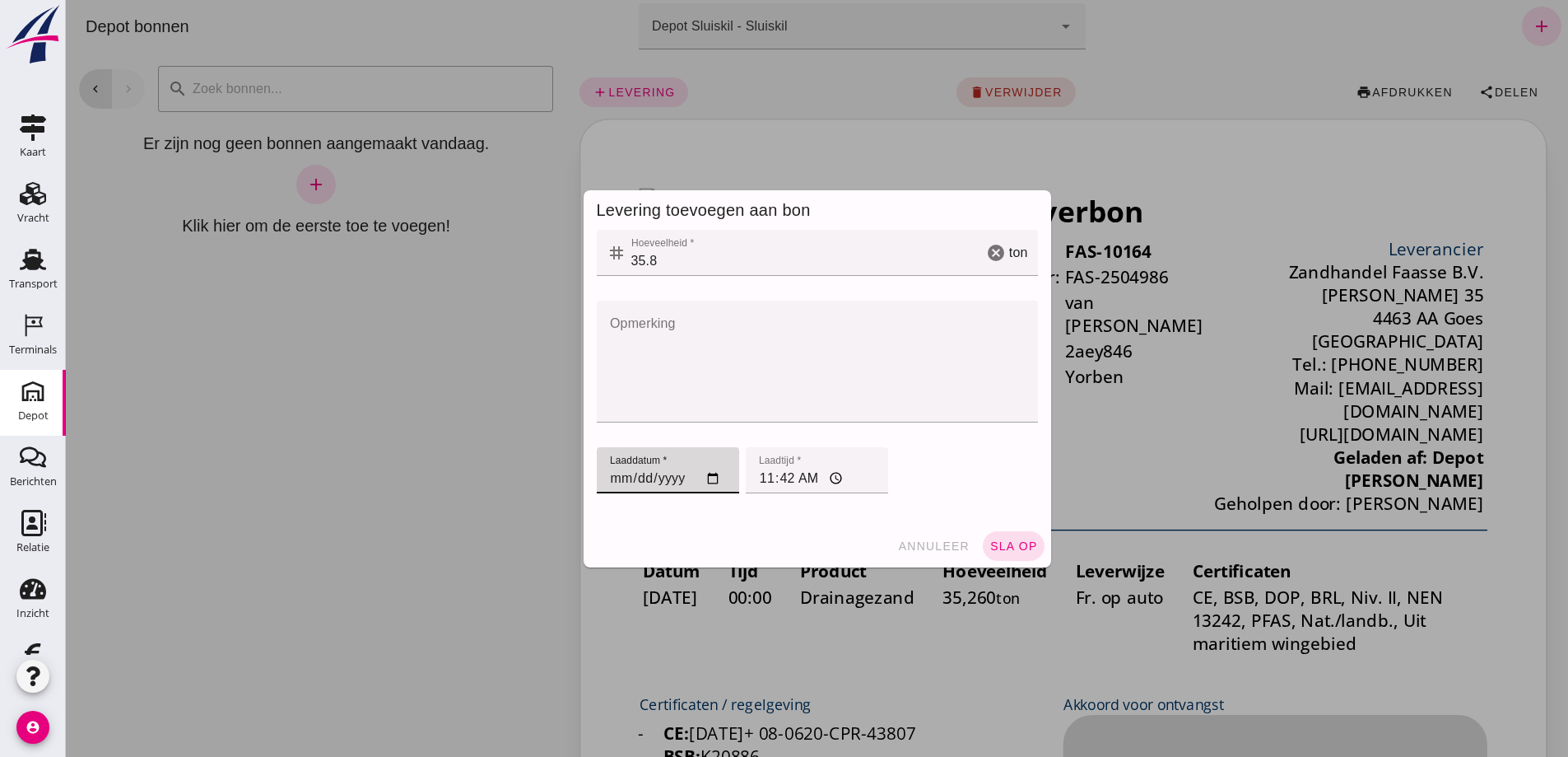
type input "[DATE]"
click input "11:42"
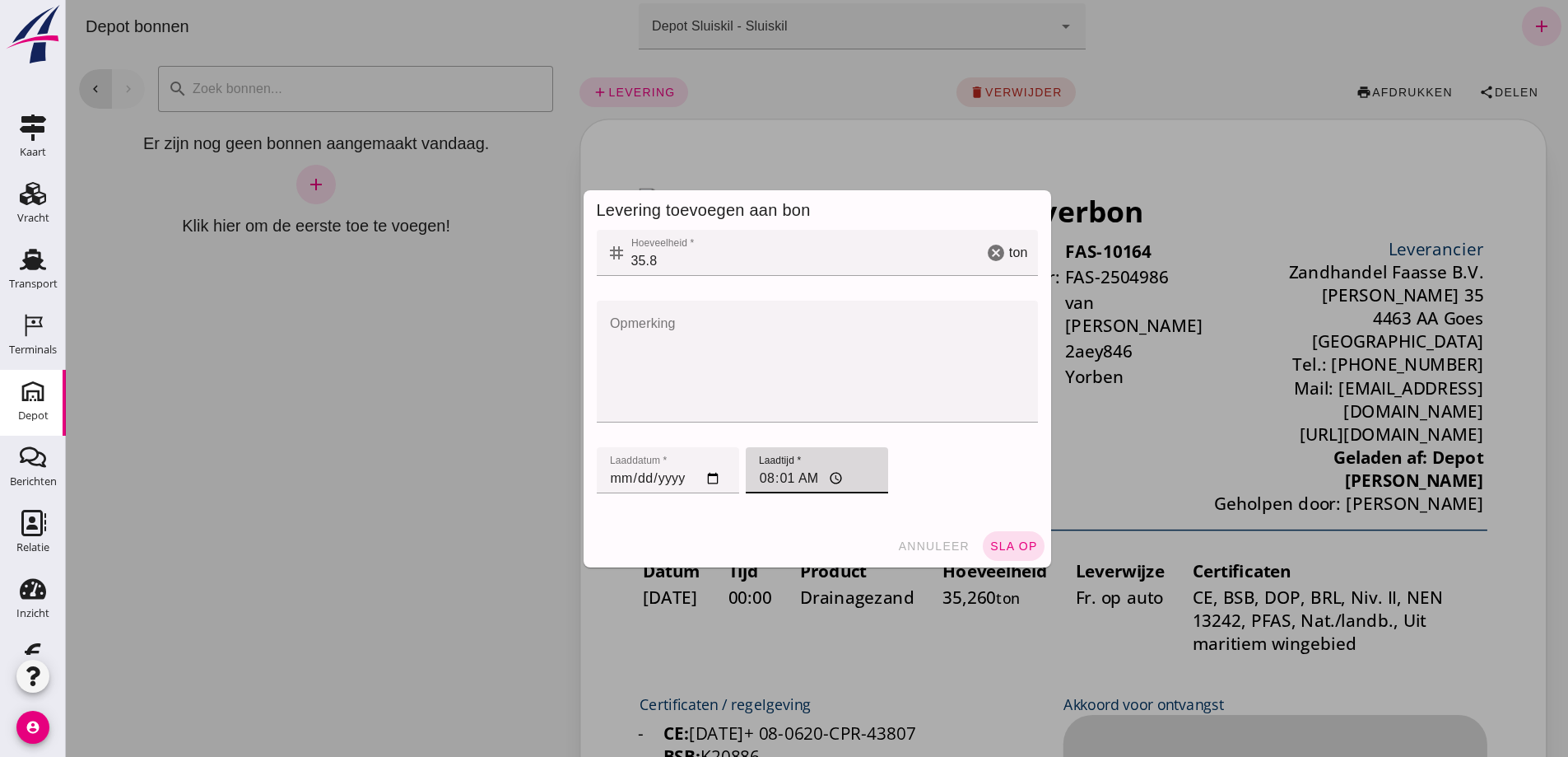
type input "08:13"
click span "sla op"
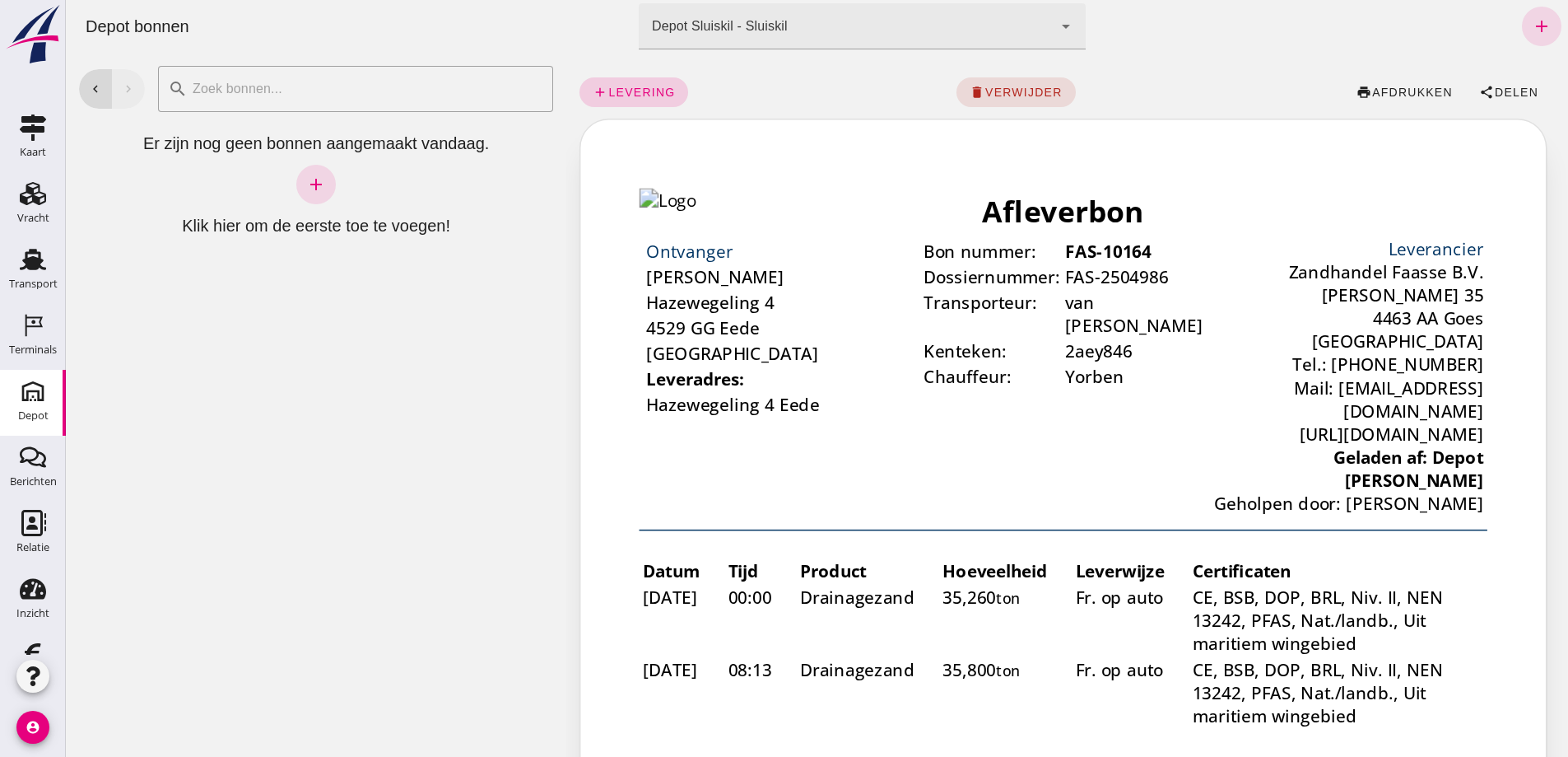
click span "levering"
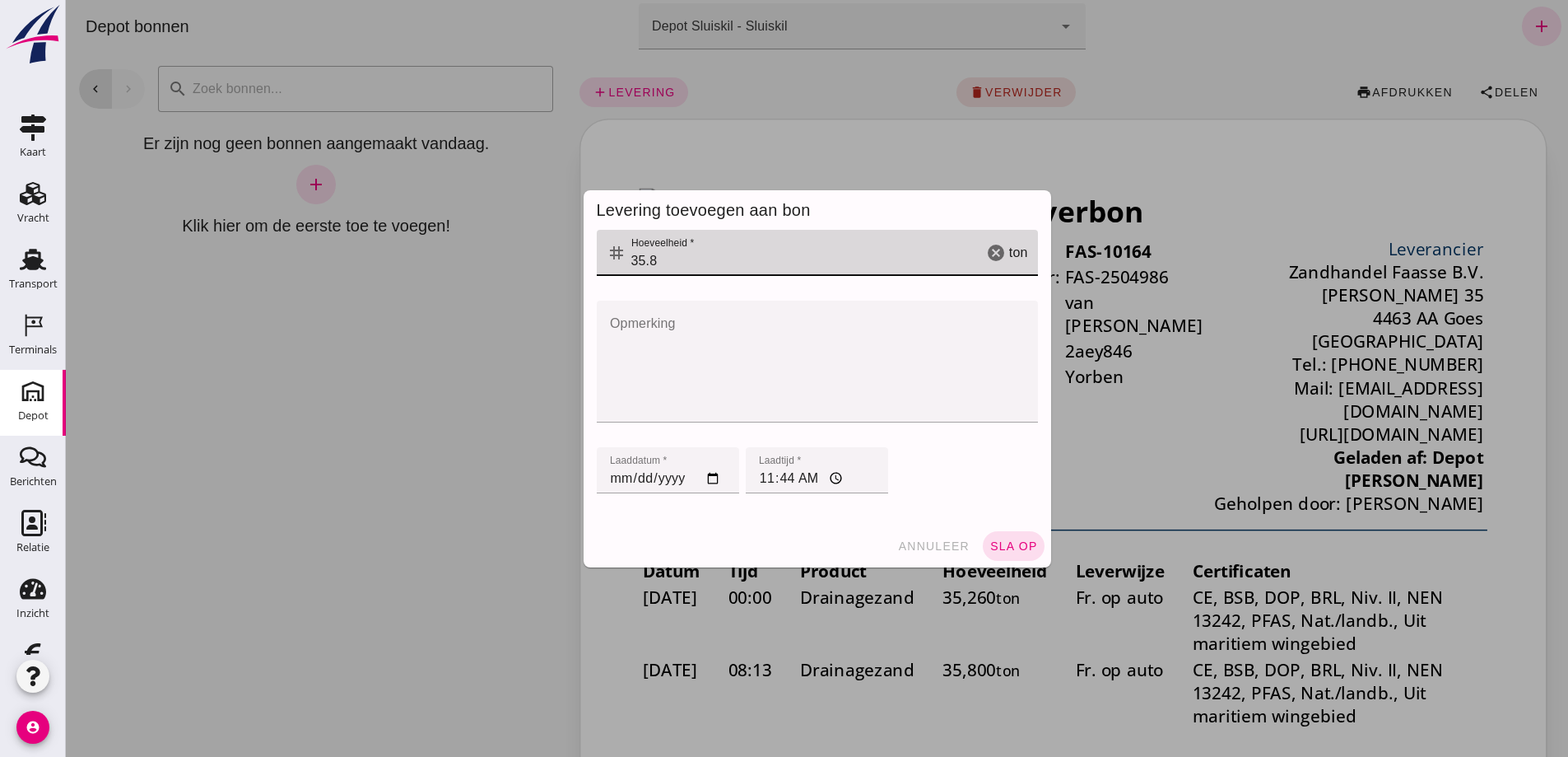
click input "35.8"
type input "3"
type input "33.7"
click input "[DATE]"
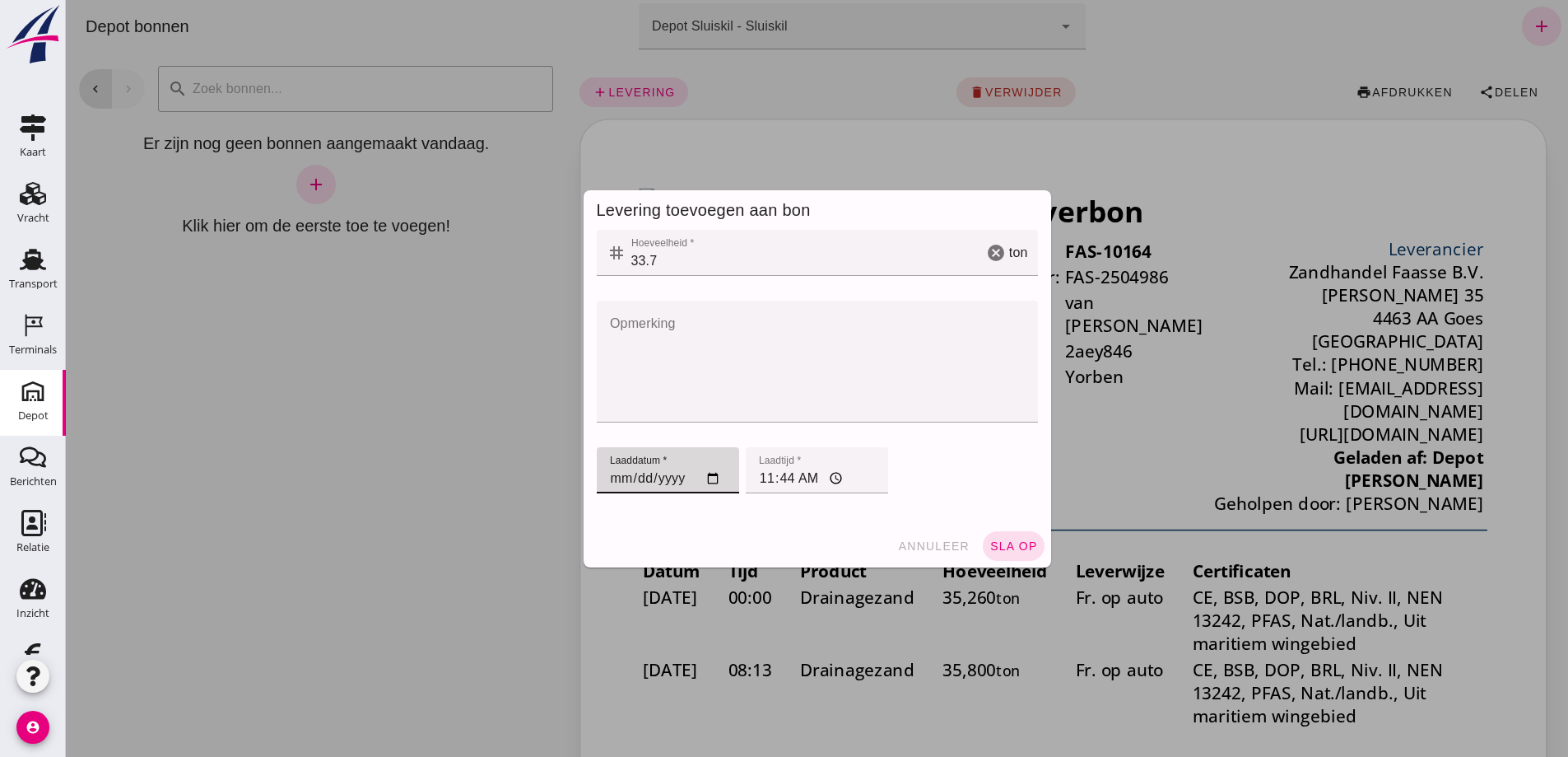
type input "[DATE]"
click input "11:44"
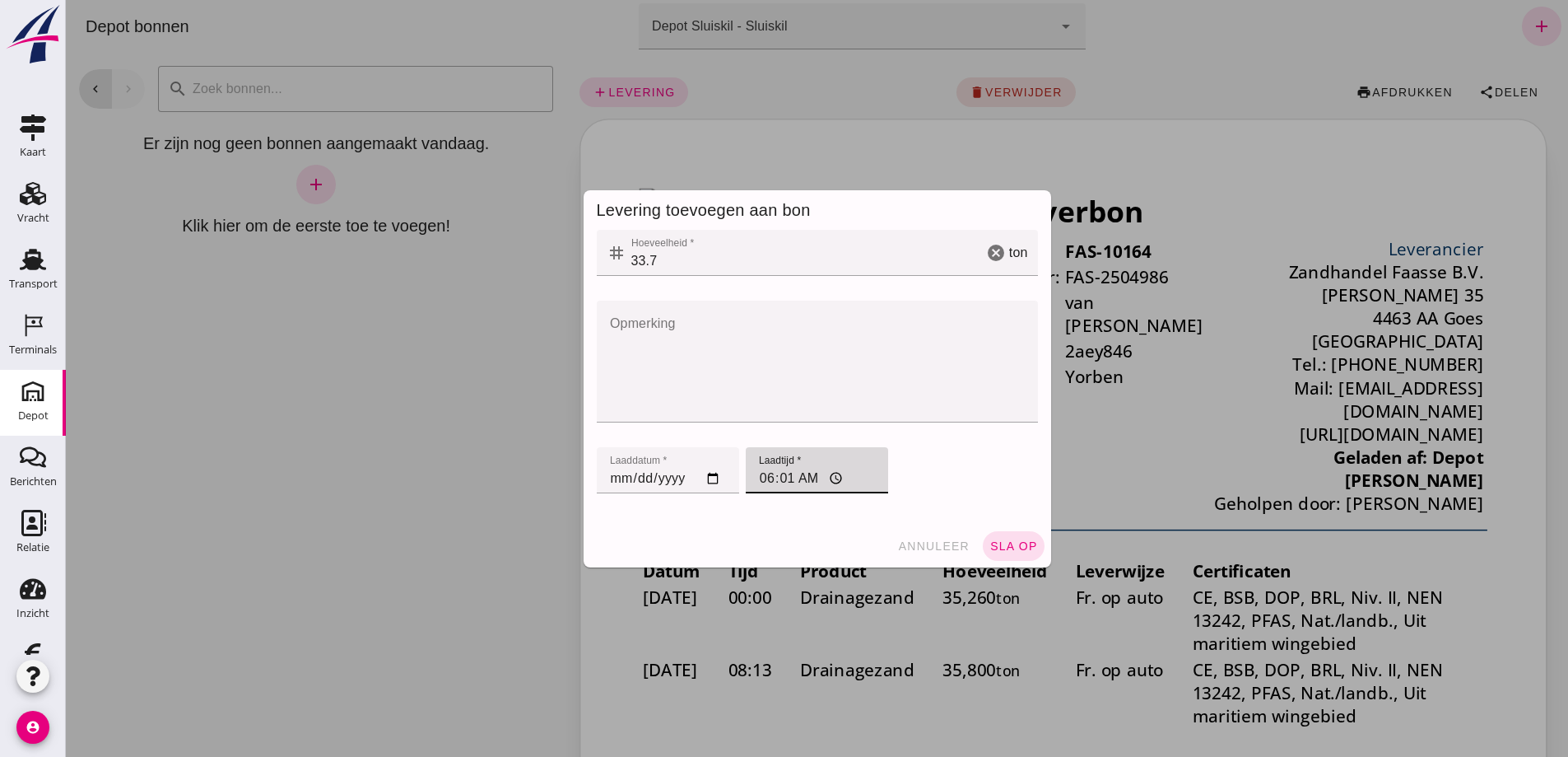
type input "06:18"
click span "sla op"
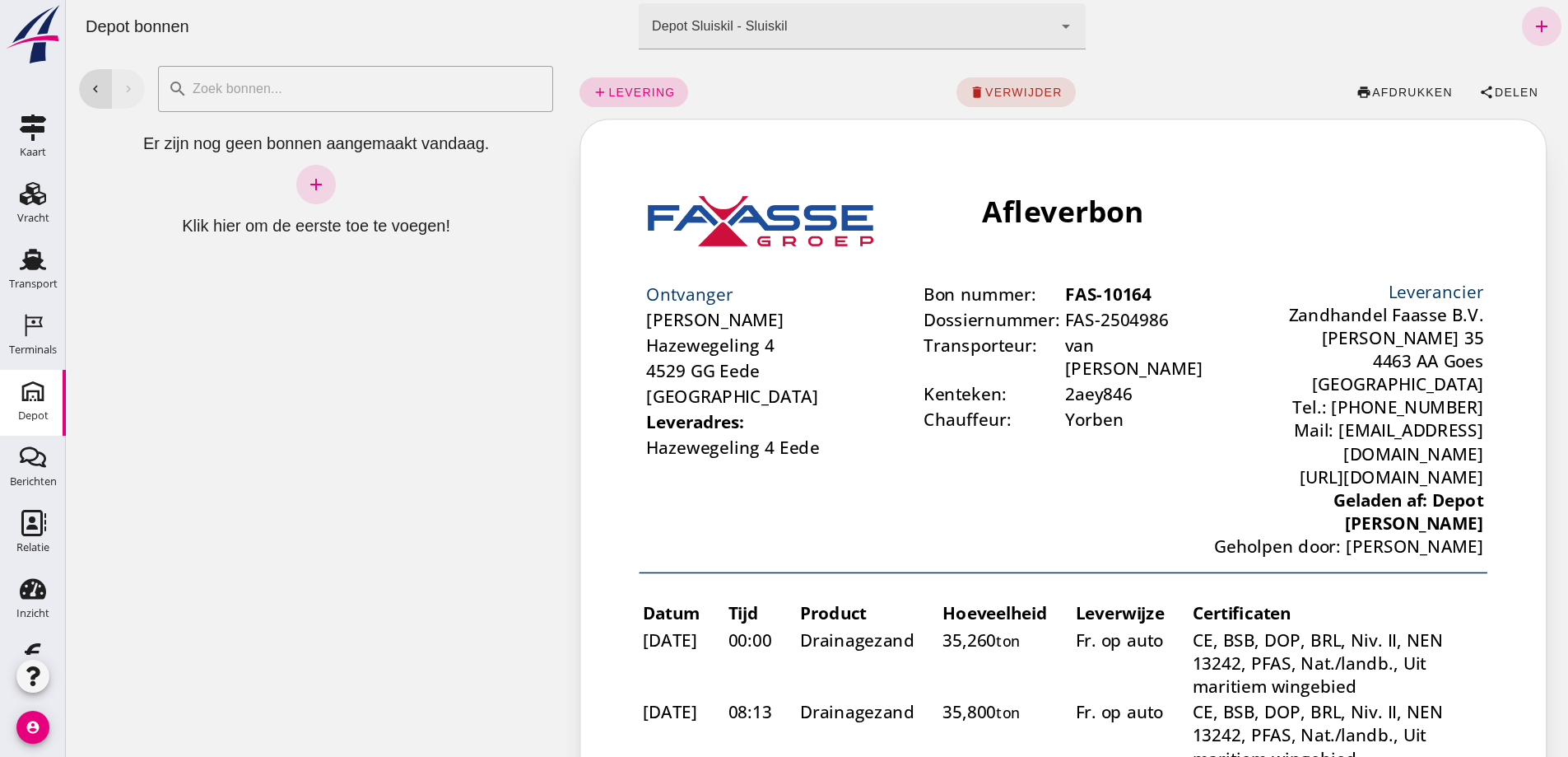
click span "levering"
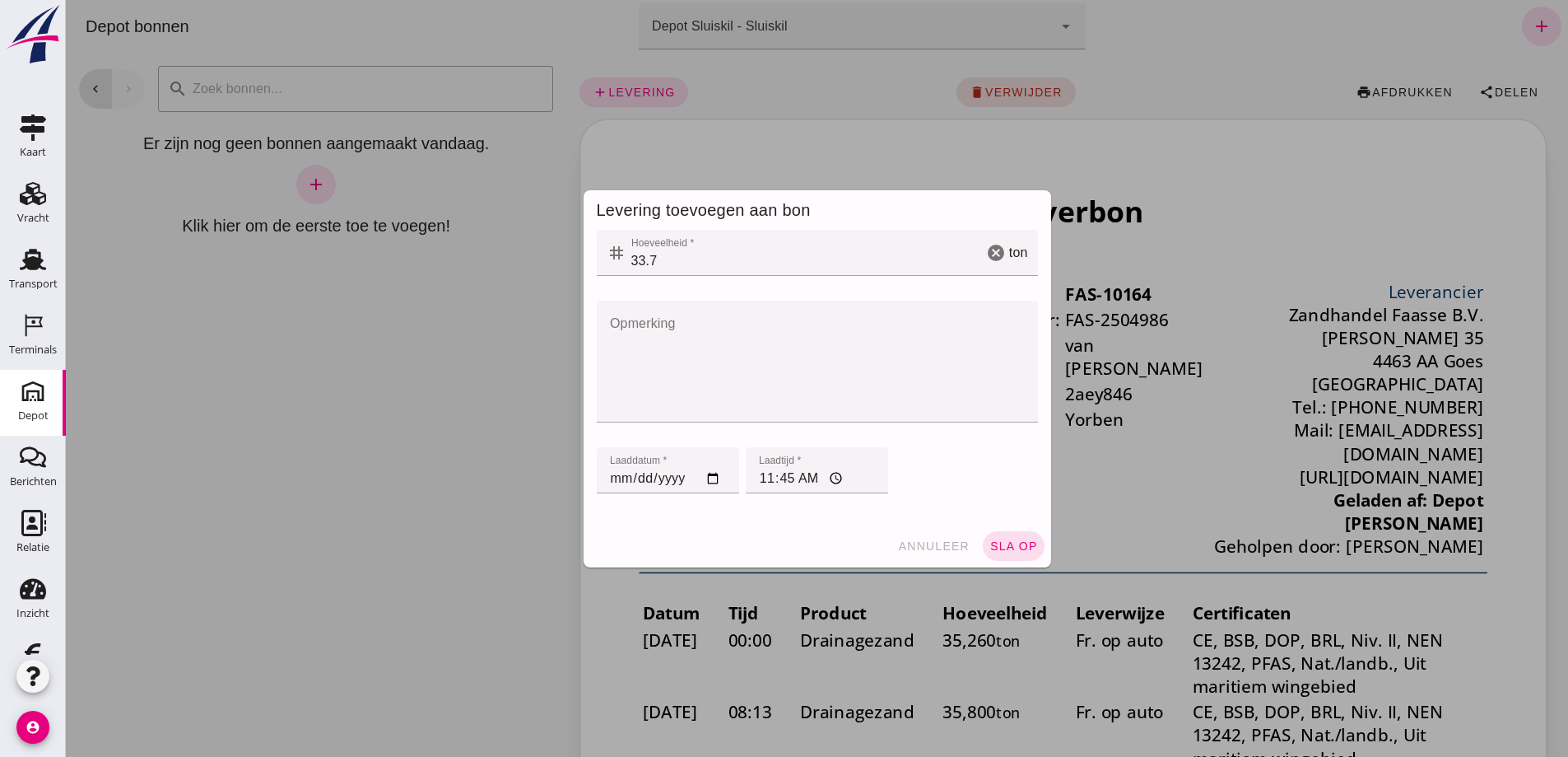
drag, startPoint x: 650, startPoint y: 262, endPoint x: 682, endPoint y: 247, distance: 35.3
click input "33.7"
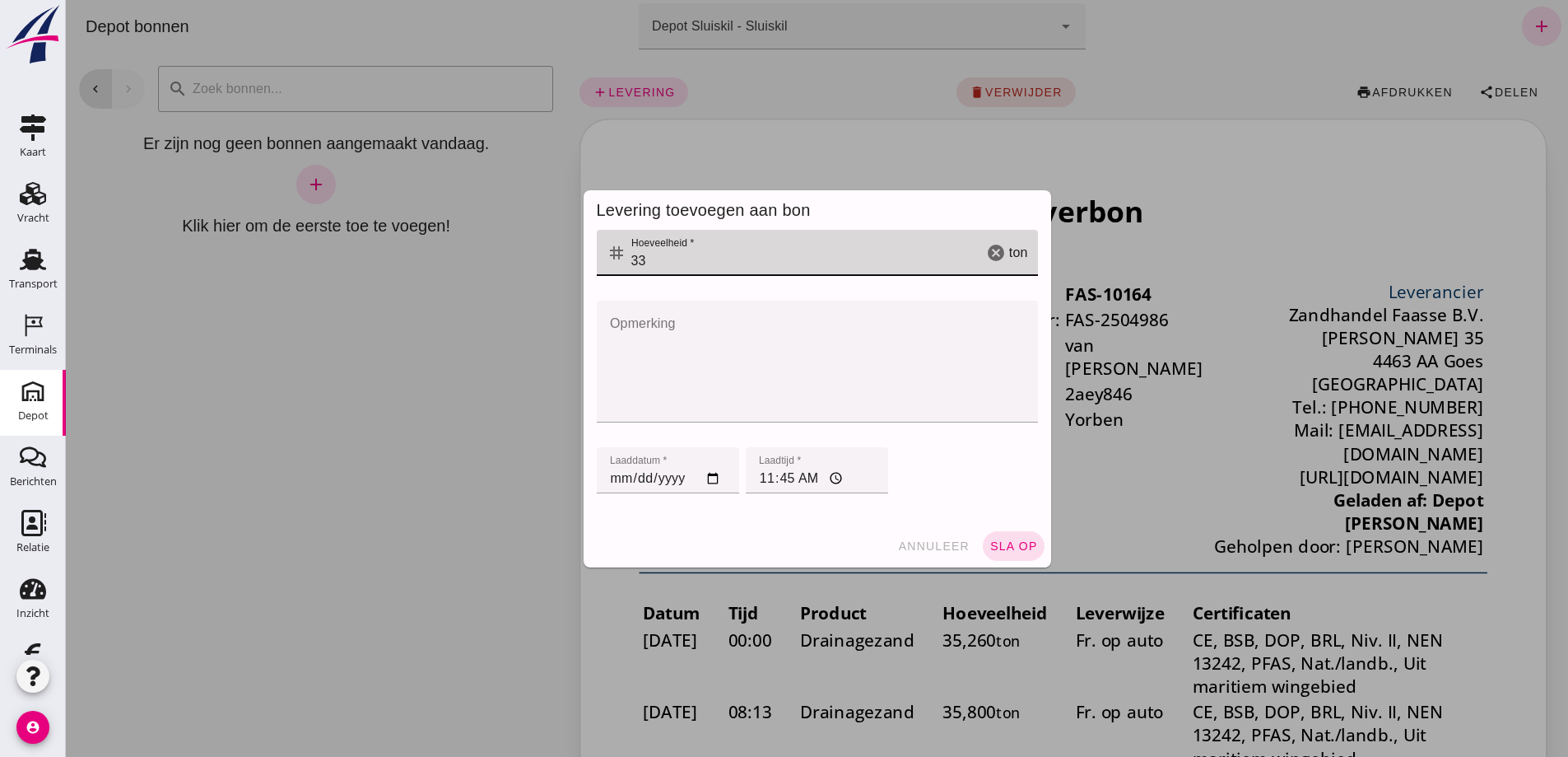
type input "3"
type input "34.72"
click input "[DATE]"
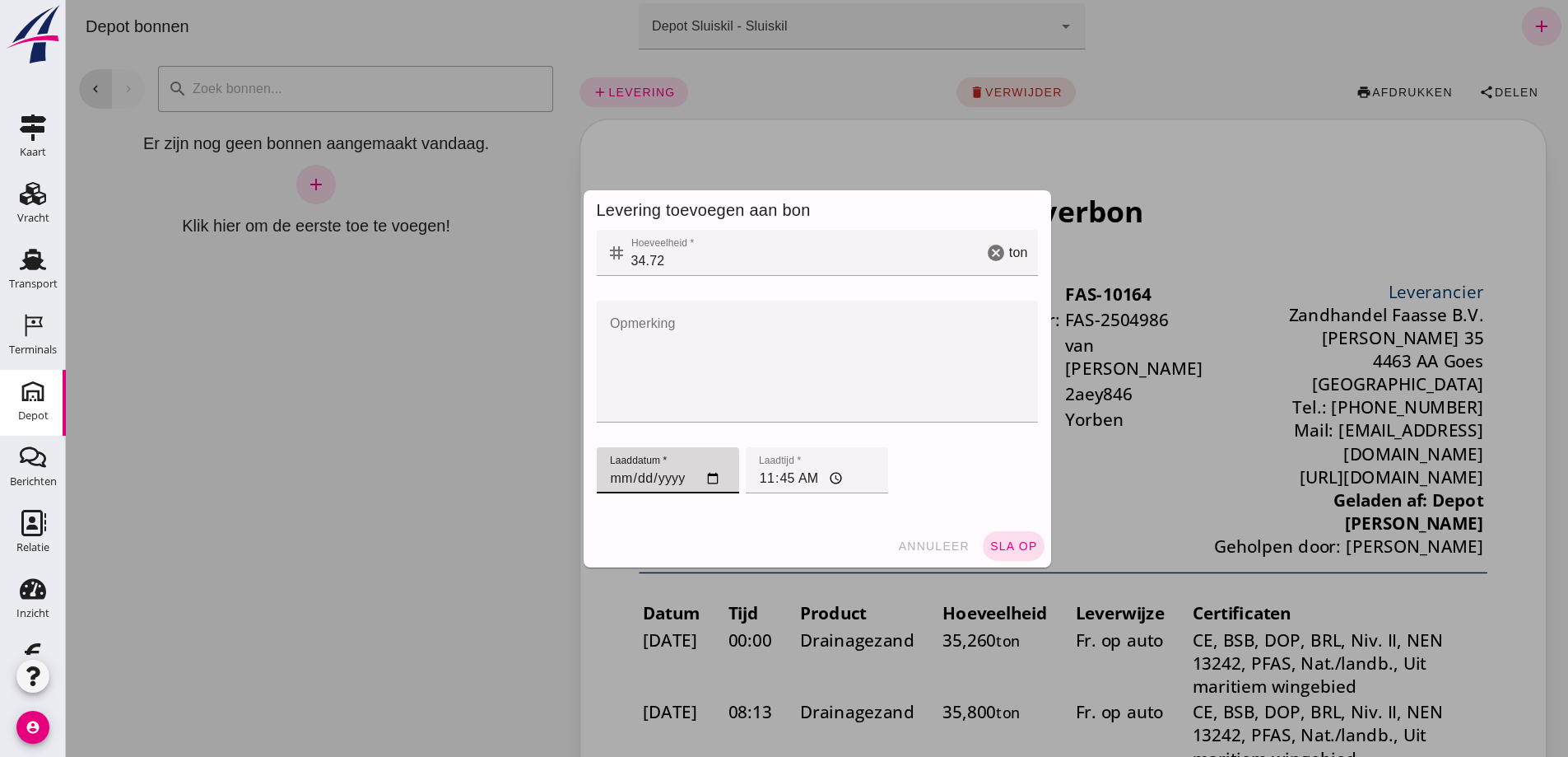
type input "[DATE]"
click input "[DATE]"
type input "[DATE]"
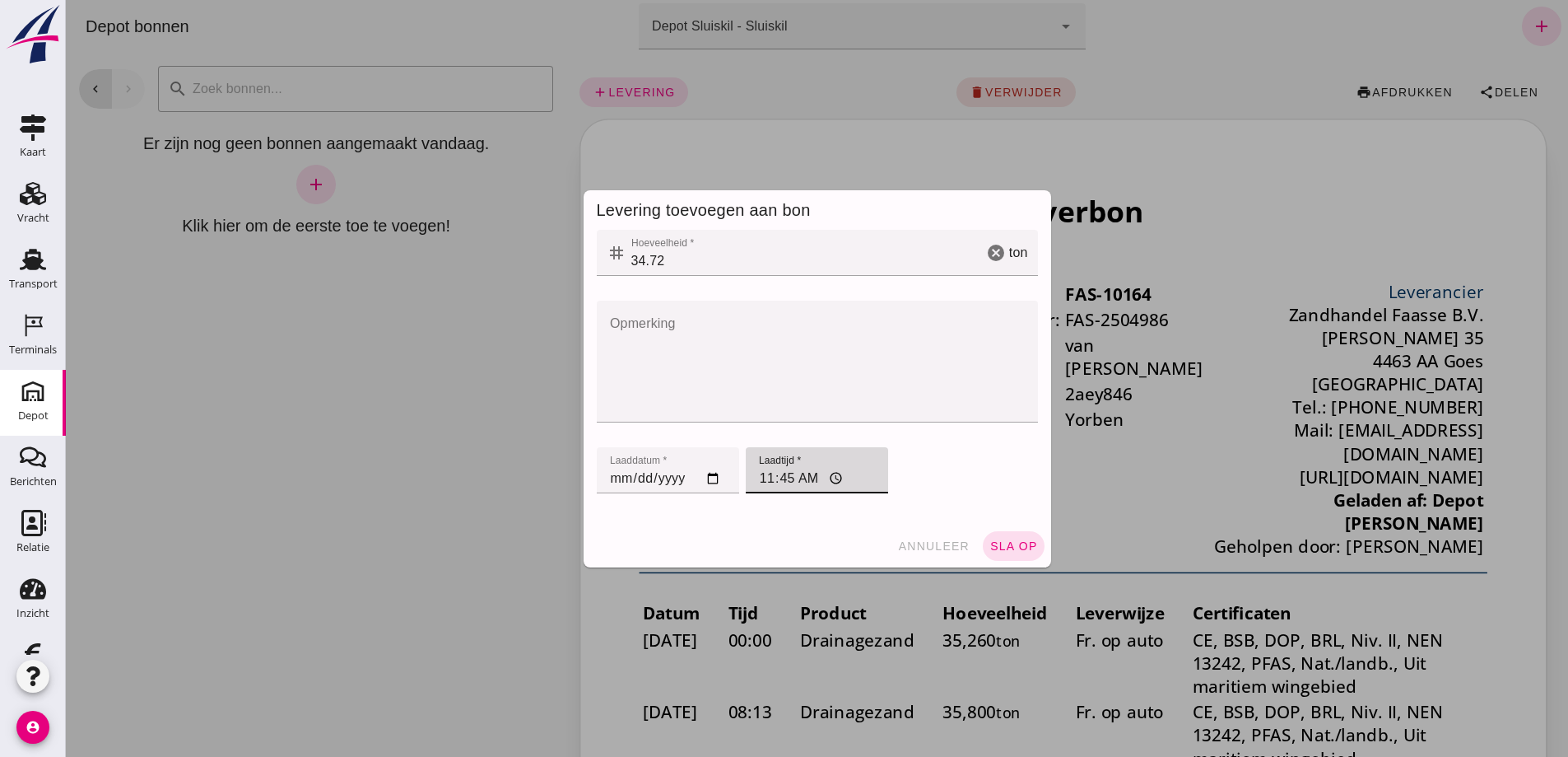
click input "11:45"
type input "08:43"
click span "sla op"
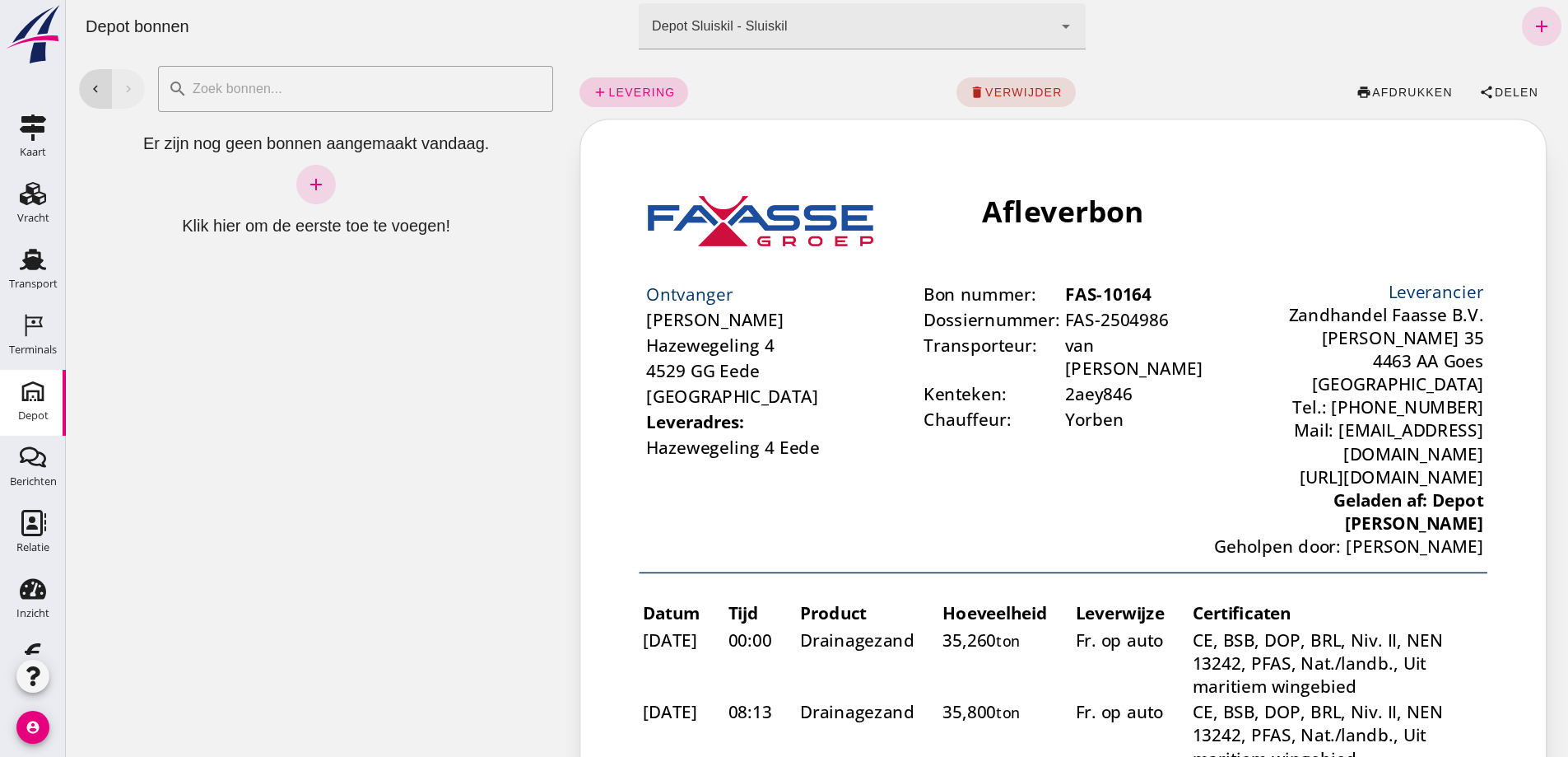
click span "levering"
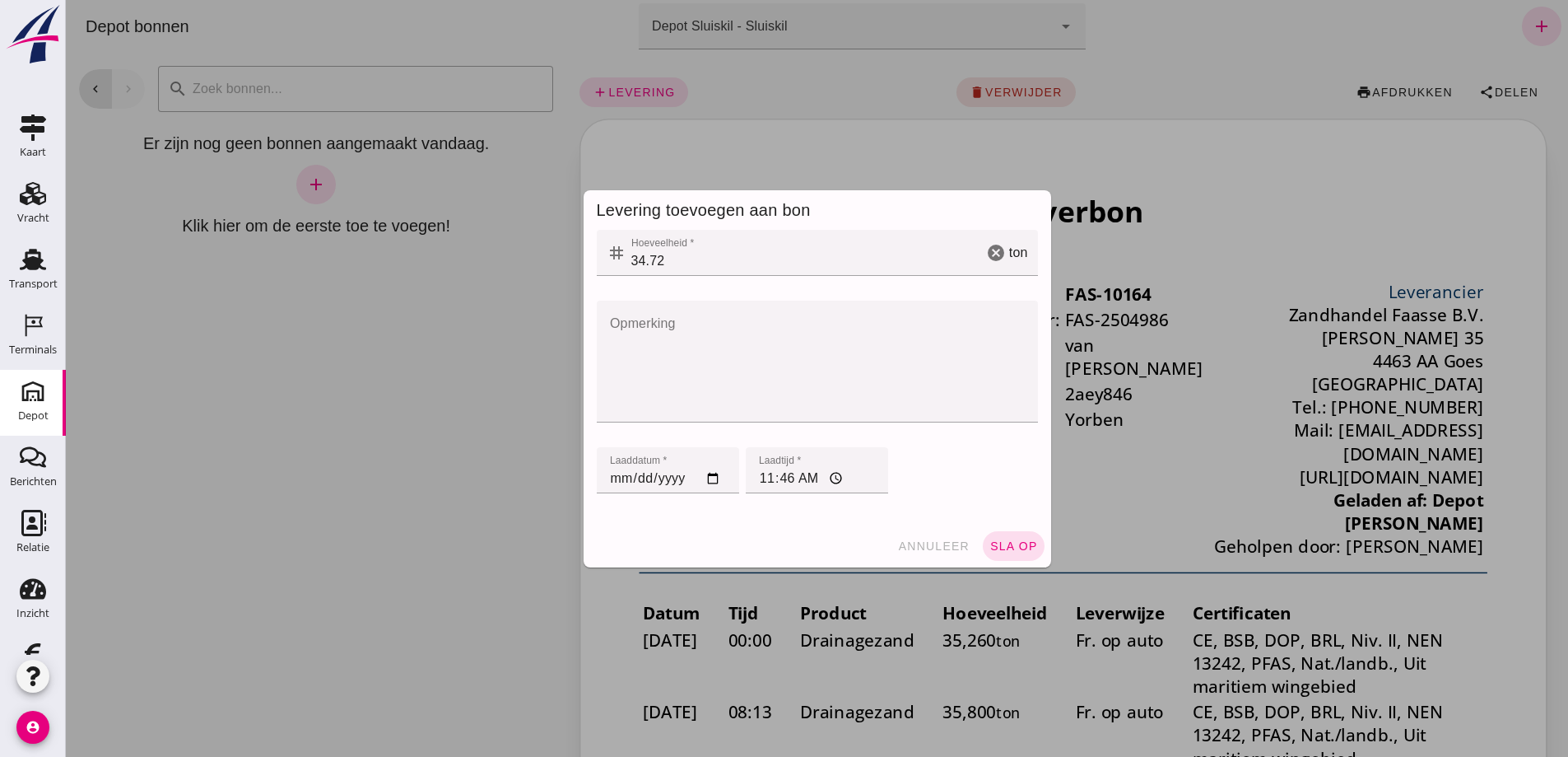
click input "34.72"
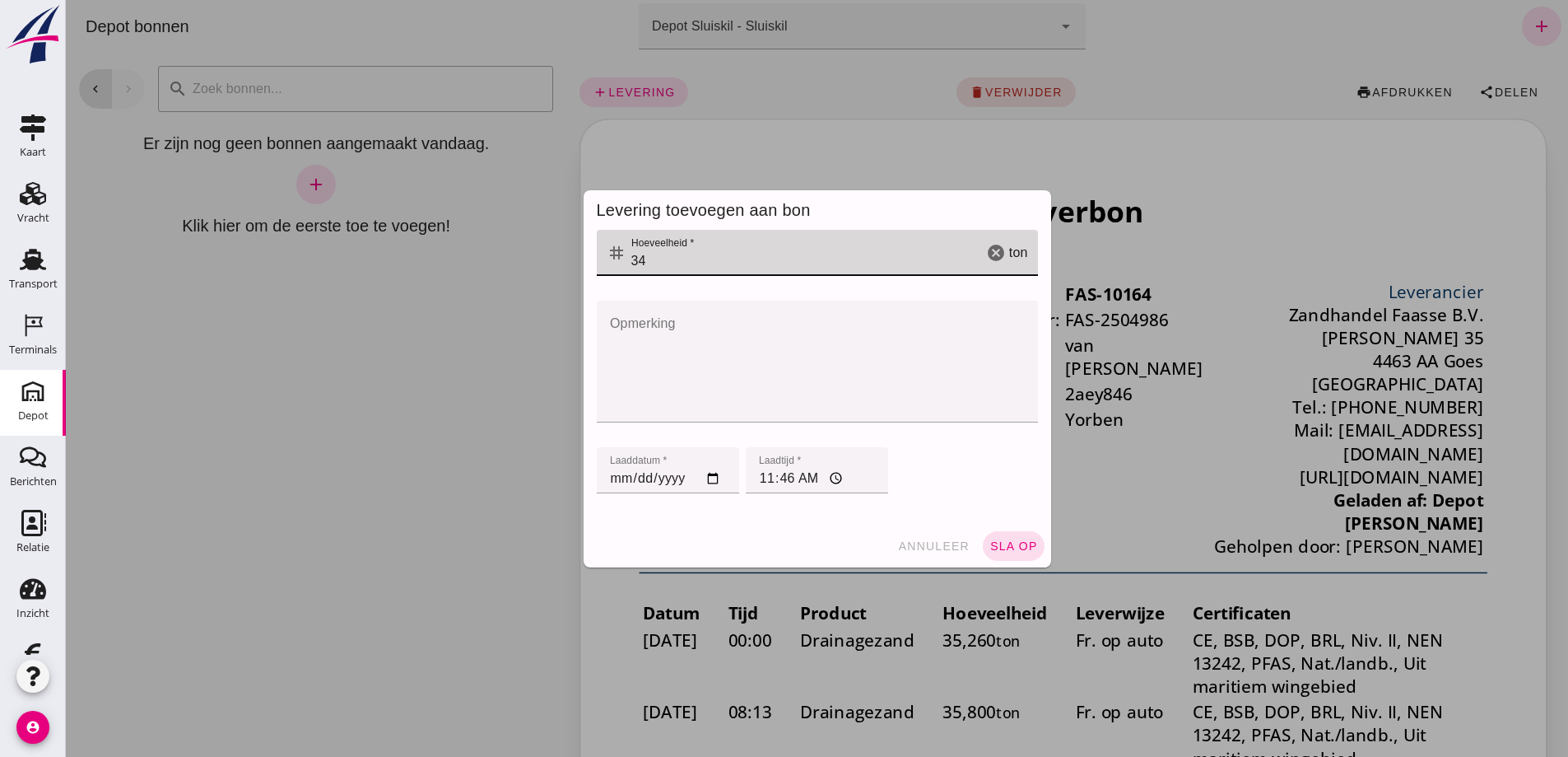
type input "3"
type input "35.74"
click input "[DATE]"
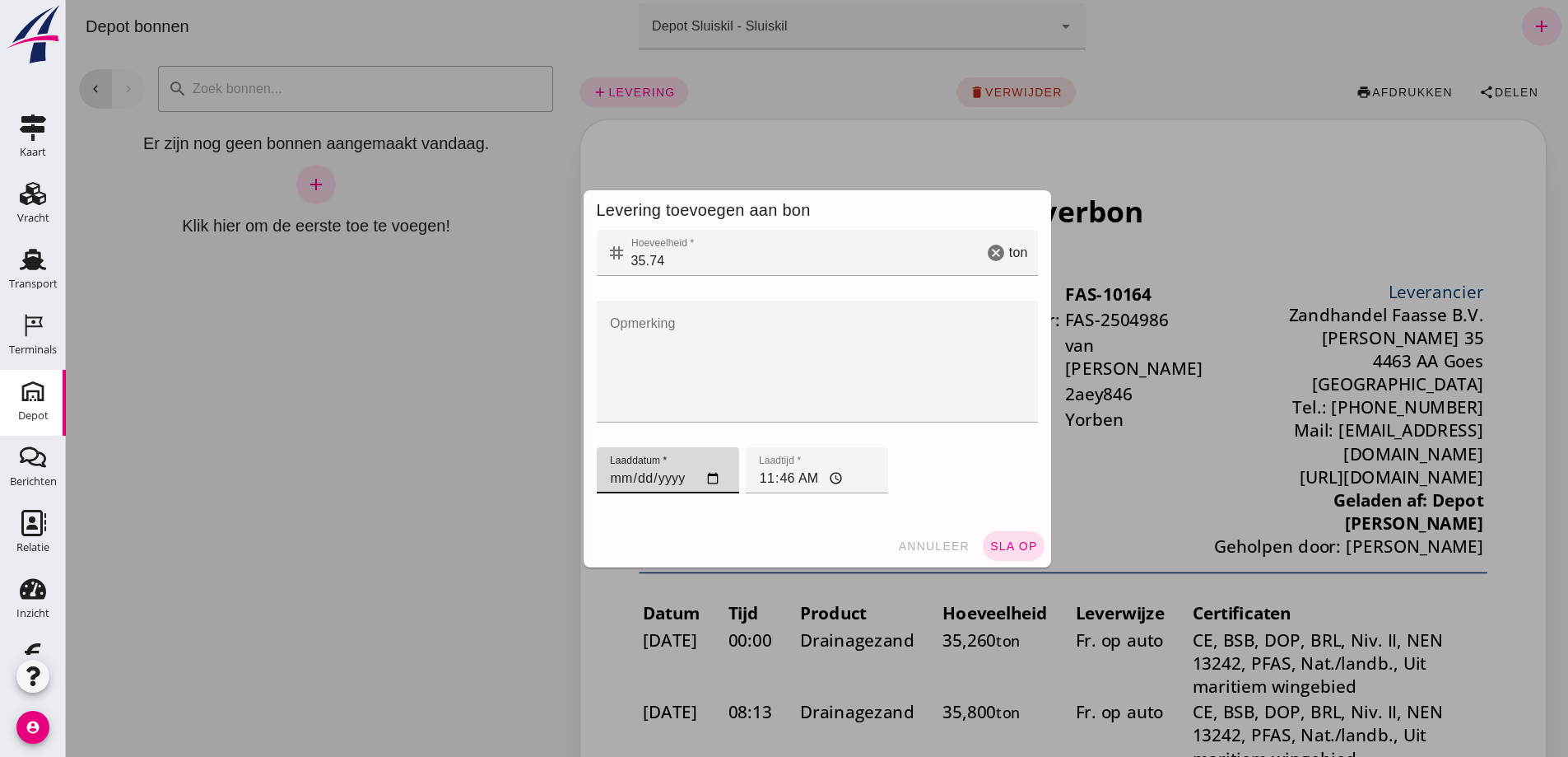
type input "[DATE]"
click input "[DATE]"
type input "[DATE]"
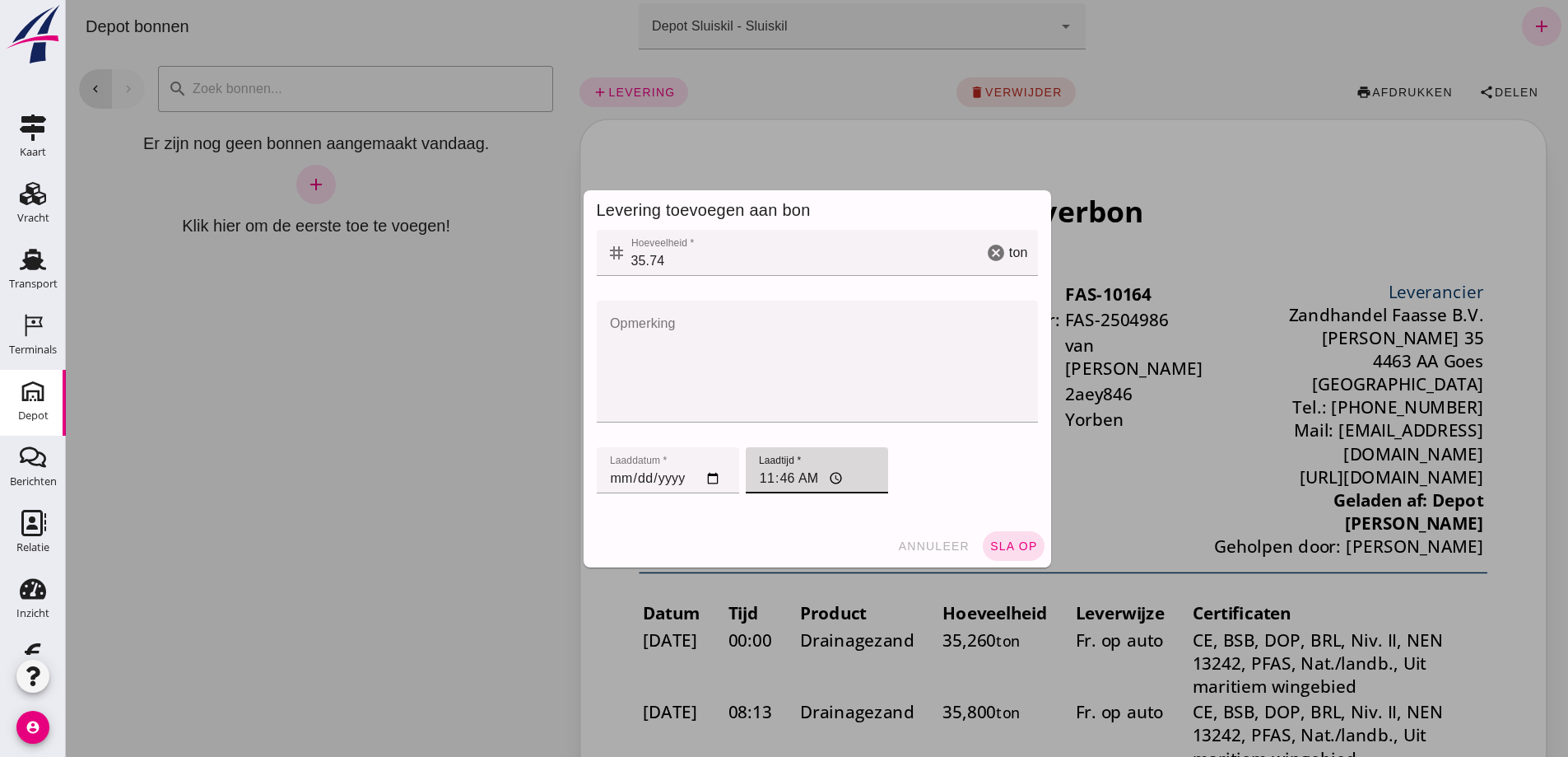
click input "11:46"
type input "10:00"
click span "sla op"
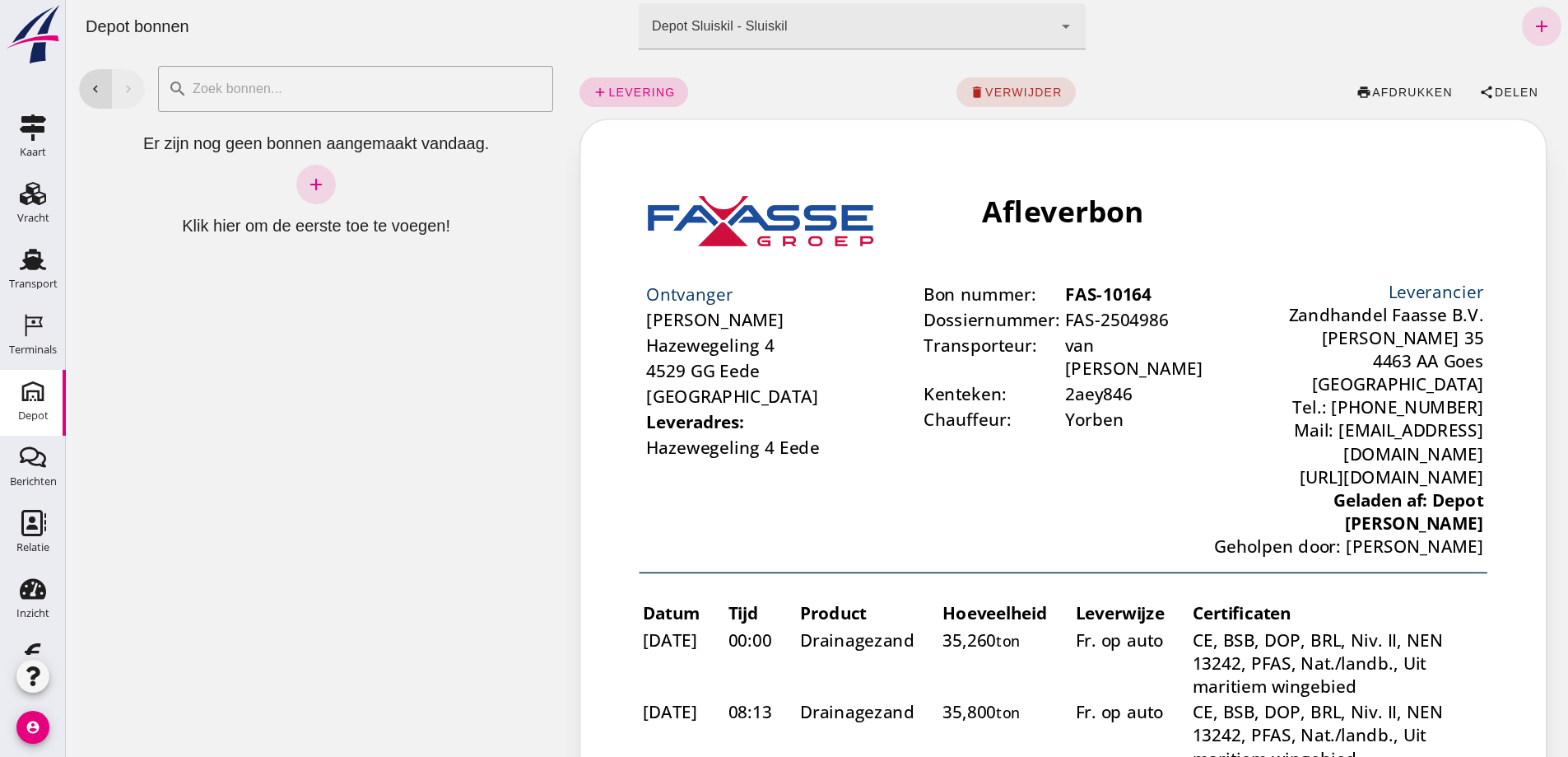
click span "levering"
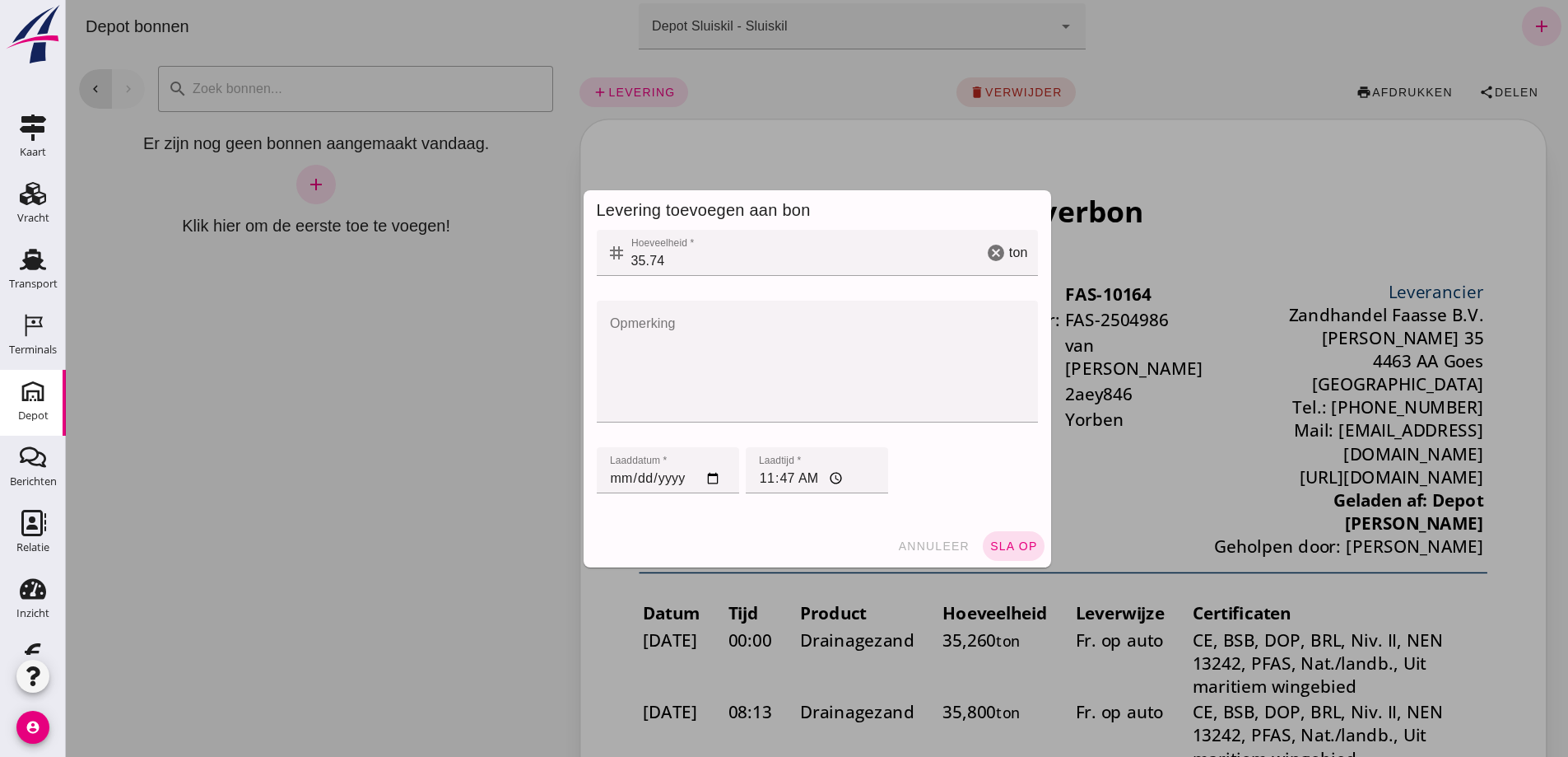
click input "35.74"
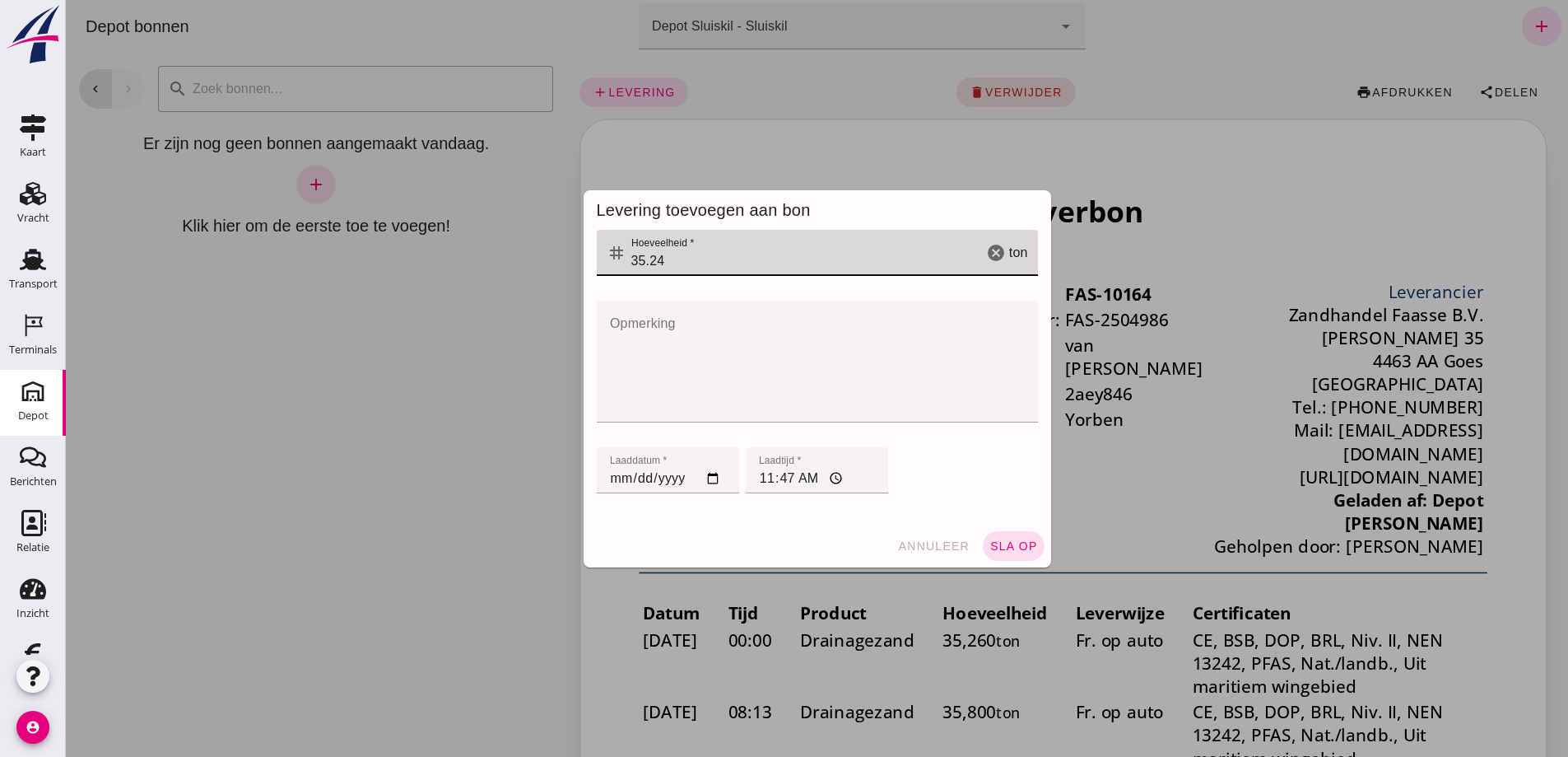
type input "35.24"
click input "[DATE]"
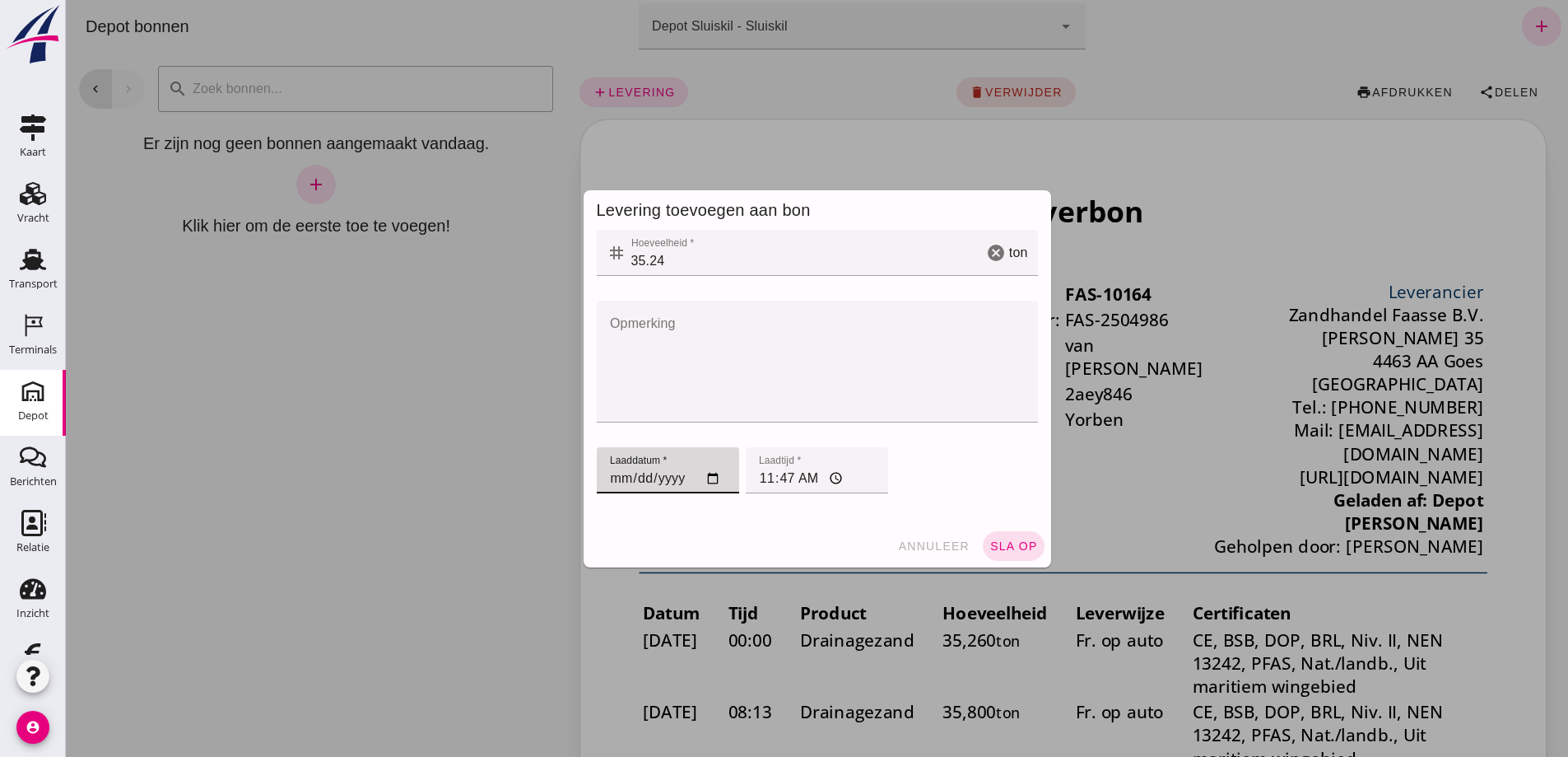
type input "[DATE]"
drag, startPoint x: 766, startPoint y: 476, endPoint x: 793, endPoint y: 545, distance: 74.1
click input "11:47"
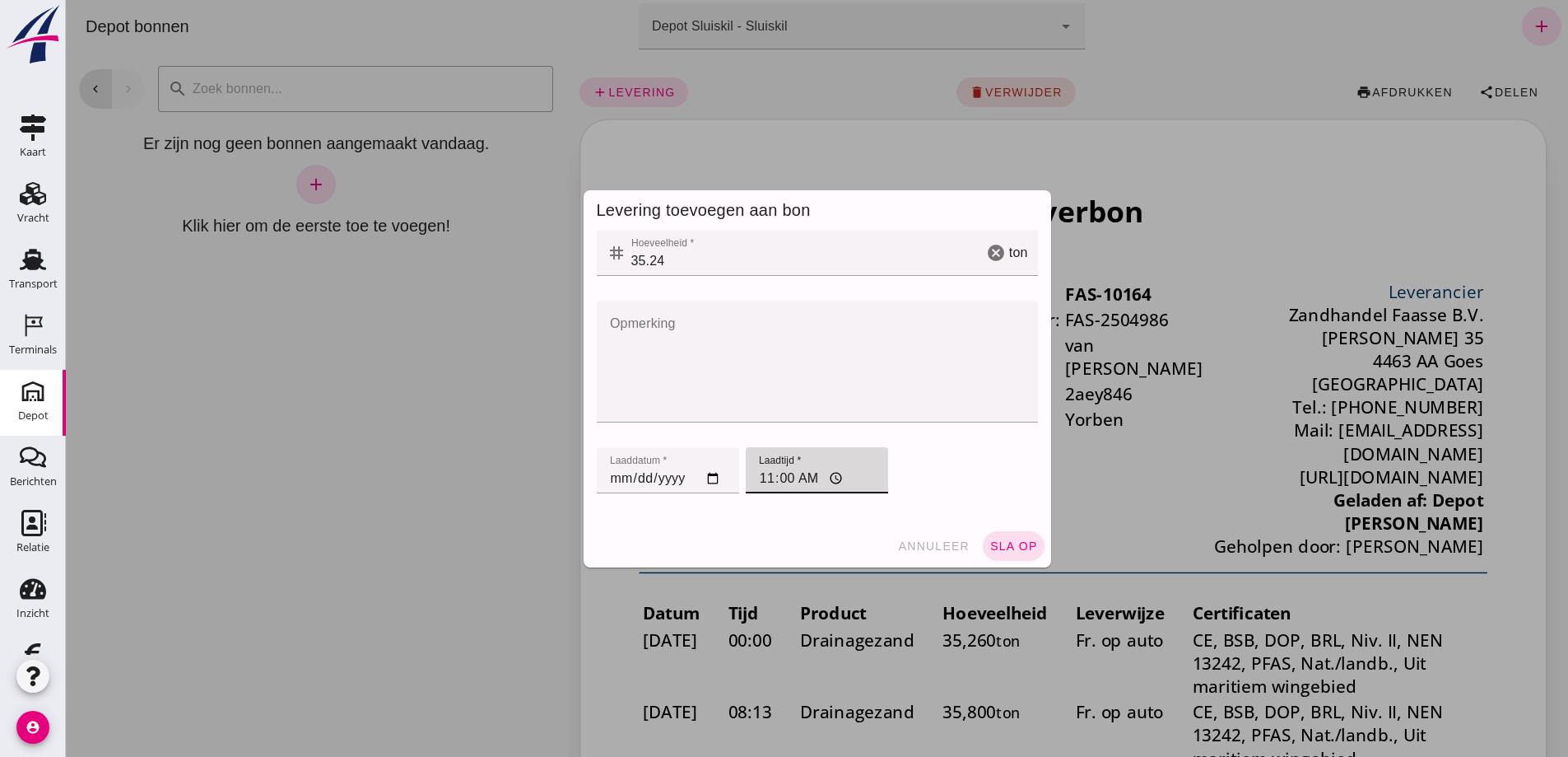
type input "11:04"
click button "sla op"
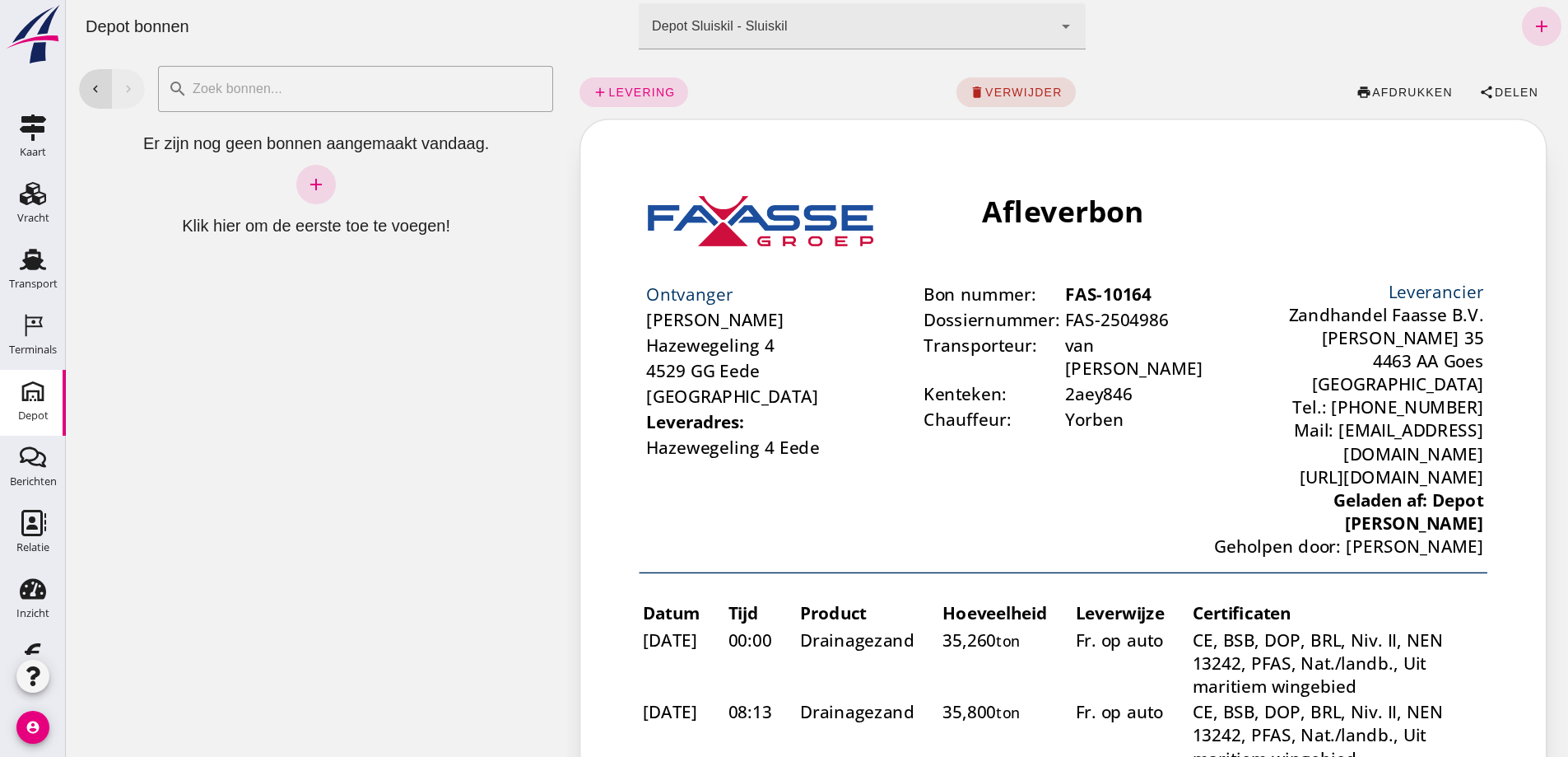
click at [444, 562] on div "chevron_left chevron_right search cancel Er zijn nog geen bonnen aangemaakt van…" at bounding box center [315, 405] width 501 height 704
click at [445, 559] on div "chevron_left chevron_right search cancel Er zijn nog geen bonnen aangemaakt van…" at bounding box center [315, 405] width 501 height 704
click at [24, 394] on icon "Depot" at bounding box center [32, 391] width 26 height 26
click at [22, 257] on use at bounding box center [32, 260] width 26 height 22
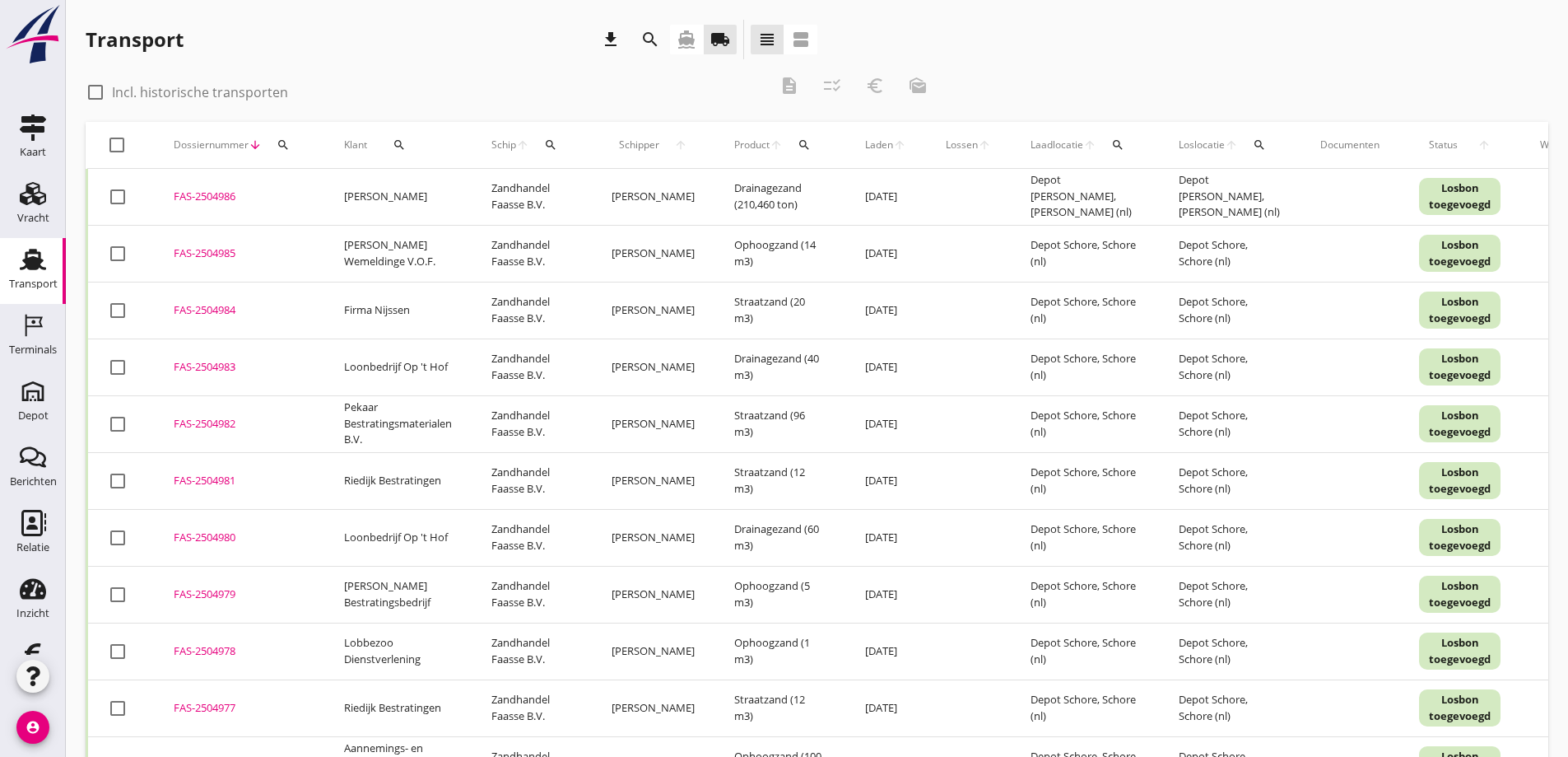
click at [220, 191] on div "FAS-2504986" at bounding box center [239, 197] width 131 height 16
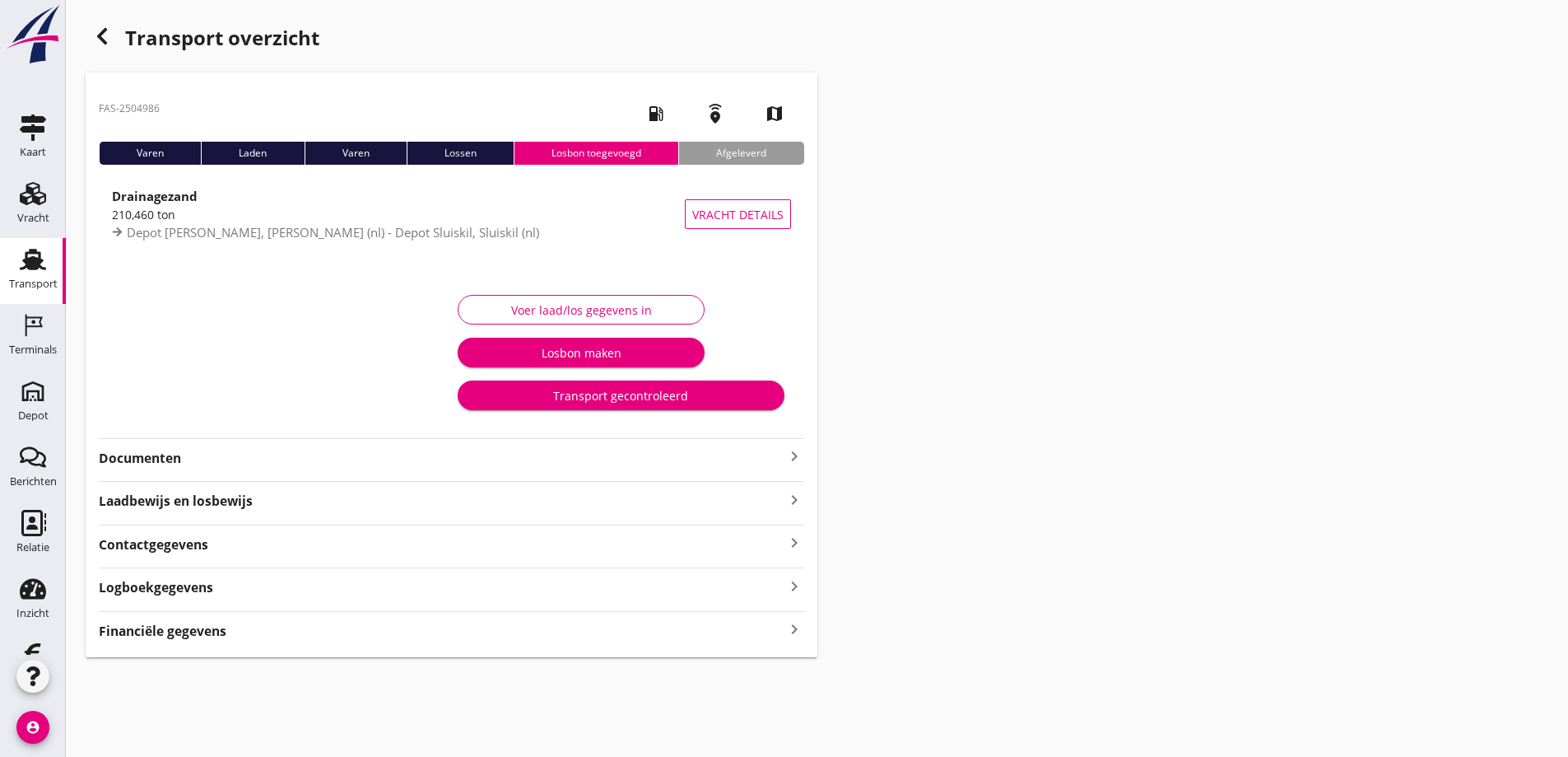
click at [175, 462] on strong "Documenten" at bounding box center [441, 458] width 686 height 19
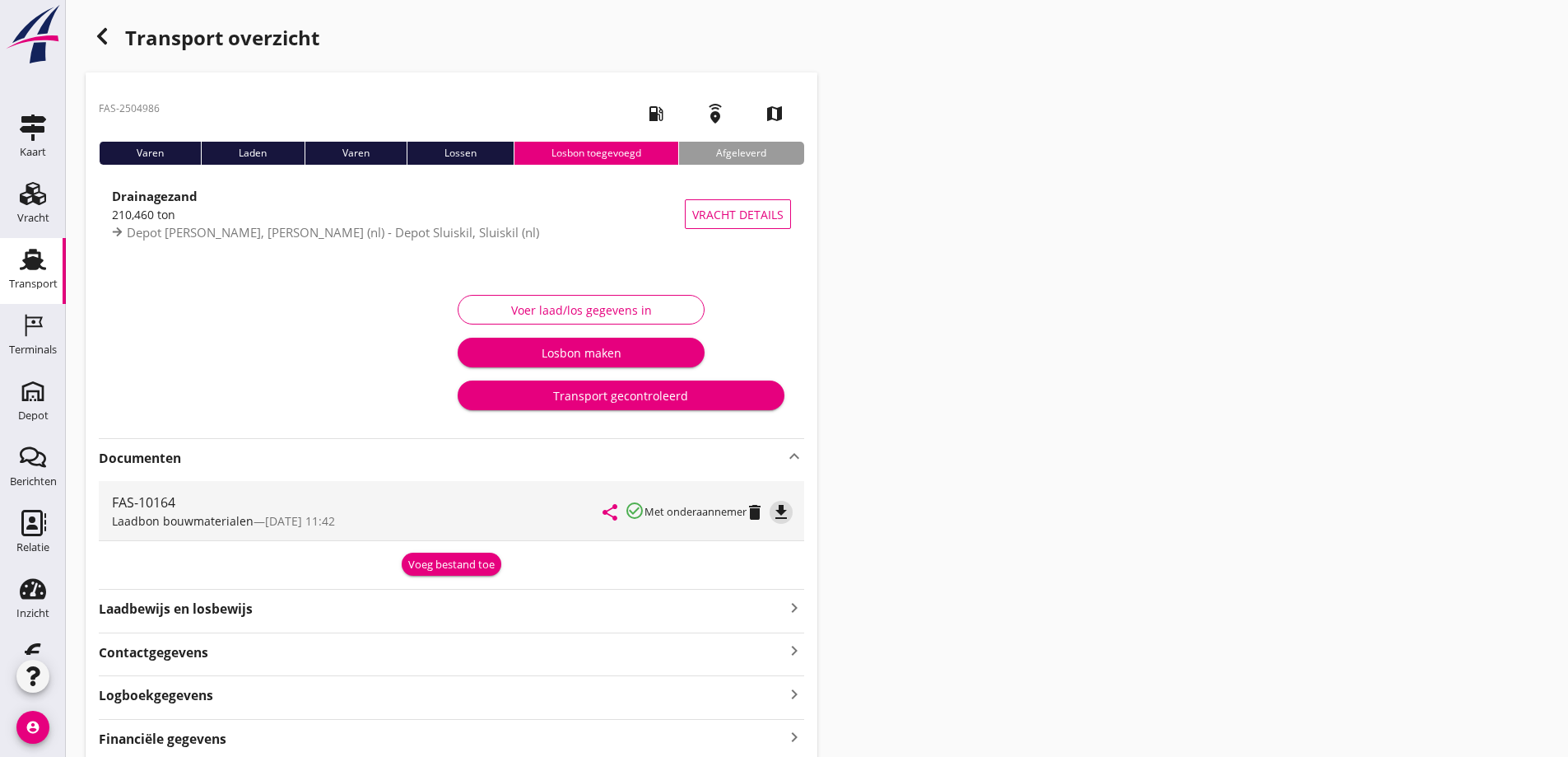
click at [788, 506] on icon "file_download" at bounding box center [781, 512] width 20 height 20
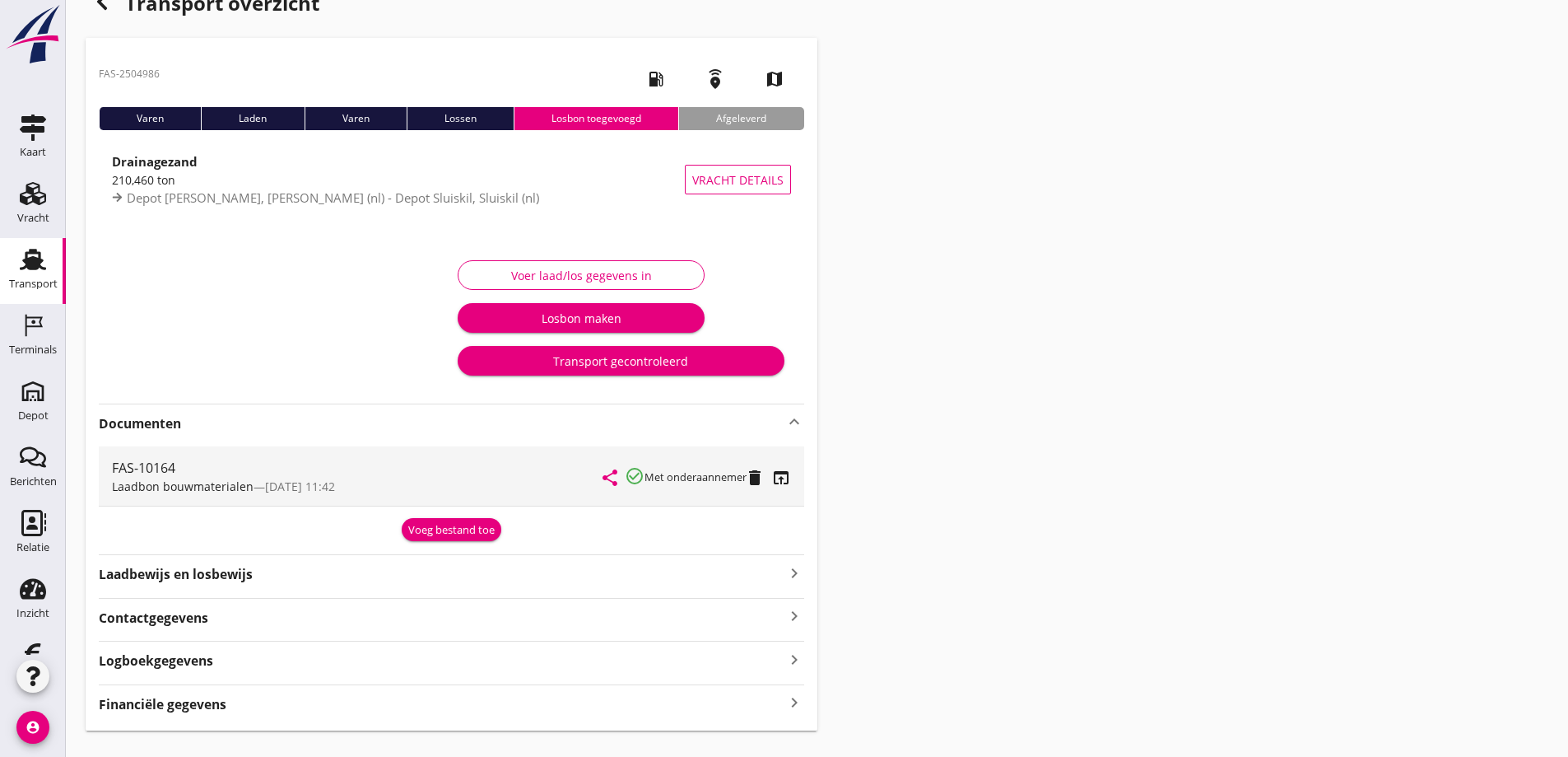
scroll to position [67, 0]
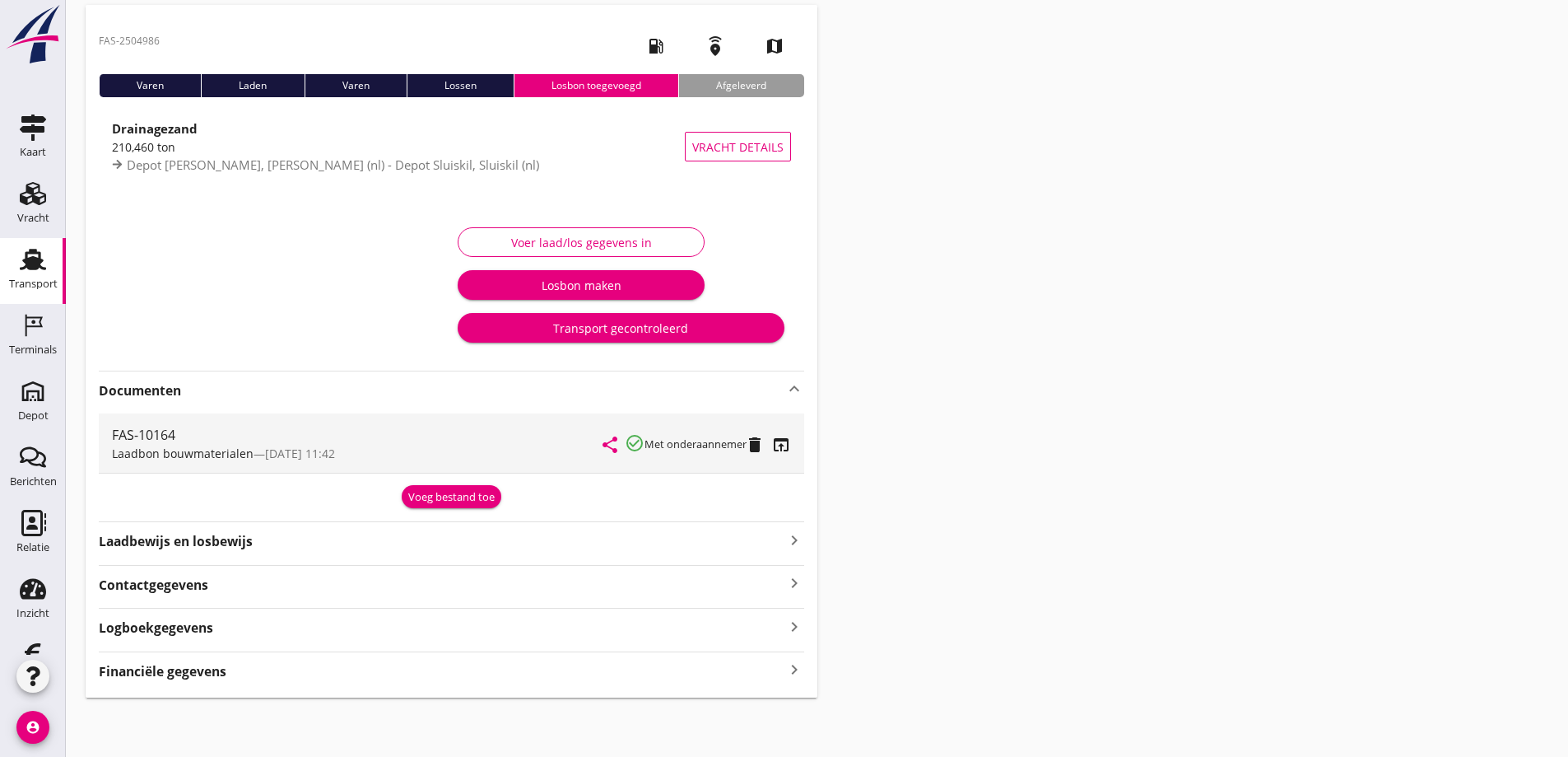
click at [244, 666] on div "Financiële gegevens keyboard_arrow_right" at bounding box center [451, 670] width 705 height 22
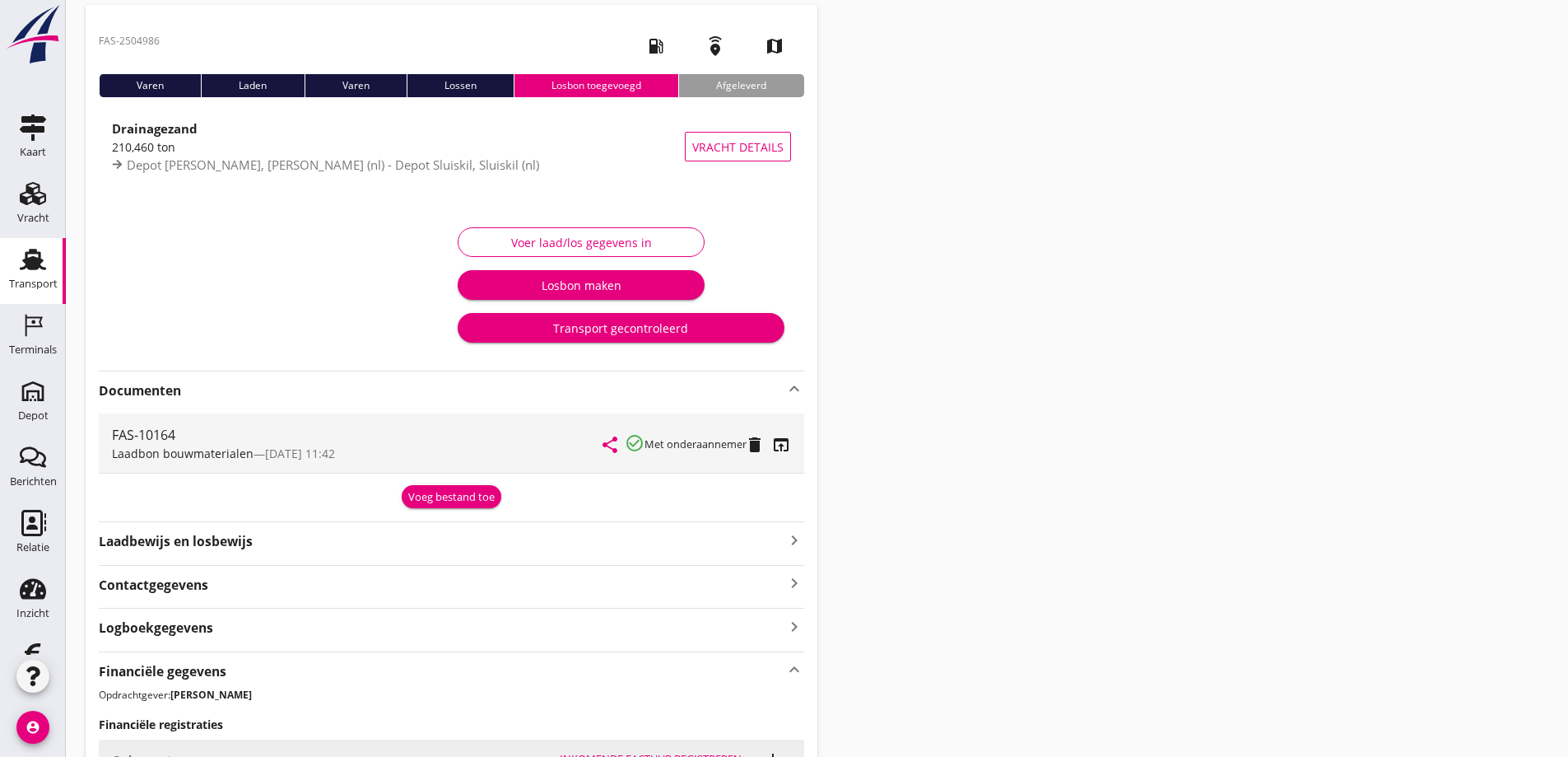
scroll to position [378, 0]
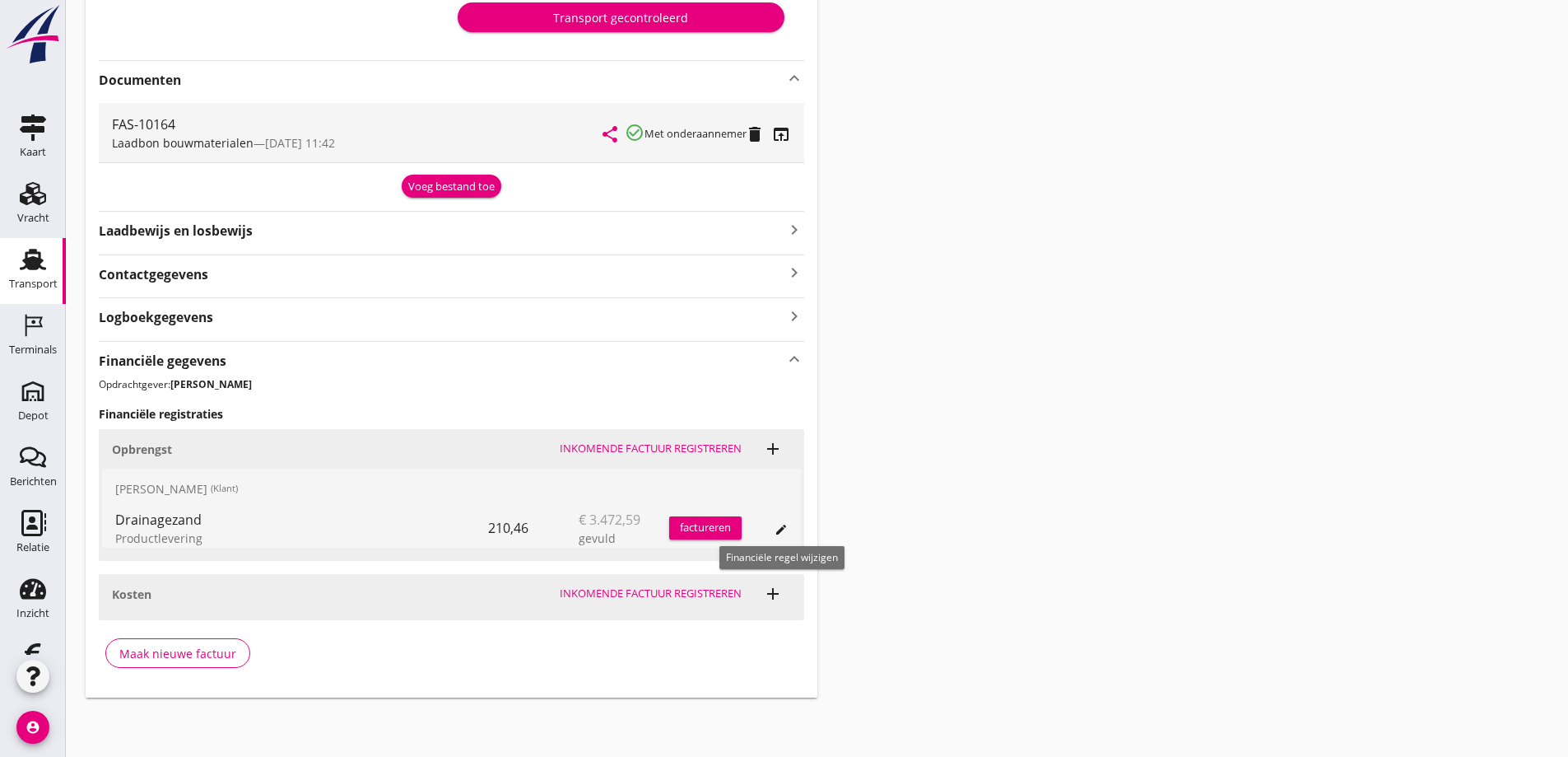
click at [782, 531] on icon "edit" at bounding box center [781, 530] width 13 height 13
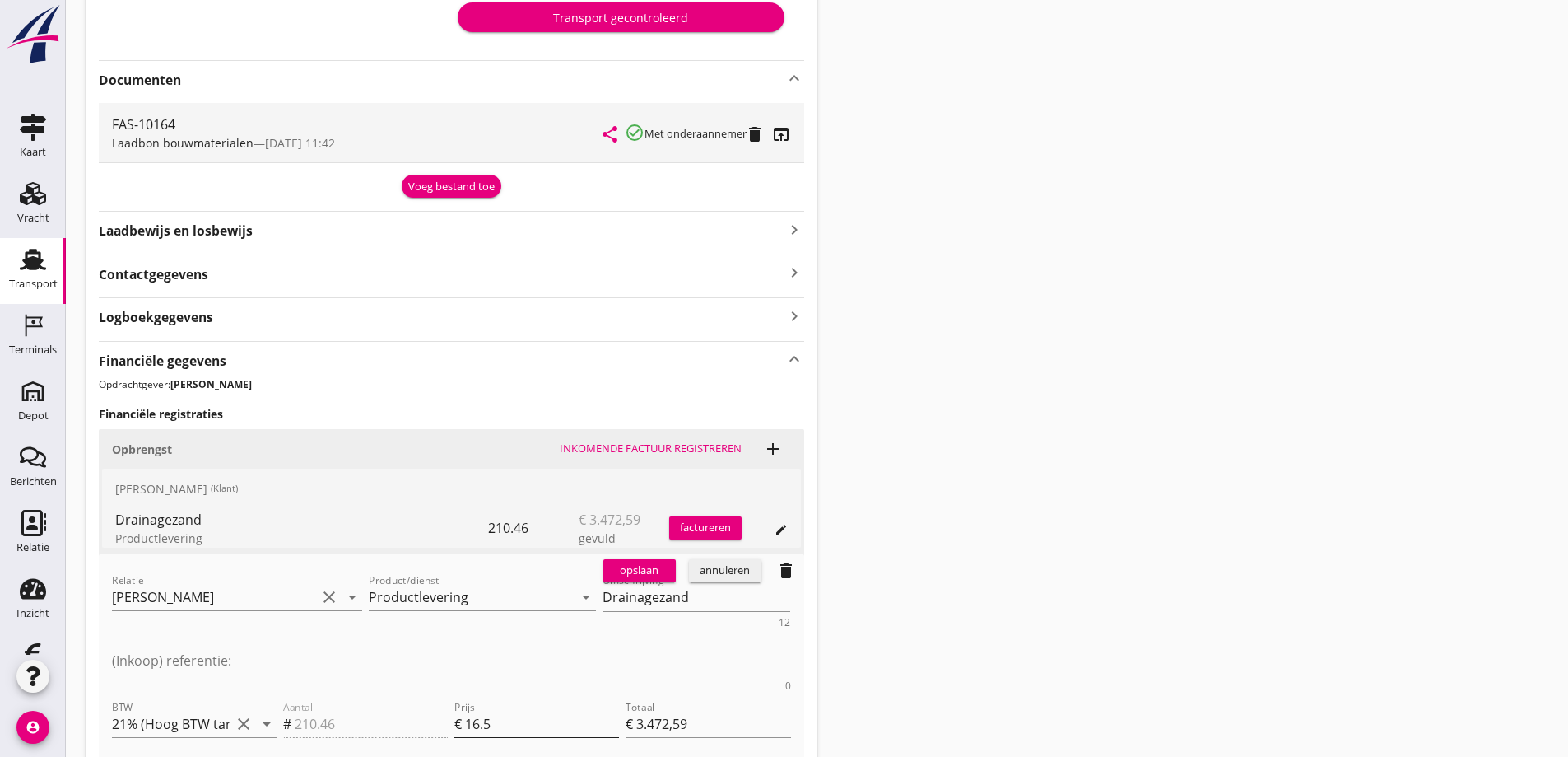
click at [496, 711] on input "16.5" at bounding box center [542, 724] width 154 height 26
type input "16"
type input "€ 3.367,36"
type input "16.5"
type input "€ 3.472,59"
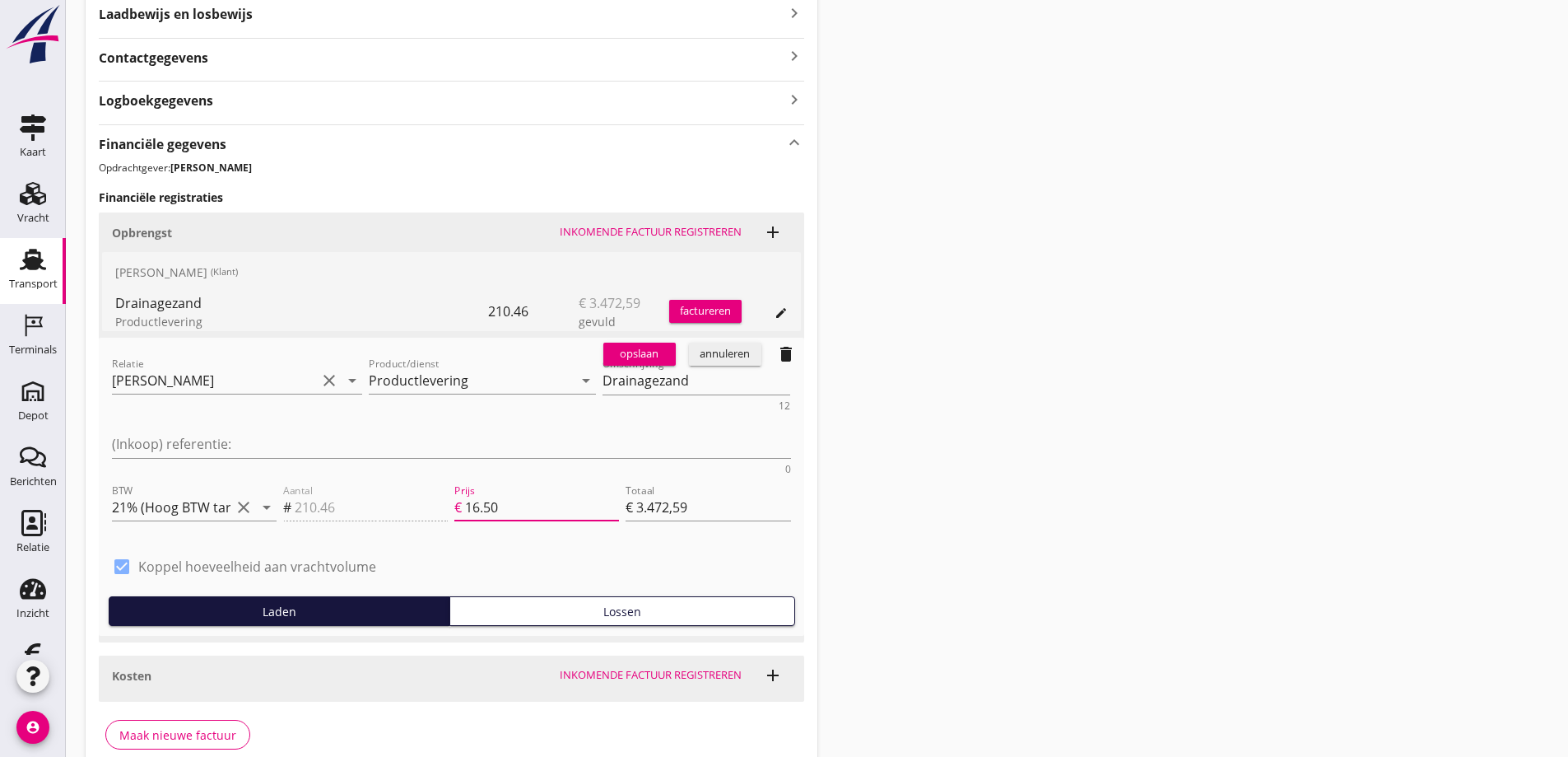
scroll to position [613, 0]
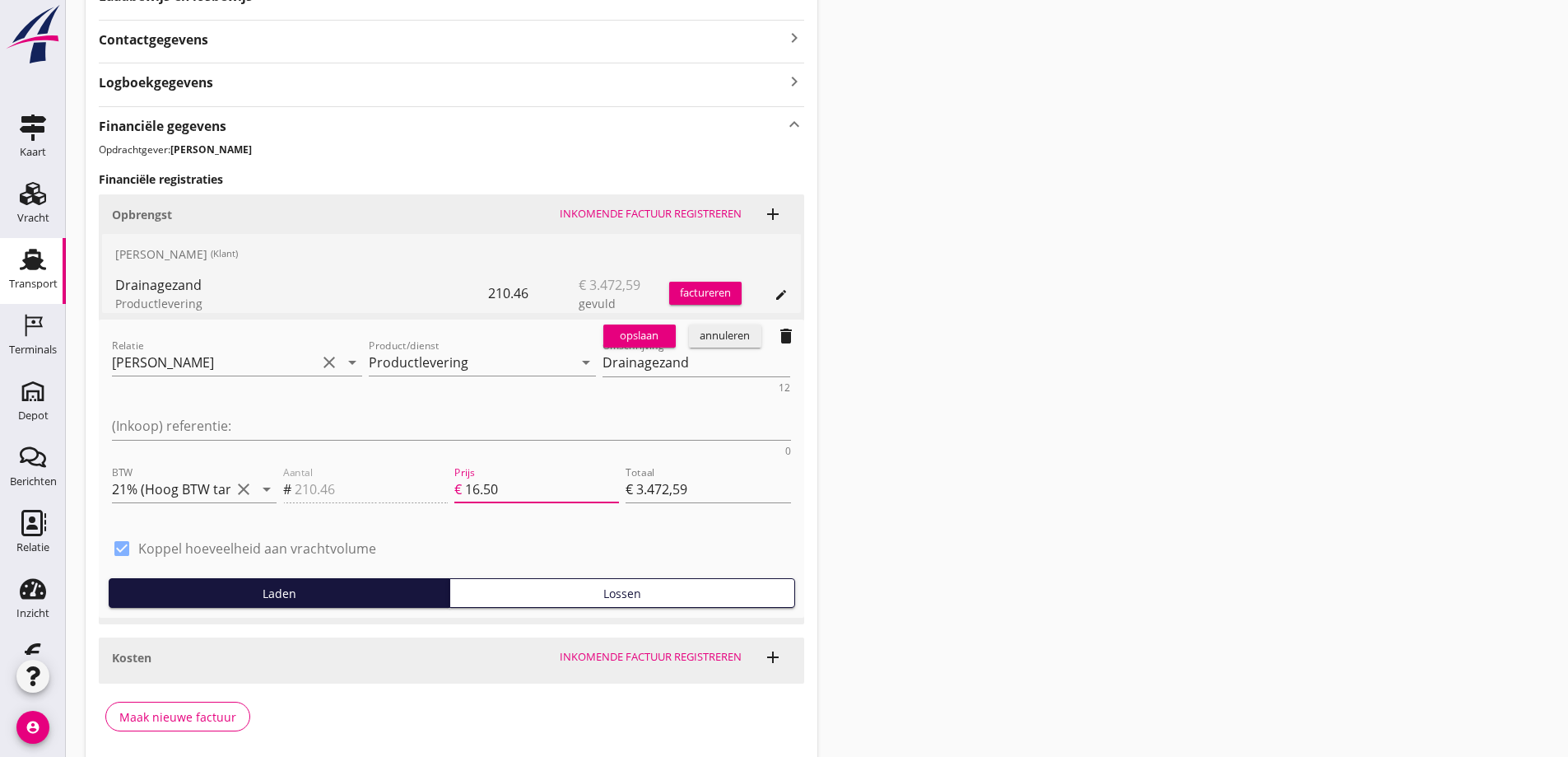
type input "16.50"
click at [653, 330] on div "opslaan" at bounding box center [640, 336] width 59 height 16
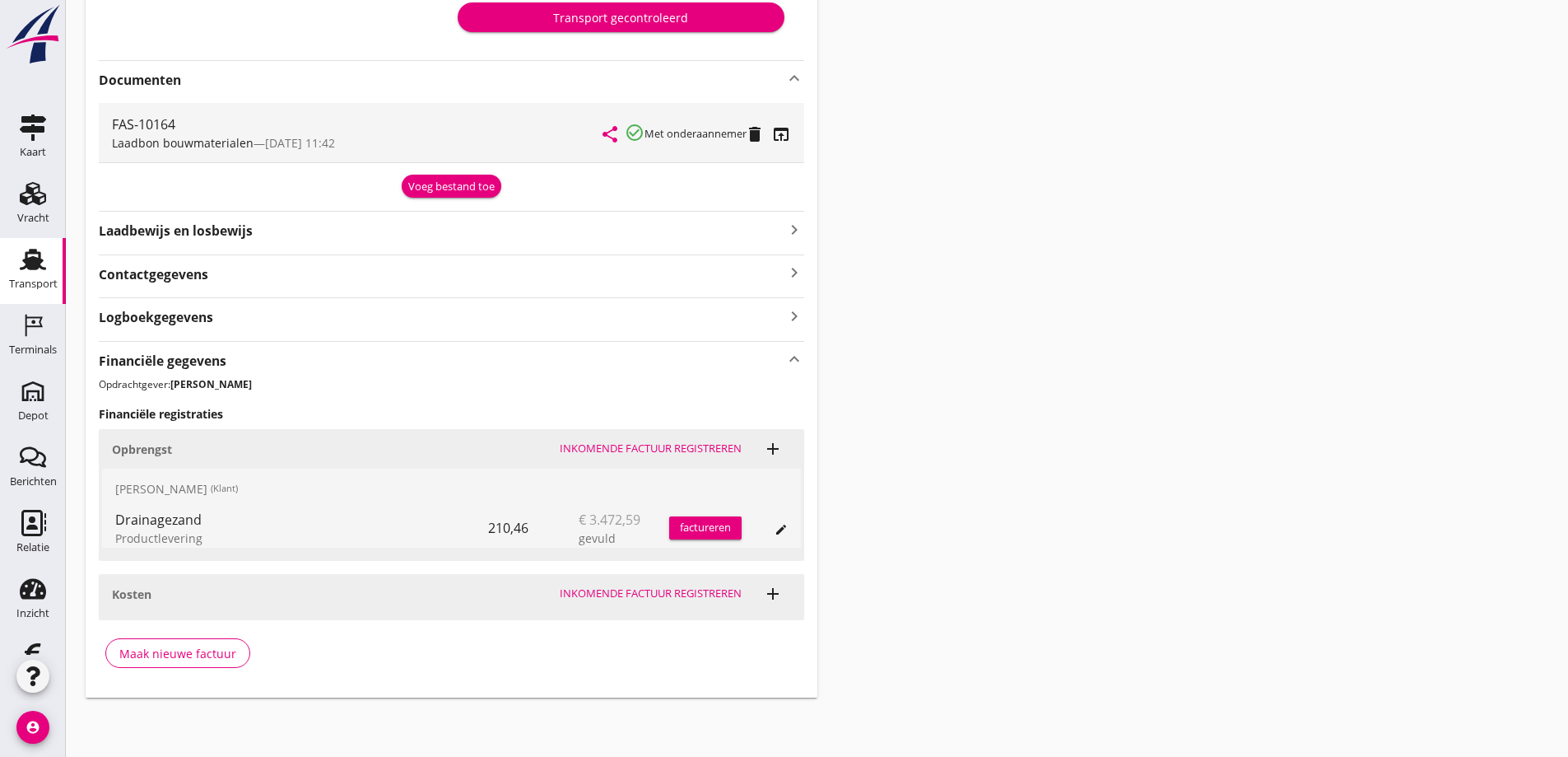
scroll to position [0, 0]
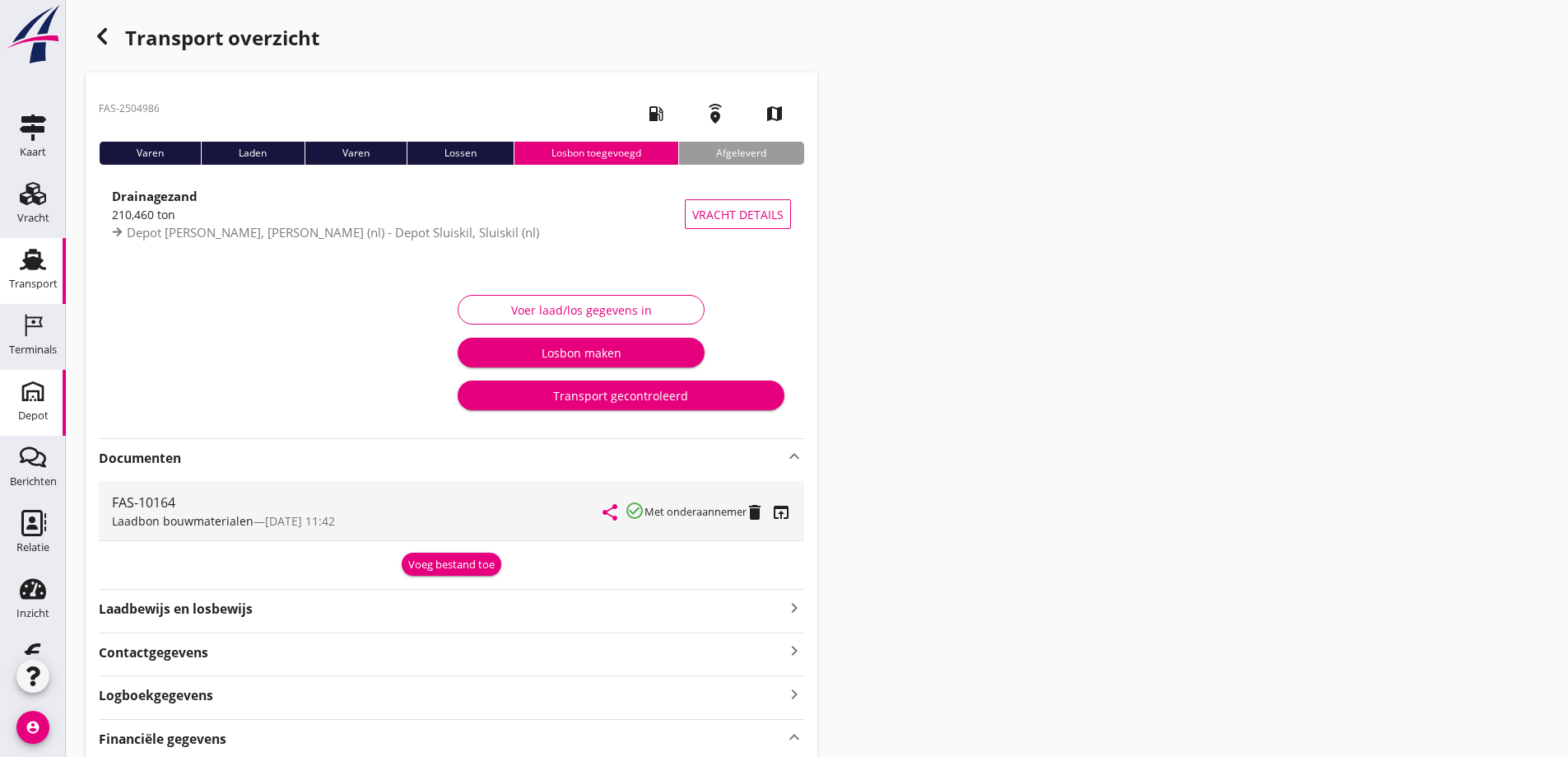
click at [27, 388] on icon "Depot" at bounding box center [32, 391] width 26 height 26
